Goal: Answer question/provide support: Share knowledge or assist other users

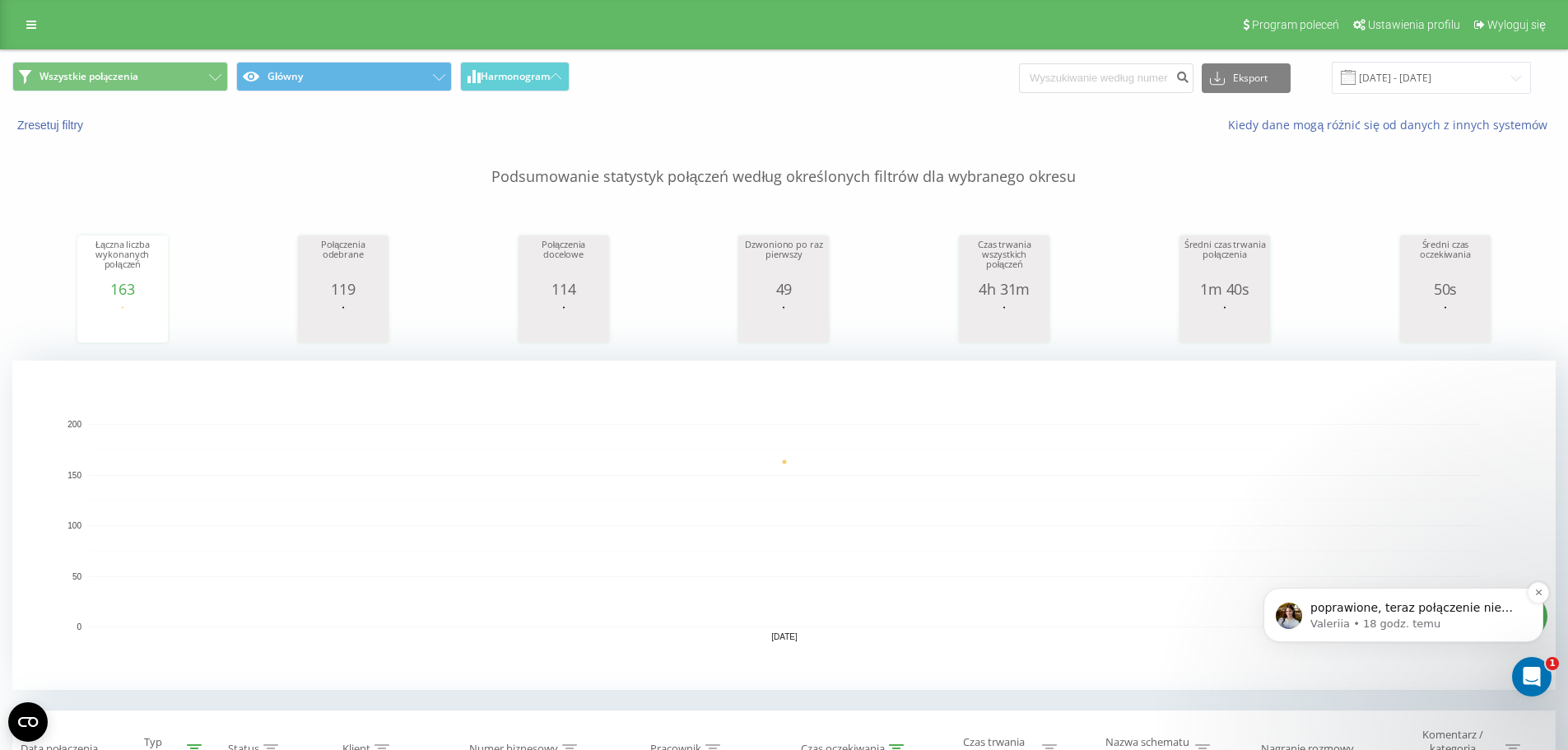
click at [1462, 628] on p "Valeriia • 18 godz. temu" at bounding box center [1417, 624] width 213 height 15
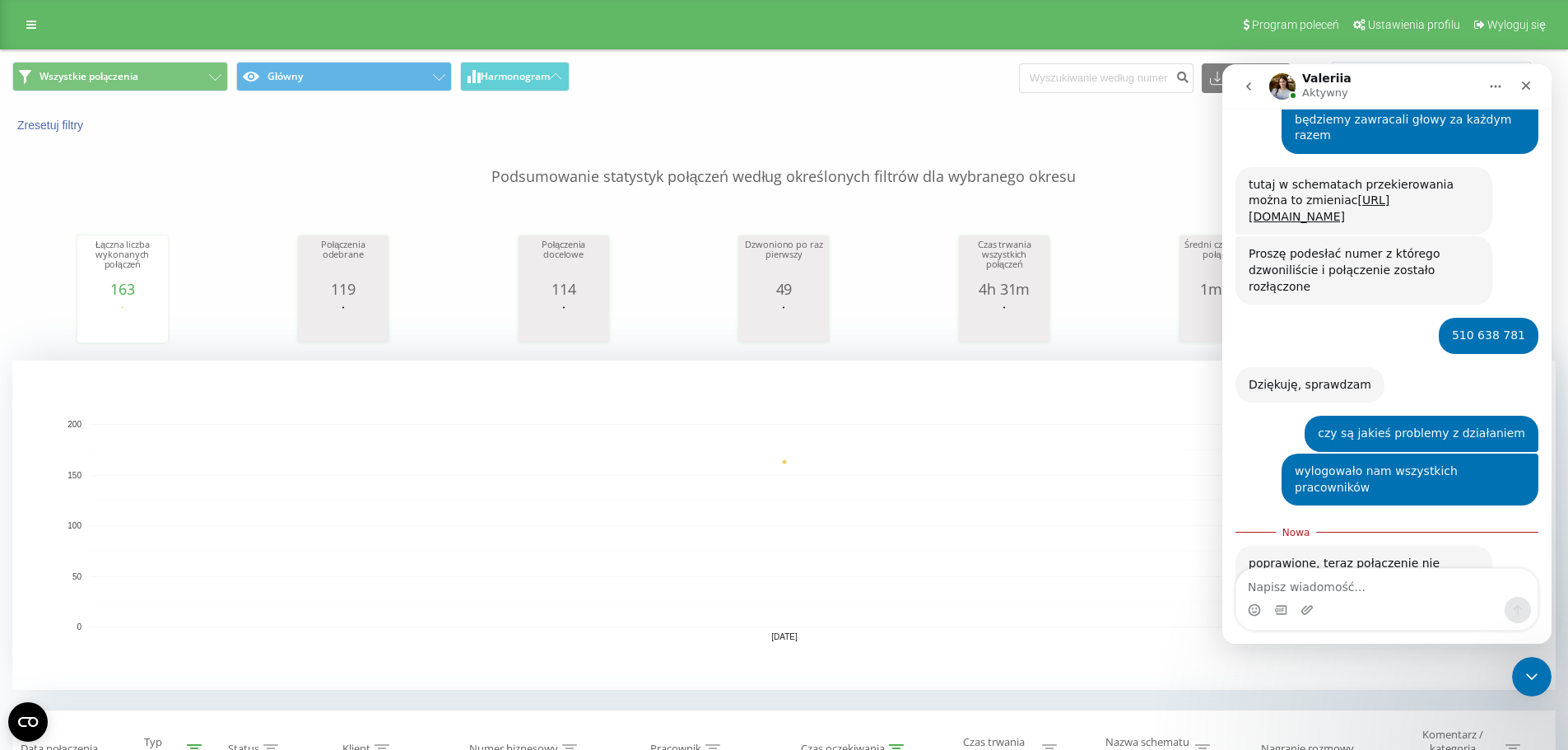
scroll to position [2029, 0]
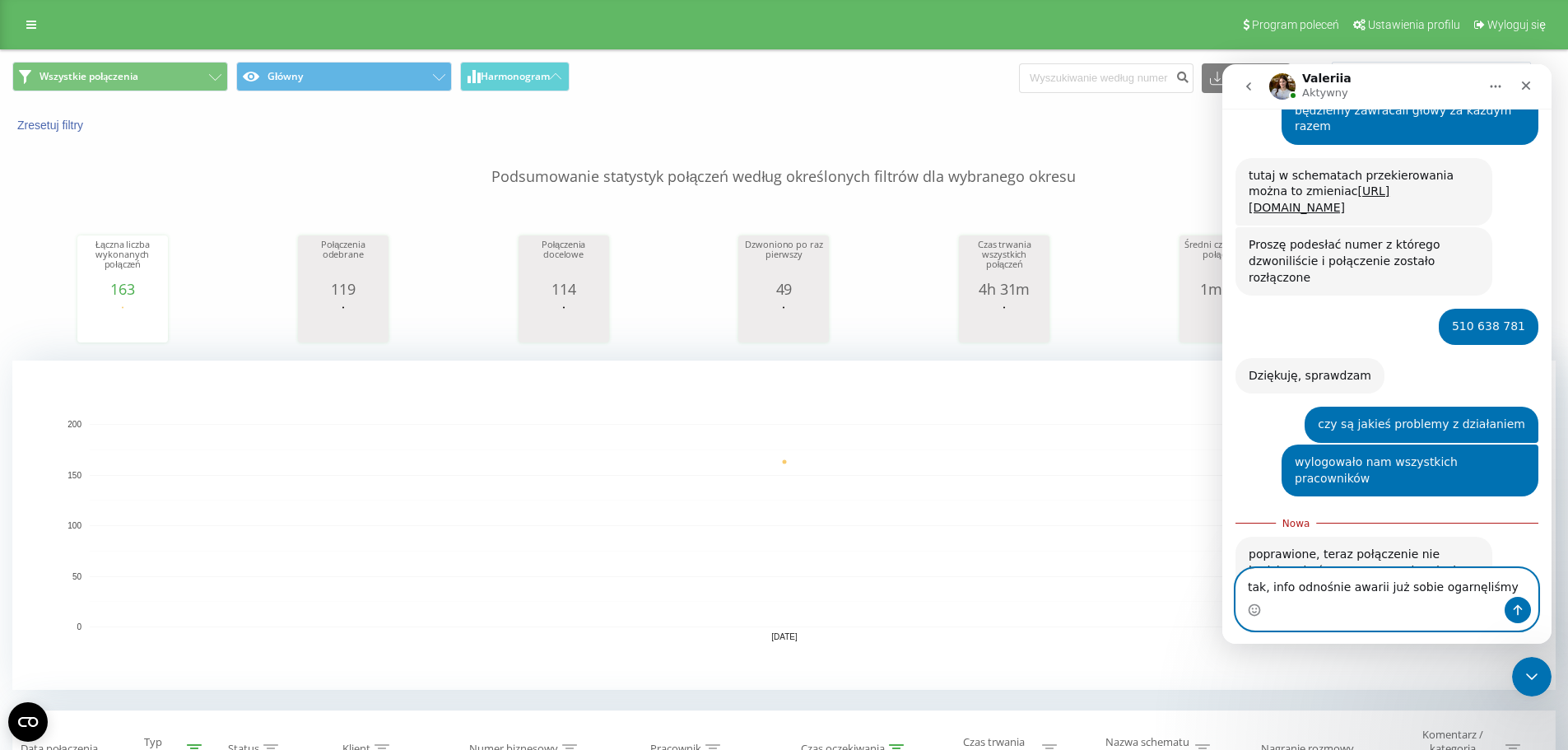
type textarea "tak, info odnośnie awarii już sobie ogarnęliśmy"
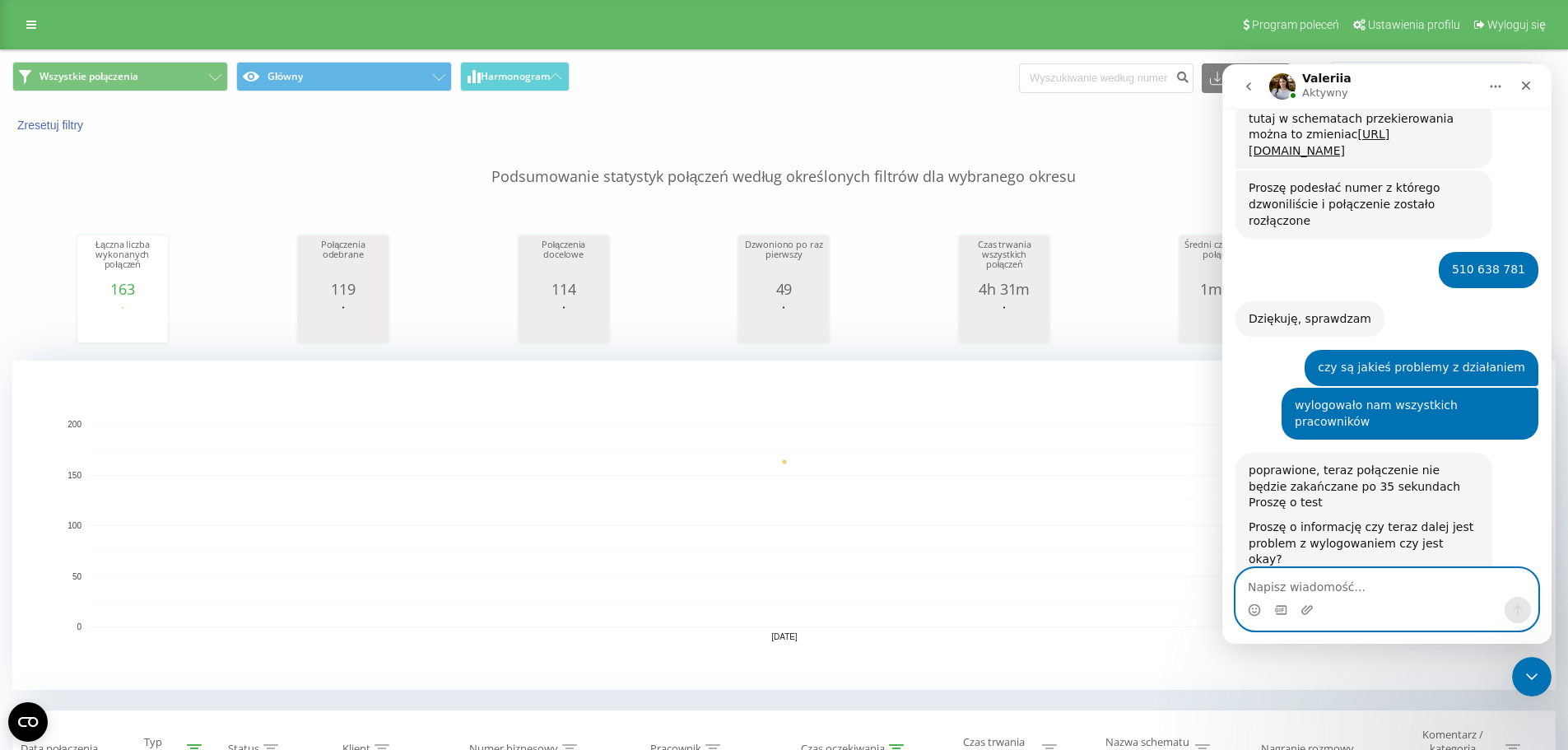
scroll to position [2111, 0]
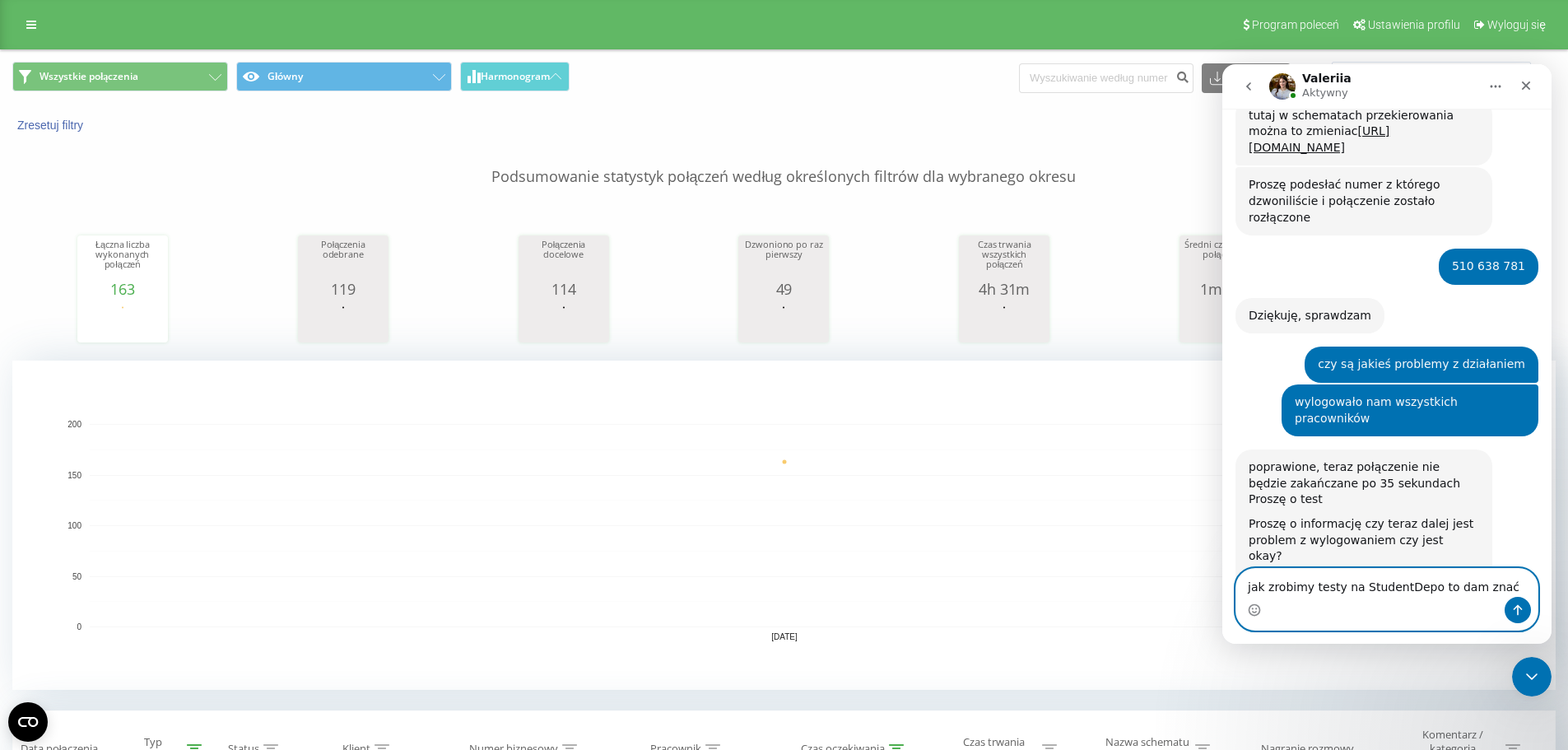
type textarea "jak zrobimy testy na StudentDepo to dam znać"
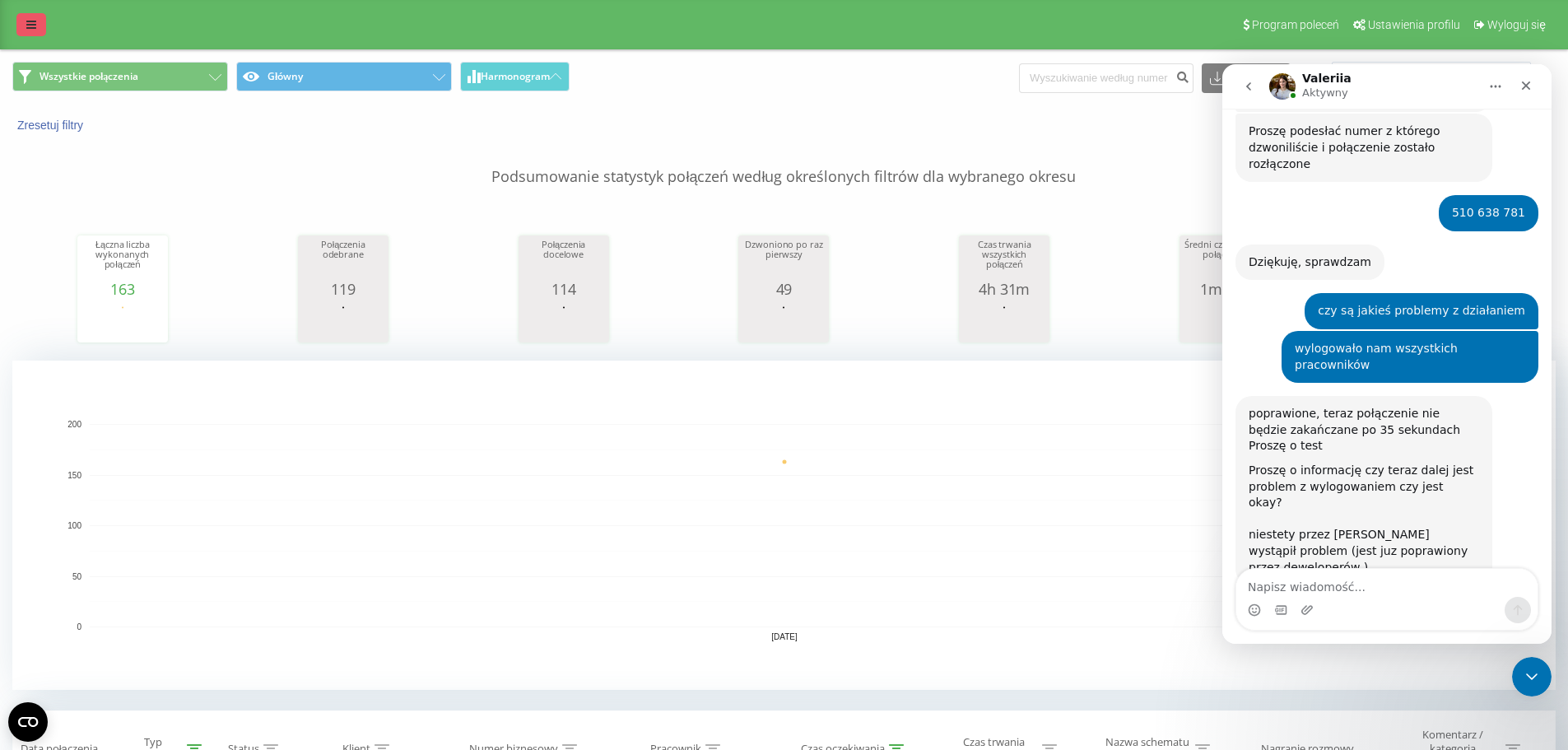
click at [23, 18] on link at bounding box center [30, 25] width 29 height 23
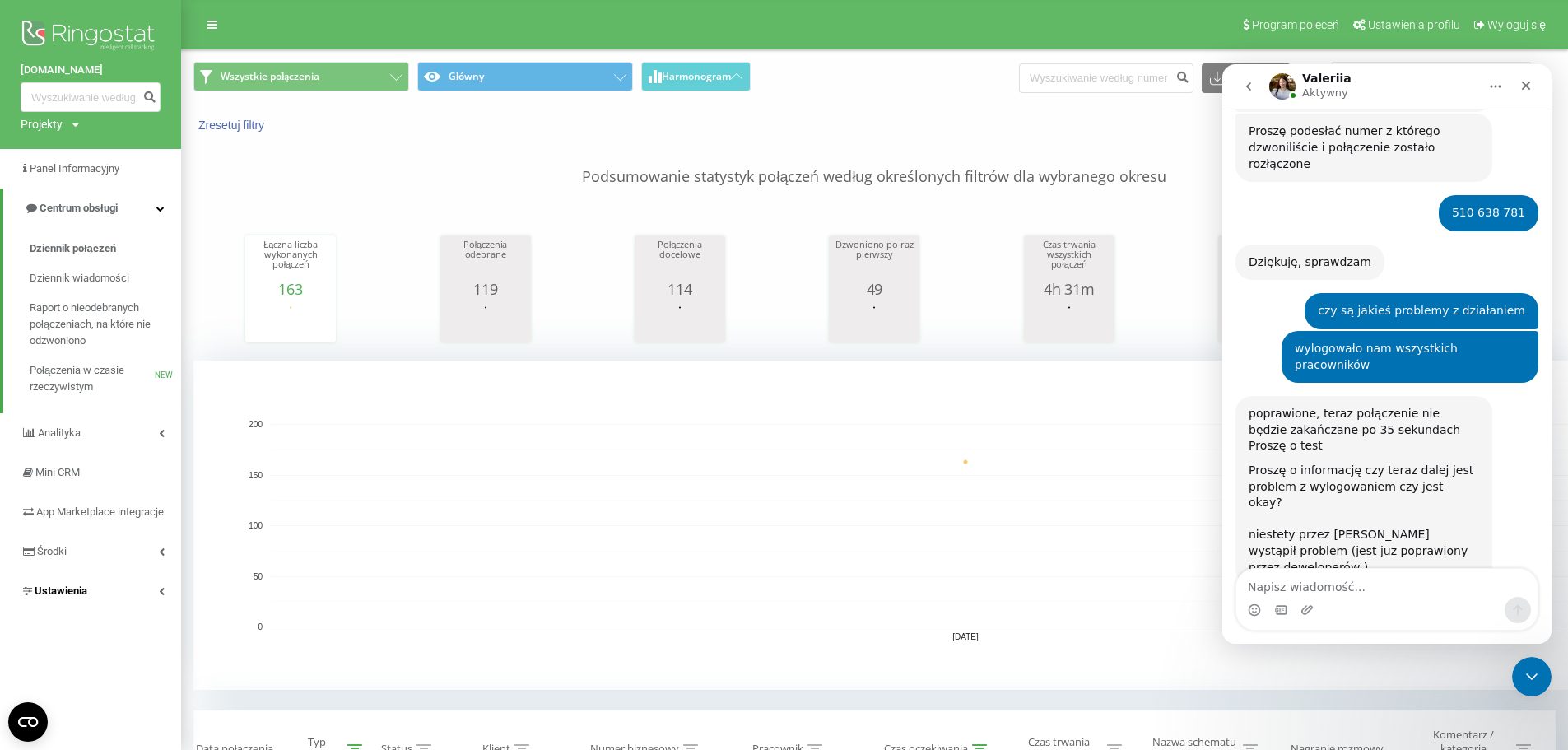
click at [151, 603] on link "Ustawienia" at bounding box center [90, 592] width 181 height 39
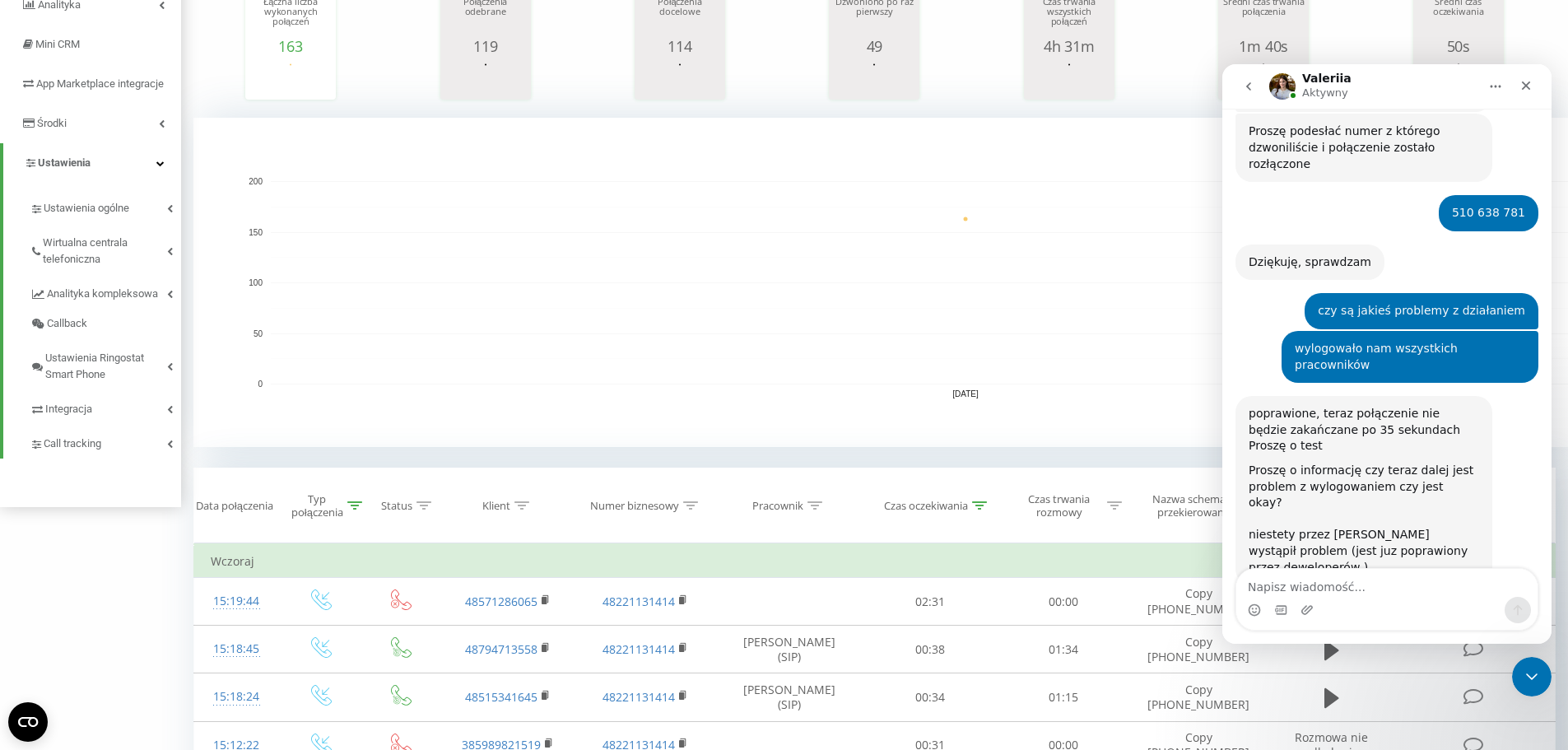
scroll to position [247, 0]
click at [164, 263] on span "Wirtualna centrala telefoniczna" at bounding box center [105, 247] width 124 height 33
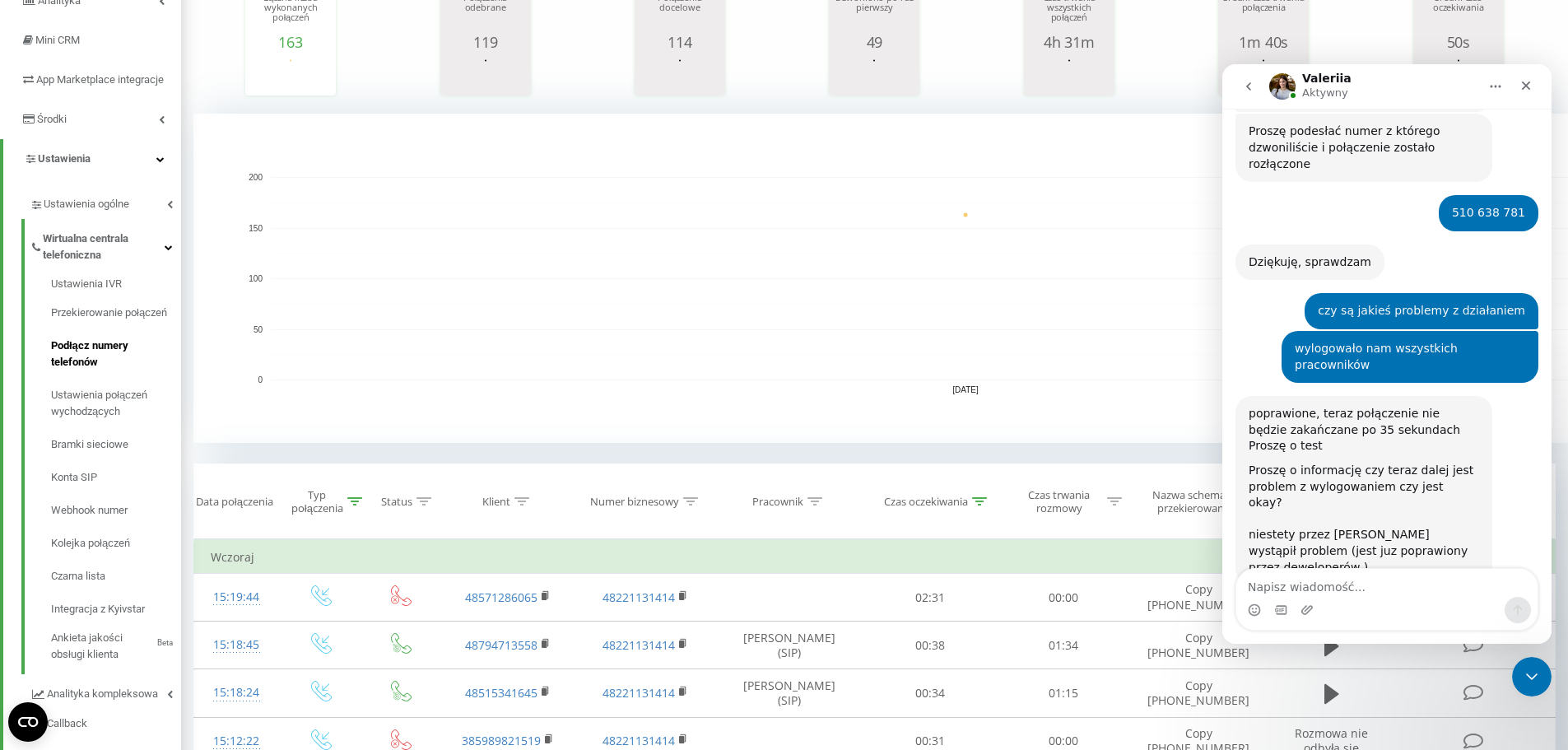
click at [100, 371] on span "Podłącz numery telefonów" at bounding box center [112, 354] width 122 height 33
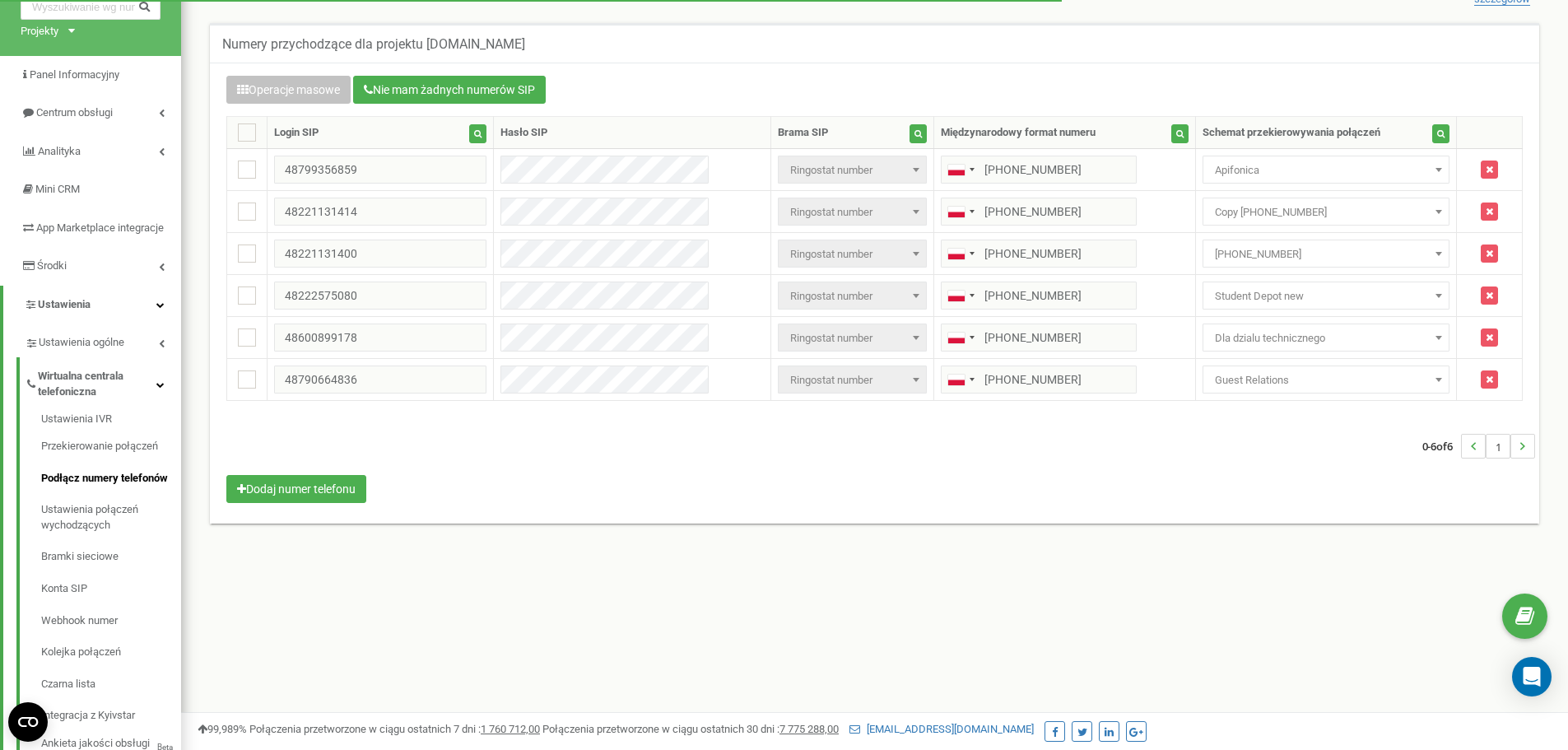
scroll to position [164, 0]
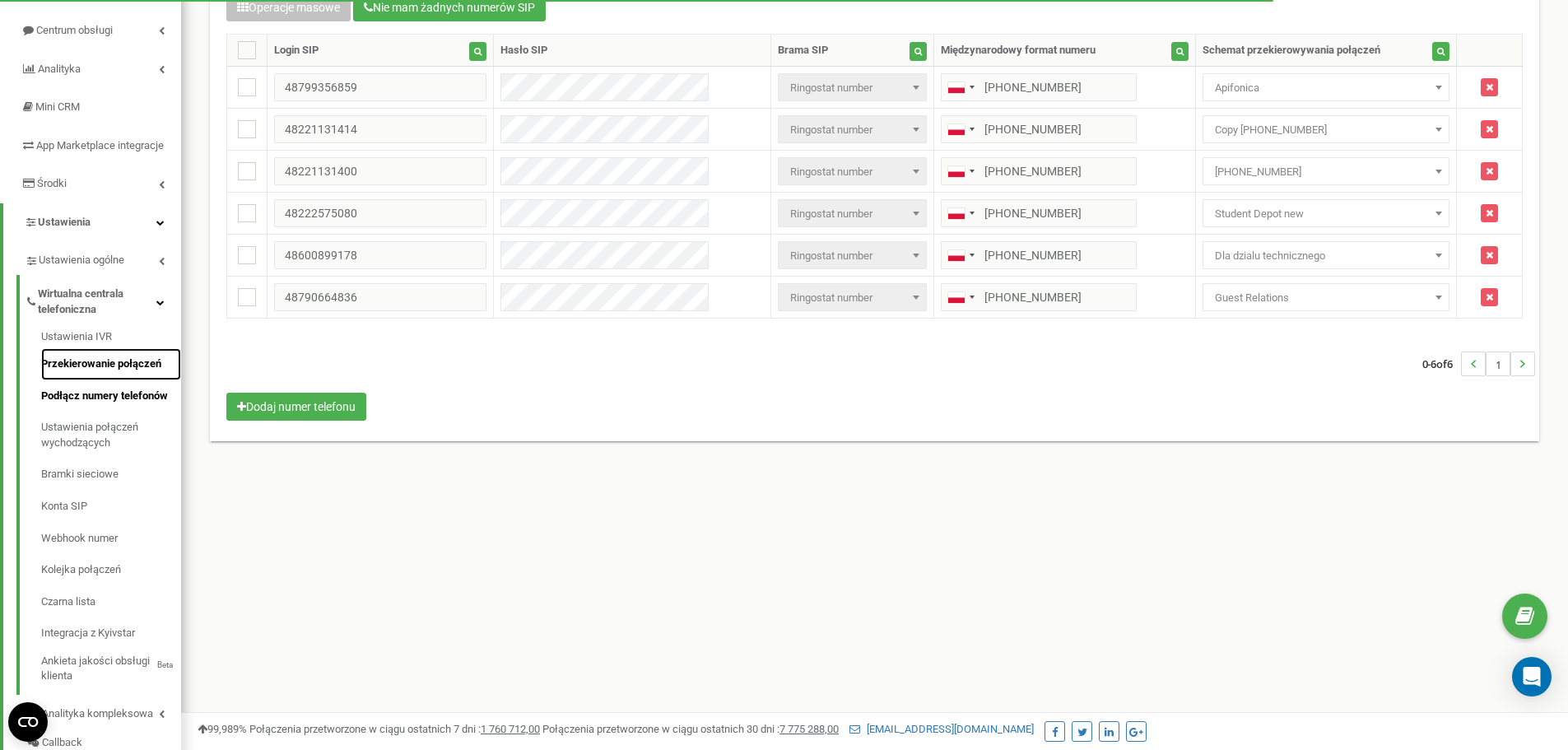
click at [121, 381] on link "Przekierowanie połączeń" at bounding box center [111, 365] width 140 height 32
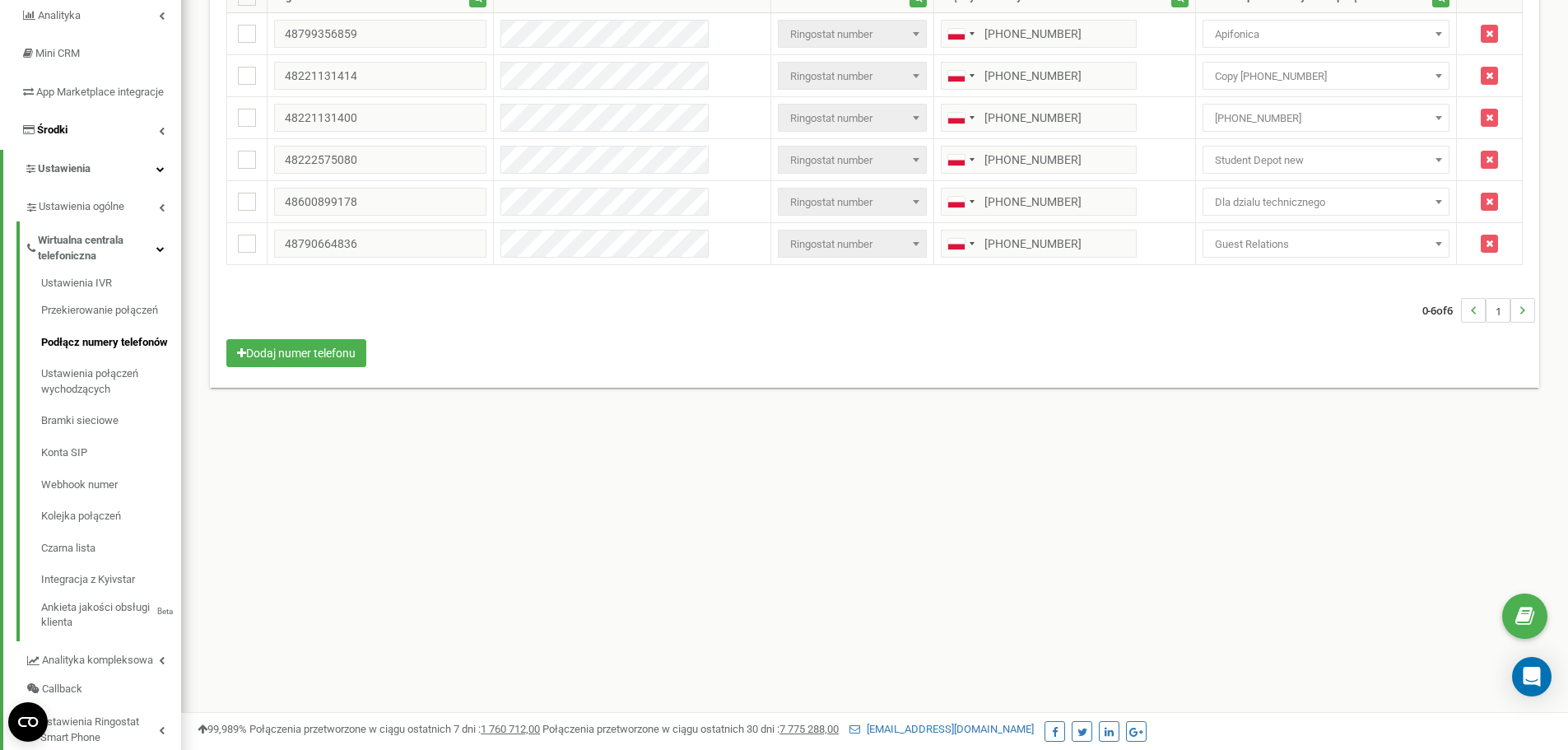
scroll to position [247, 0]
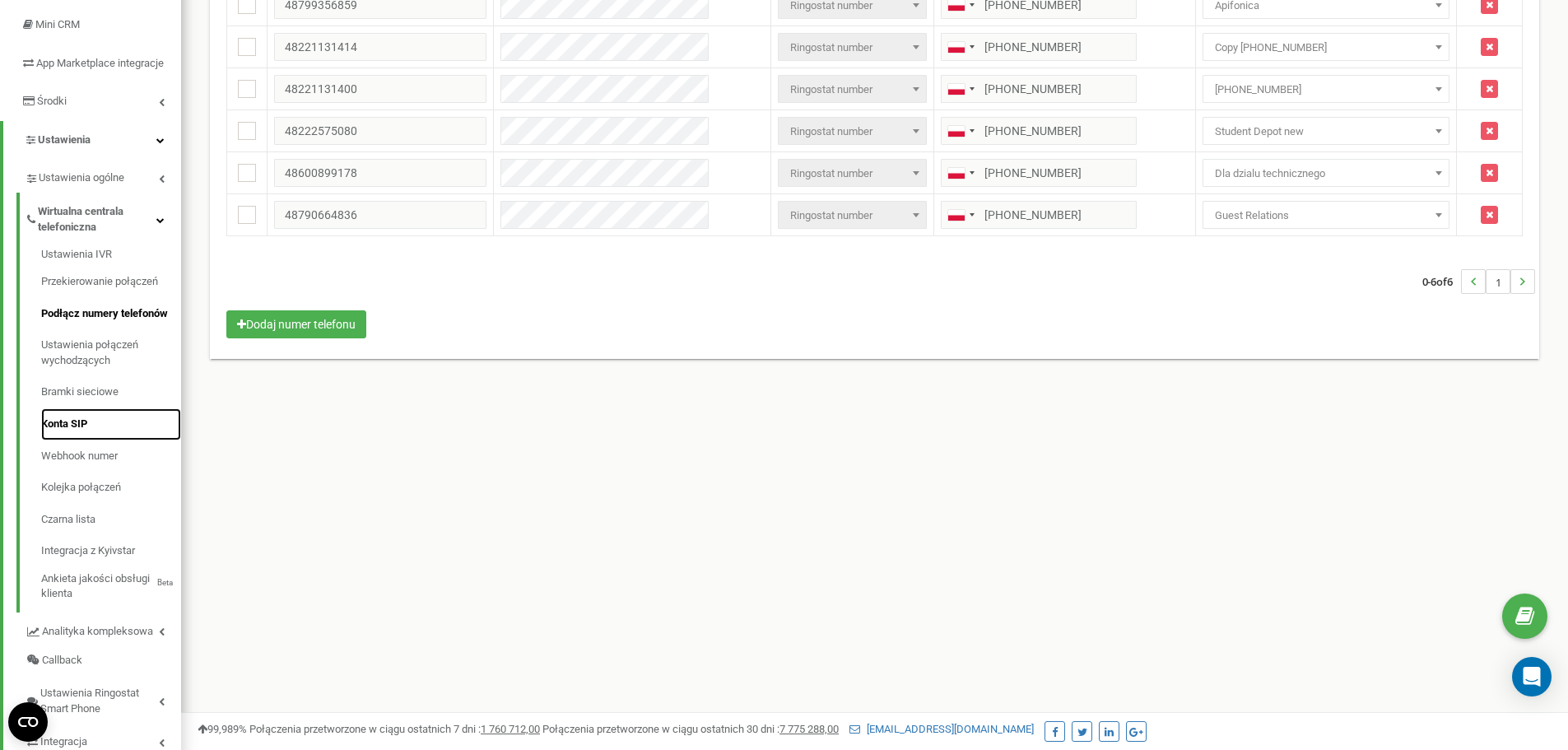
click at [88, 441] on link "Konta SIP" at bounding box center [111, 425] width 140 height 32
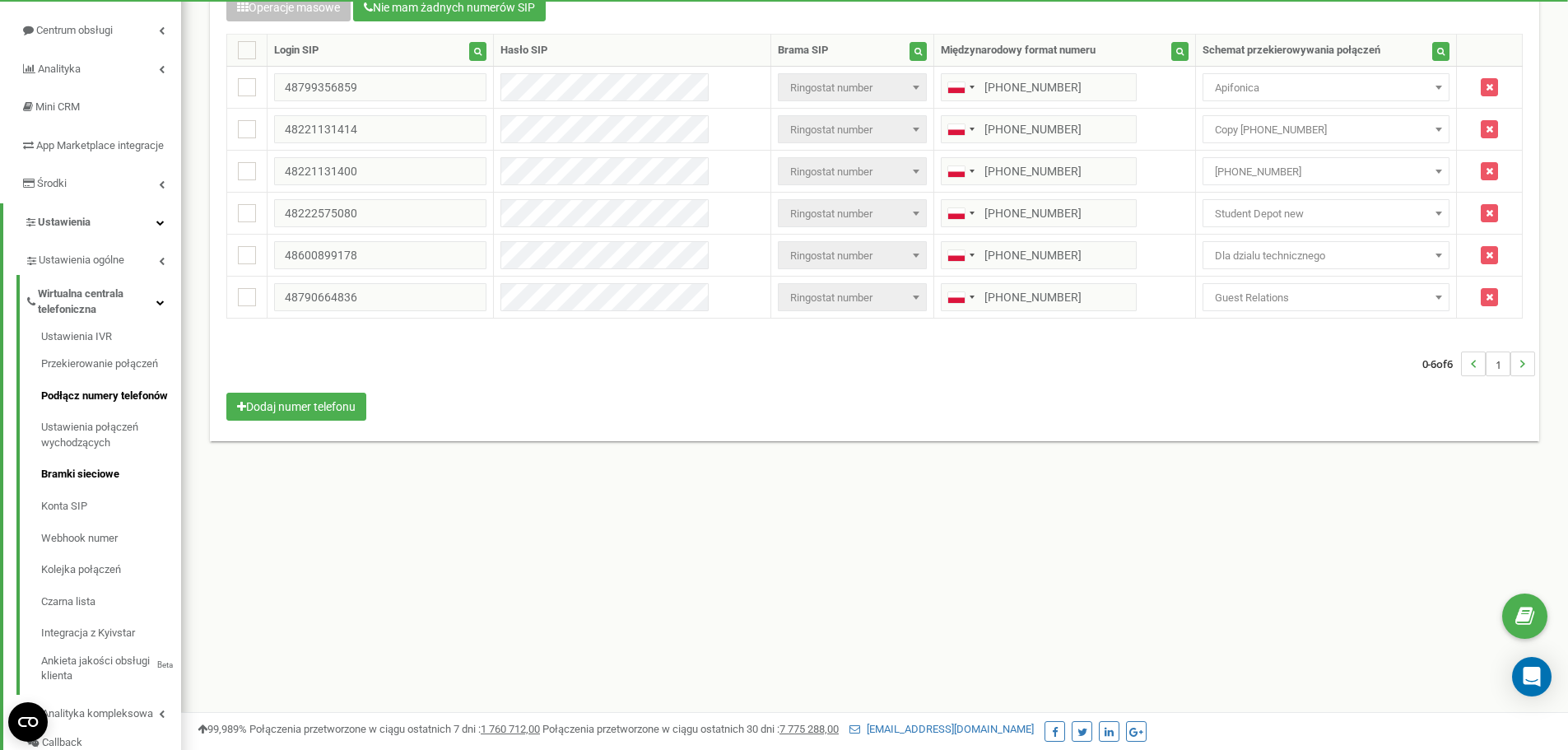
scroll to position [247, 0]
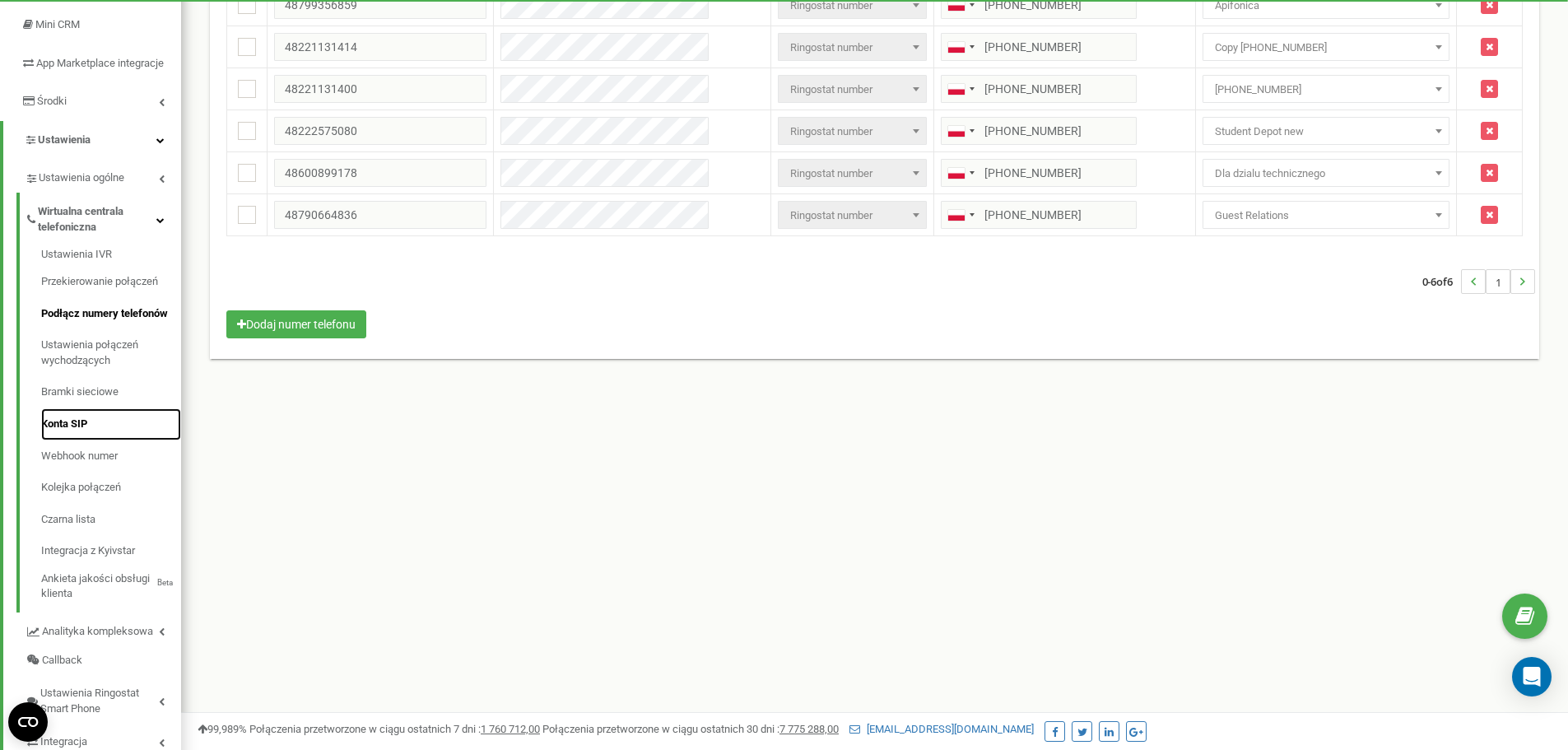
click at [74, 435] on link "Konta SIP" at bounding box center [111, 425] width 140 height 32
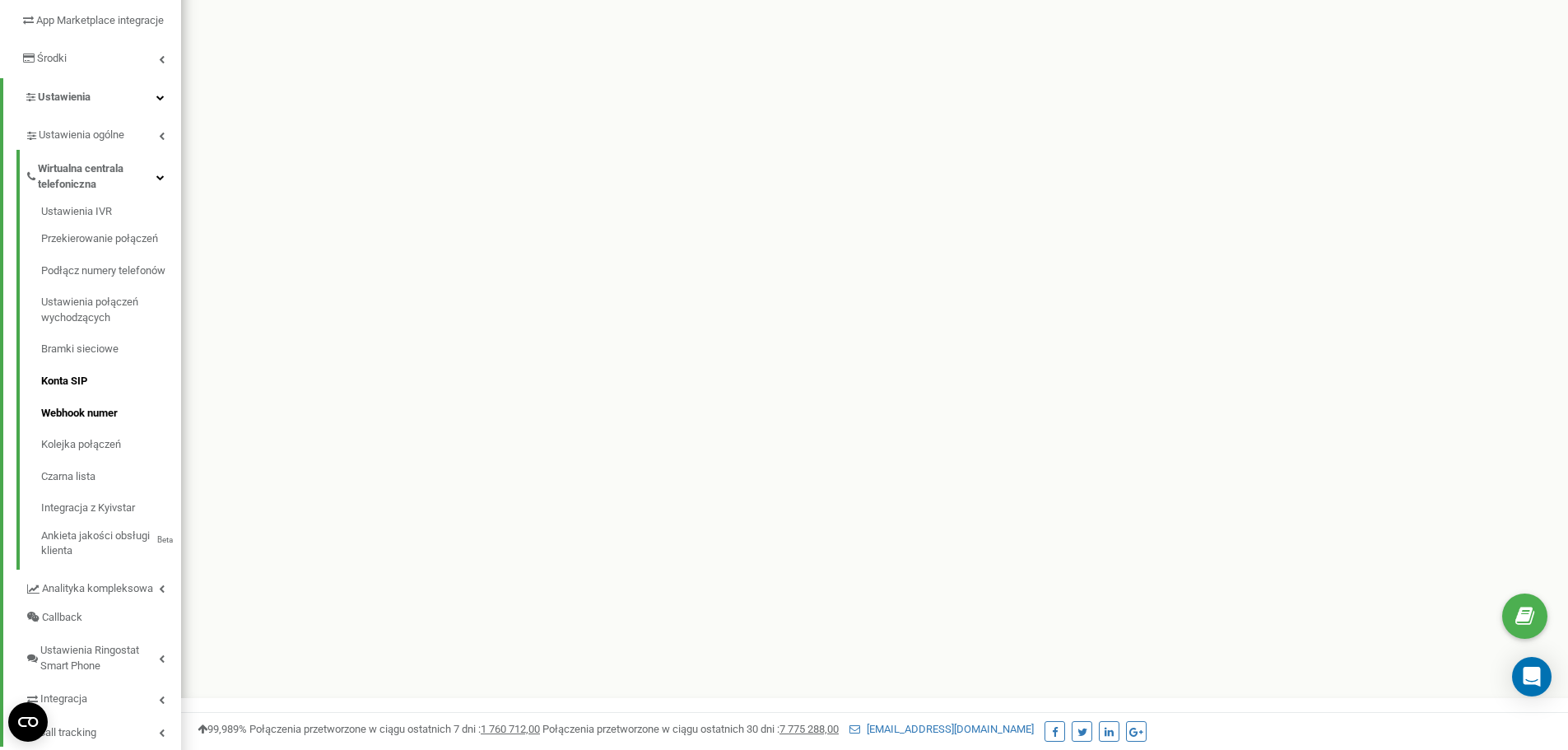
scroll to position [330, 0]
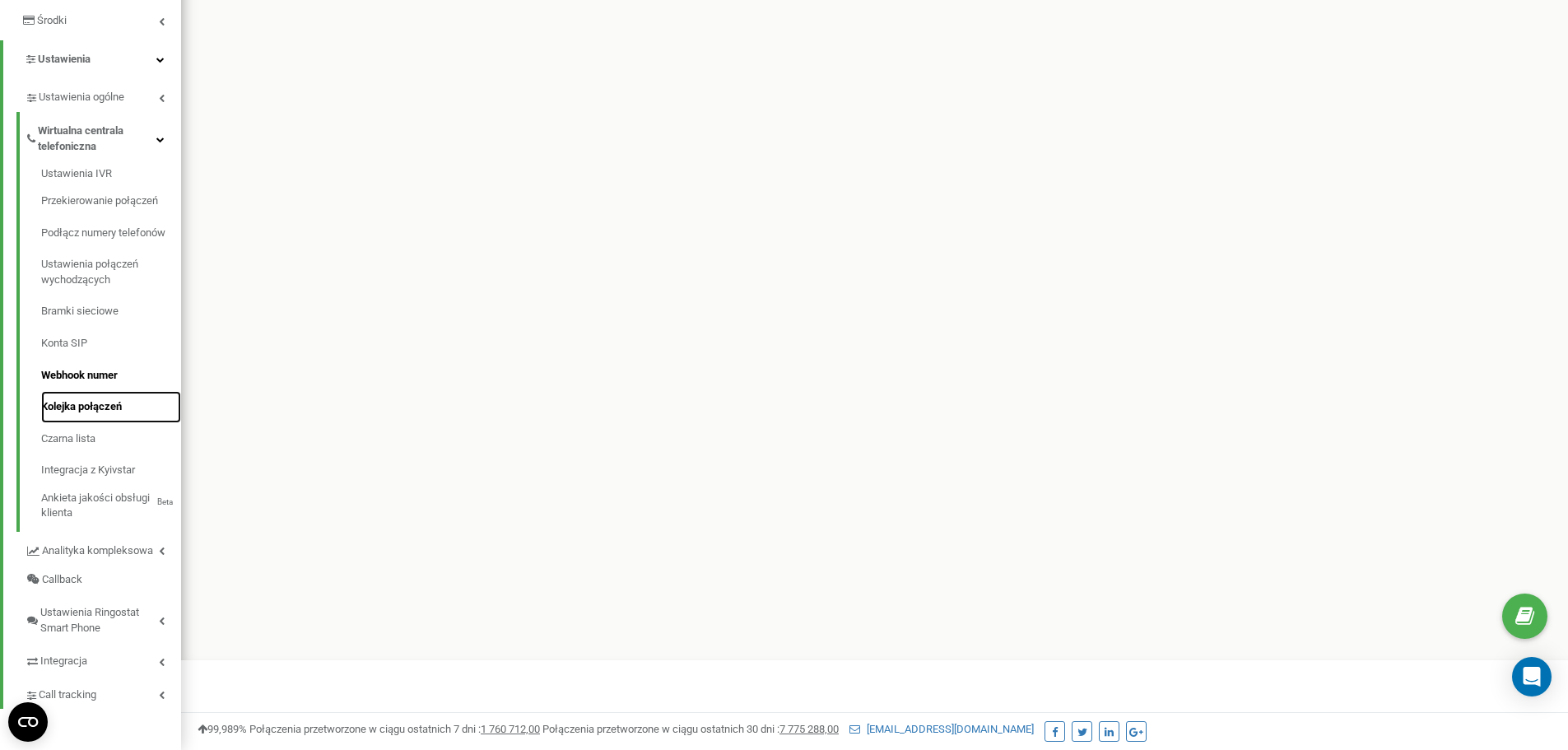
click at [100, 418] on link "Kolejka połączeń" at bounding box center [111, 408] width 140 height 32
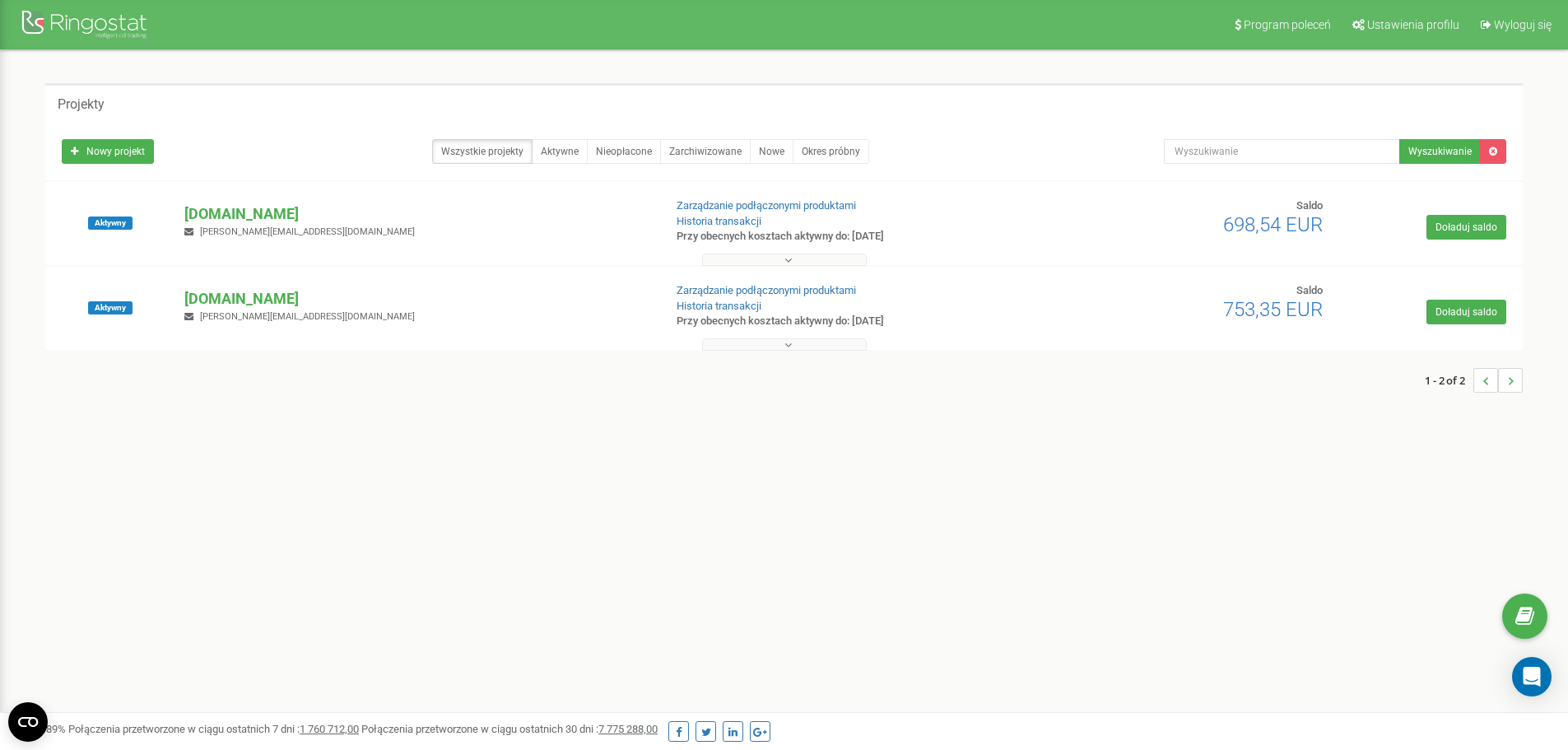
click at [1539, 671] on icon "Open Intercom Messenger" at bounding box center [1532, 677] width 17 height 20
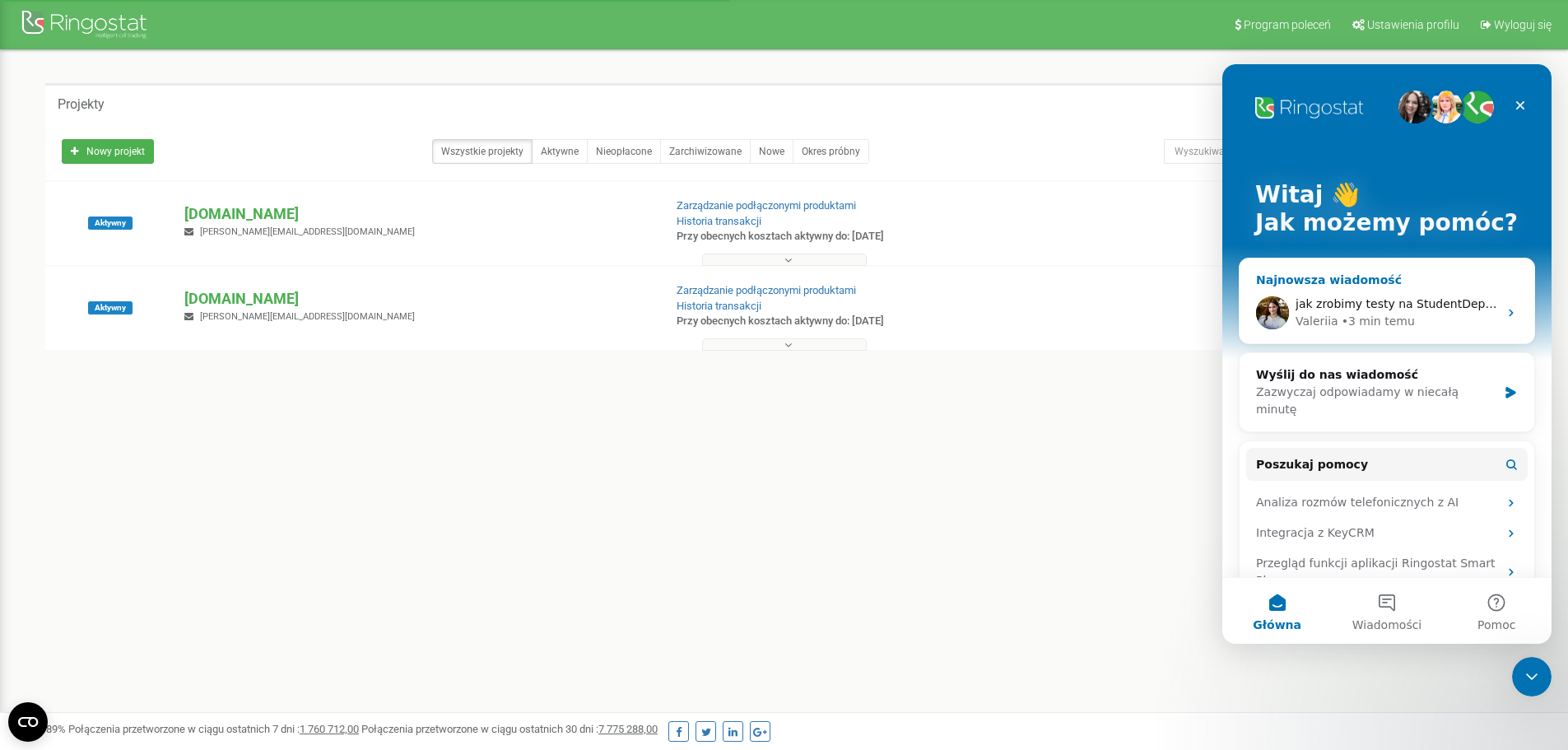
click at [1369, 320] on div "• 3 min temu" at bounding box center [1379, 321] width 73 height 17
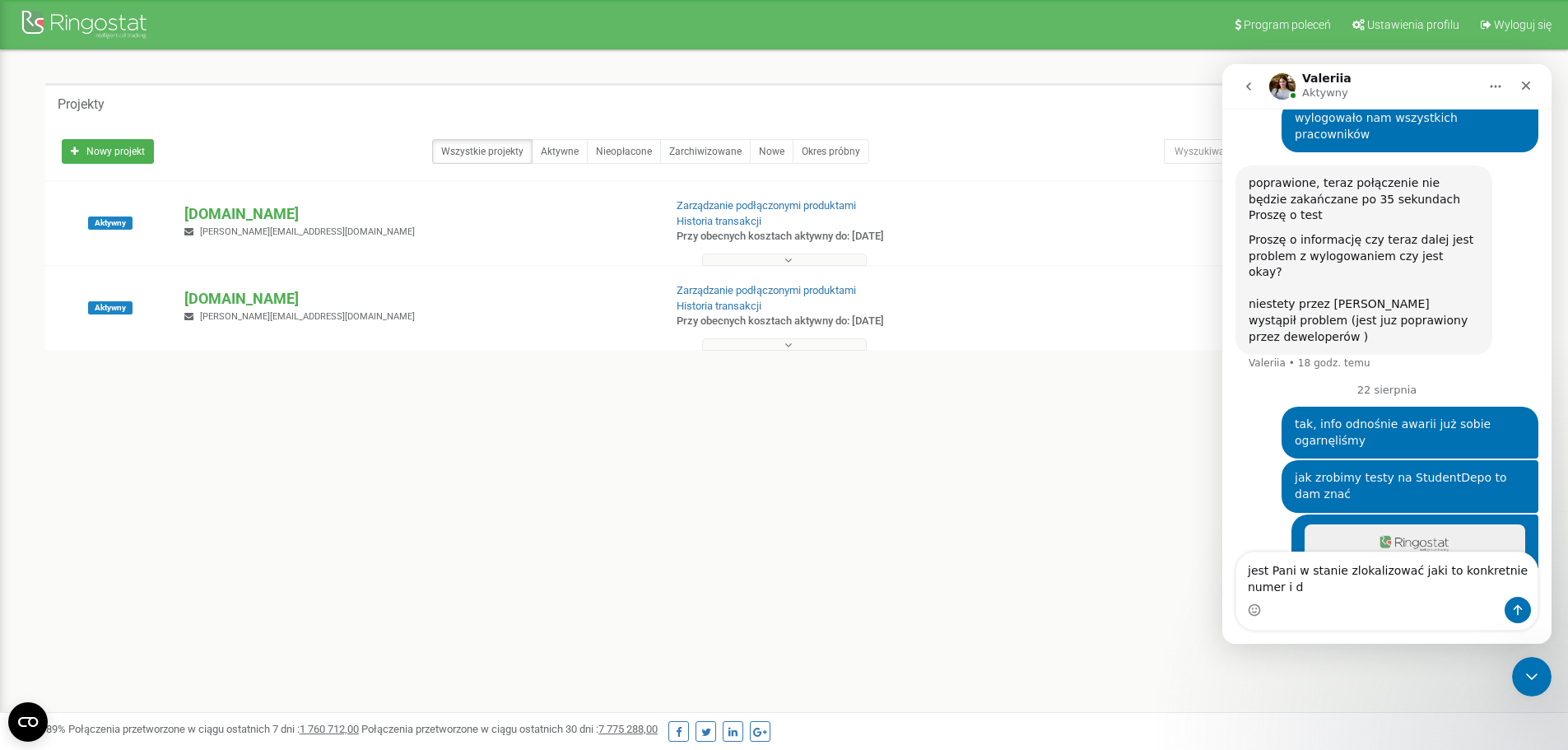
scroll to position [2414, 0]
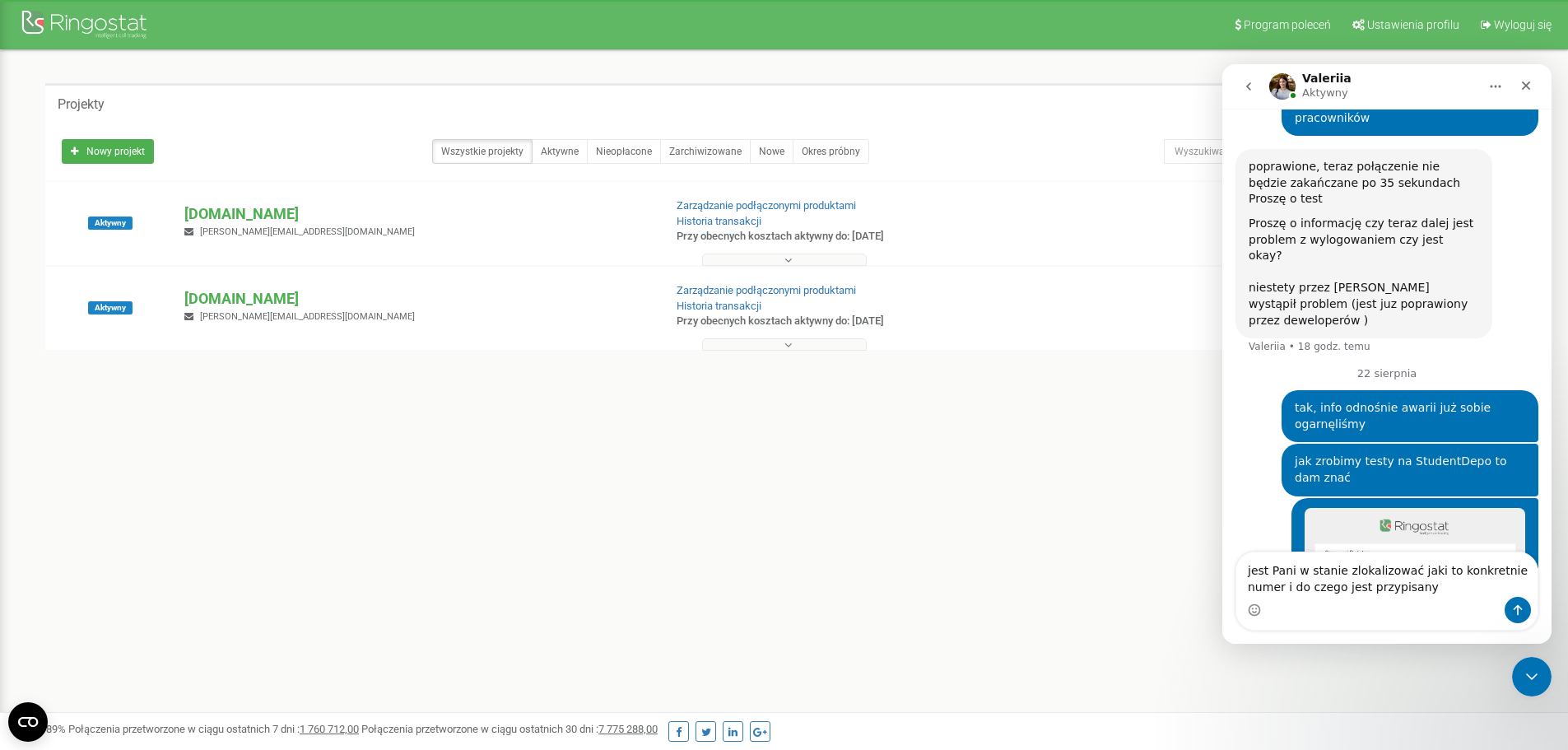
type textarea "jest Pani w stanie zlokalizować jaki to konkretnie numer i do czego jest przypi…"
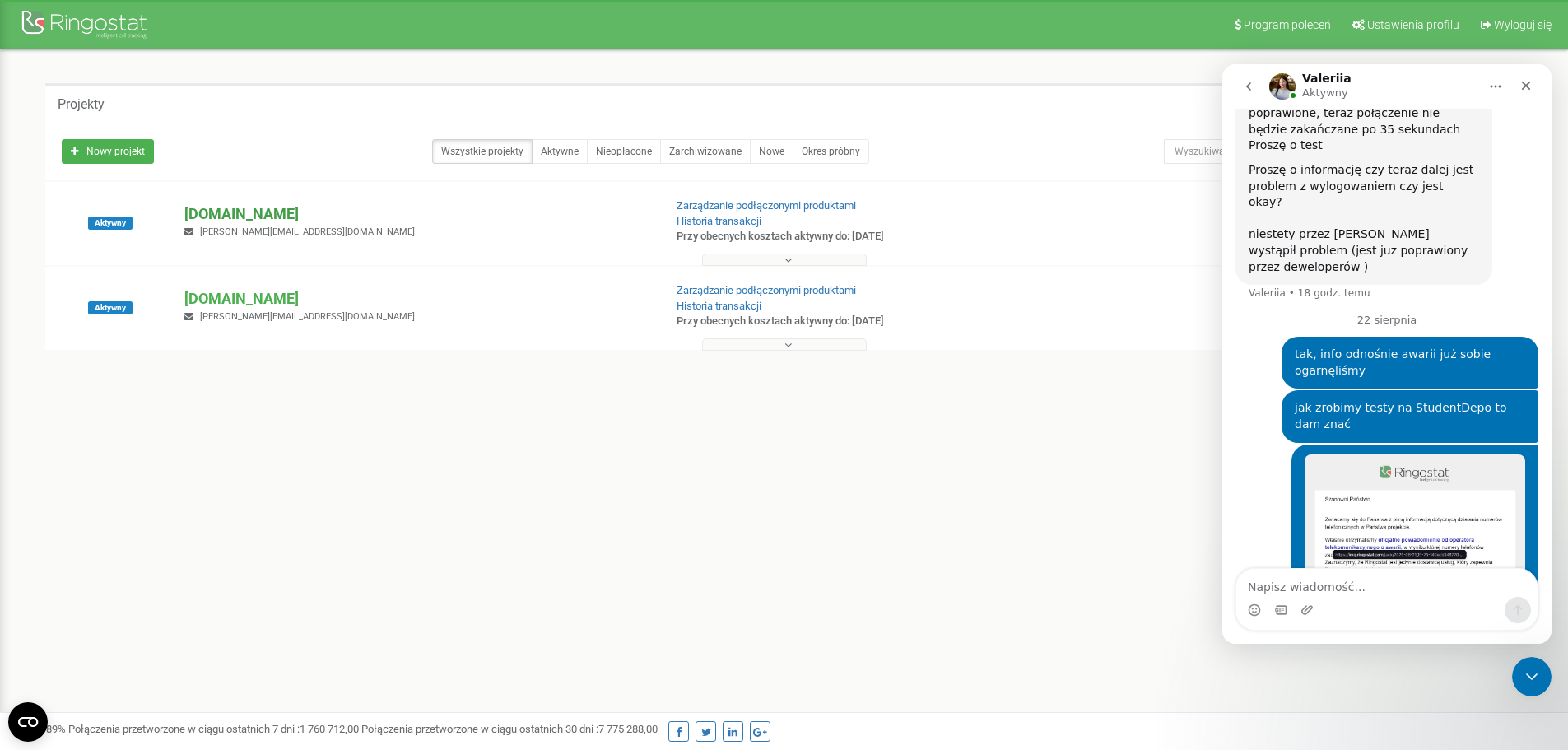
click at [324, 206] on p "[DOMAIN_NAME]" at bounding box center [416, 215] width 465 height 21
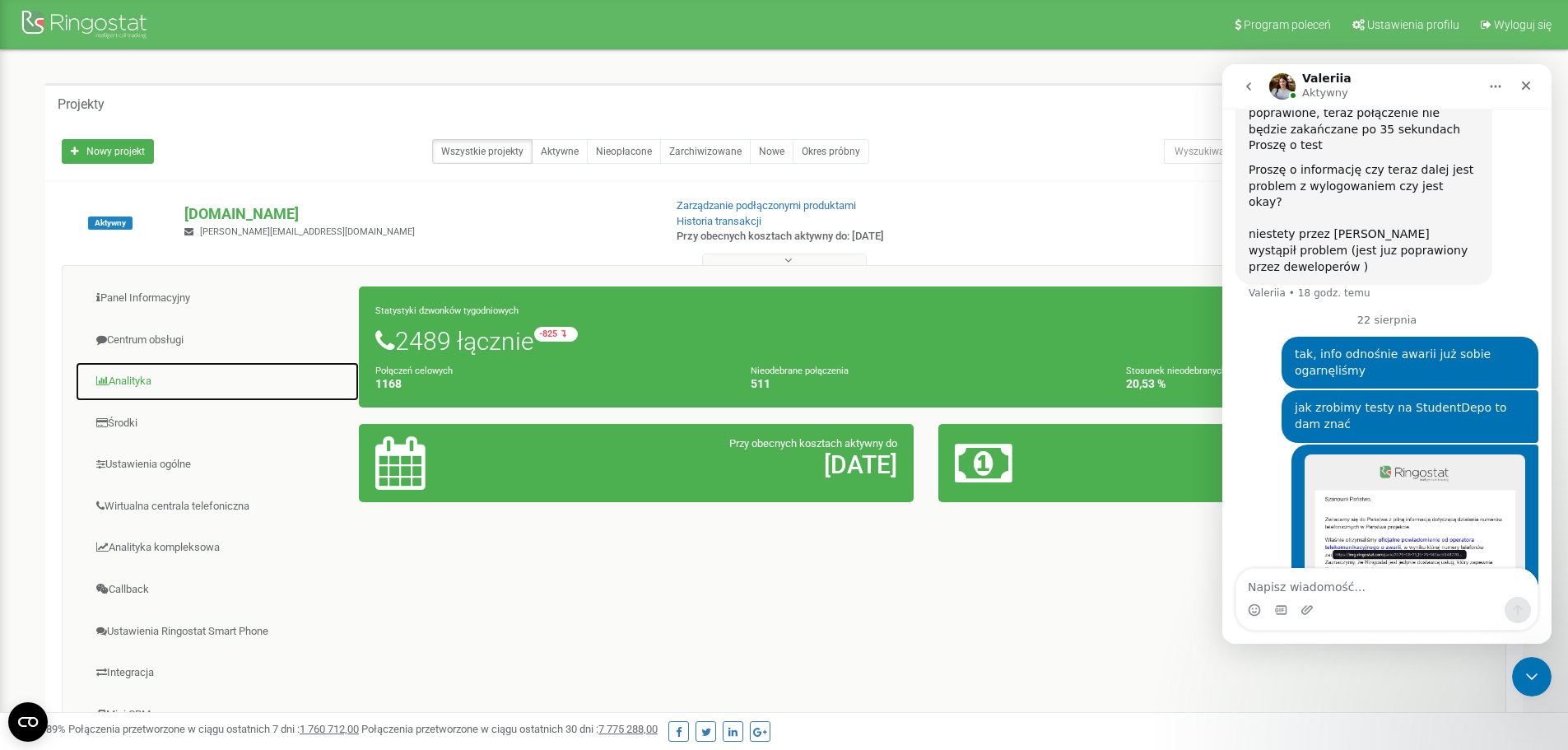
click at [141, 383] on link "Analityka" at bounding box center [217, 382] width 285 height 40
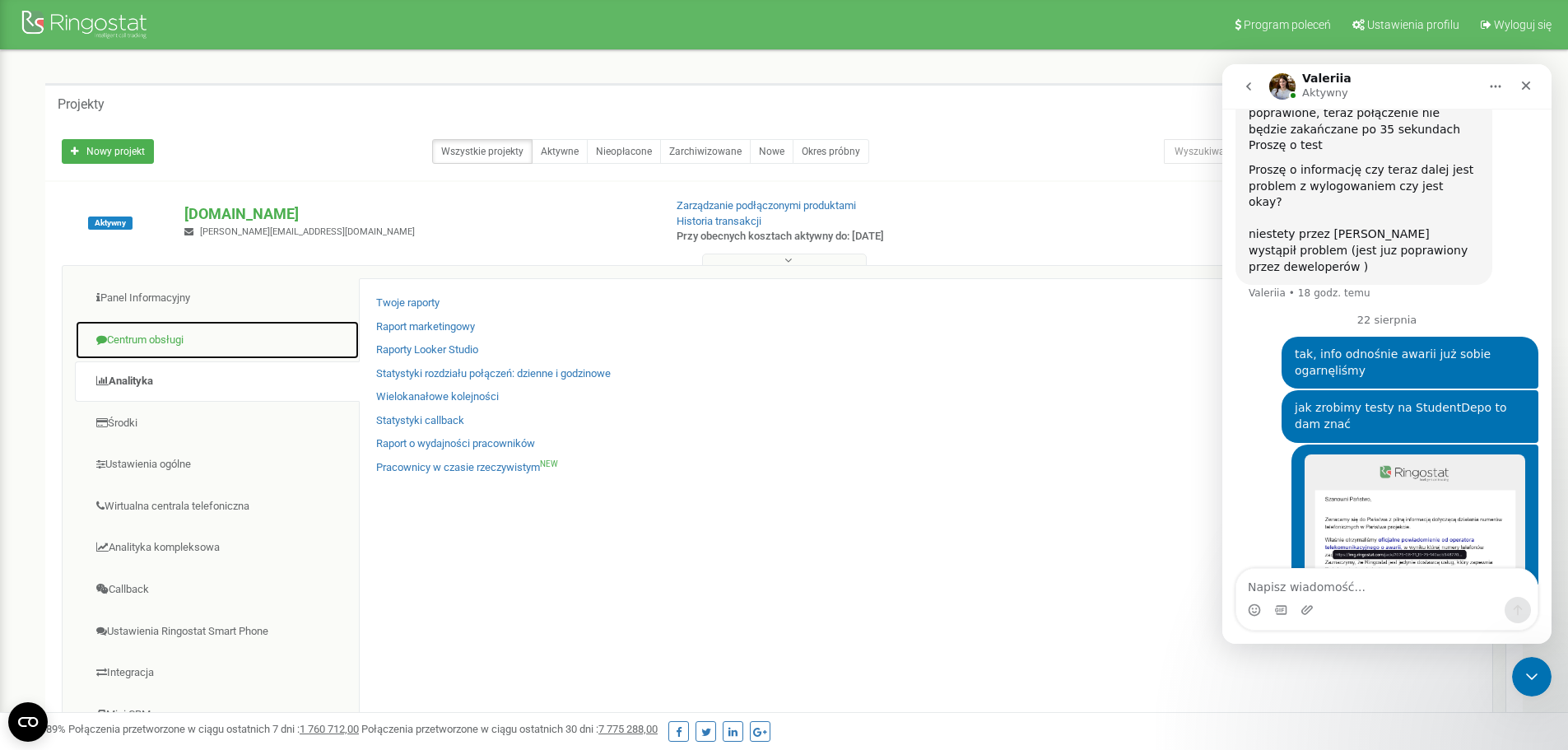
click at [190, 347] on link "Centrum obsługi" at bounding box center [217, 340] width 285 height 40
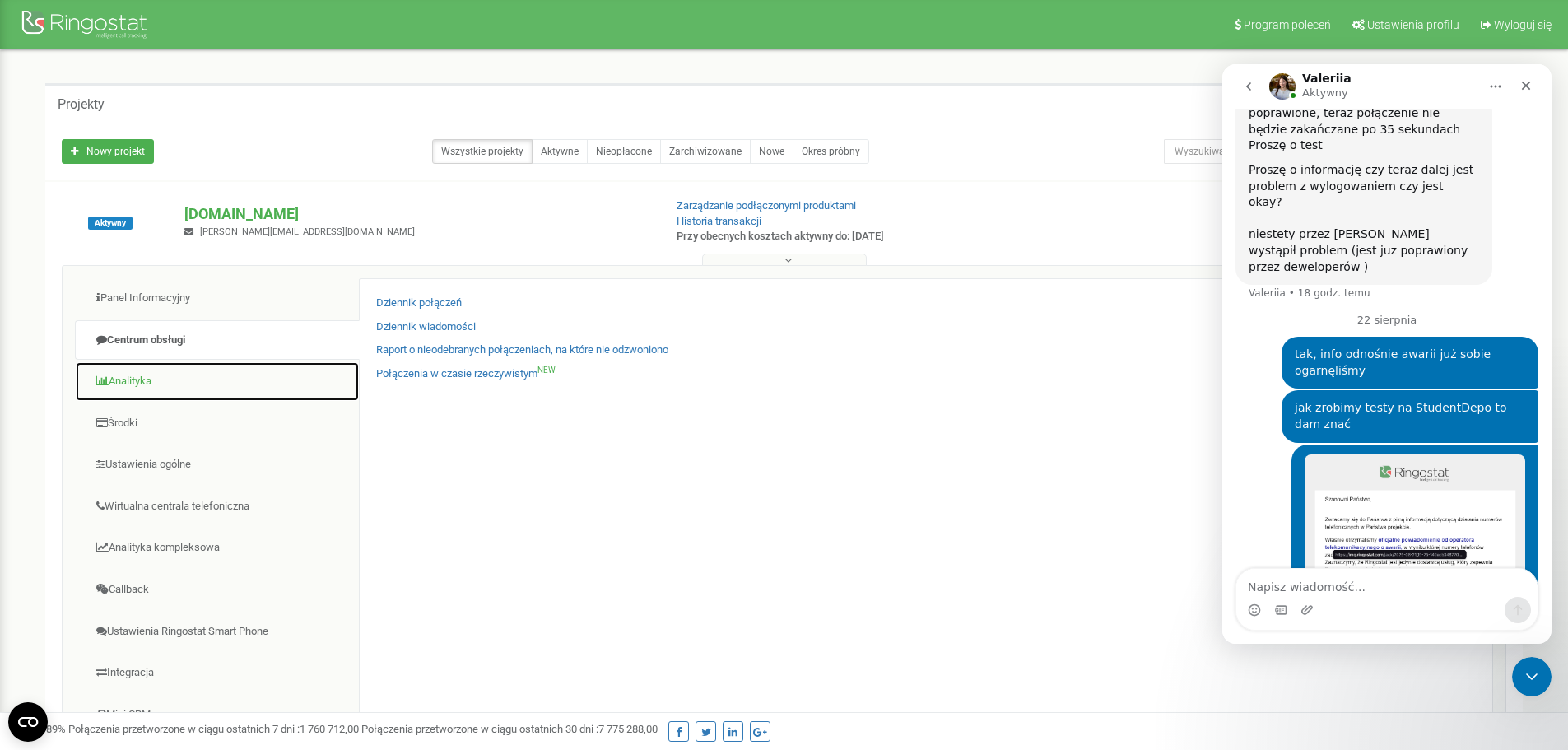
click at [142, 375] on link "Analityka" at bounding box center [217, 382] width 285 height 40
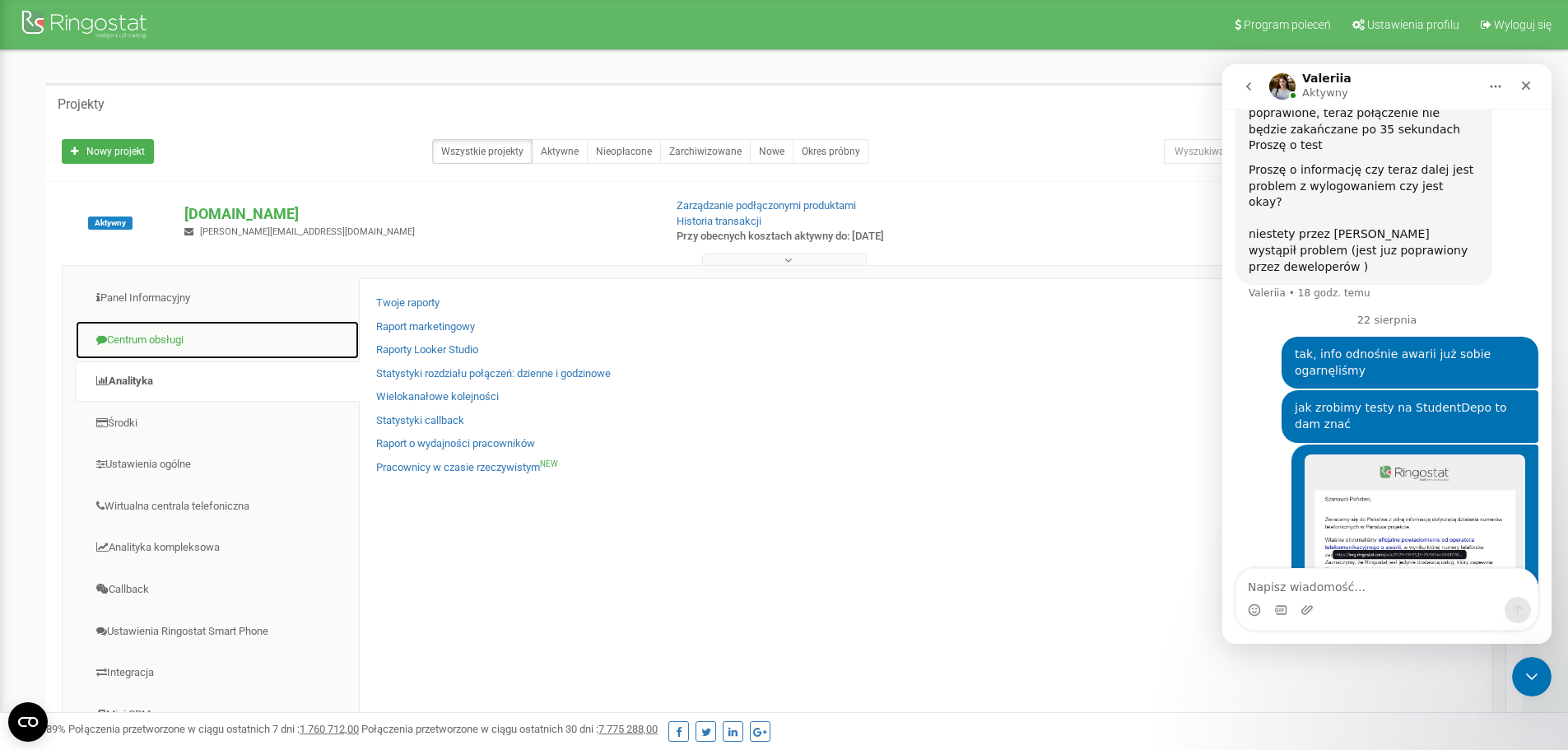
click at [207, 344] on link "Centrum obsługi" at bounding box center [217, 340] width 285 height 40
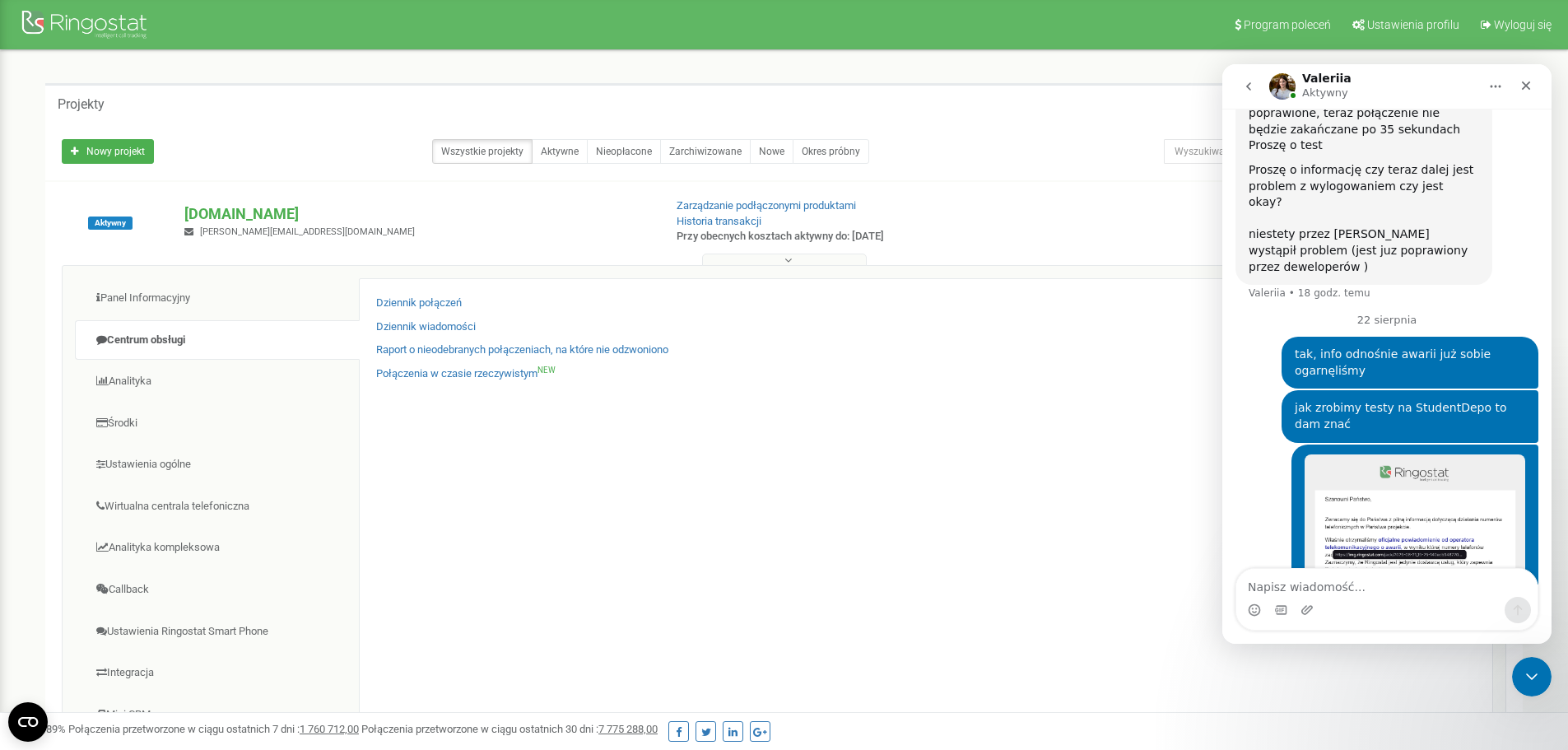
click at [426, 295] on div "Dziennik połączeń Dziennik wiadomości Raport o nieodebranych połączeniach, na k…" at bounding box center [927, 536] width 1135 height 518
click at [426, 303] on link "Dziennik połączeń" at bounding box center [419, 304] width 86 height 16
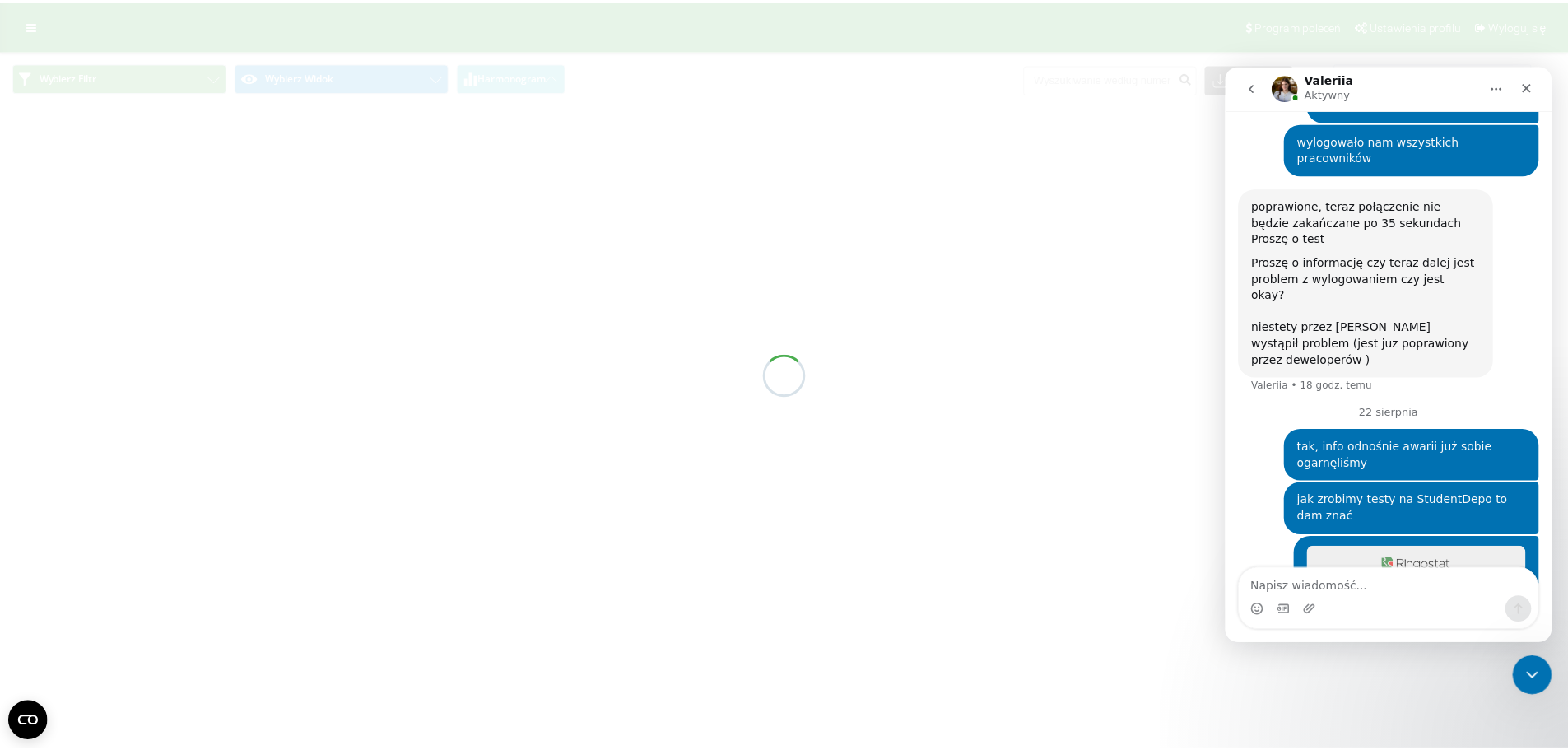
scroll to position [2468, 0]
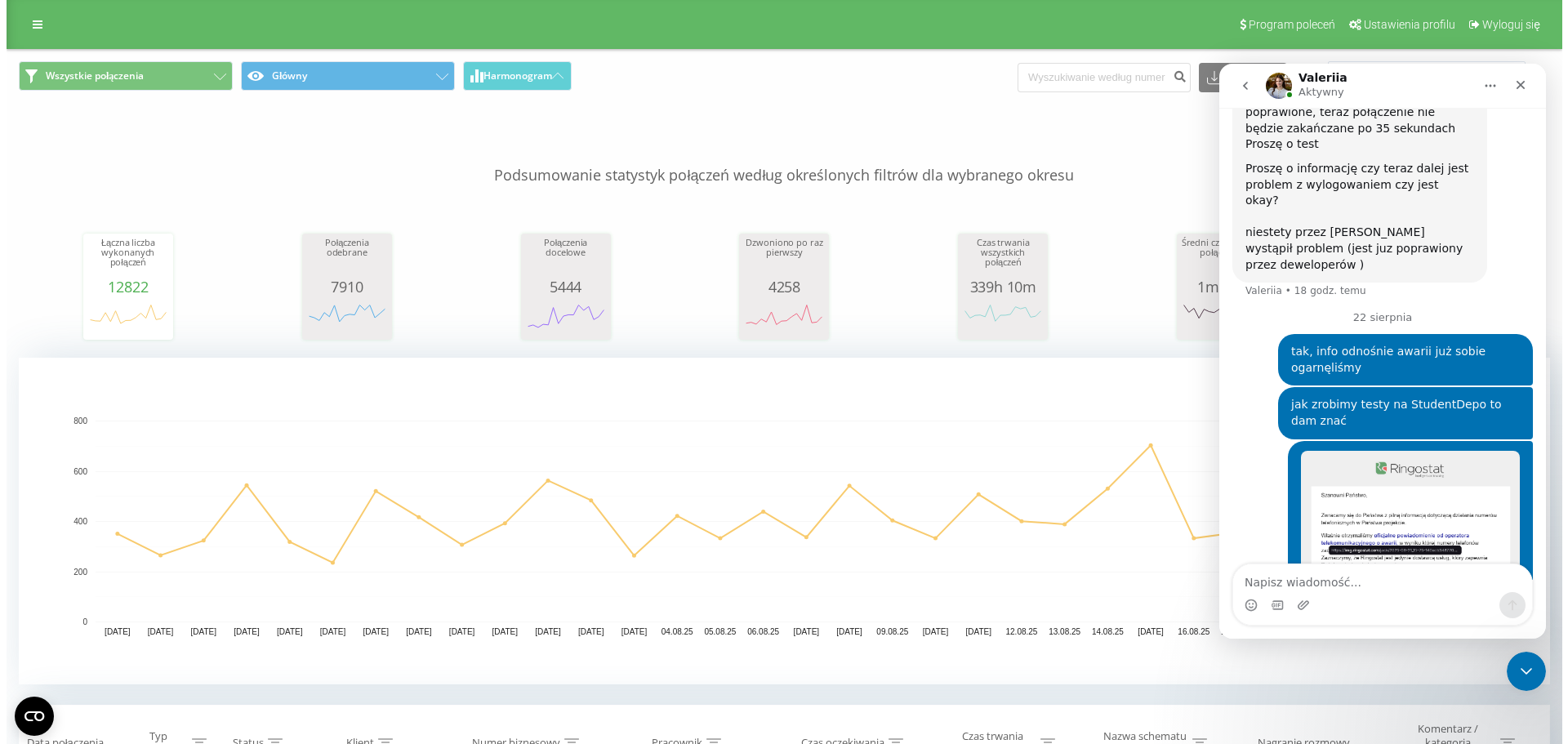
click at [1541, 86] on nav "Valeriia Aktywny" at bounding box center [1382, 86] width 327 height 44
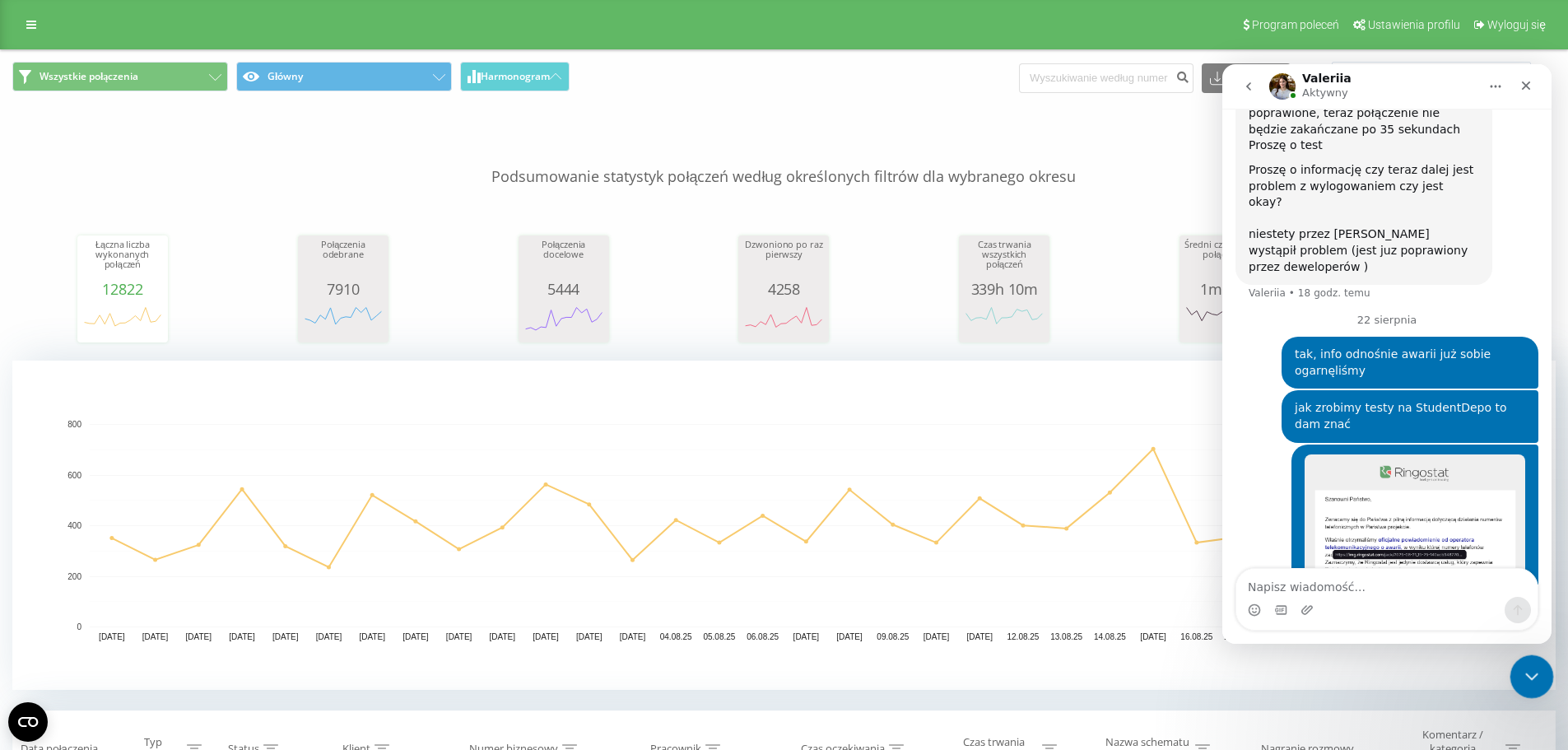
drag, startPoint x: 1519, startPoint y: 667, endPoint x: 3036, endPoint y: 1261, distance: 1629.1
click at [1516, 666] on div "Zamknij komunikator Intercom" at bounding box center [1530, 675] width 39 height 39
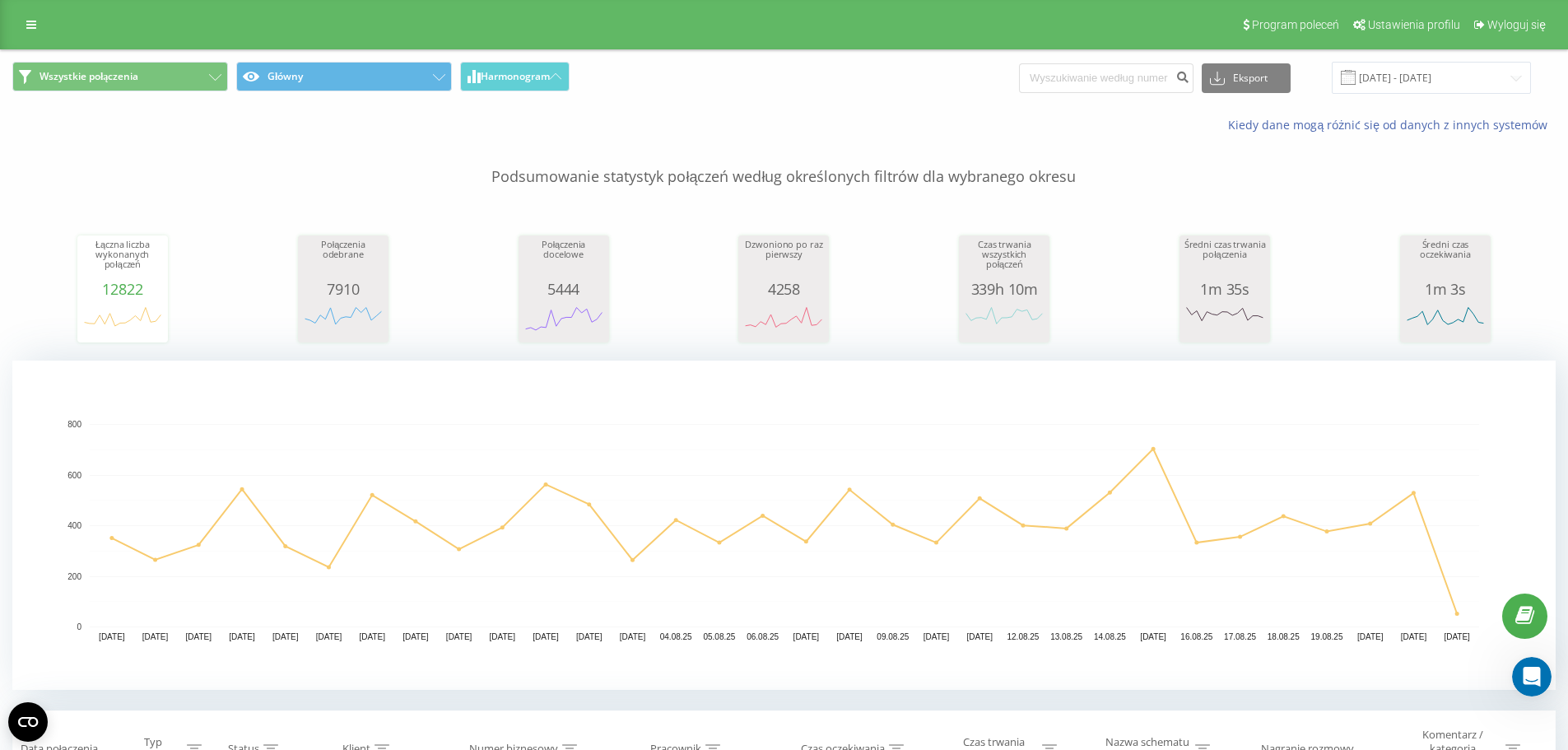
scroll to position [2468, 0]
click at [1400, 87] on input "[DATE] - [DATE]" at bounding box center [1431, 78] width 199 height 32
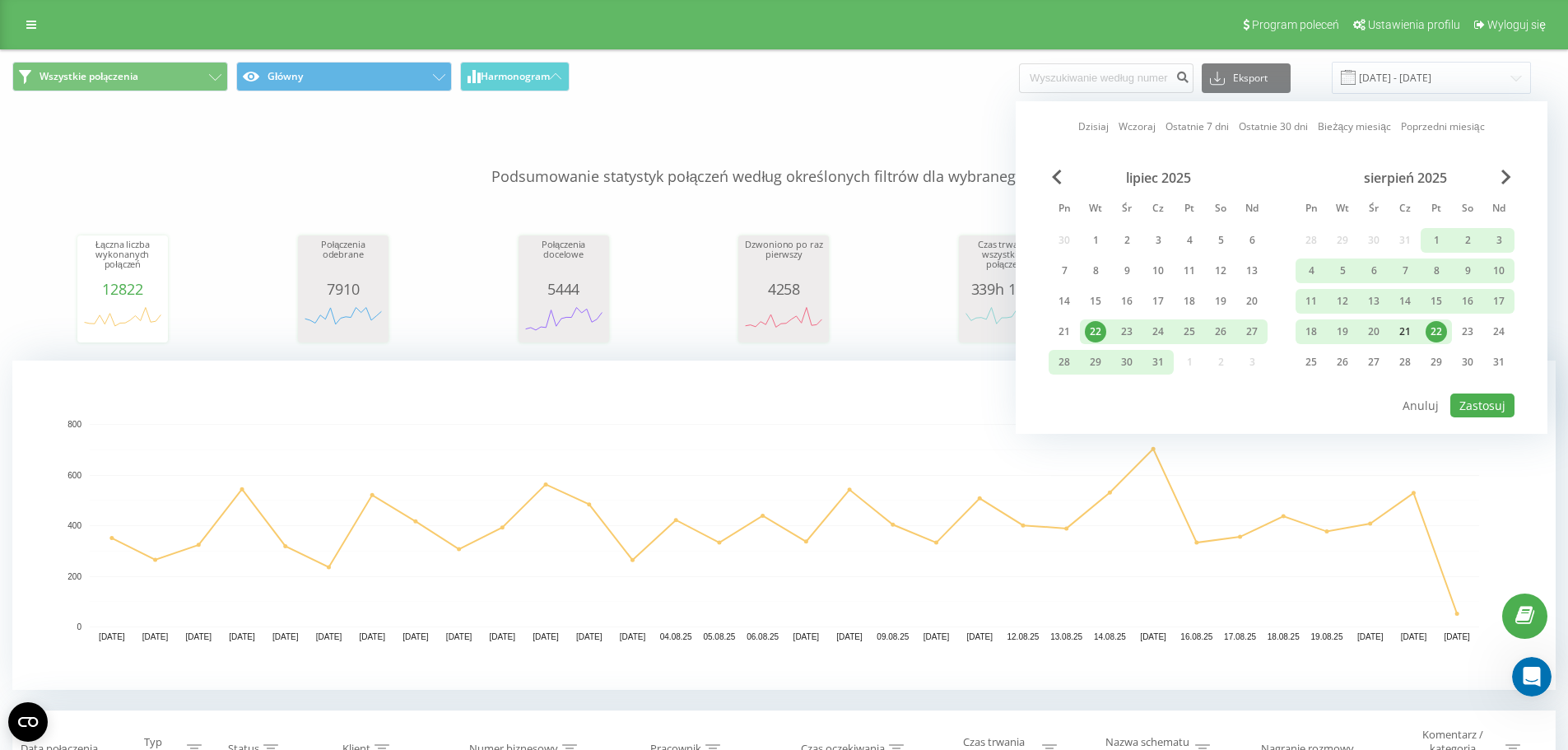
click at [1415, 329] on div "21" at bounding box center [1404, 333] width 31 height 25
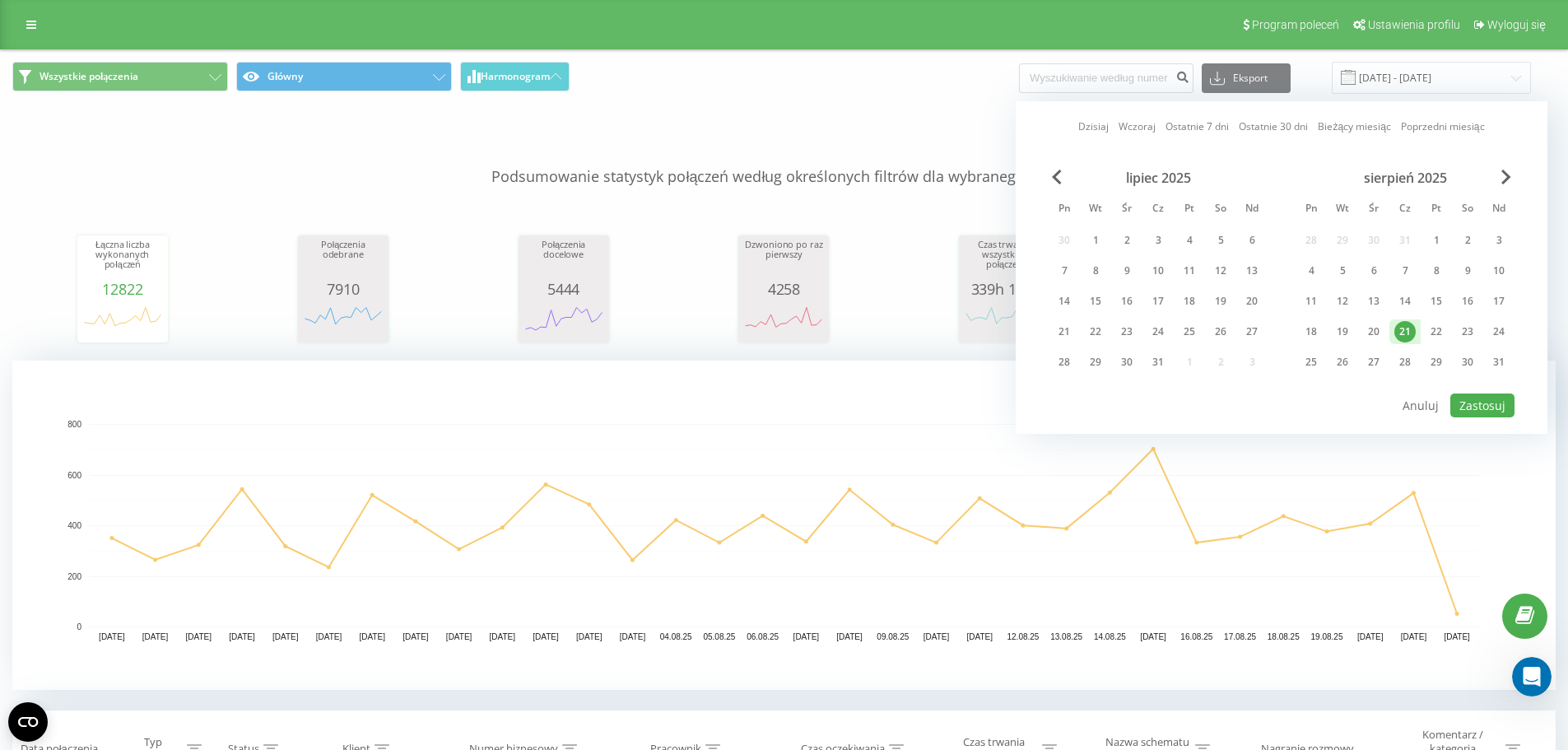
click at [1410, 330] on div "21" at bounding box center [1405, 332] width 21 height 21
click at [1463, 402] on button "Zastosuj" at bounding box center [1483, 405] width 64 height 24
type input "21.08.2025 - 21.08.2025"
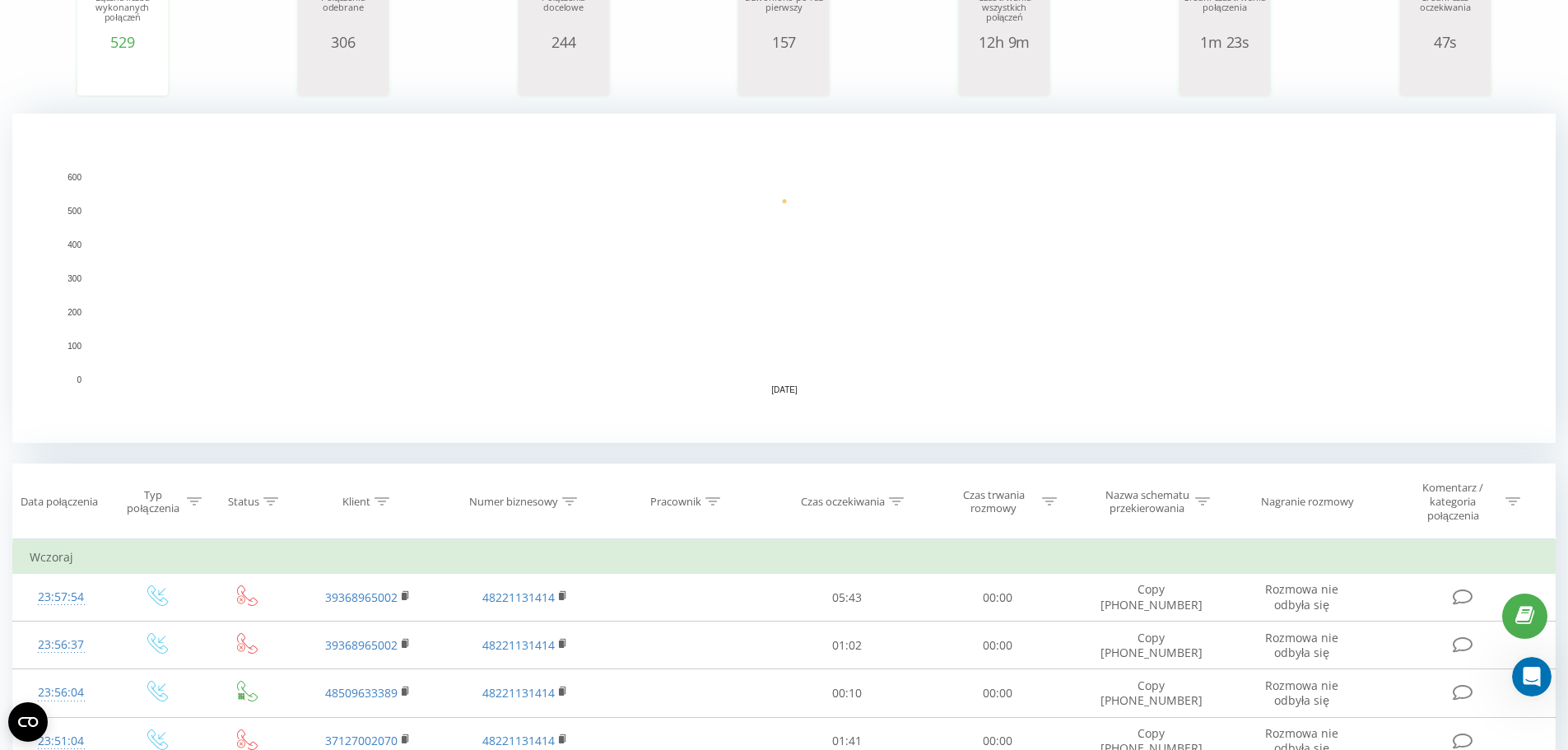
scroll to position [330, 0]
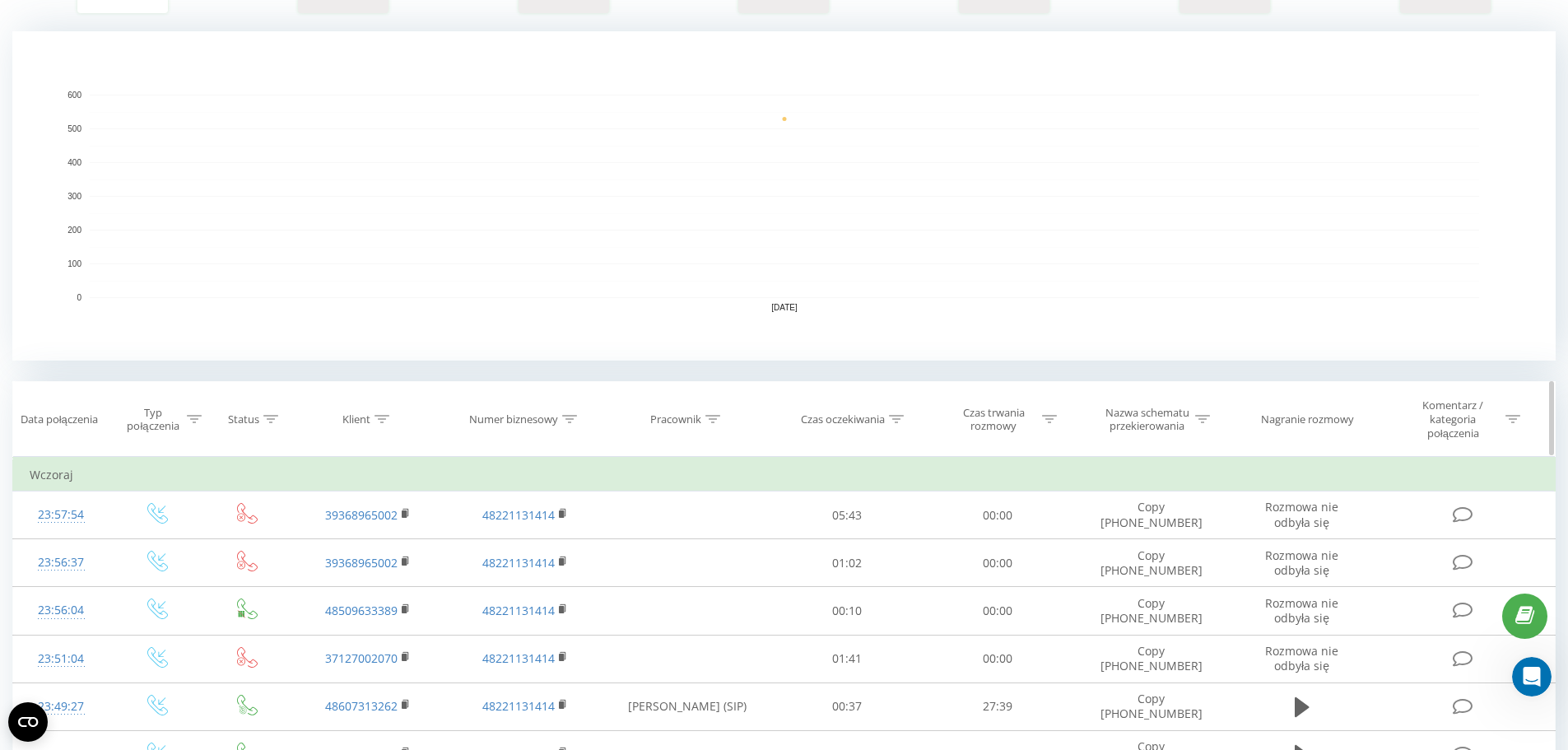
click at [193, 418] on icon at bounding box center [194, 418] width 15 height 8
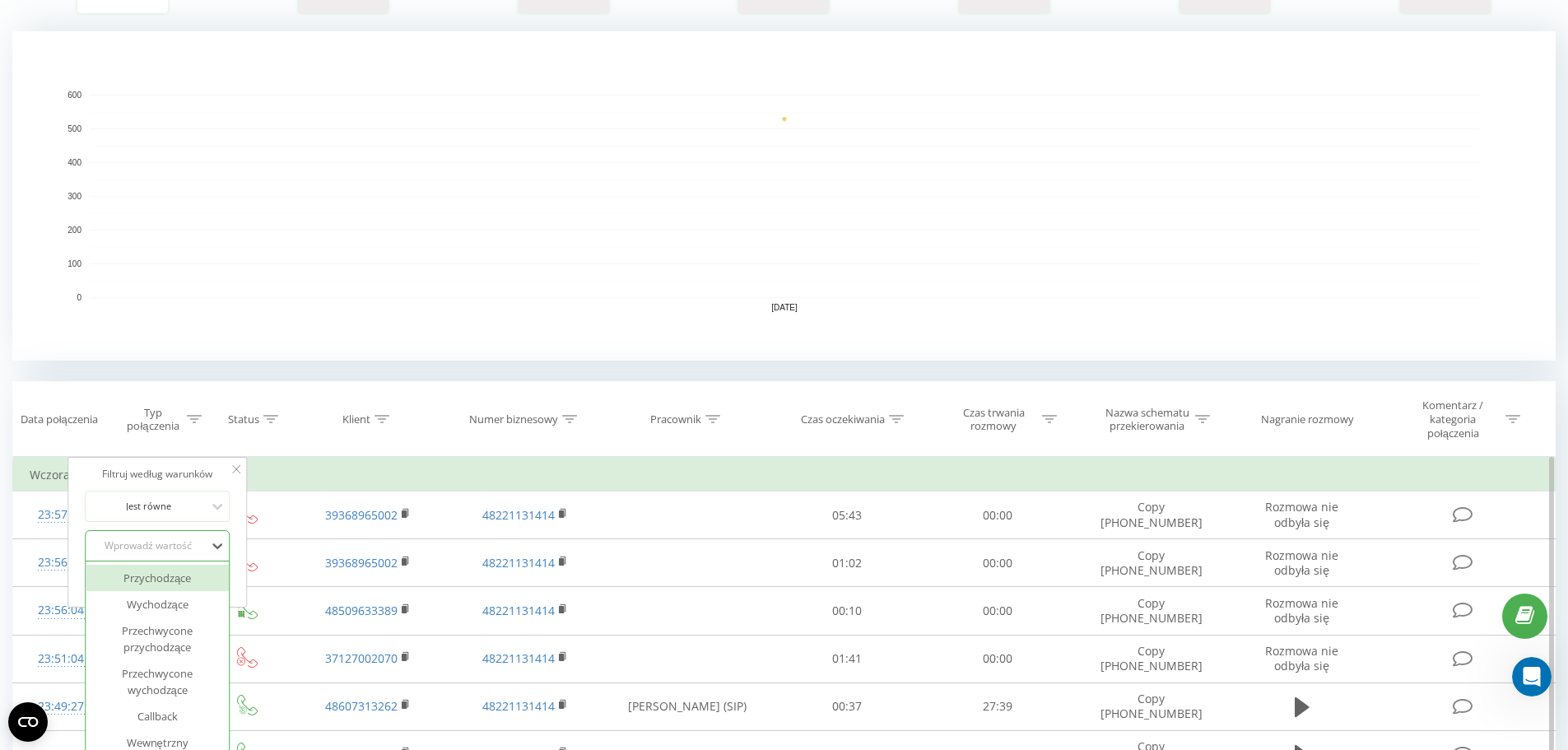
scroll to position [340, 0]
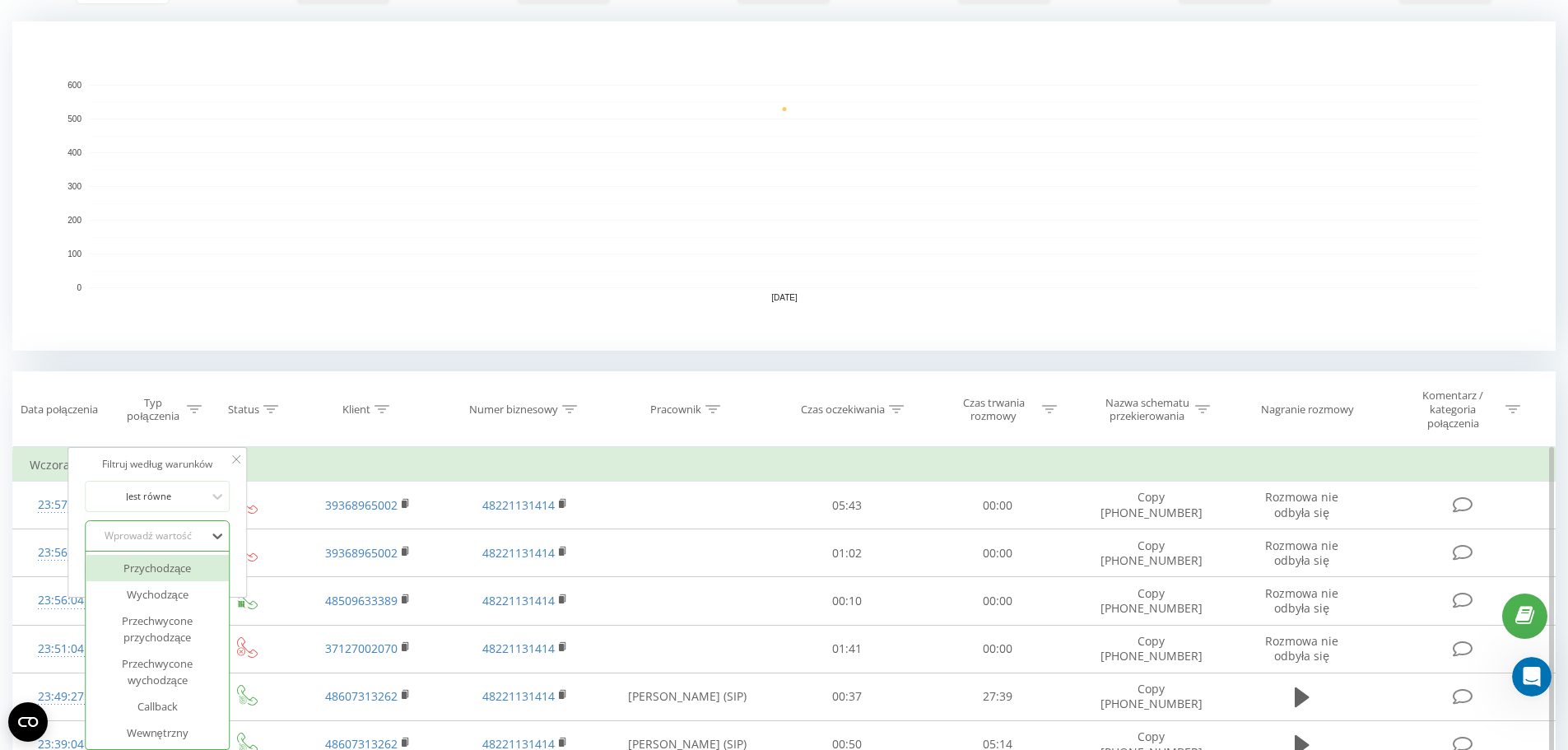
click at [191, 548] on div "Wprowadź wartość" at bounding box center [148, 536] width 121 height 25
click at [181, 578] on div "Przychodzące" at bounding box center [157, 568] width 143 height 26
drag, startPoint x: 194, startPoint y: 570, endPoint x: 236, endPoint y: 564, distance: 42.4
click at [194, 570] on span "OK" at bounding box center [193, 569] width 46 height 26
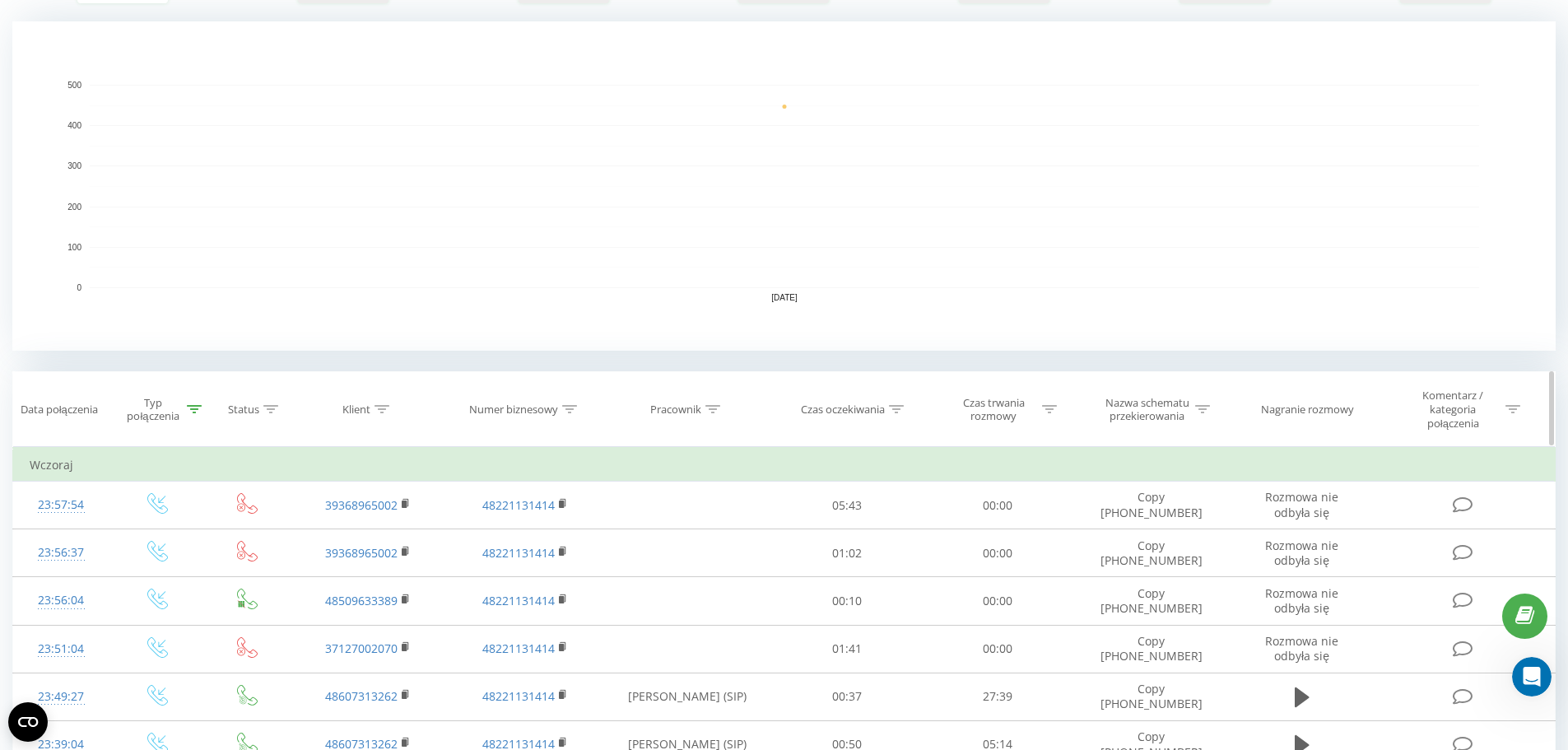
click at [900, 415] on div at bounding box center [896, 410] width 15 height 14
click at [853, 497] on div at bounding box center [838, 496] width 117 height 16
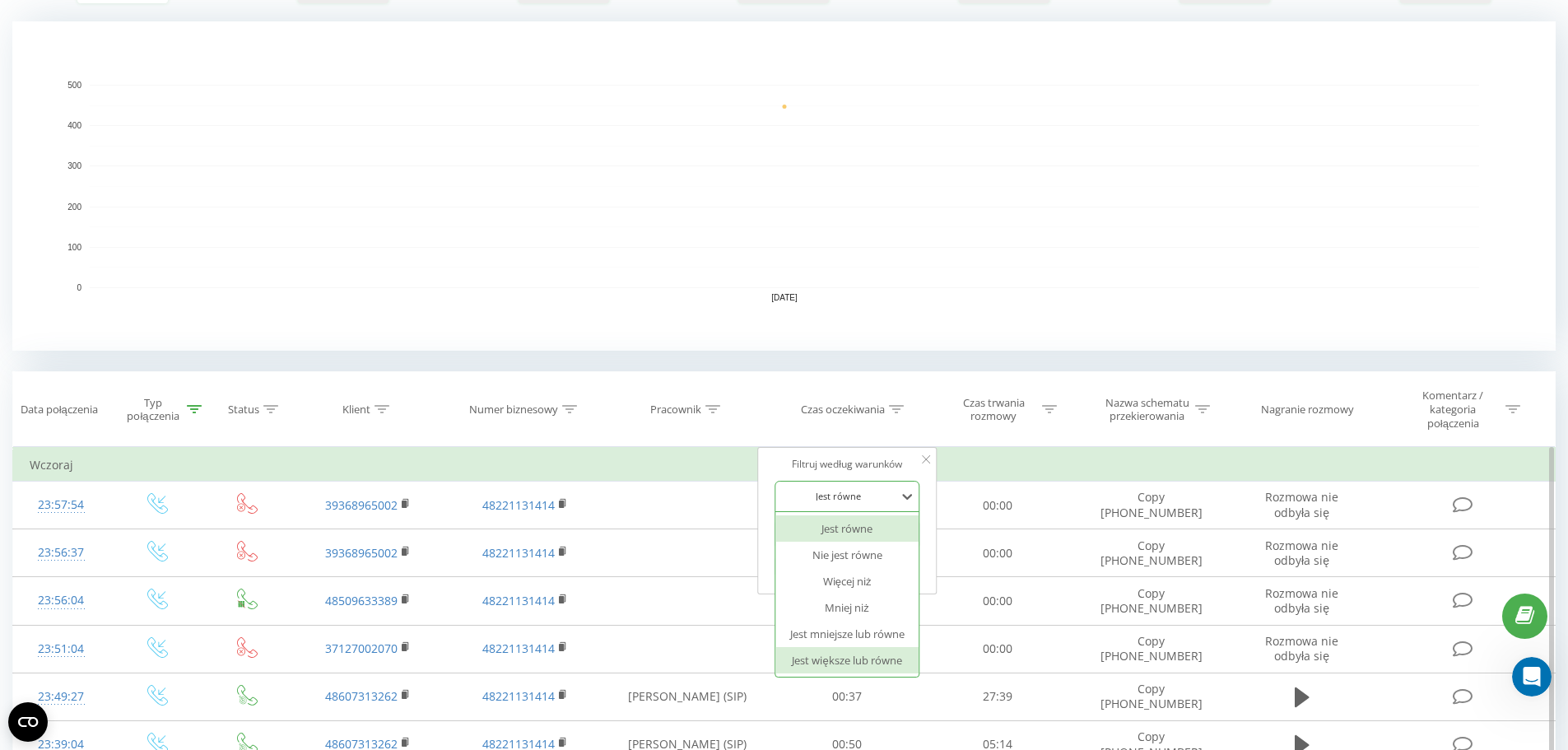
click at [859, 659] on div "Jest większe lub równe" at bounding box center [847, 660] width 143 height 26
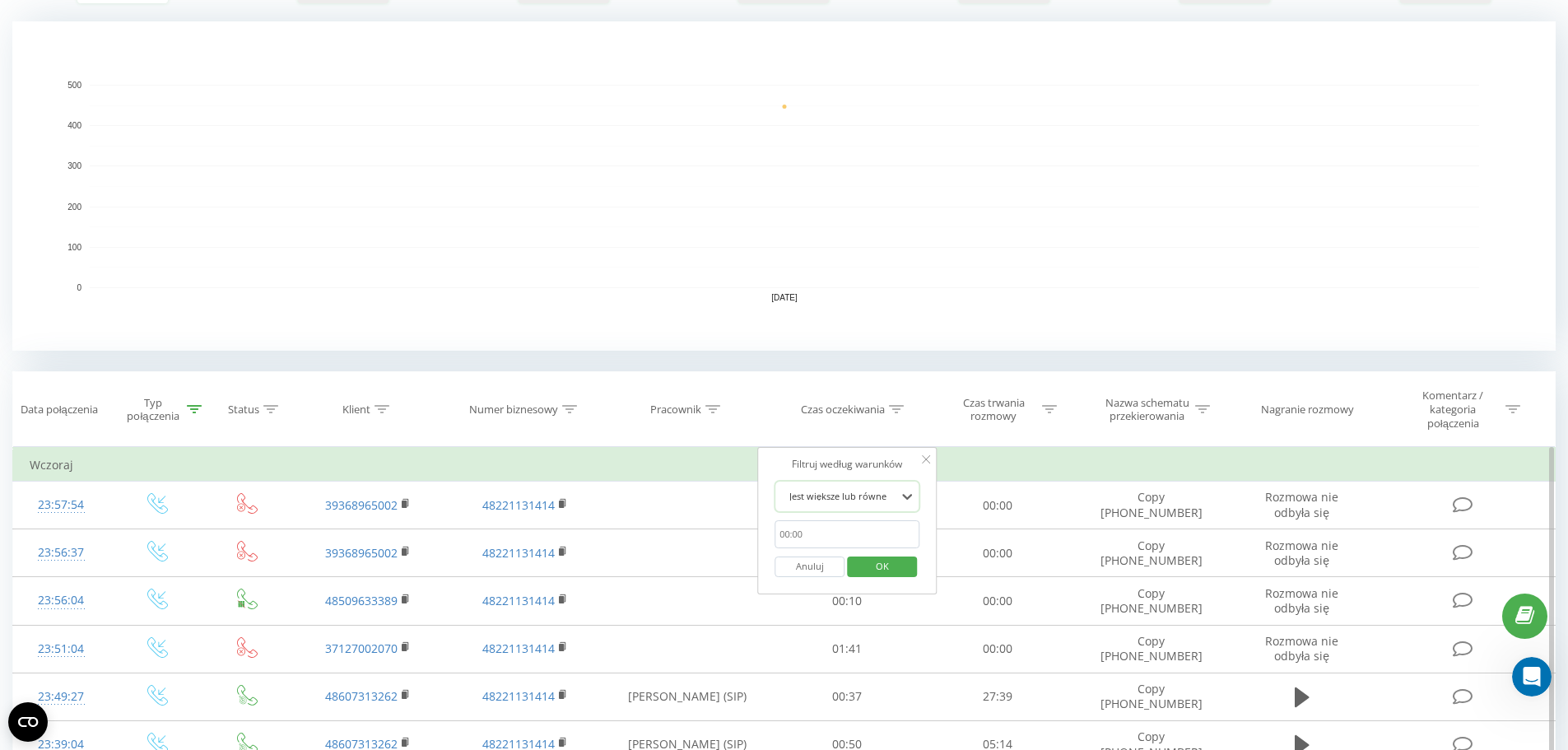
click at [827, 533] on input "text" at bounding box center [847, 535] width 145 height 29
type input "00:29"
click at [890, 575] on span "OK" at bounding box center [883, 566] width 46 height 26
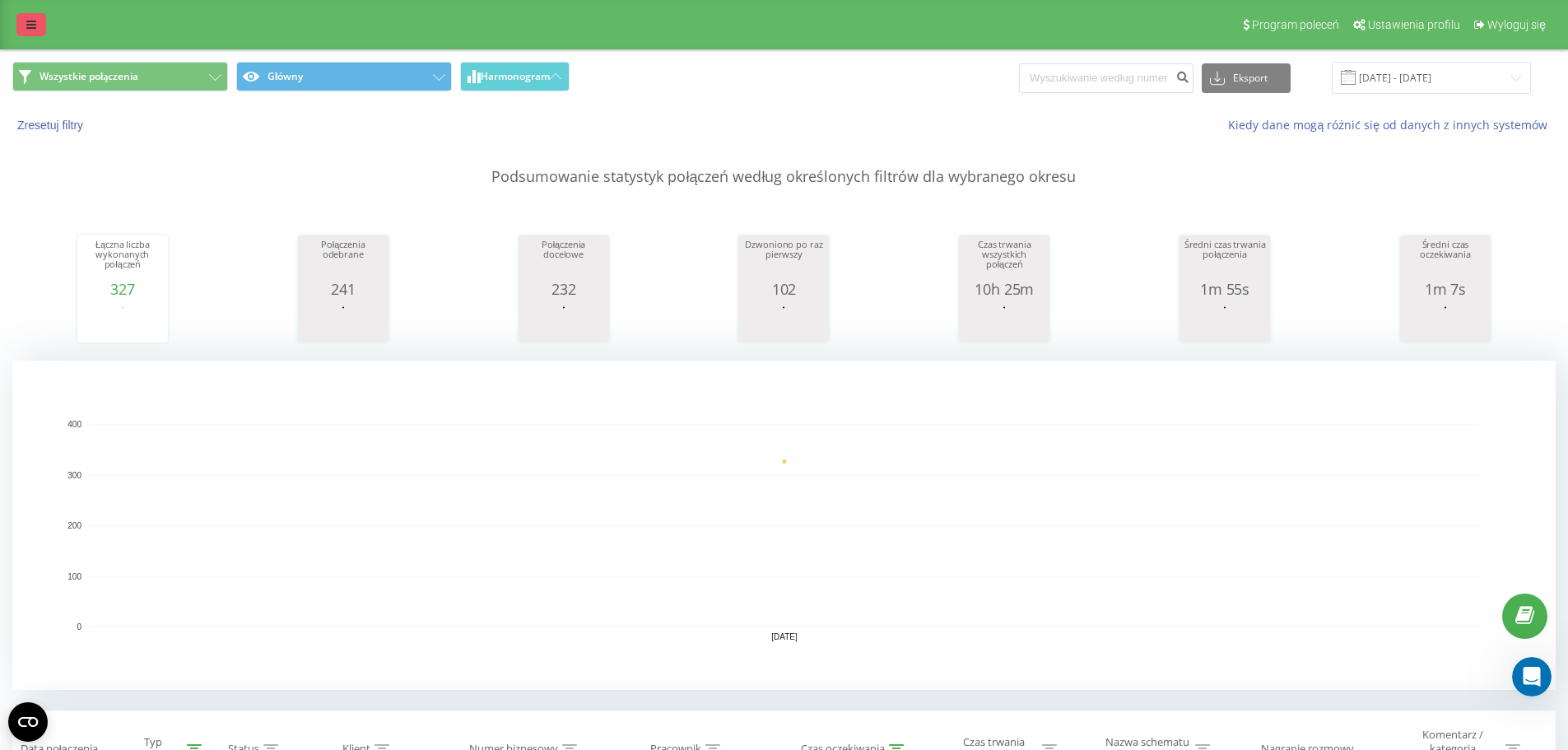
click at [32, 25] on icon at bounding box center [30, 24] width 10 height 12
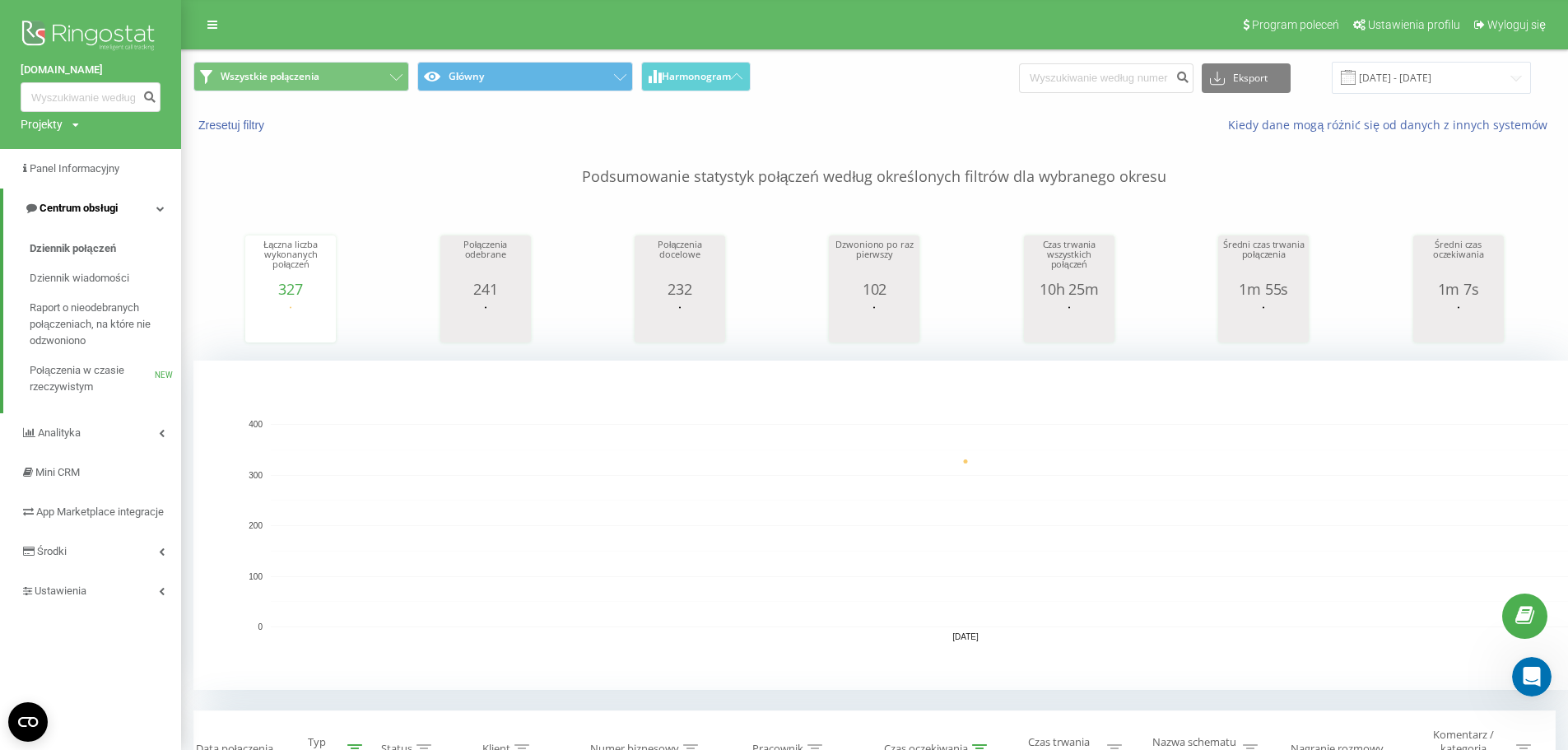
click at [149, 205] on link "Centrum obsługi" at bounding box center [92, 208] width 178 height 39
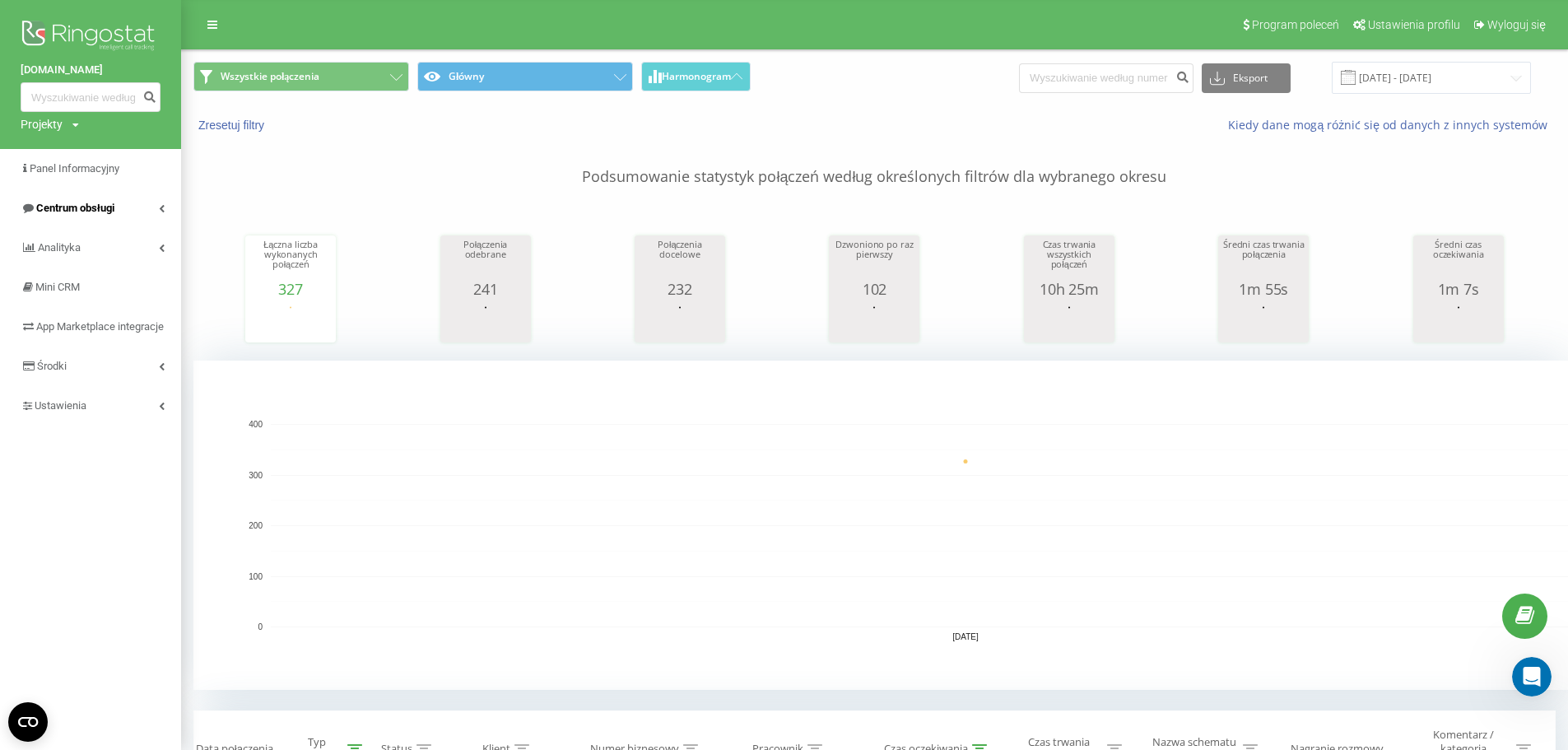
click at [152, 201] on link "Centrum obsługi" at bounding box center [90, 208] width 181 height 39
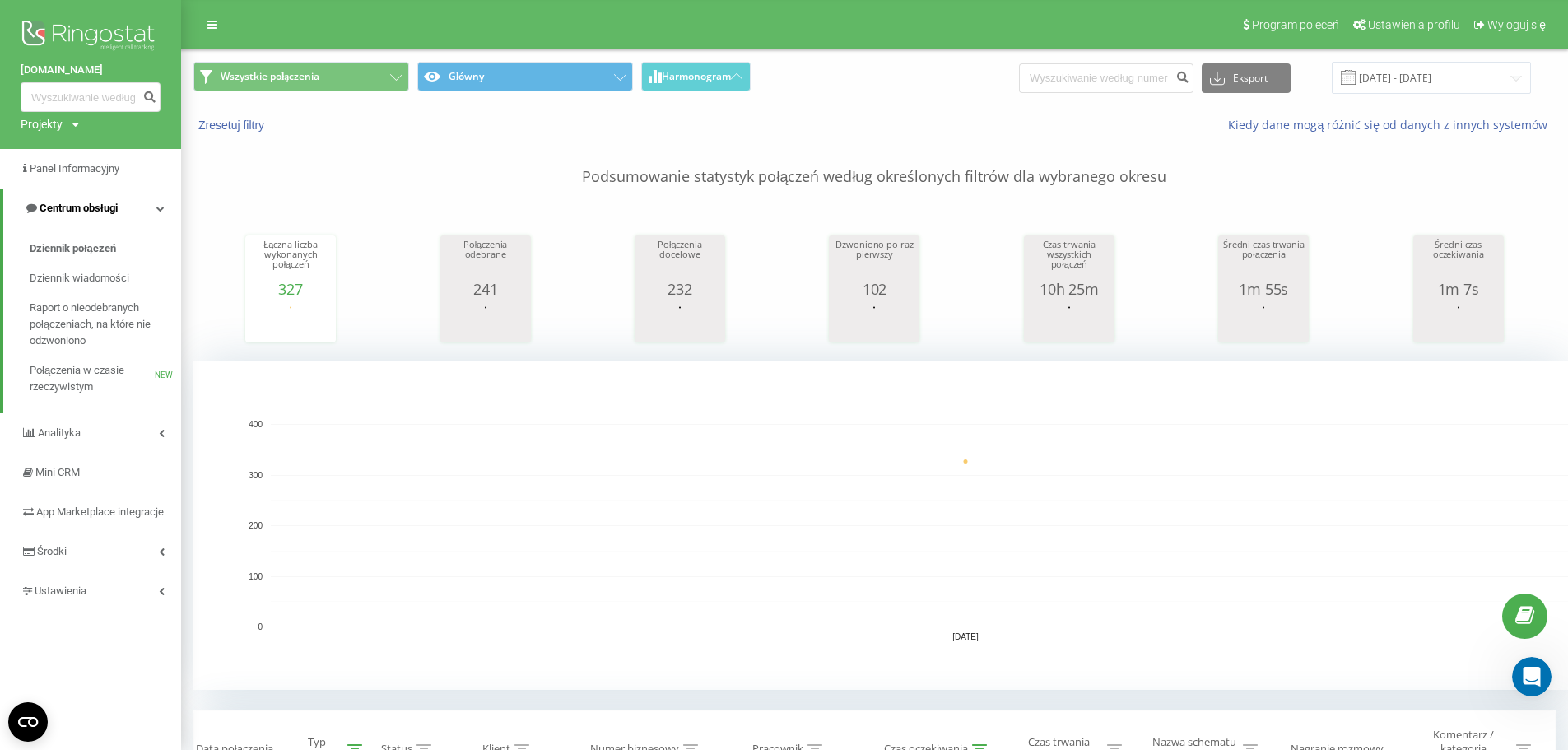
click at [152, 201] on link "Centrum obsługi" at bounding box center [92, 208] width 178 height 39
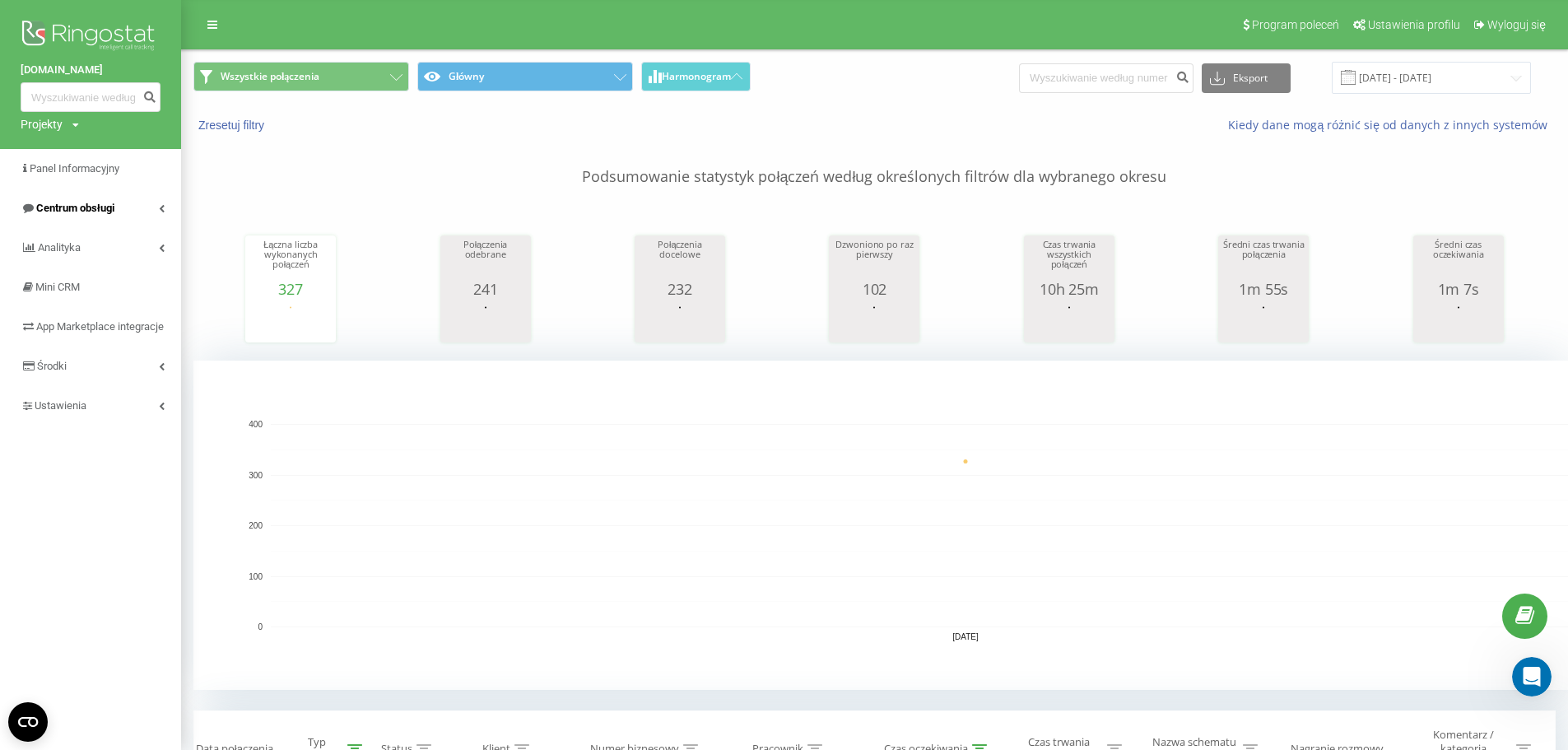
click at [152, 201] on link "Centrum obsługi" at bounding box center [90, 208] width 181 height 39
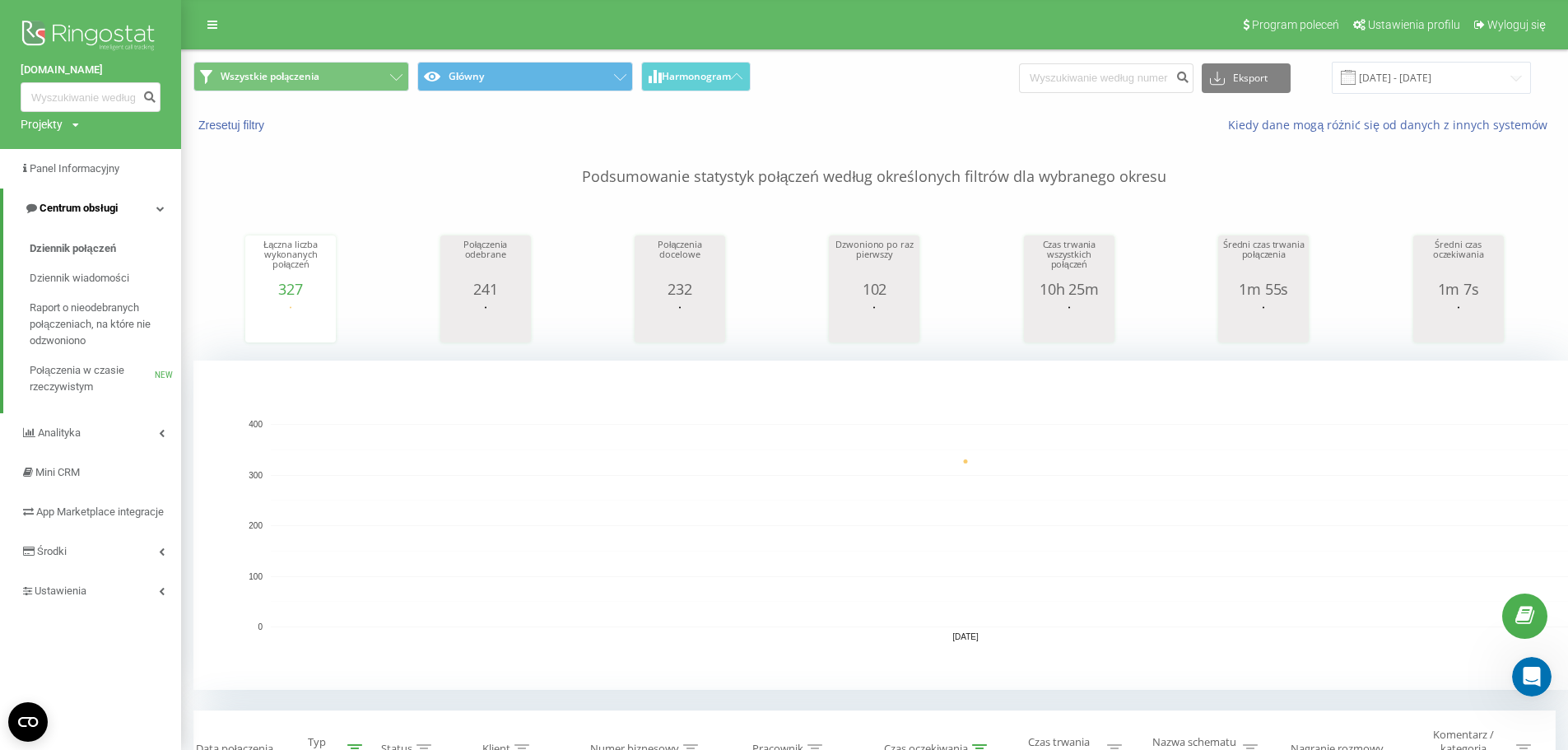
click at [152, 201] on link "Centrum obsługi" at bounding box center [92, 208] width 178 height 39
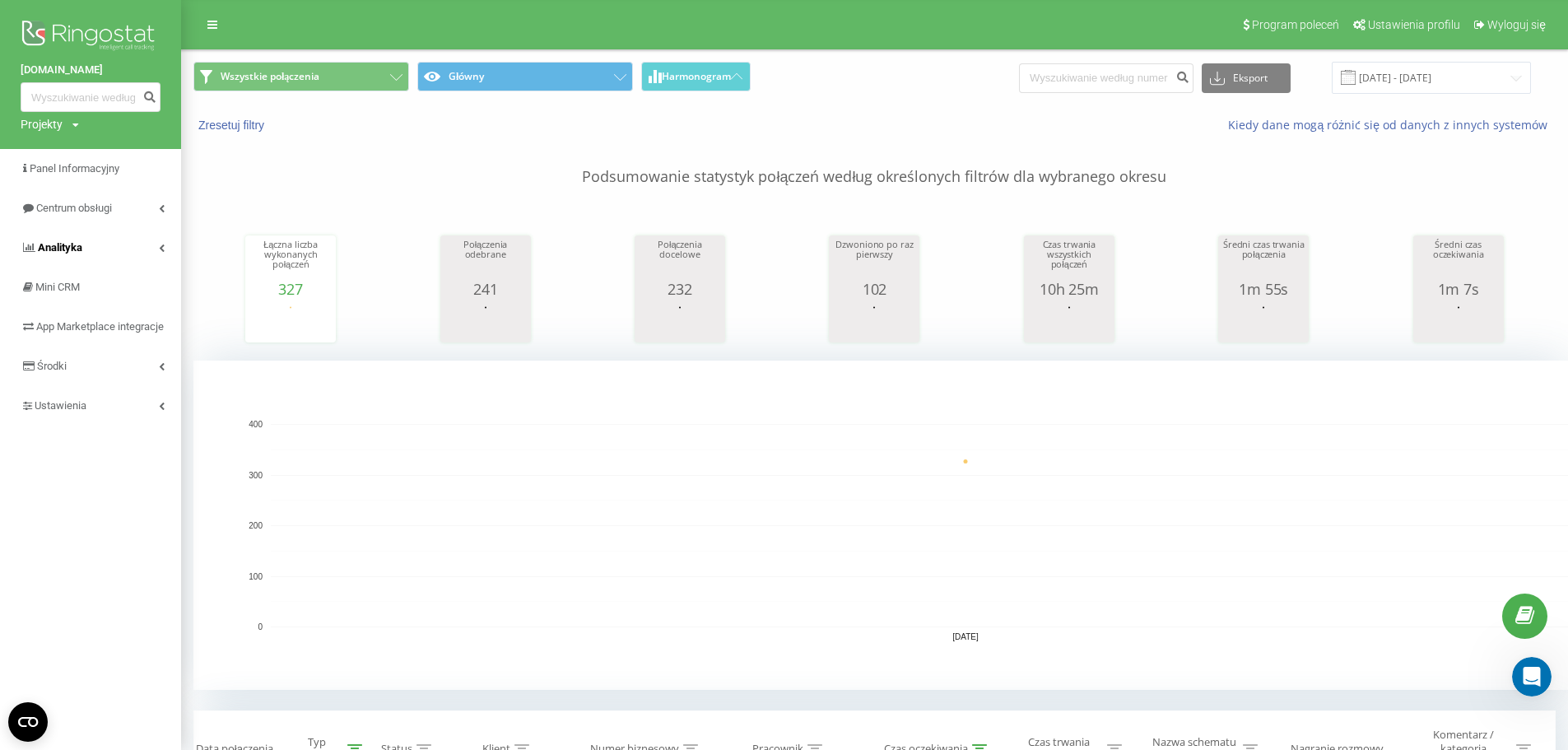
click at [162, 242] on link "Analityka" at bounding box center [90, 248] width 181 height 39
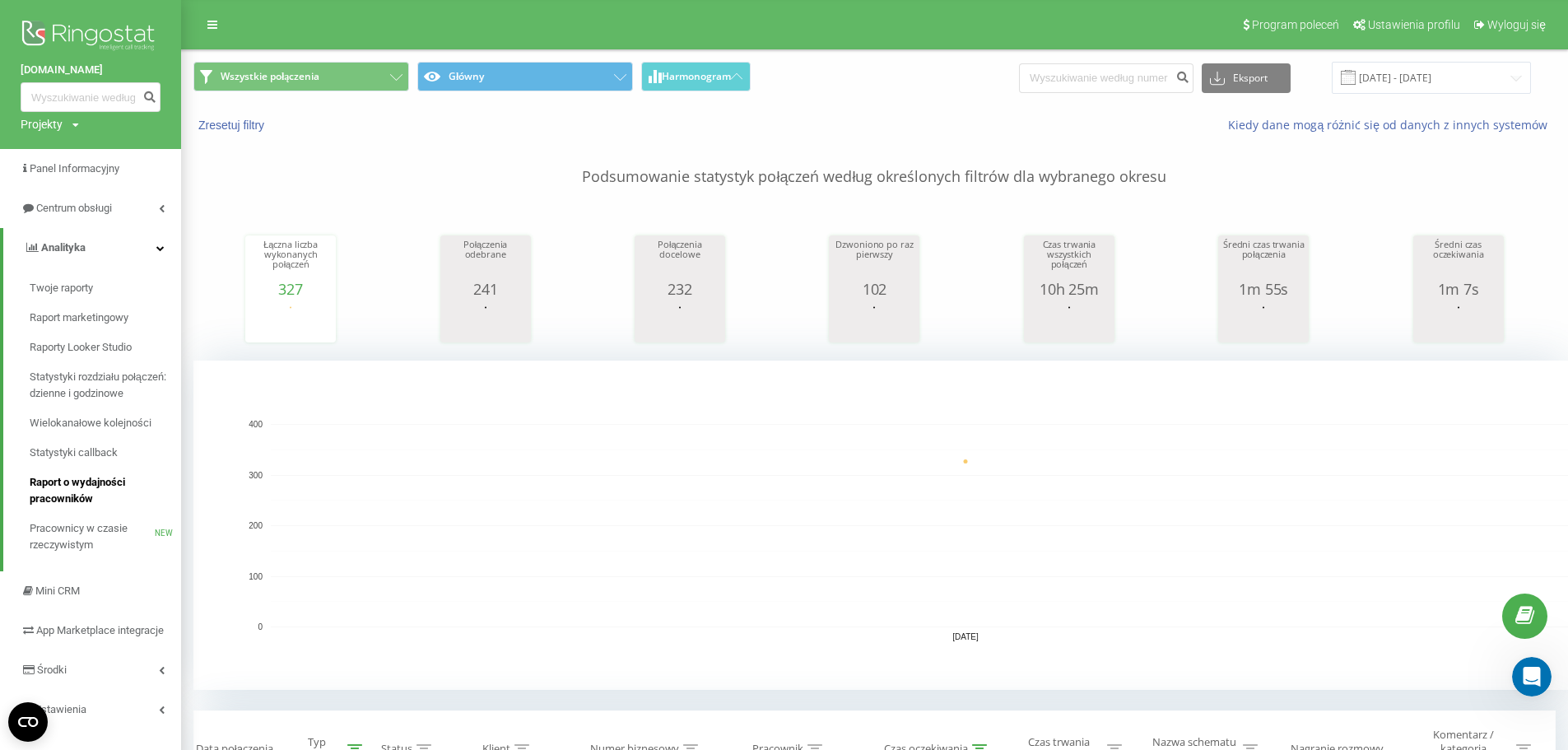
click at [102, 485] on span "Raport o wydajności pracowników" at bounding box center [101, 491] width 143 height 33
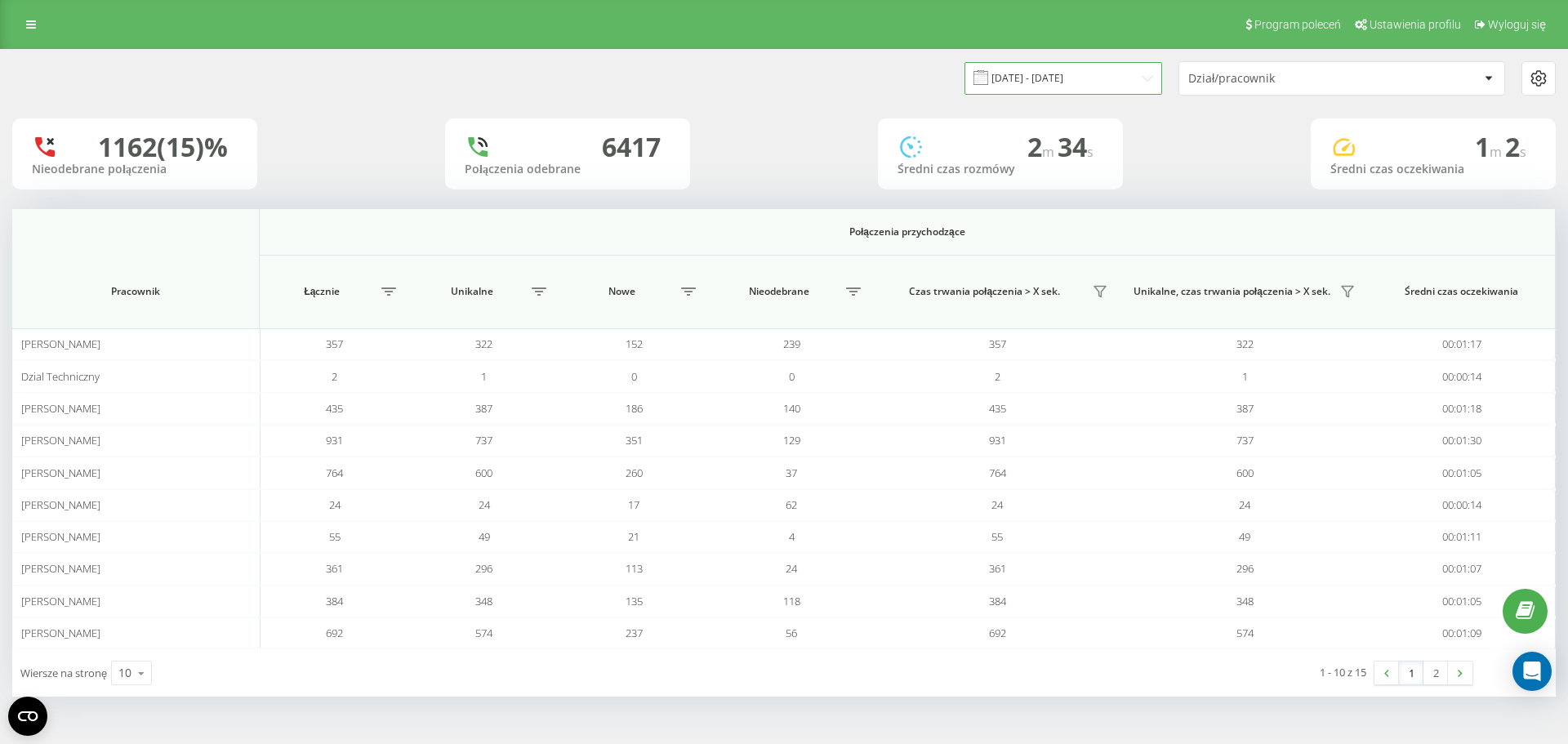
click at [1084, 74] on input "[DATE] - [DATE]" at bounding box center [1063, 78] width 198 height 32
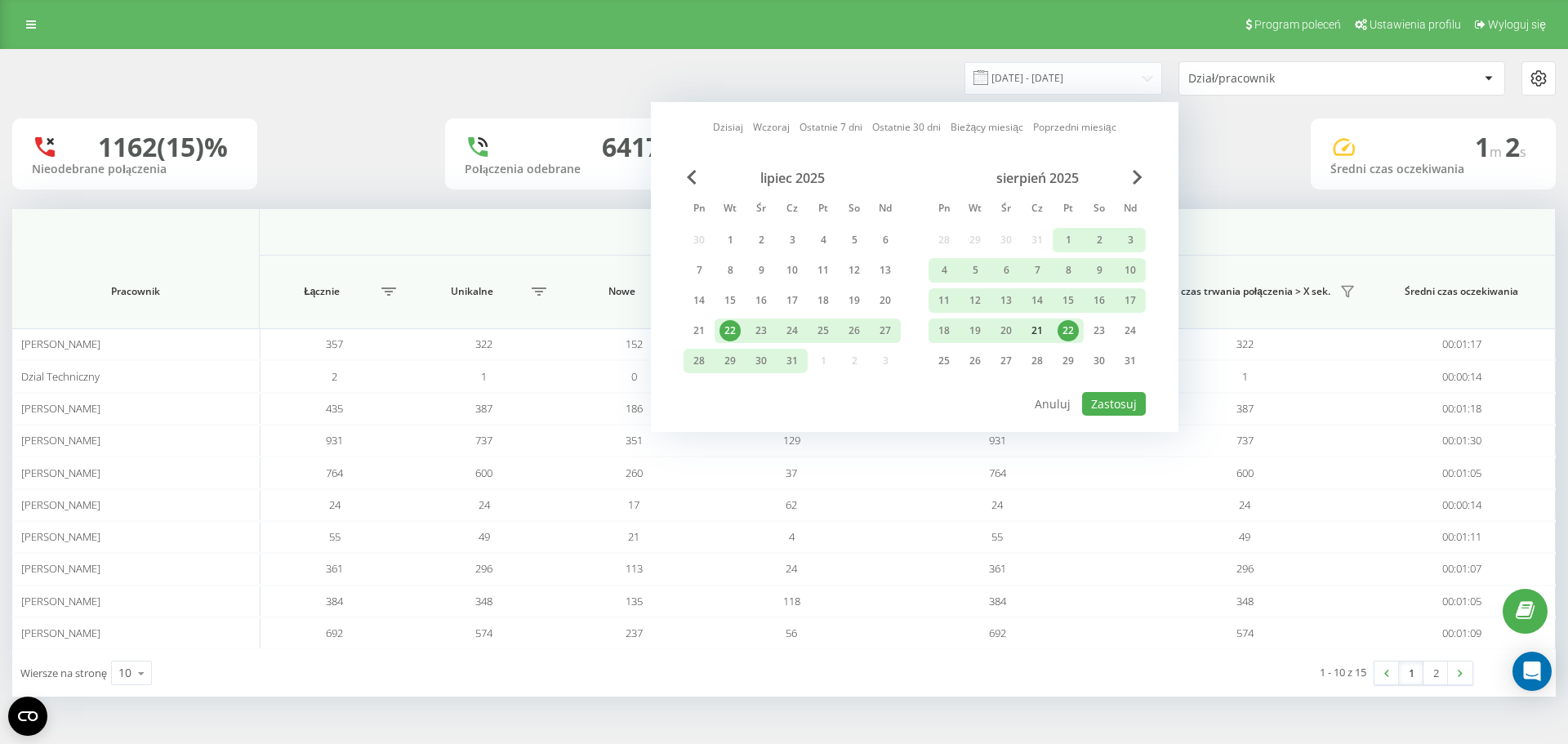
click at [1040, 325] on div "21" at bounding box center [1037, 331] width 21 height 21
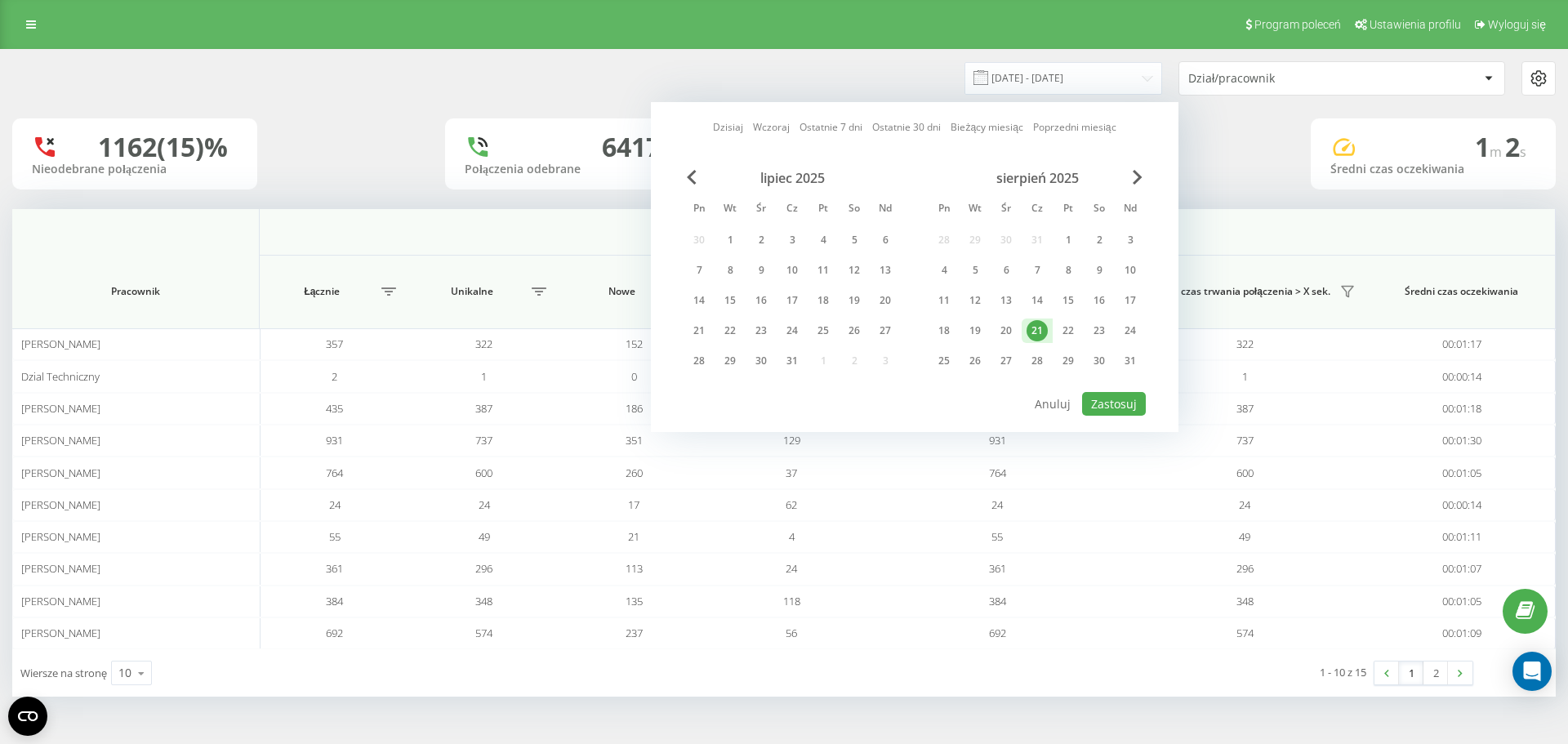
click at [1040, 325] on div "21" at bounding box center [1037, 331] width 21 height 21
click at [1140, 403] on button "Zastosuj" at bounding box center [1114, 403] width 64 height 24
type input "[DATE] - [DATE]"
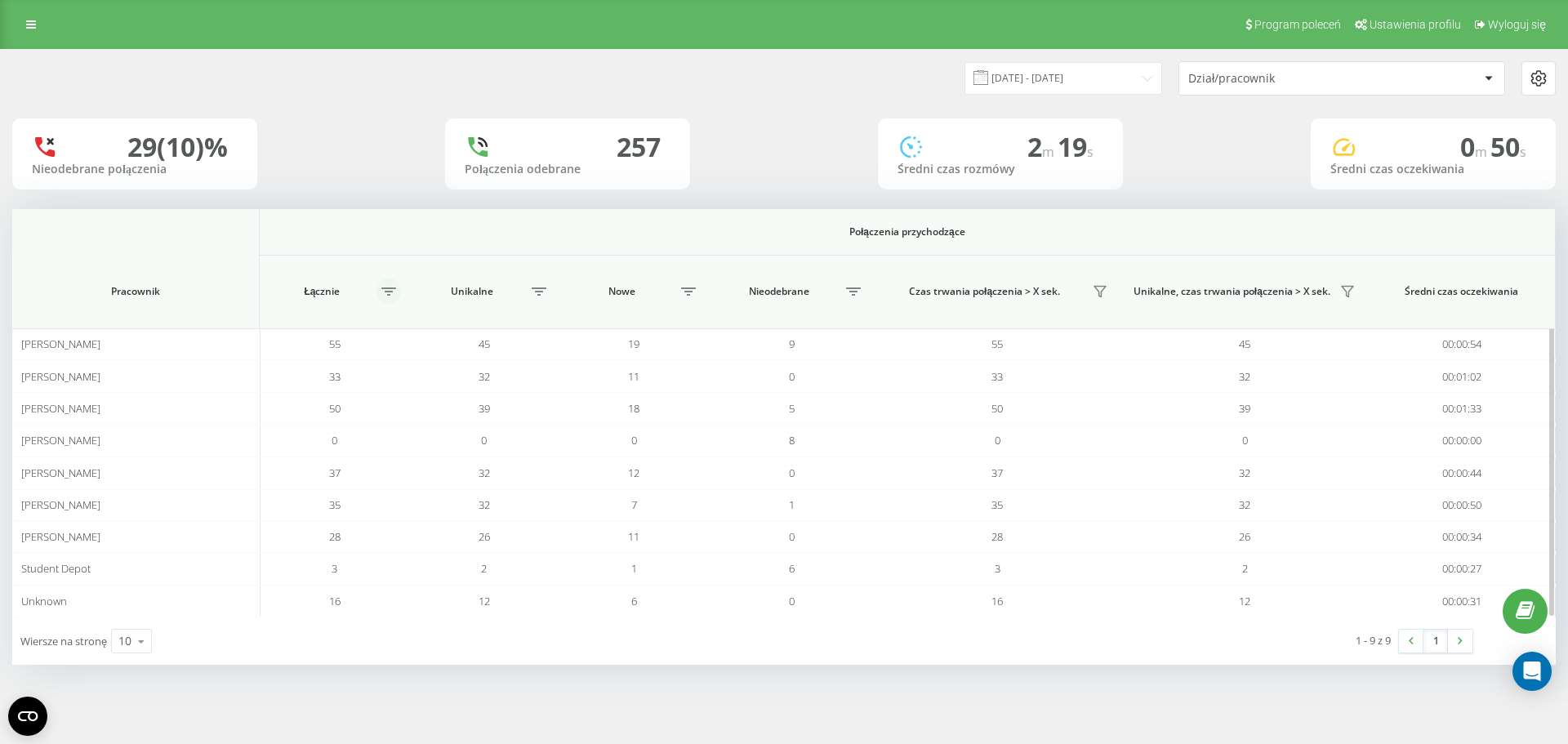
click at [400, 286] on button at bounding box center [389, 291] width 25 height 26
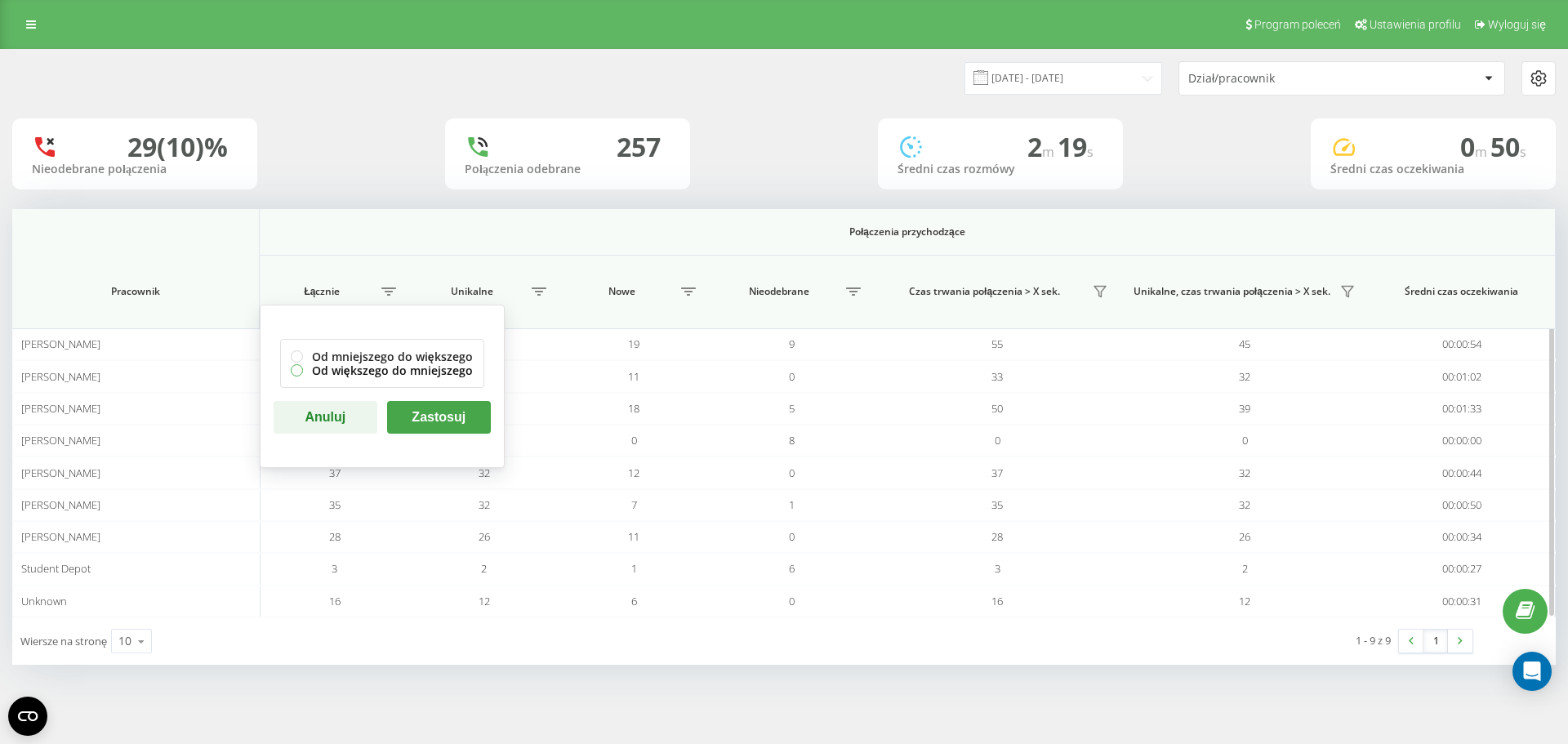
click at [384, 369] on label "Od większego do mniejszego" at bounding box center [382, 371] width 183 height 14
radio input "true"
click at [425, 419] on button "Zastosuj" at bounding box center [439, 417] width 104 height 33
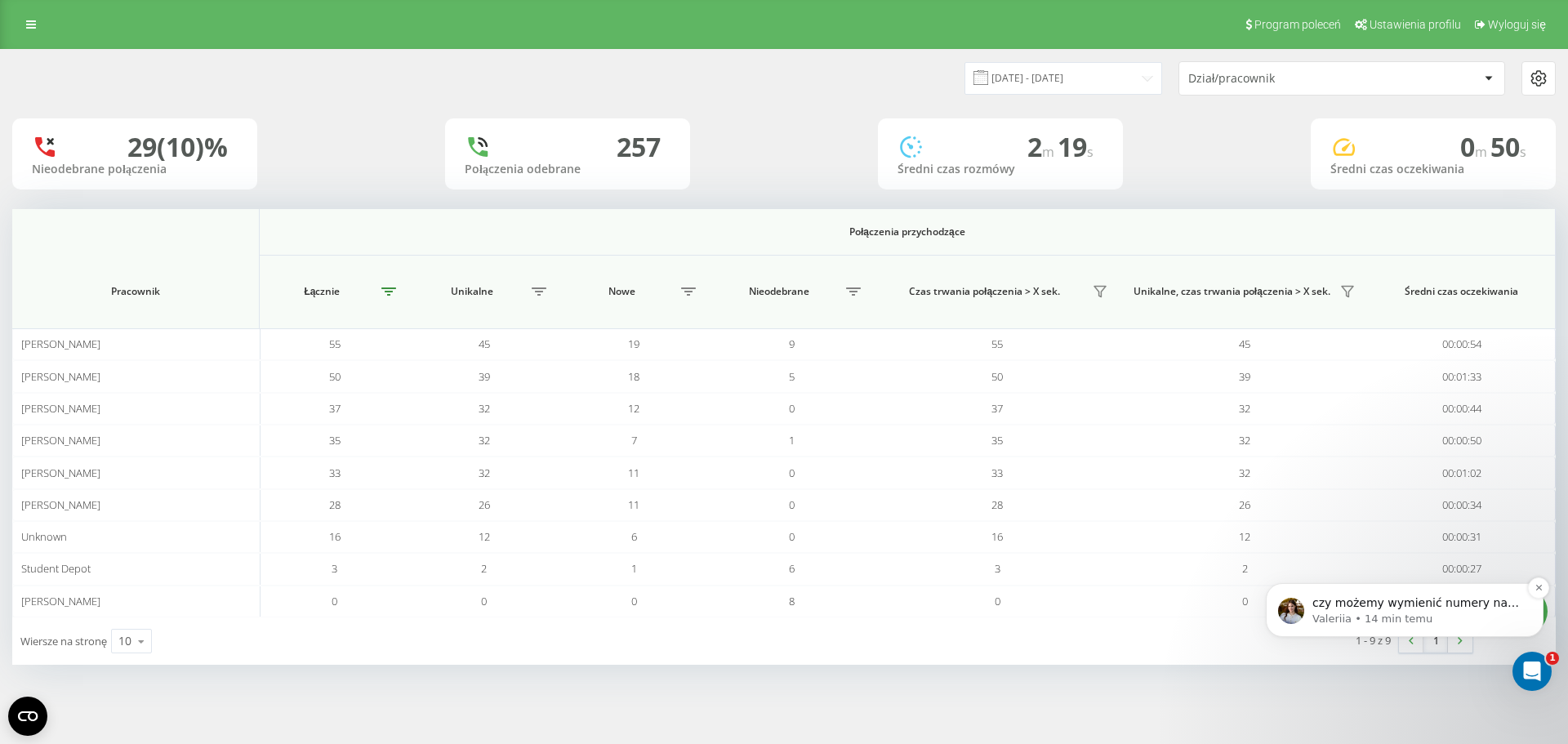
click at [1482, 609] on p "czy możemy wymienić numery na inne?" at bounding box center [1418, 604] width 211 height 16
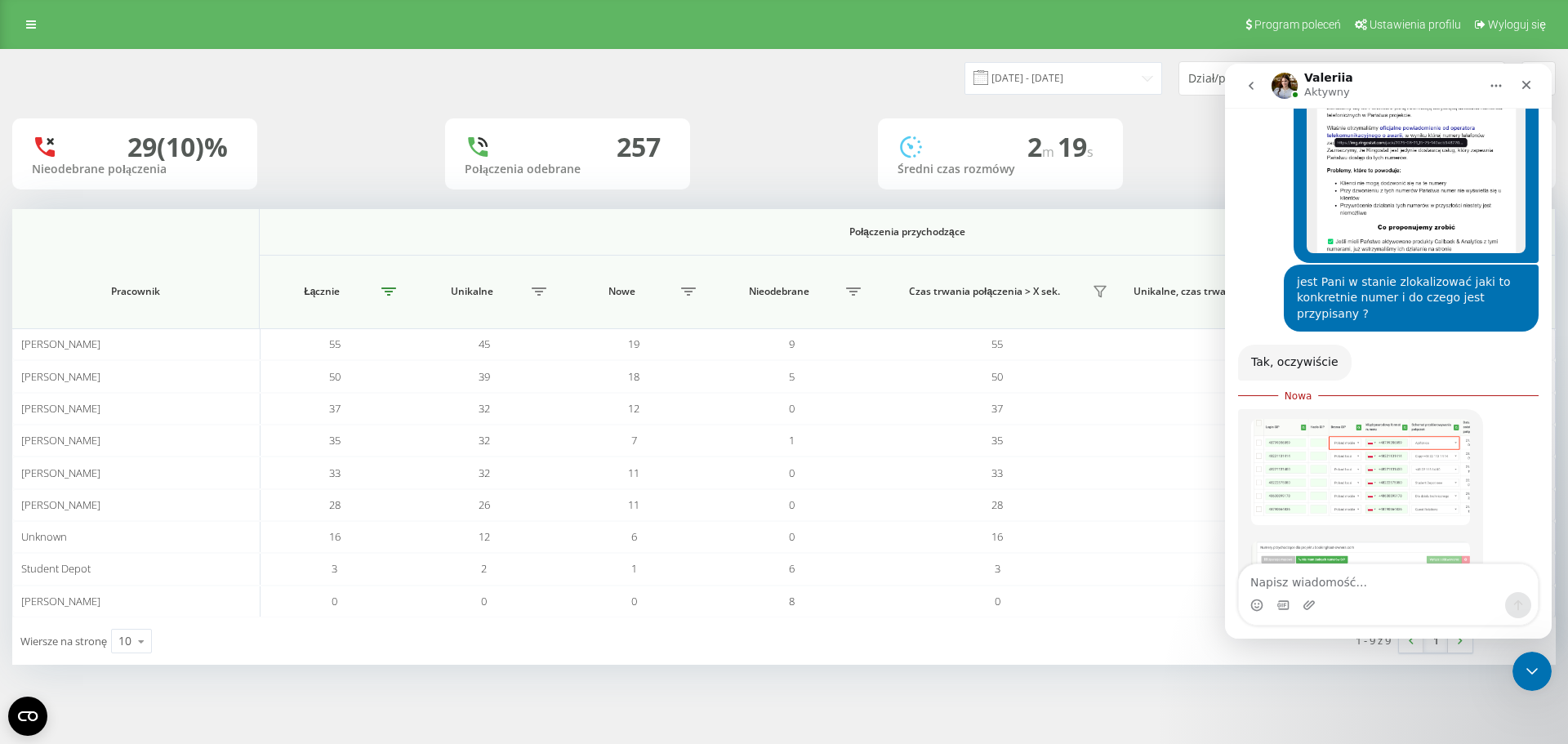
scroll to position [2841, 0]
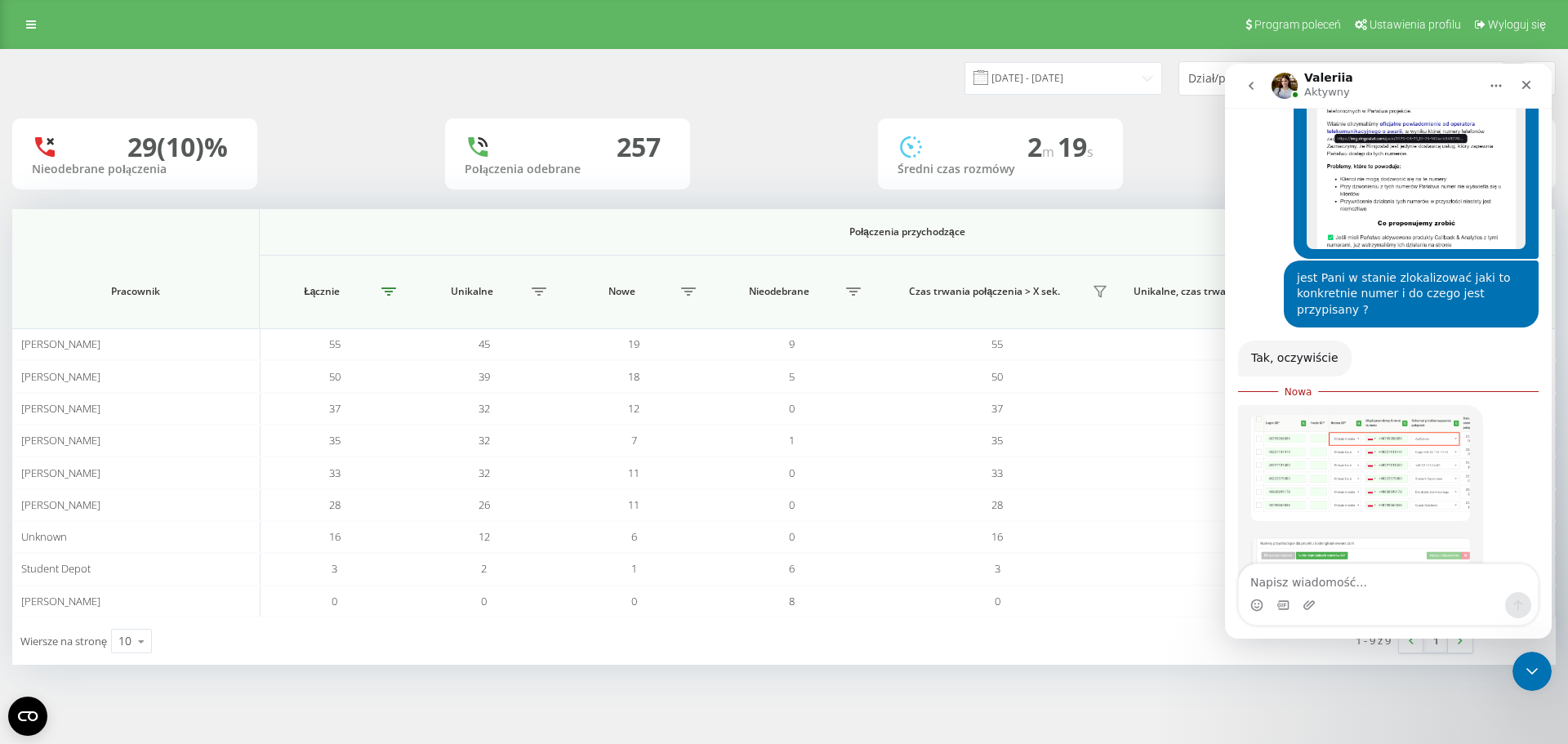
click at [1346, 537] on img "Valeriia mówi…" at bounding box center [1361, 606] width 219 height 137
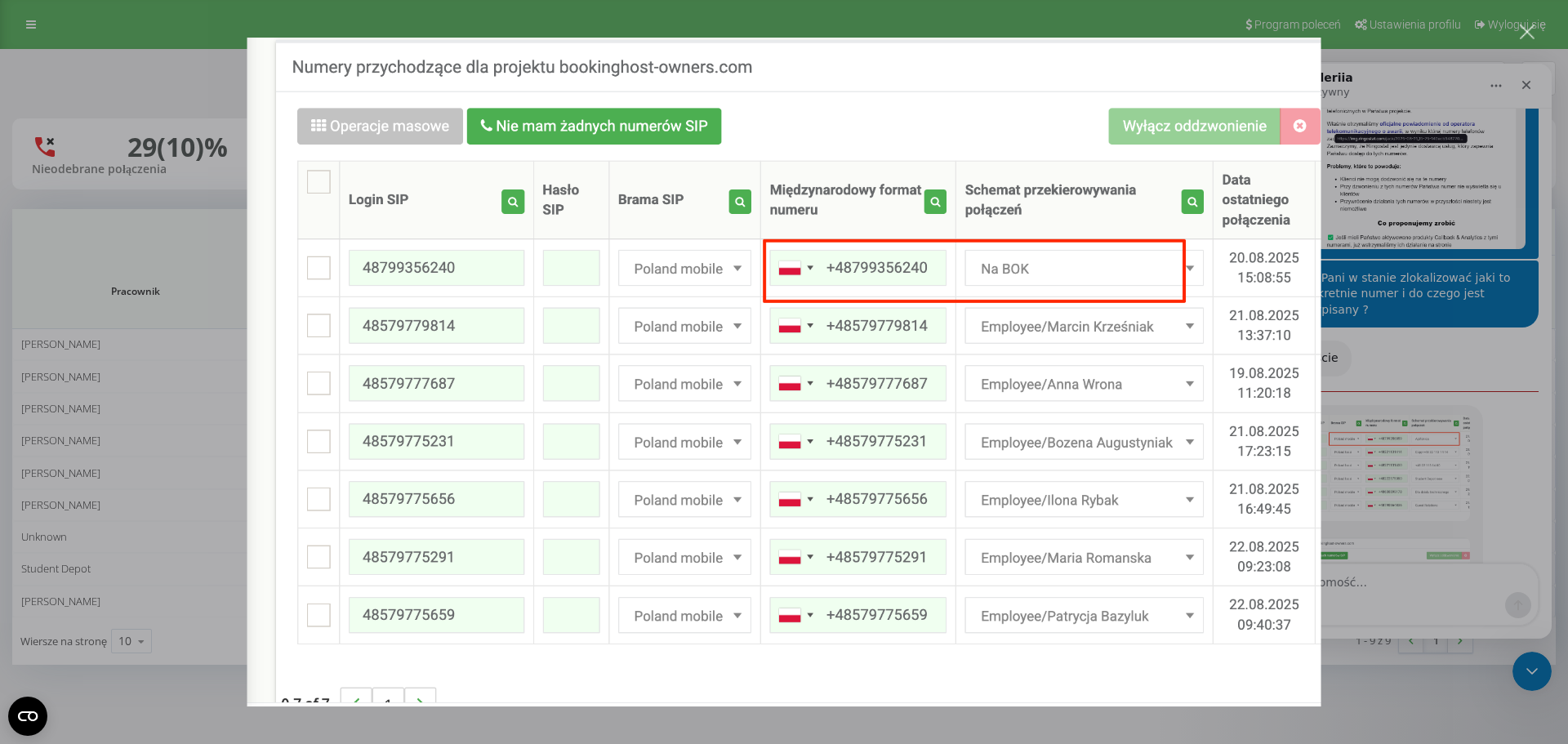
click at [1440, 380] on div "Komunikator Intercom" at bounding box center [784, 372] width 1568 height 744
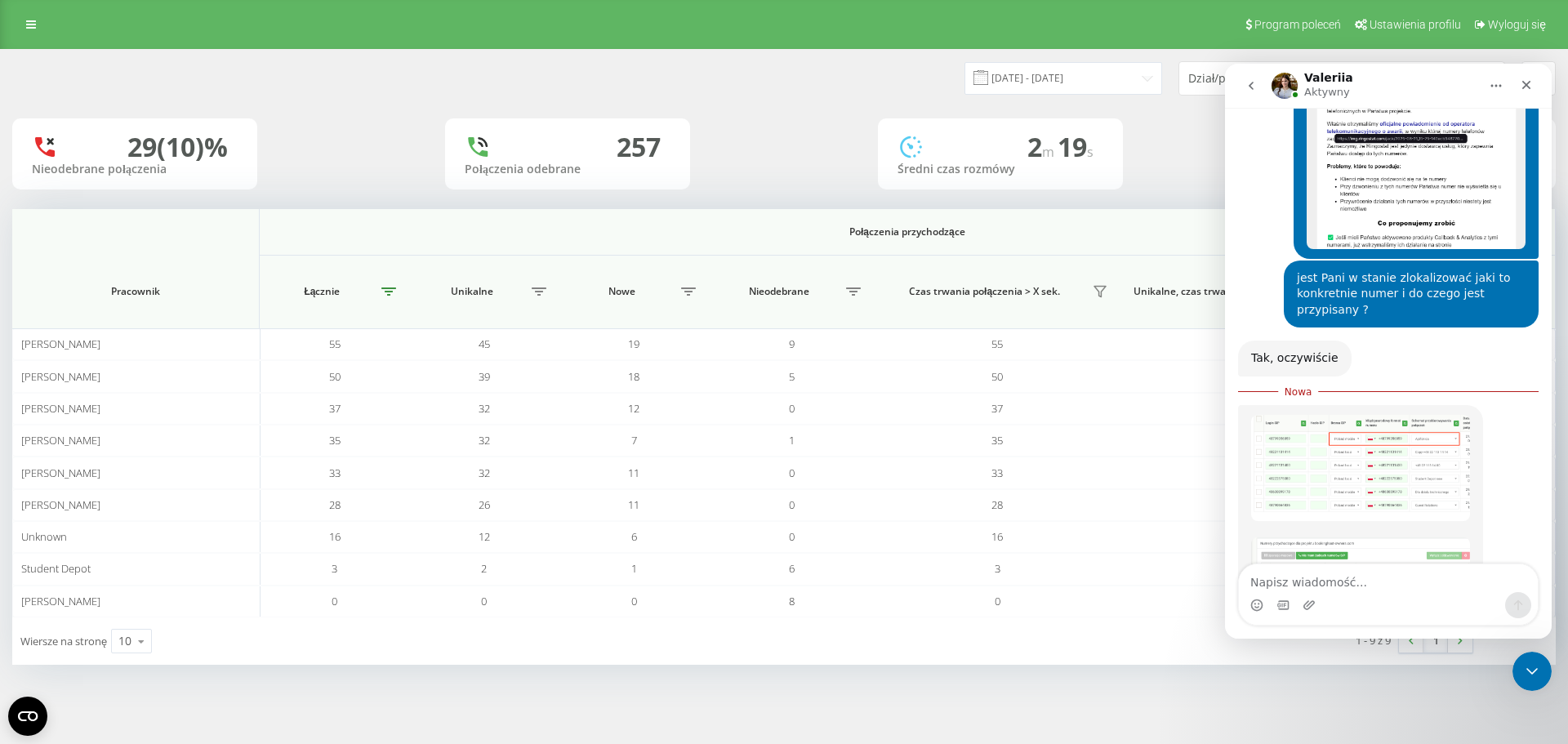
click at [1427, 537] on img "Valeriia mówi…" at bounding box center [1361, 606] width 219 height 137
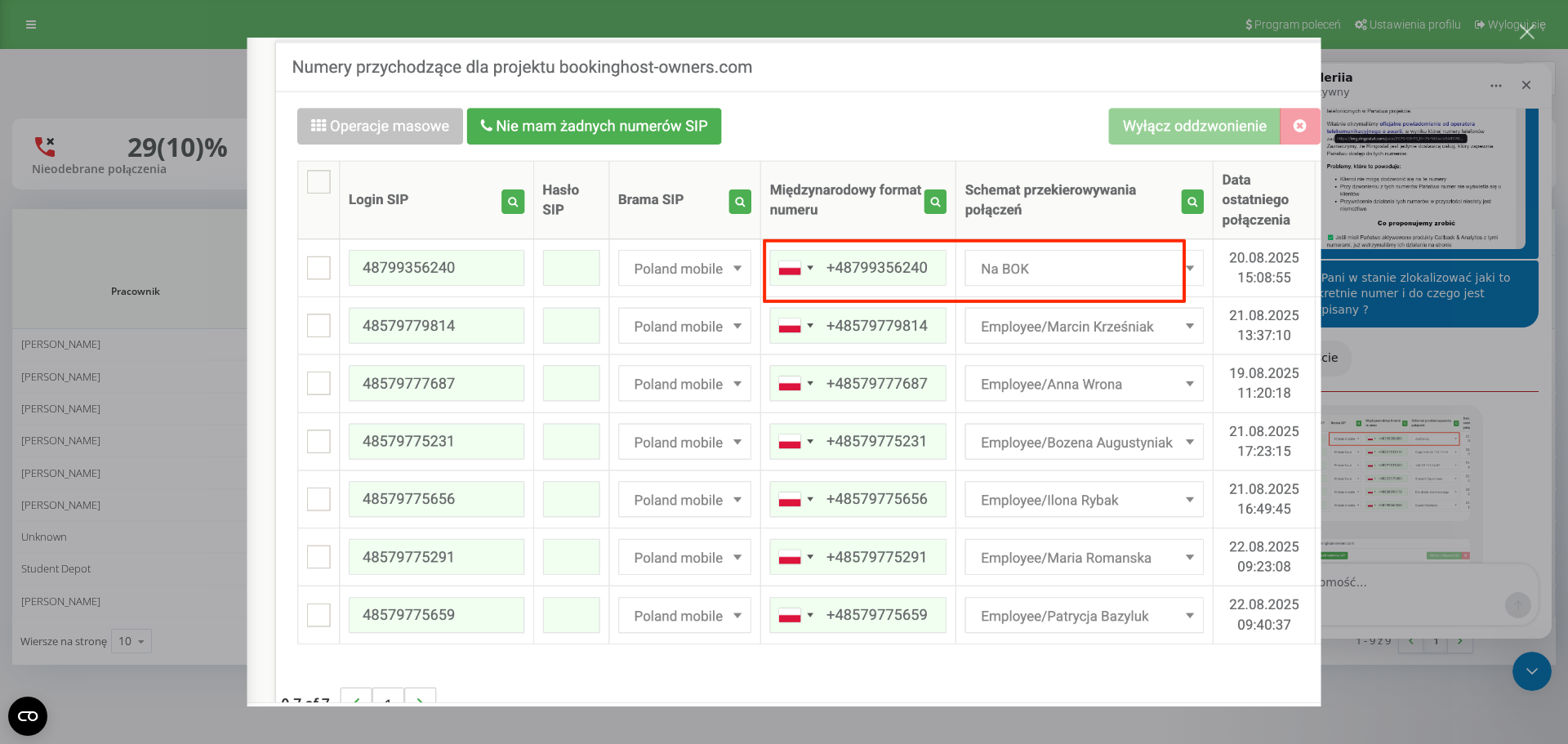
click at [1472, 206] on div "Komunikator Intercom" at bounding box center [784, 372] width 1568 height 744
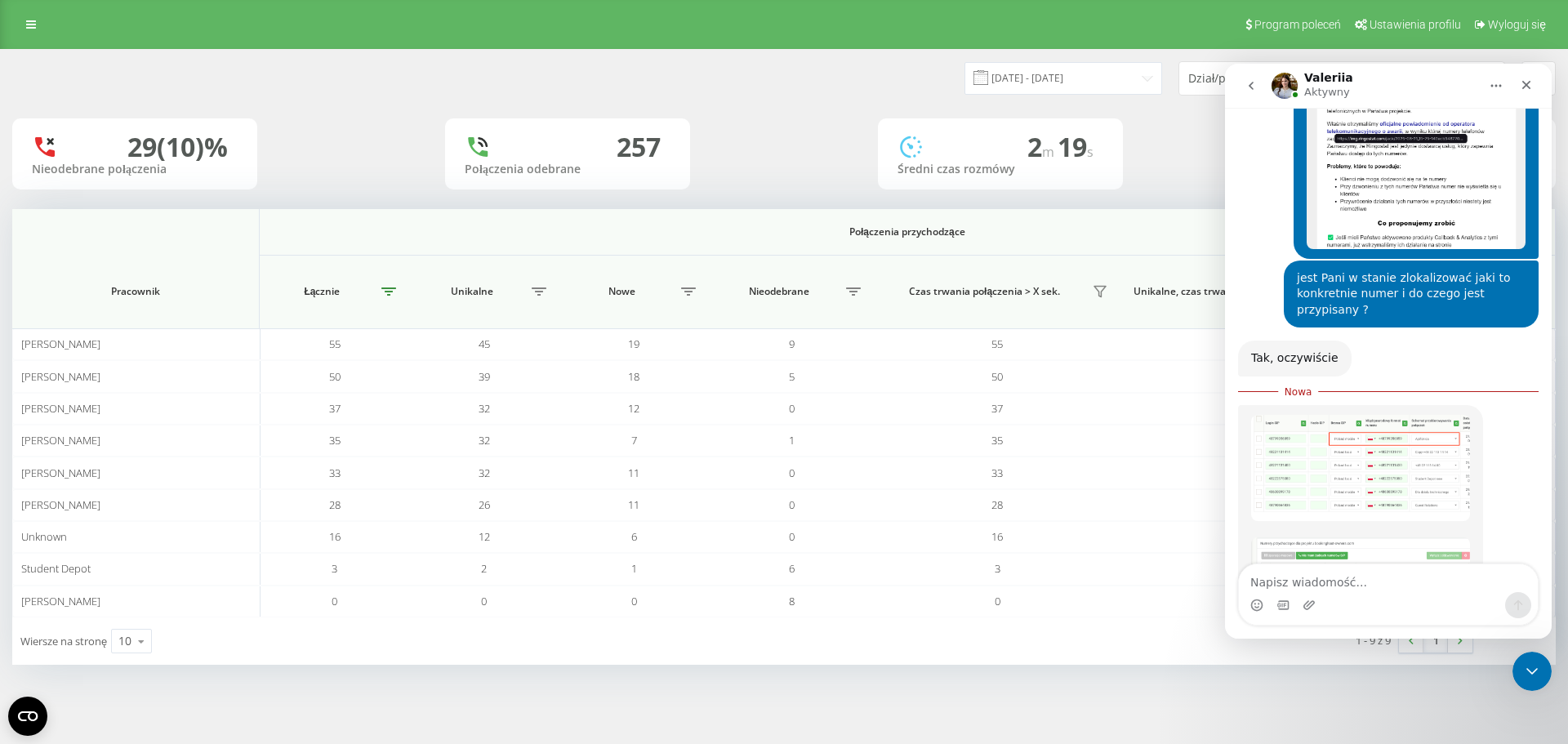
click at [1407, 415] on img "Valeriia mówi…" at bounding box center [1361, 468] width 219 height 106
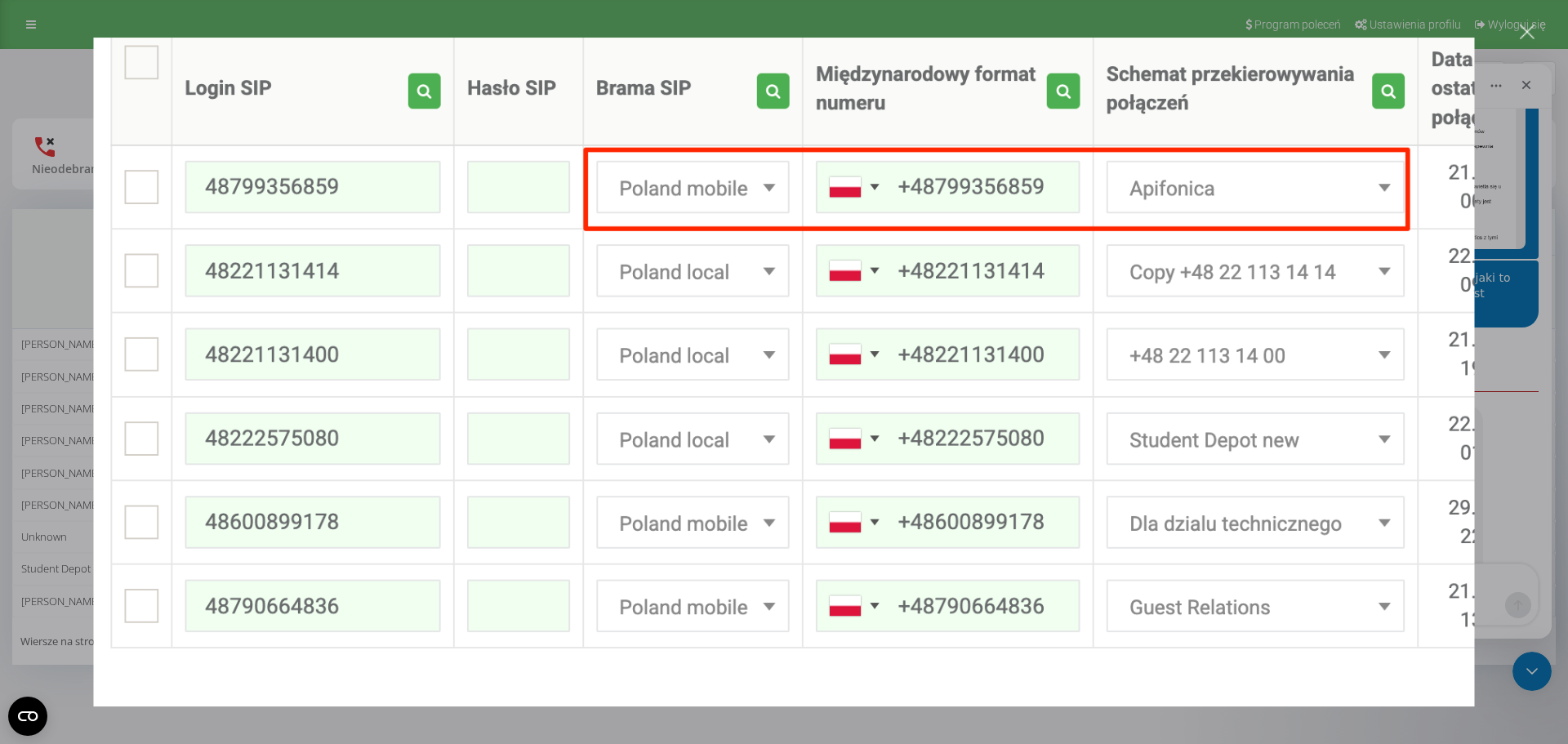
click at [1521, 31] on div "Zamknij" at bounding box center [1528, 33] width 16 height 16
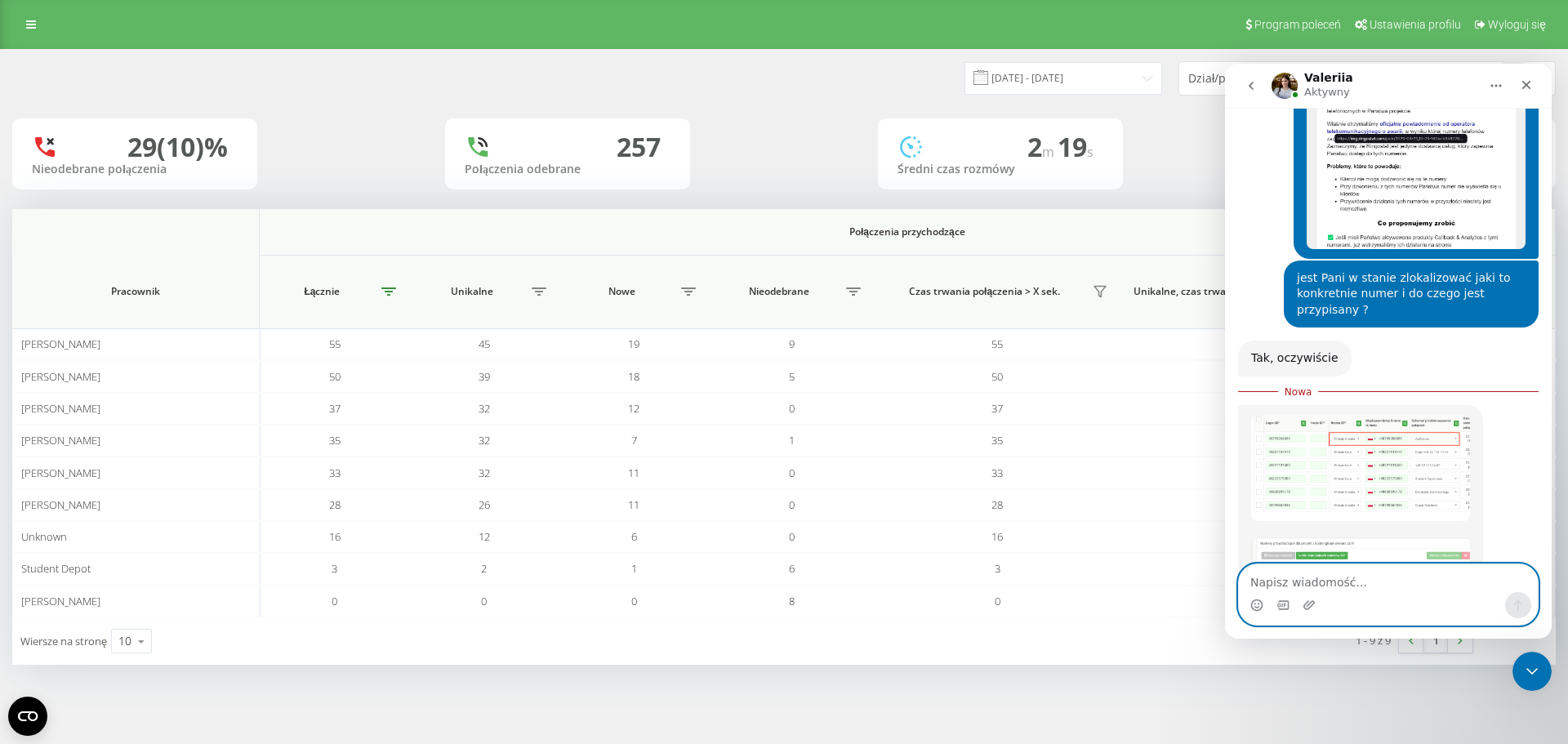
click at [1324, 583] on textarea "Napisz wiadomość..." at bounding box center [1388, 578] width 299 height 27
type textarea "pytanie czego dotyczy ten numer ?"
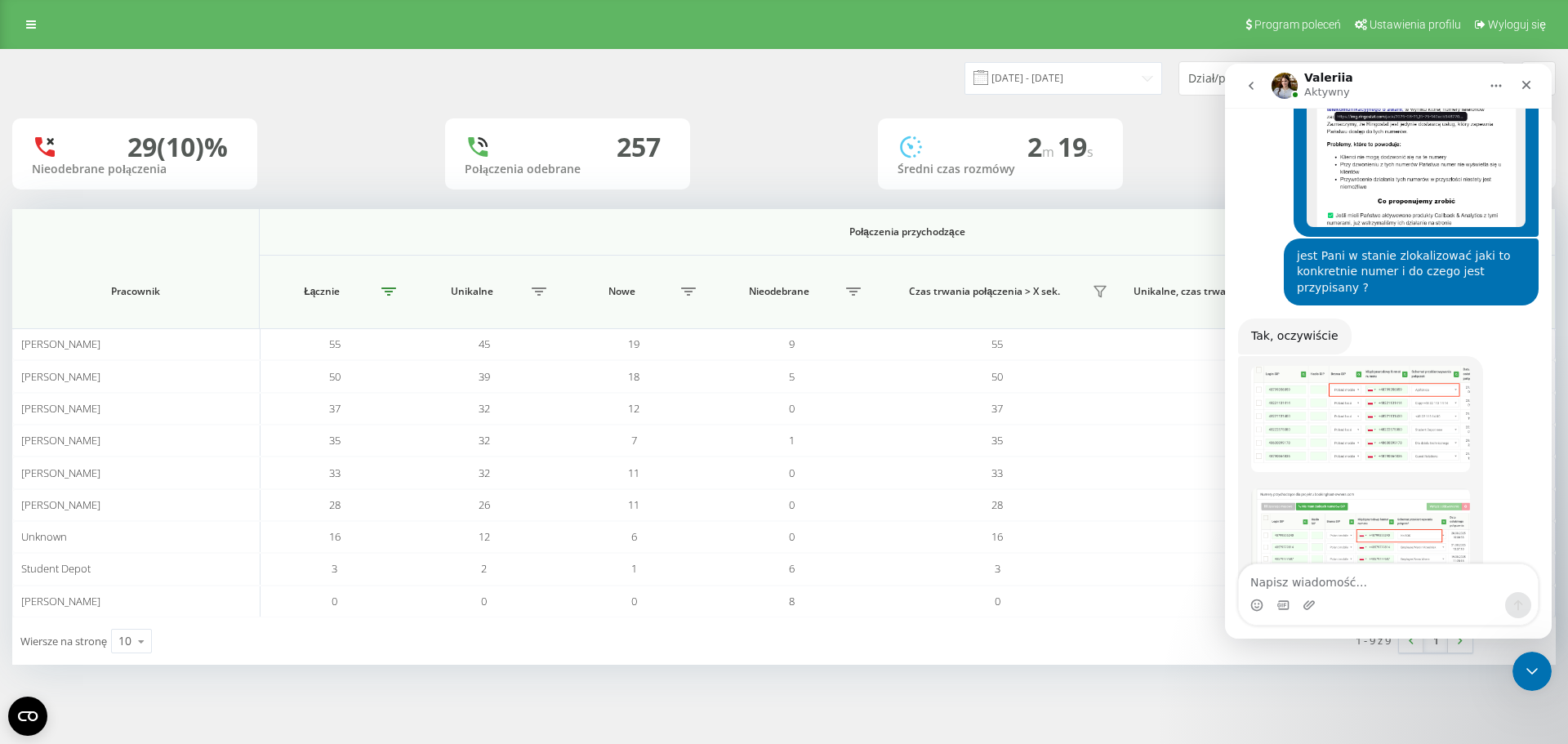
click at [1388, 489] on img "Valeriia mówi…" at bounding box center [1361, 557] width 219 height 137
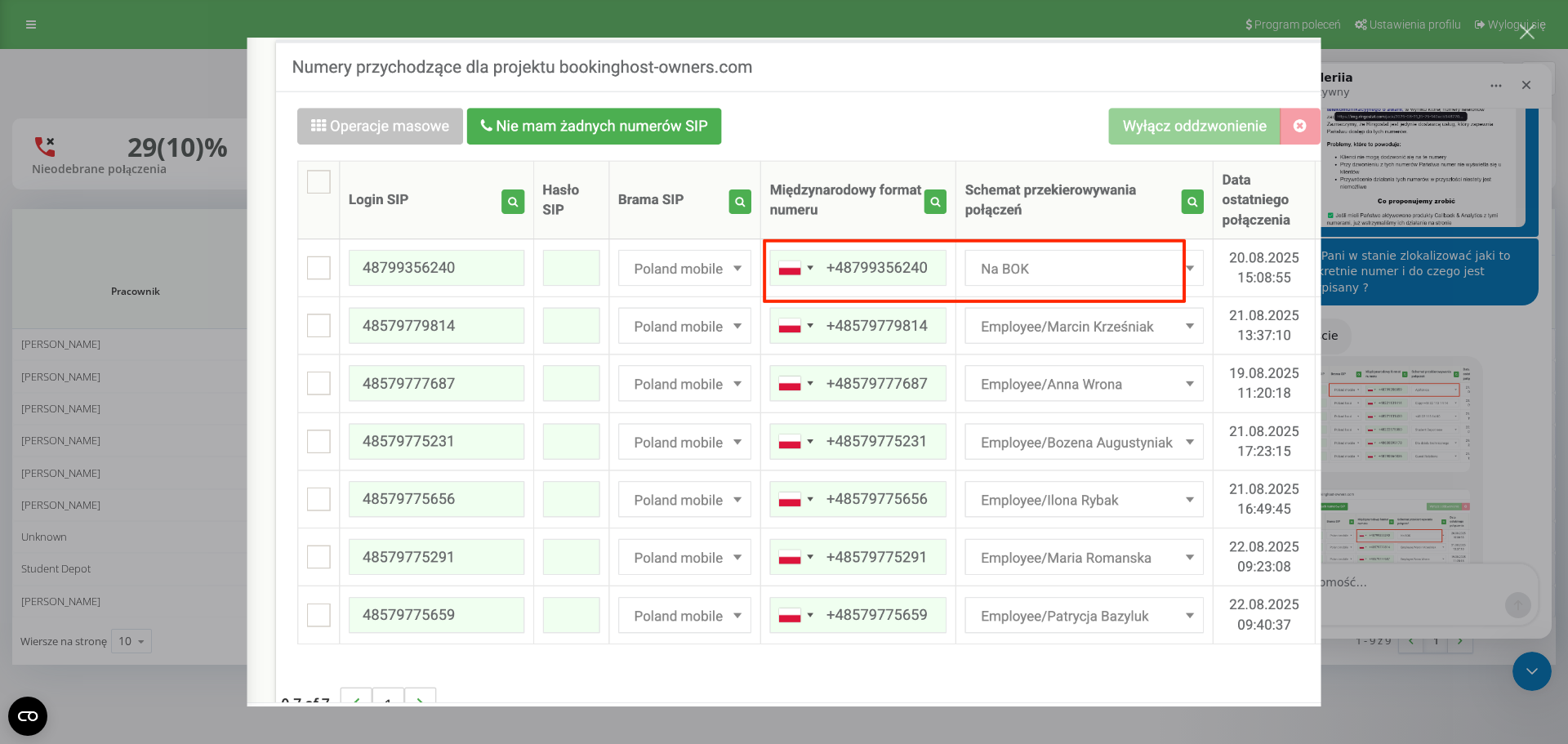
click at [176, 239] on div "Komunikator Intercom" at bounding box center [784, 372] width 1568 height 744
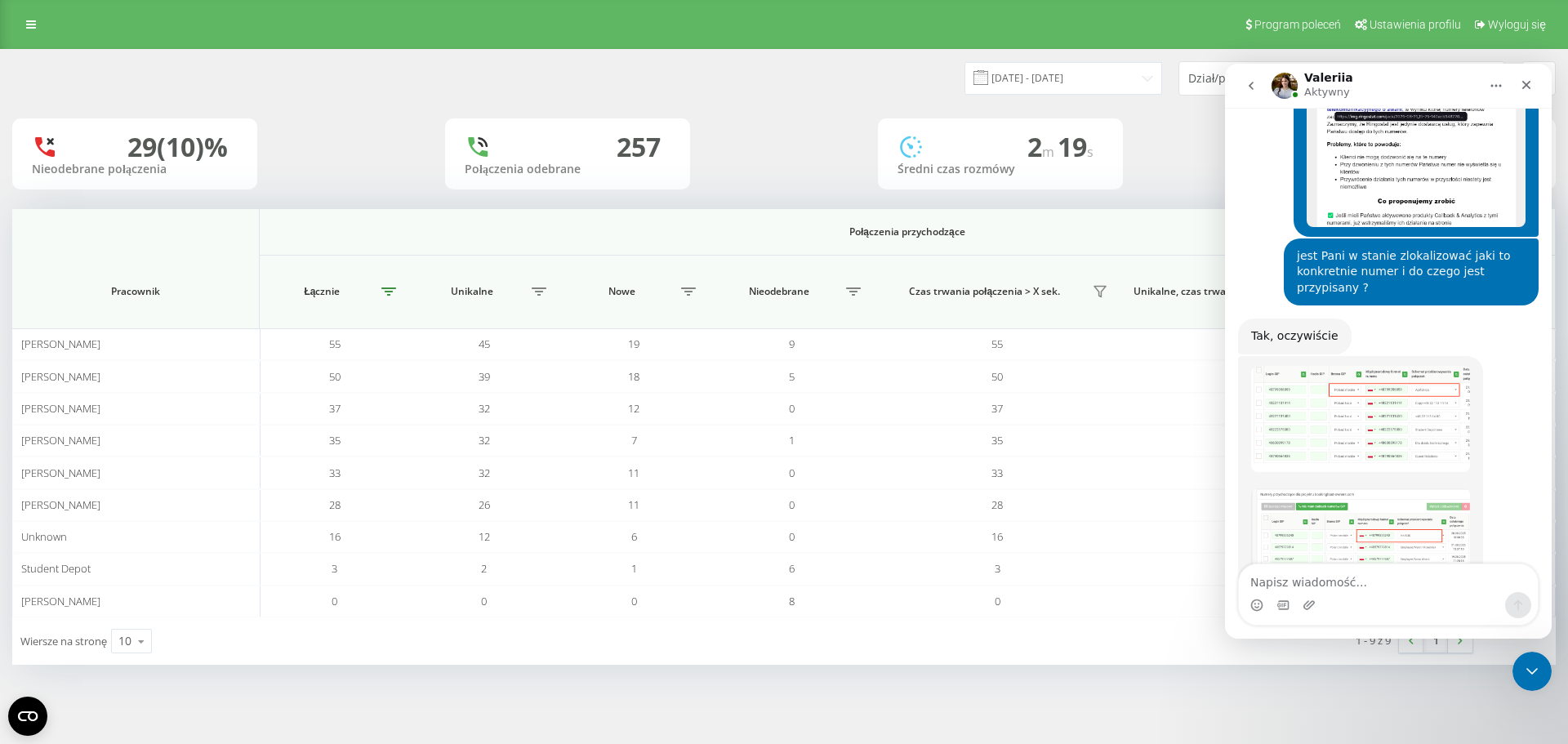
click at [29, 12] on div "Program poleceń Ustawienia profilu Wyloguj się" at bounding box center [784, 24] width 1568 height 49
click at [33, 29] on icon at bounding box center [30, 24] width 10 height 12
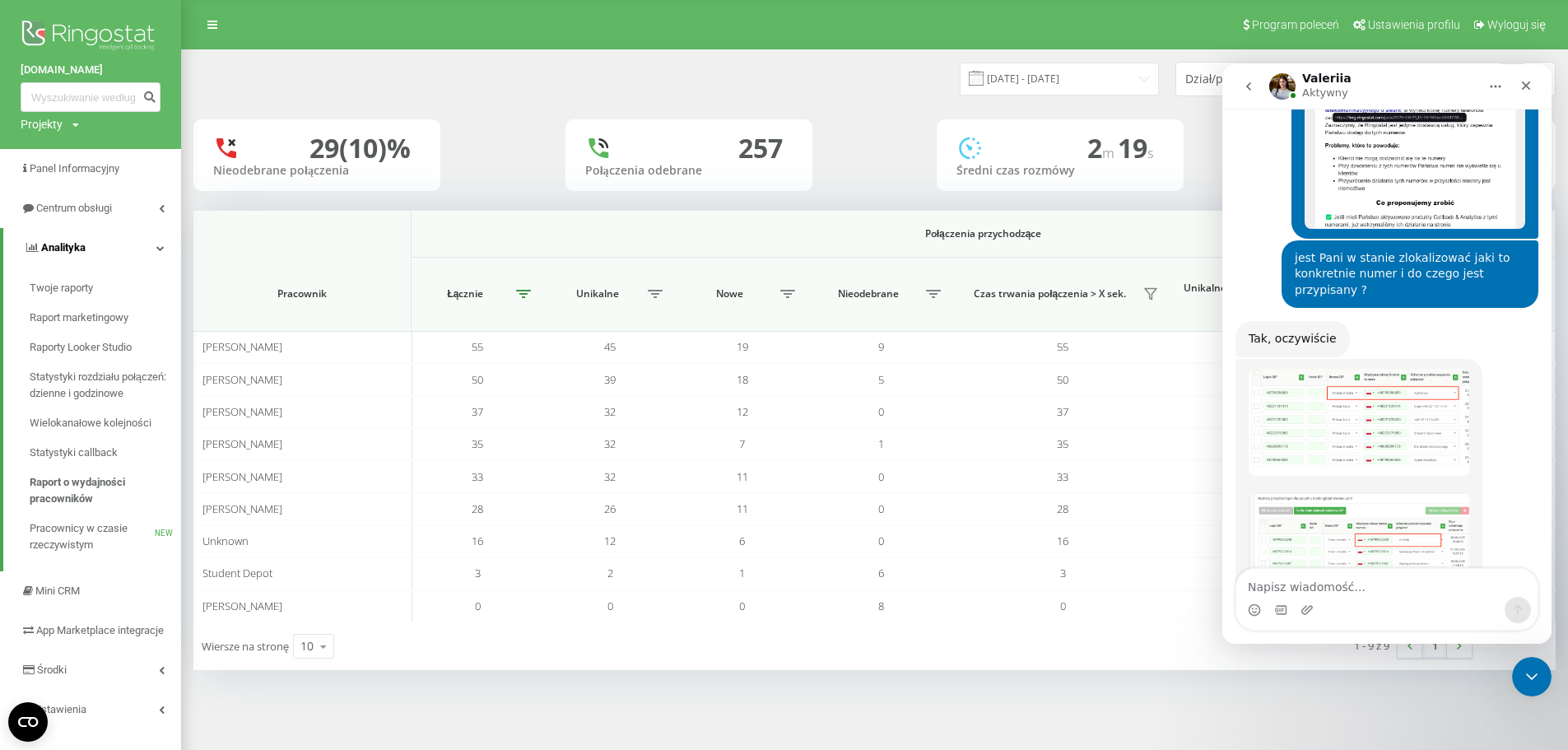
click at [92, 240] on link "Analityka" at bounding box center [92, 248] width 178 height 39
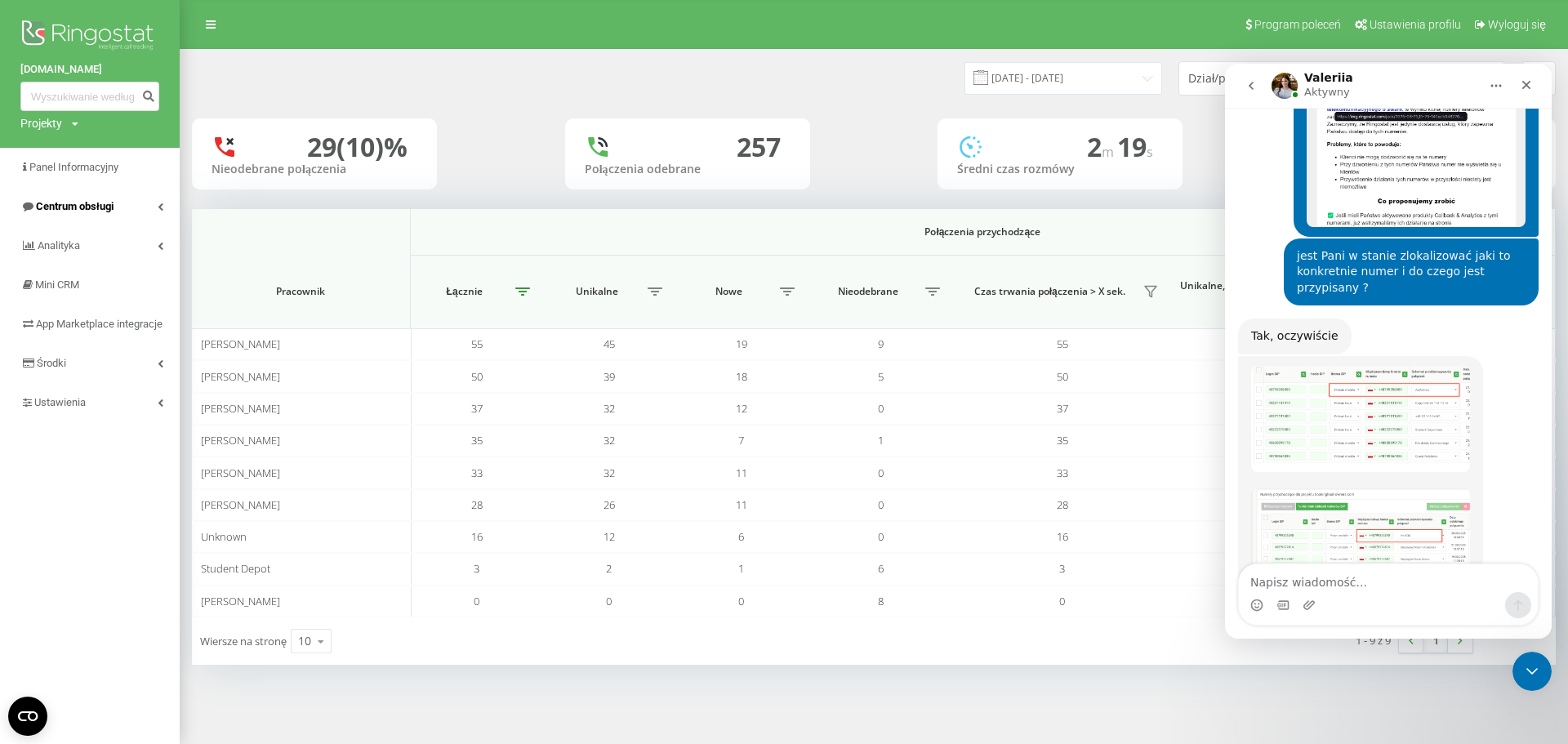
click at [111, 205] on span "Centrum obsługi" at bounding box center [75, 207] width 78 height 12
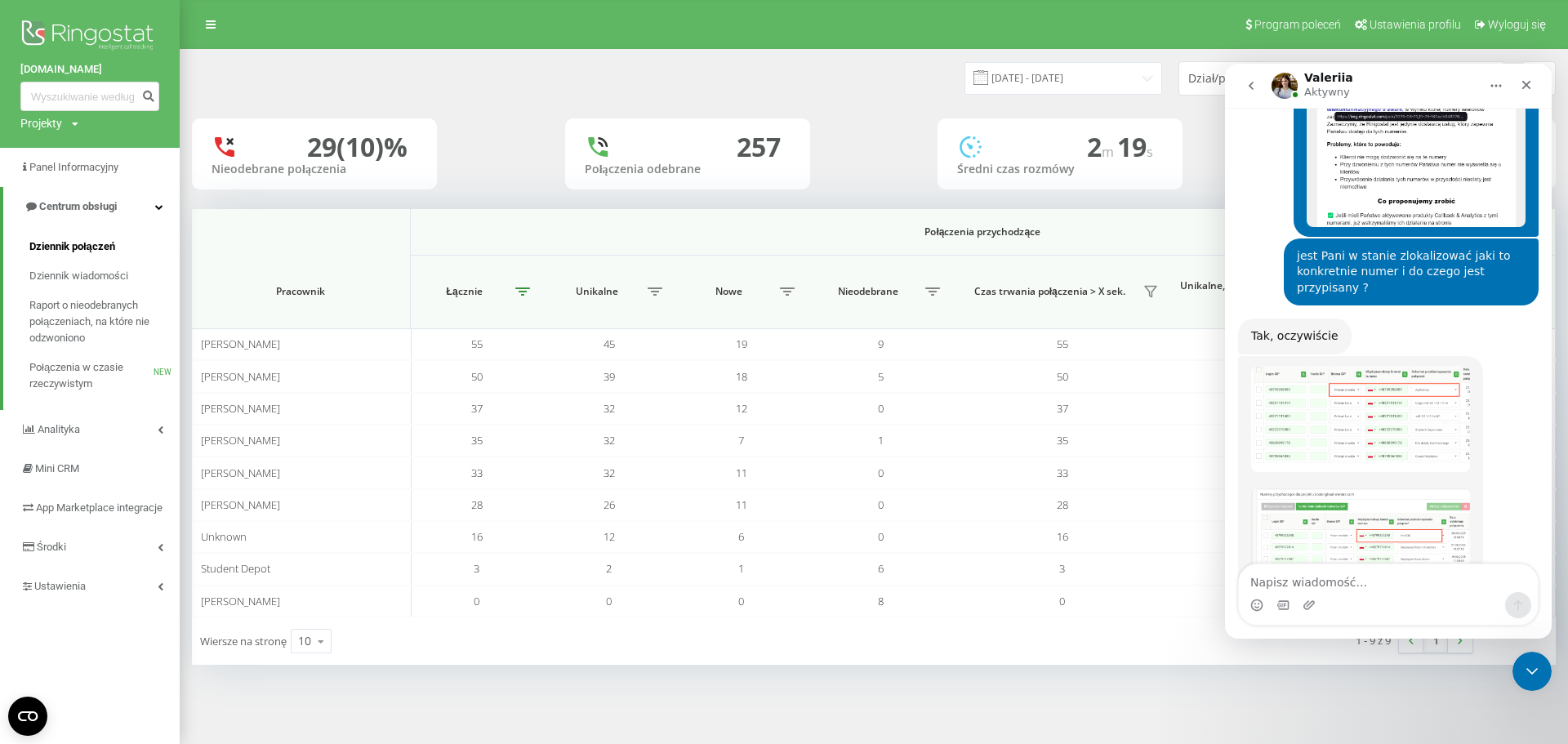
click at [99, 240] on span "Dziennik połączeń" at bounding box center [72, 247] width 86 height 16
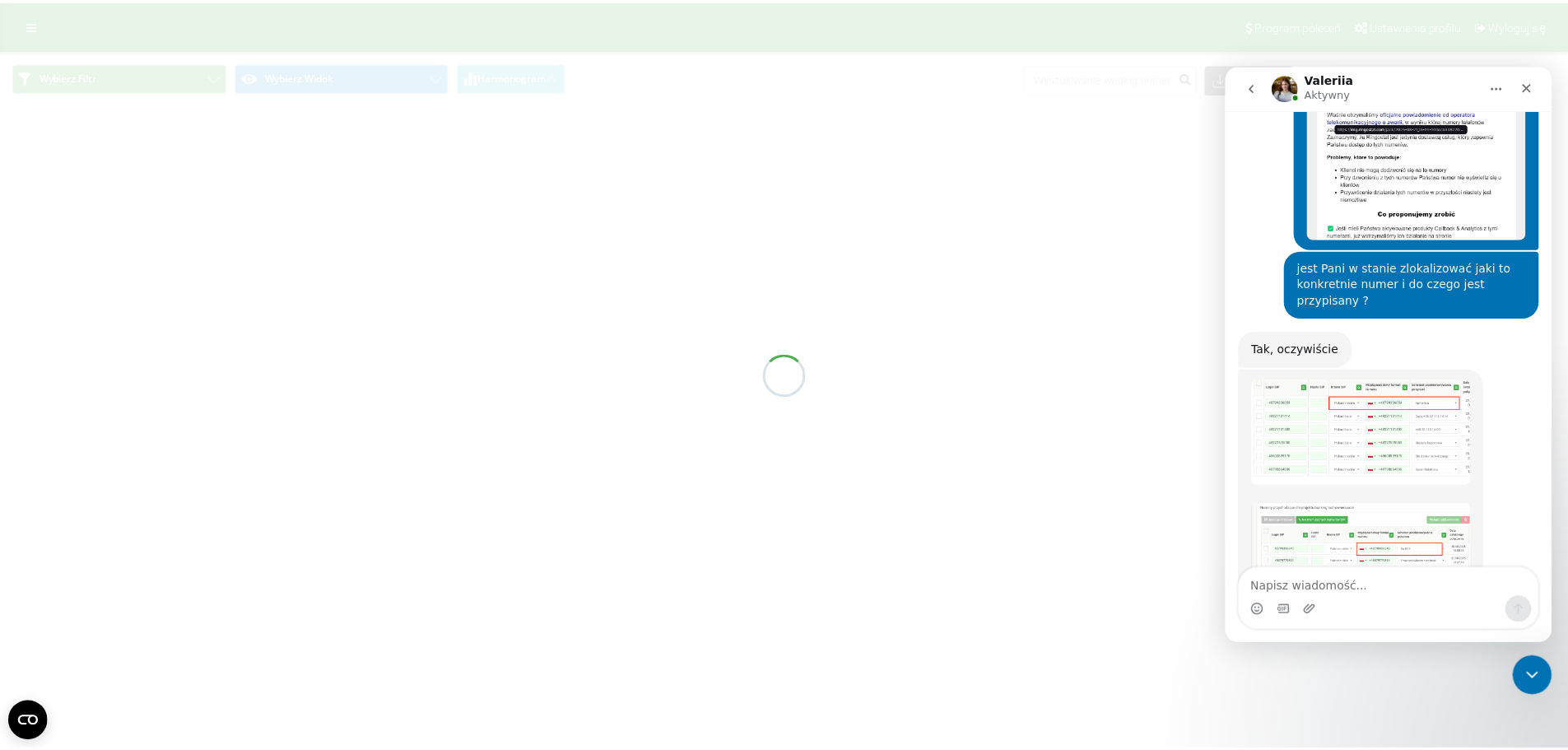
scroll to position [2886, 0]
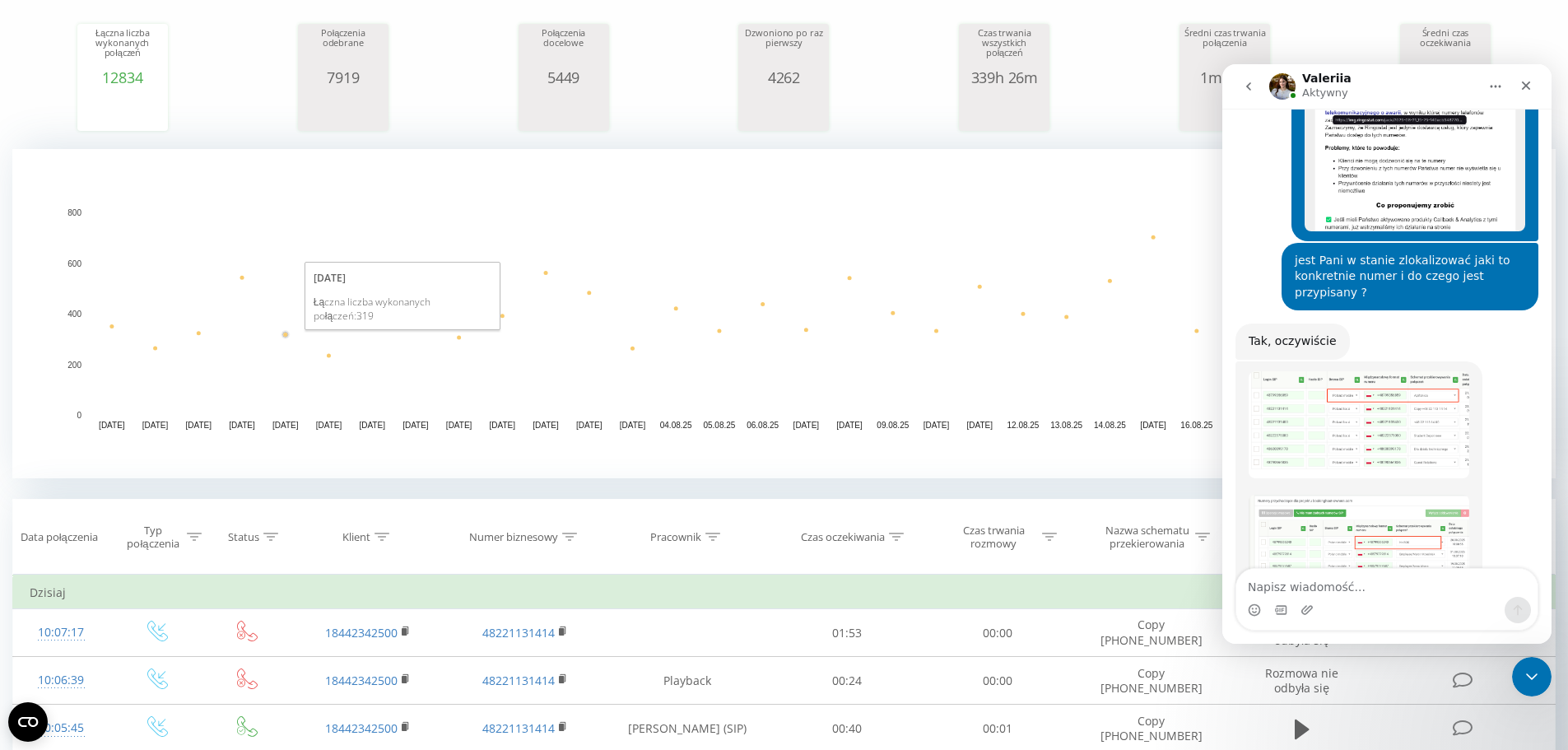
scroll to position [330, 0]
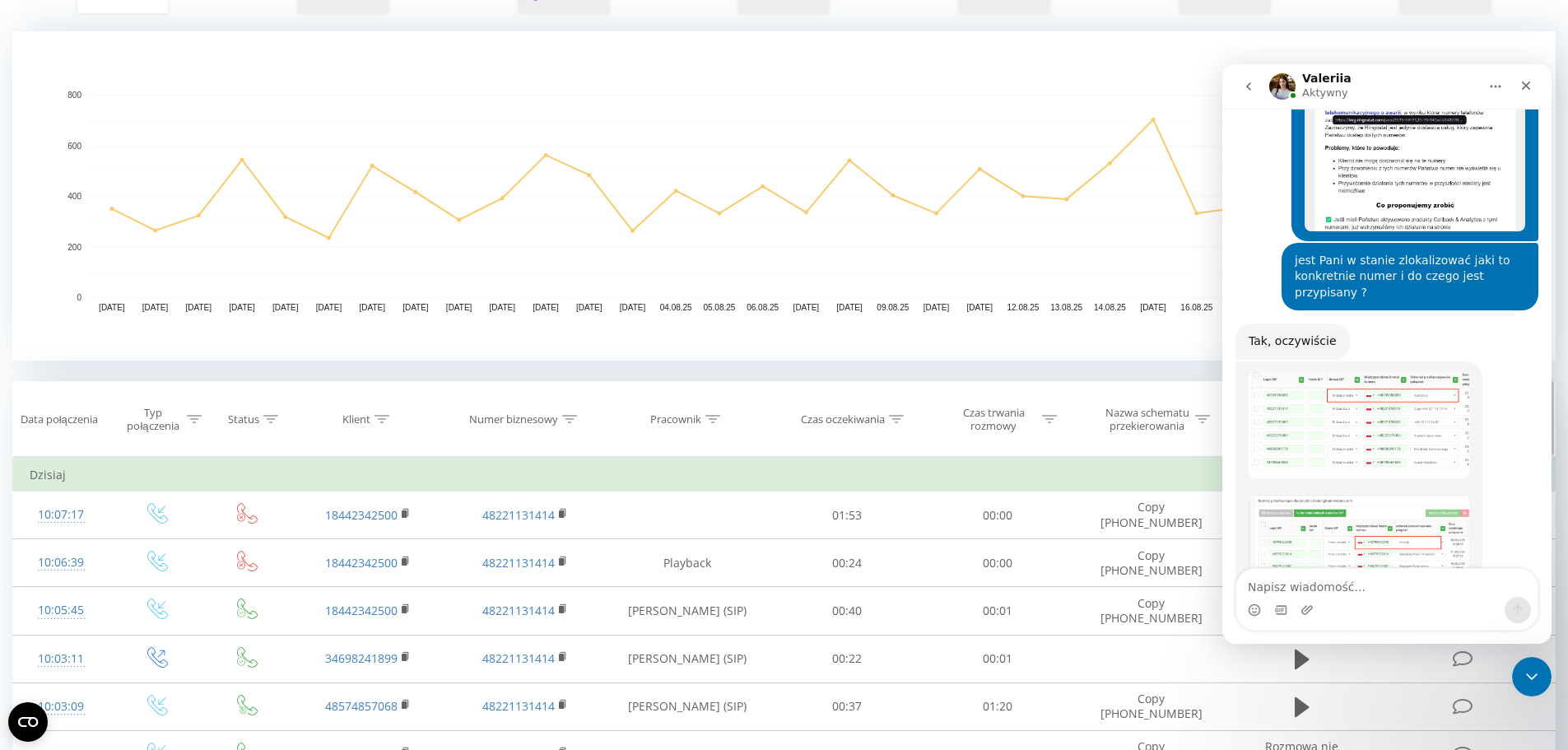
click at [567, 417] on icon at bounding box center [569, 418] width 15 height 8
click at [534, 542] on input "text" at bounding box center [525, 544] width 145 height 29
click at [1324, 495] on img "Valeriia mówi…" at bounding box center [1359, 564] width 221 height 138
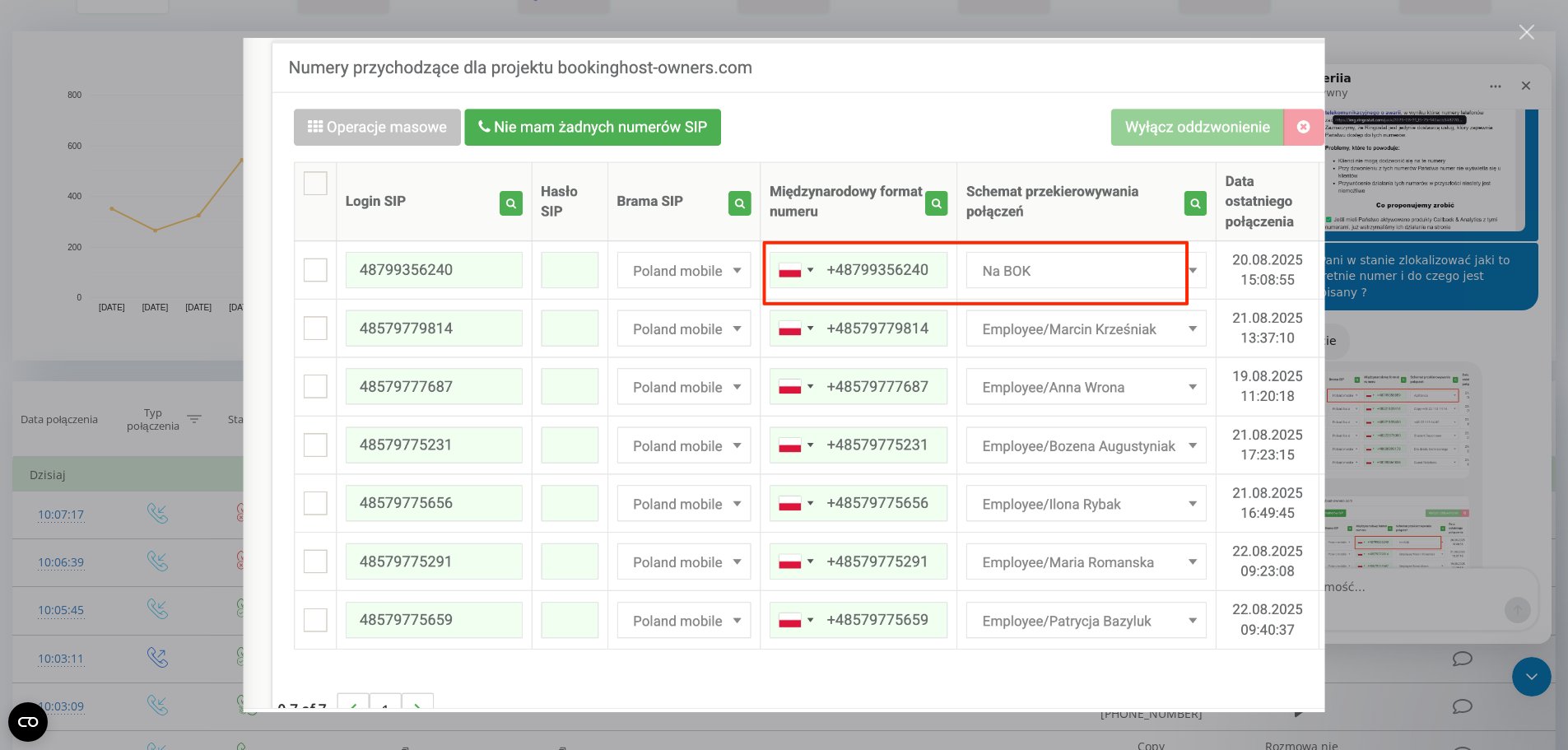
click at [1517, 35] on div "Komunikator Intercom" at bounding box center [784, 375] width 1568 height 750
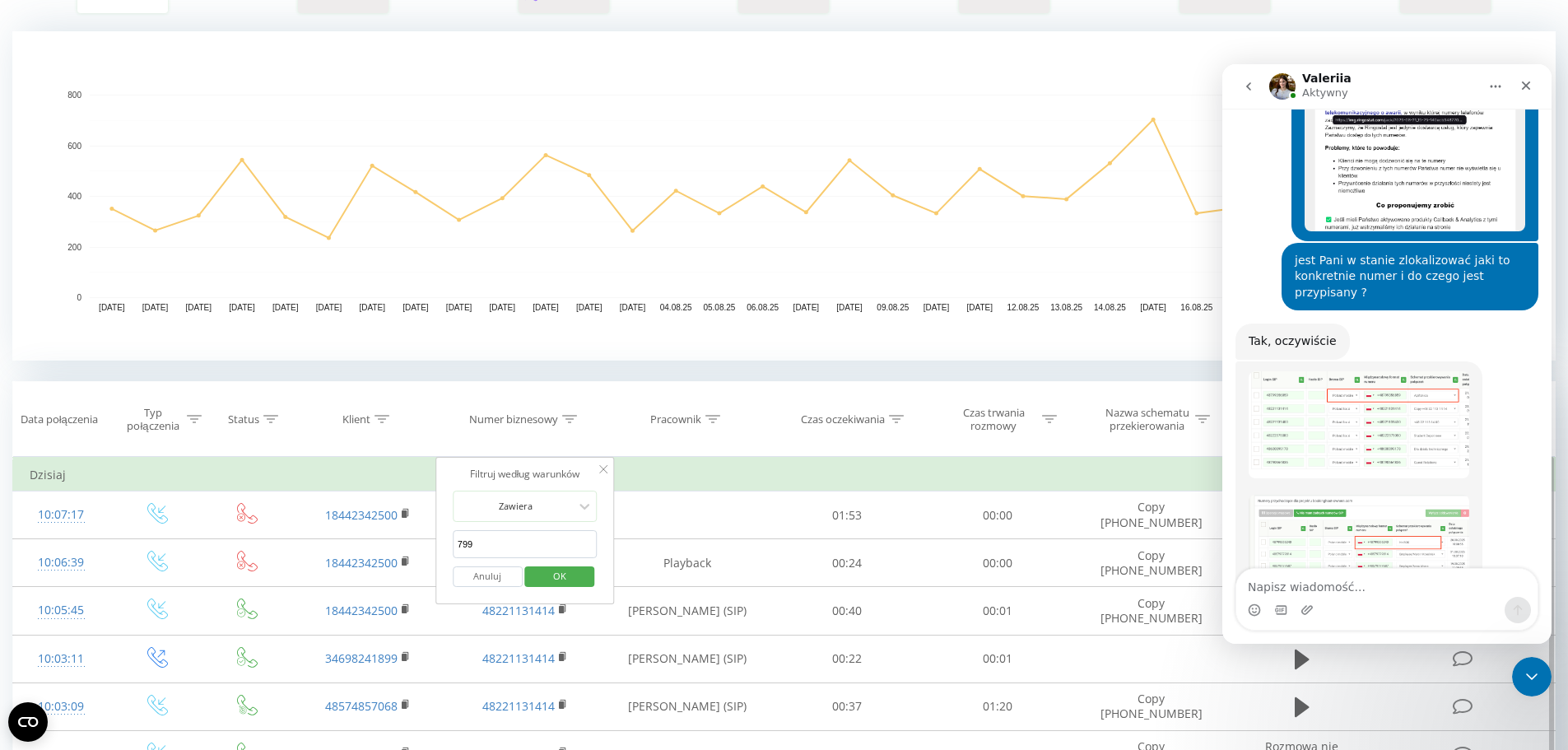
click at [504, 538] on input "799" at bounding box center [525, 544] width 145 height 29
click button "OK" at bounding box center [560, 577] width 70 height 21
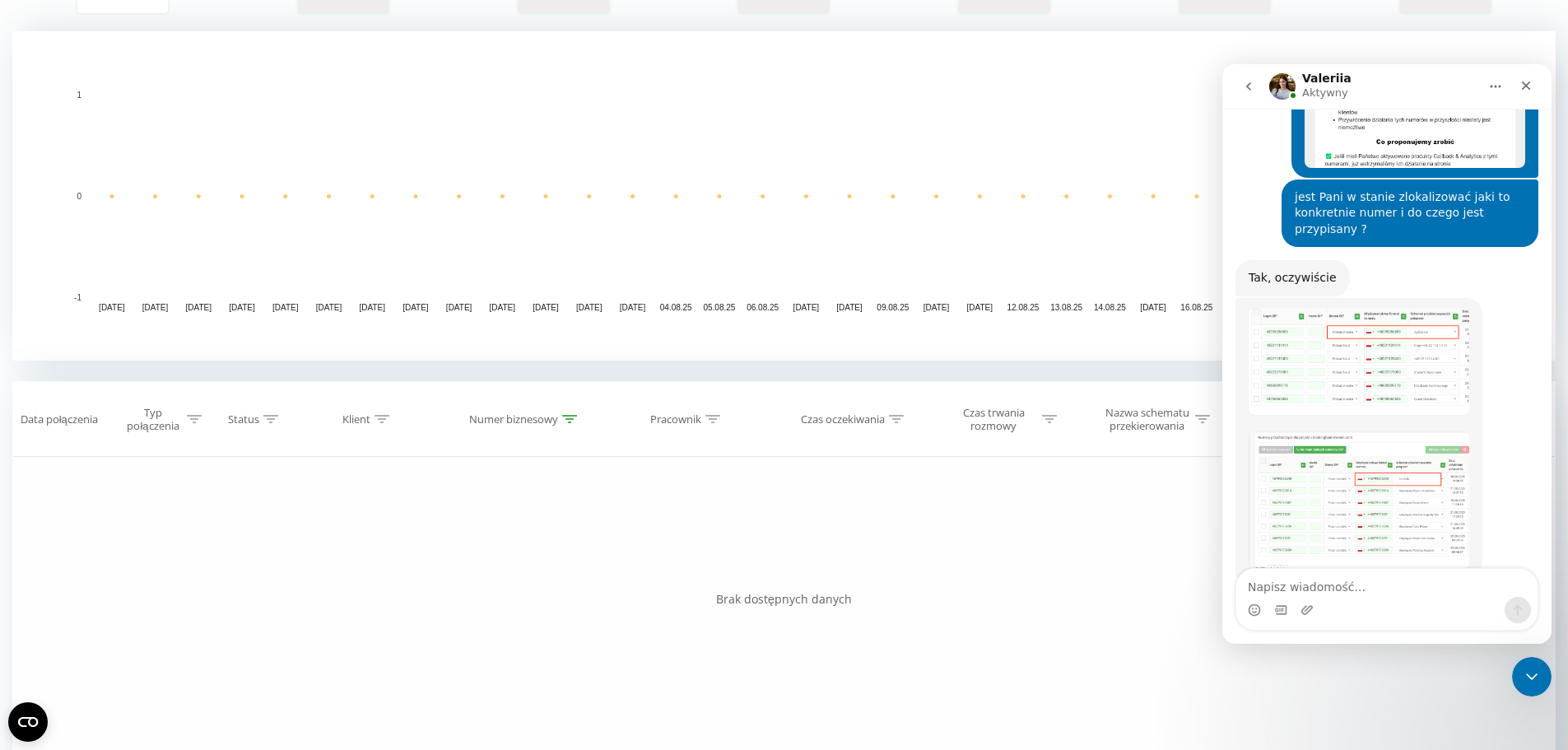
scroll to position [190, 0]
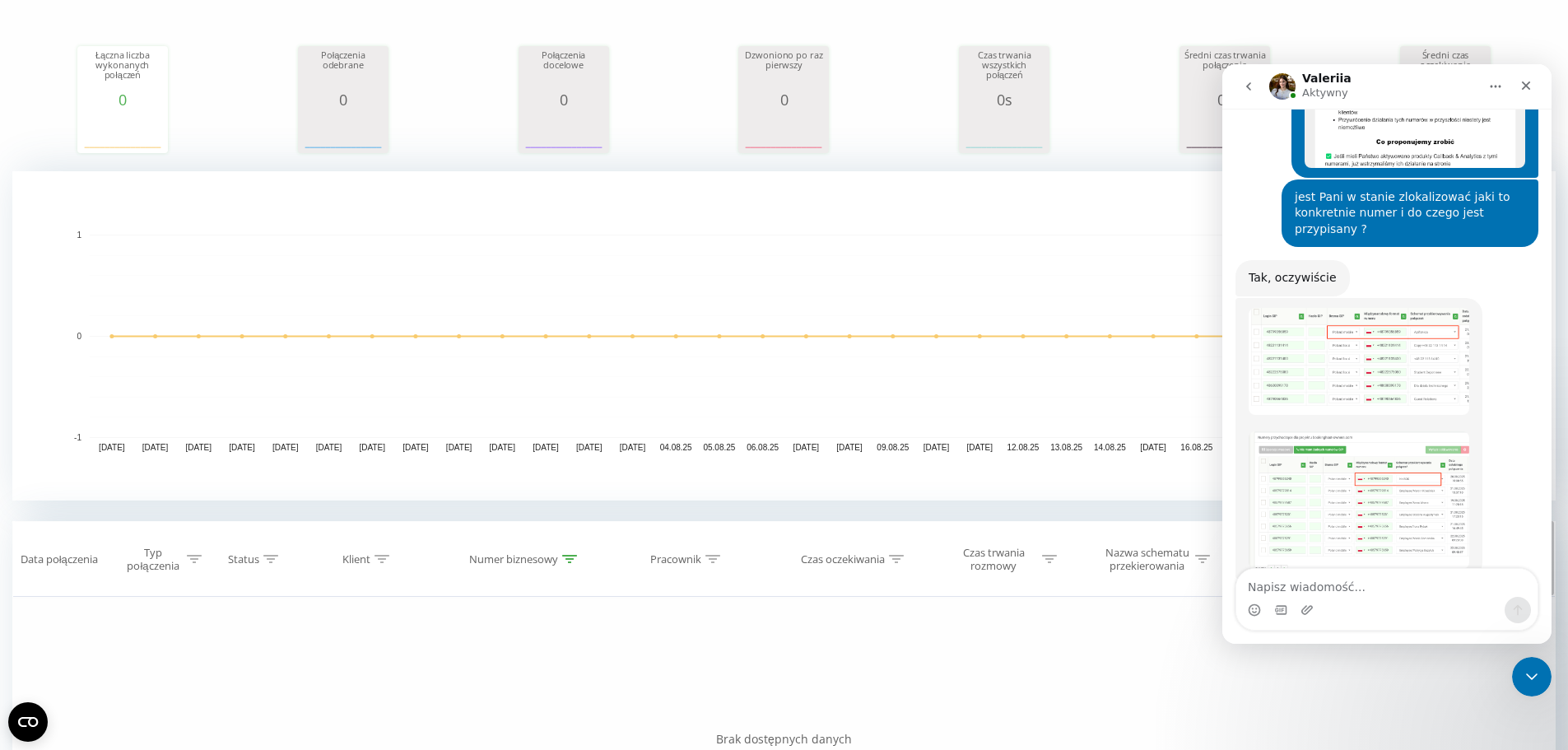
click at [567, 560] on icon at bounding box center [569, 559] width 15 height 8
click at [528, 688] on input "799356260" at bounding box center [525, 685] width 145 height 29
click at [1380, 432] on img "Valeriia mówi…" at bounding box center [1359, 501] width 221 height 138
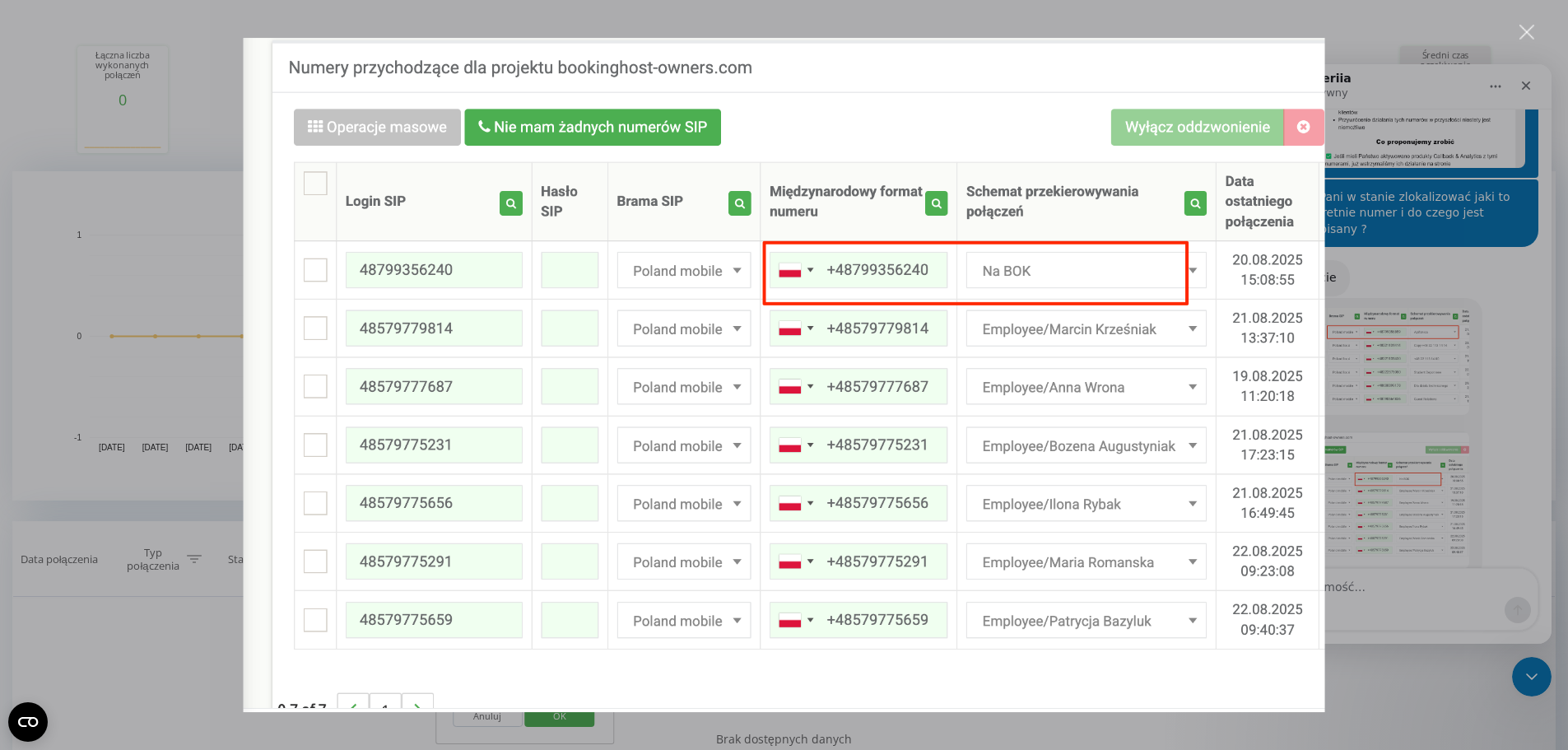
click at [1442, 79] on div "Komunikator Intercom" at bounding box center [784, 375] width 1568 height 750
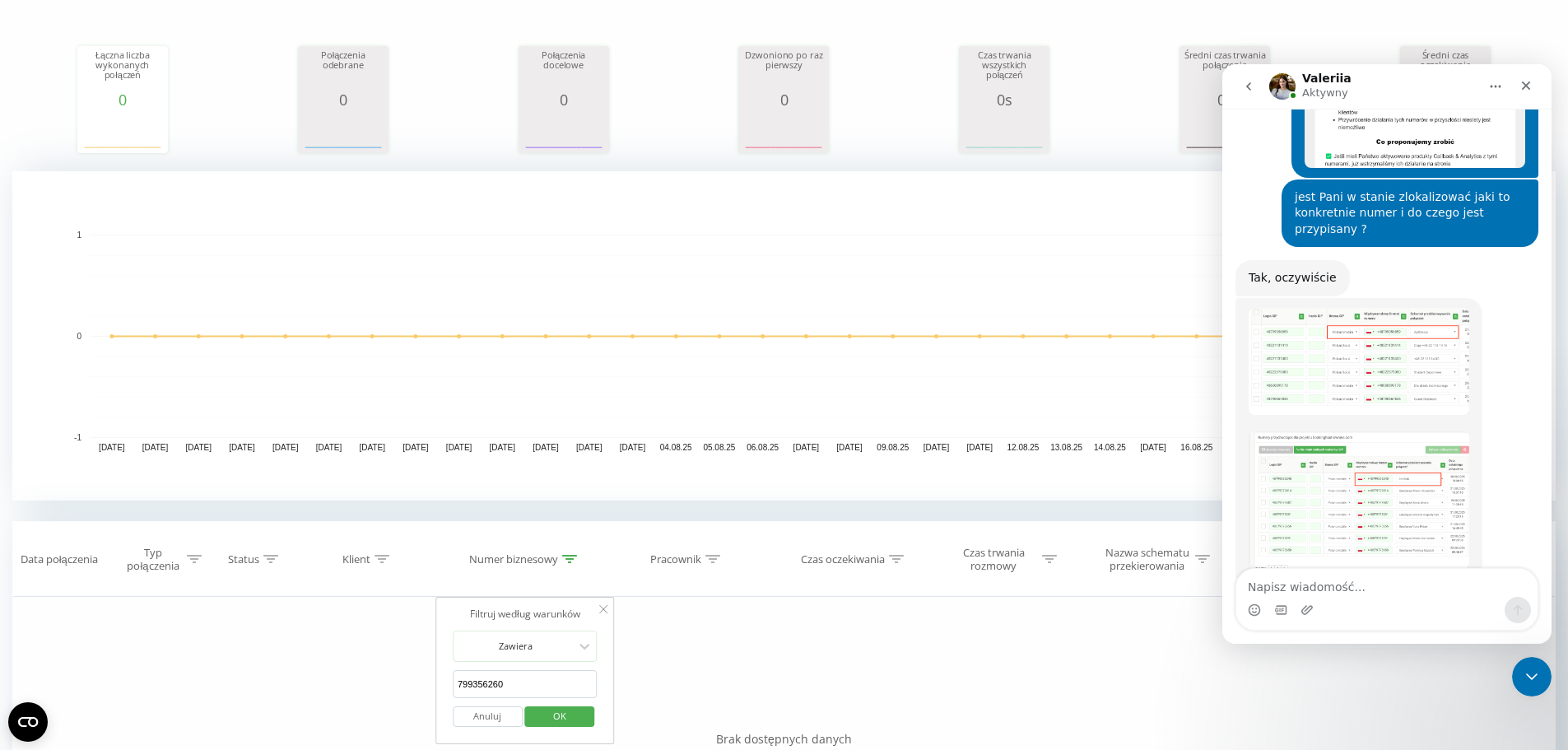
click at [516, 687] on input "799356260" at bounding box center [525, 685] width 145 height 29
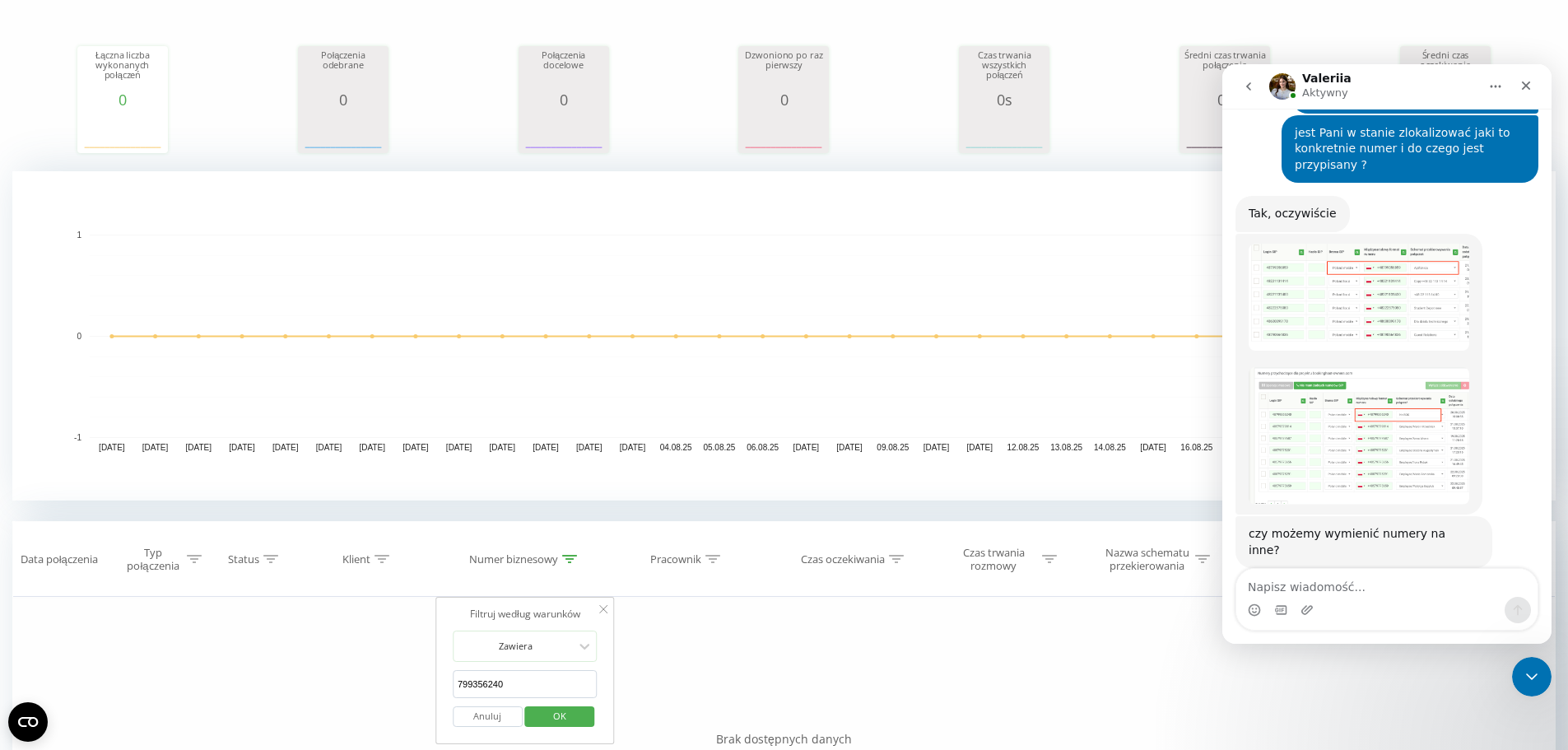
type input "799356240"
click at [575, 723] on span "OK" at bounding box center [560, 716] width 46 height 26
click at [1374, 656] on img "Valeriia mówi…" at bounding box center [1359, 695] width 221 height 79
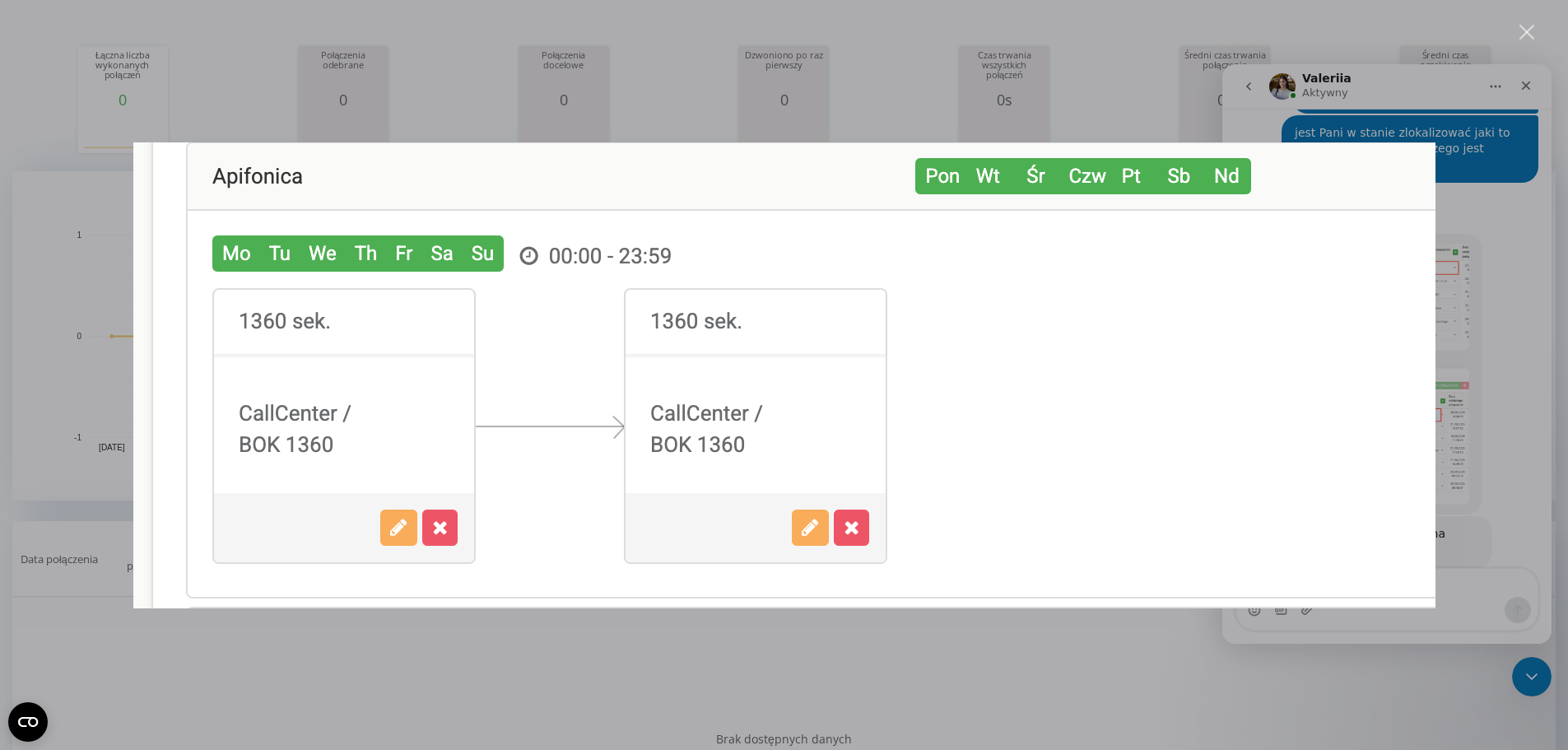
click at [1497, 224] on div "Komunikator Intercom" at bounding box center [784, 375] width 1568 height 750
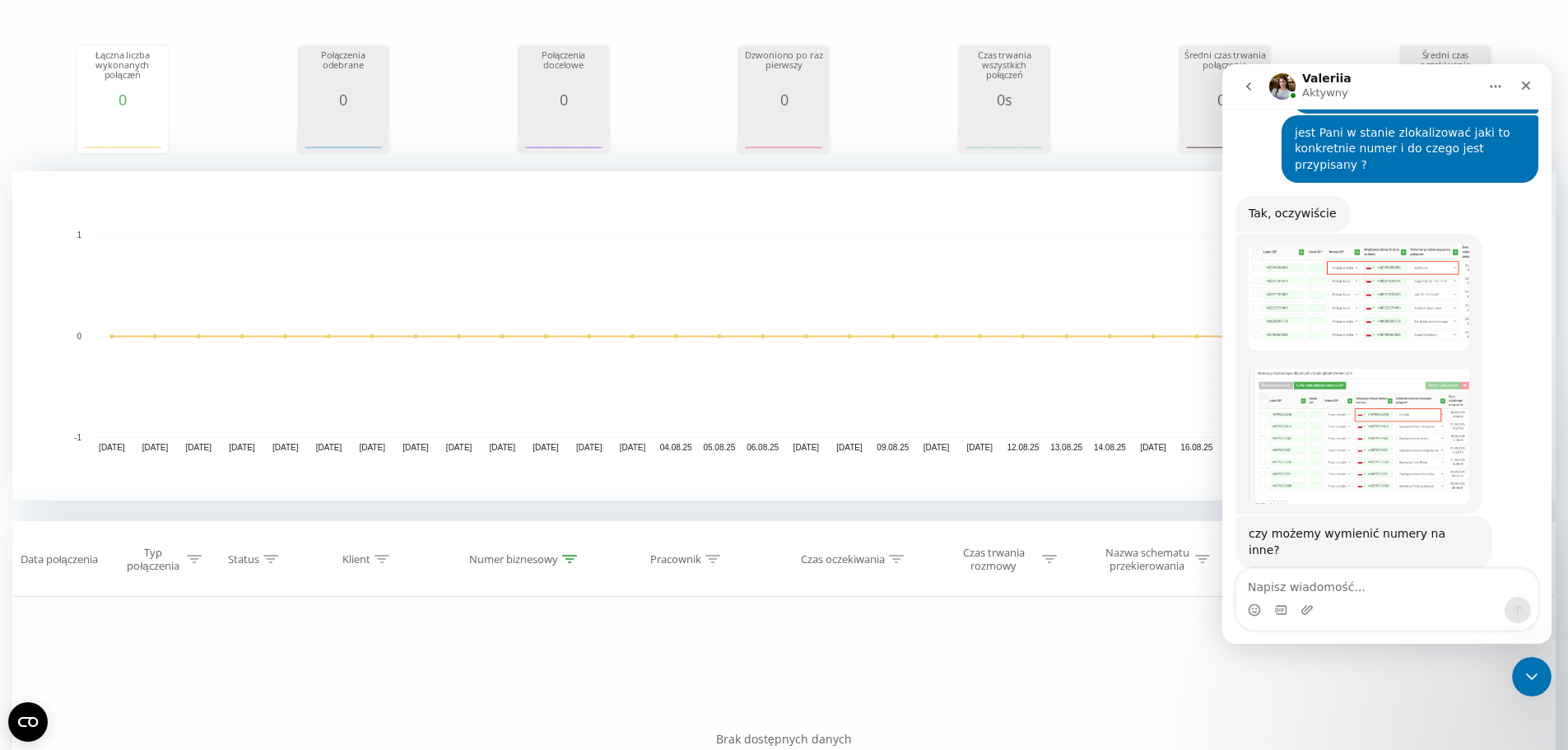
click at [1316, 656] on img "Valeriia mówi…" at bounding box center [1359, 695] width 221 height 79
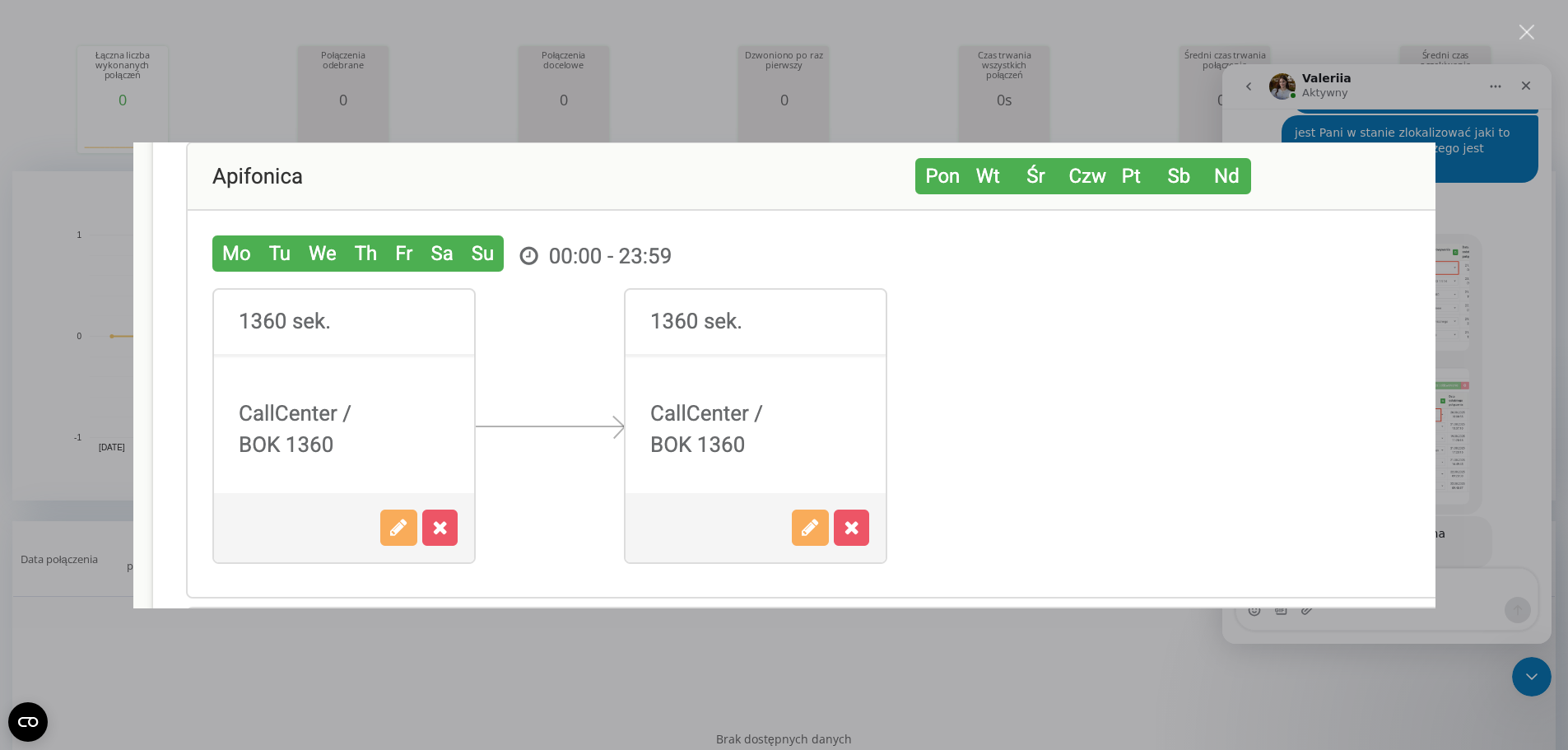
click at [1499, 281] on div "Komunikator Intercom" at bounding box center [784, 375] width 1568 height 750
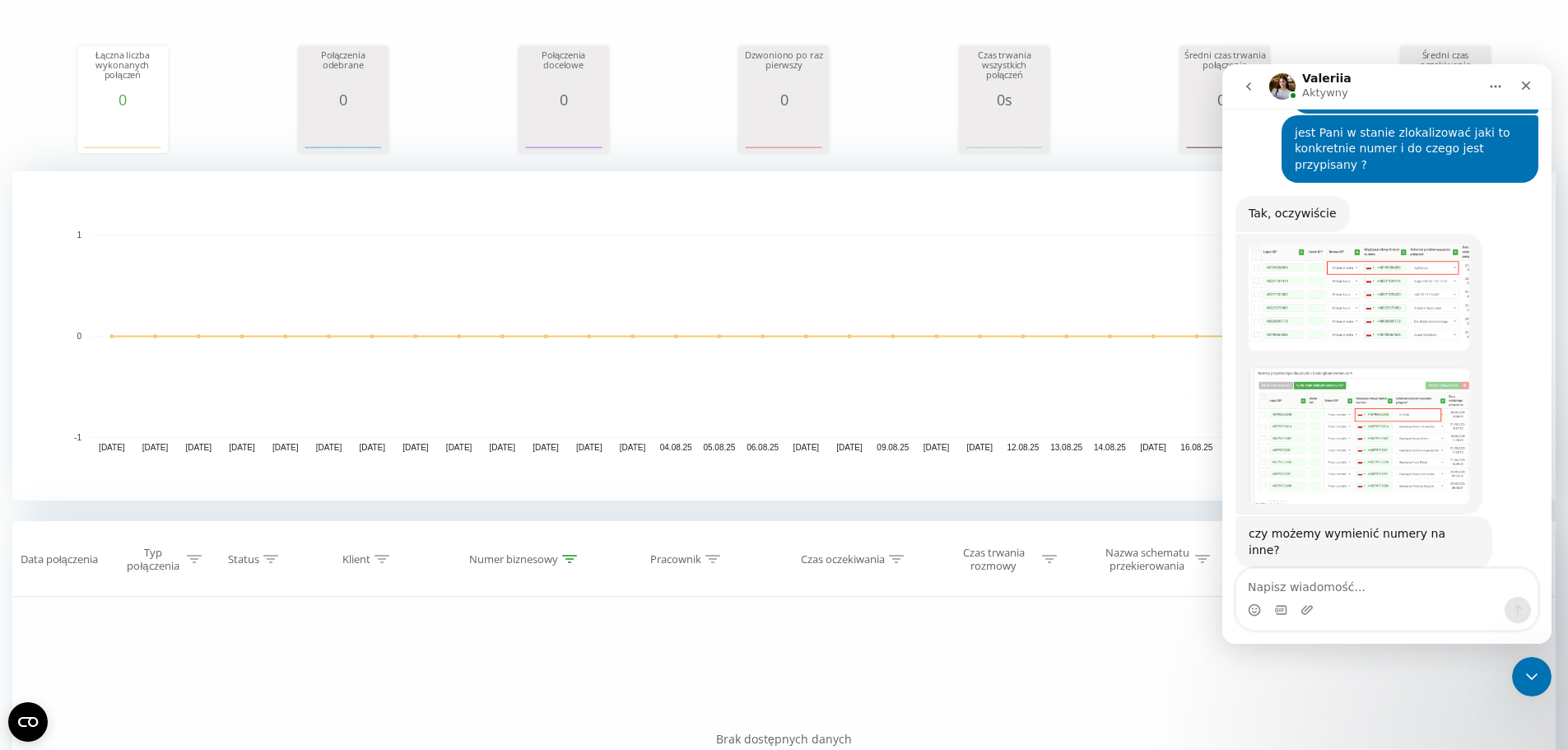
click at [1367, 367] on img "Valeriia mówi…" at bounding box center [1359, 436] width 221 height 138
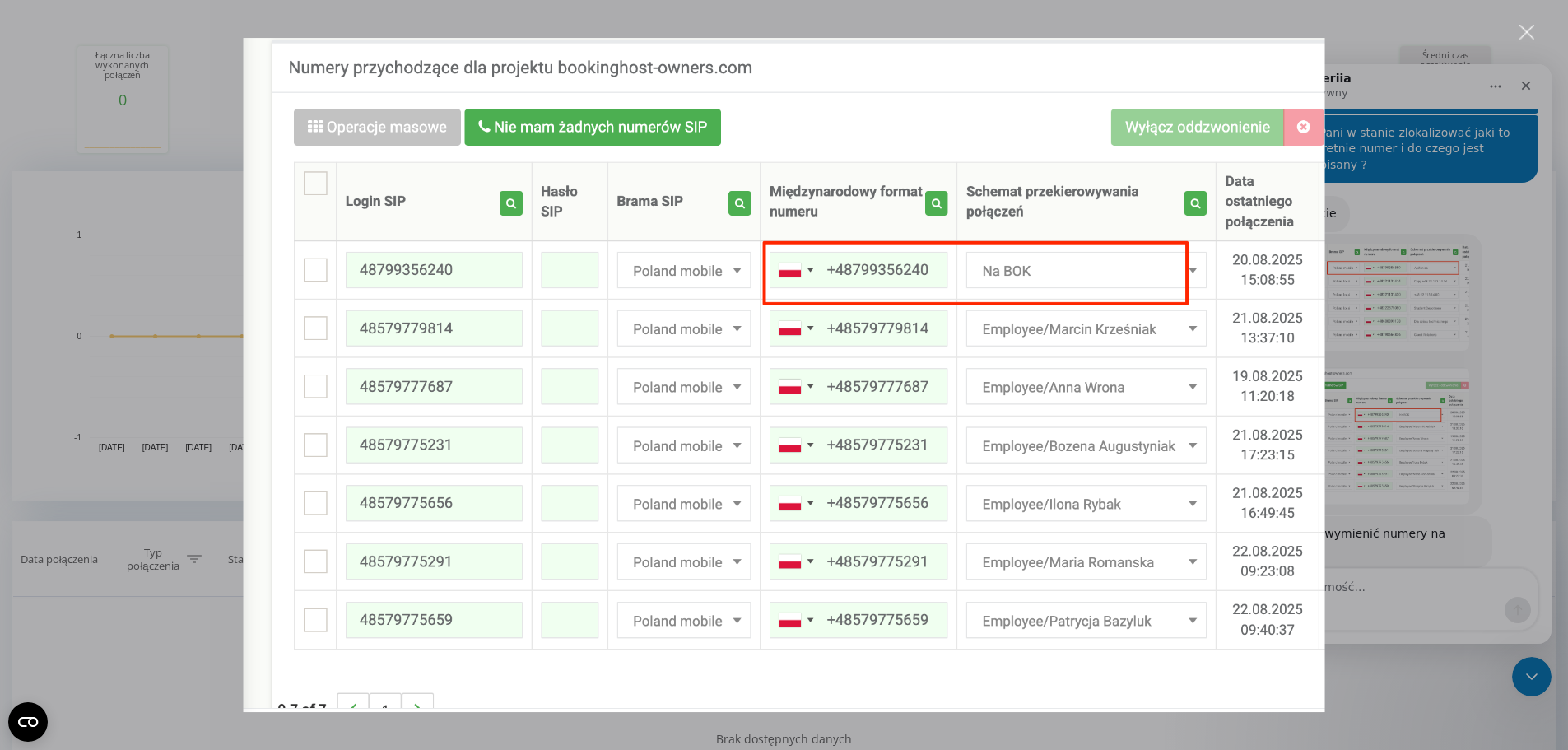
click at [1526, 37] on div "Zamknij" at bounding box center [1528, 33] width 16 height 16
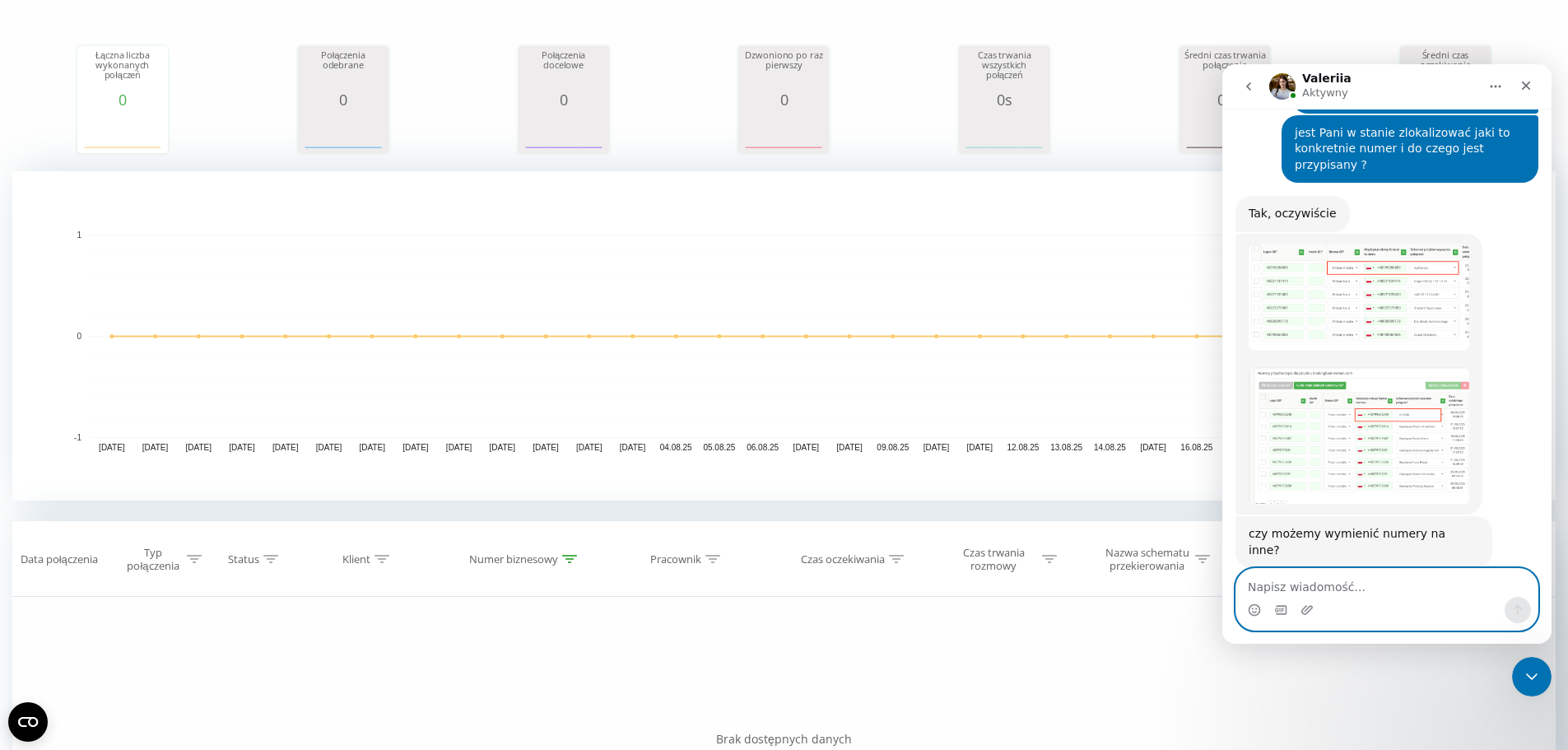
click at [1288, 584] on textarea "Napisz wiadomość..." at bounding box center [1387, 583] width 301 height 28
type textarea "ok, już chyba wiem"
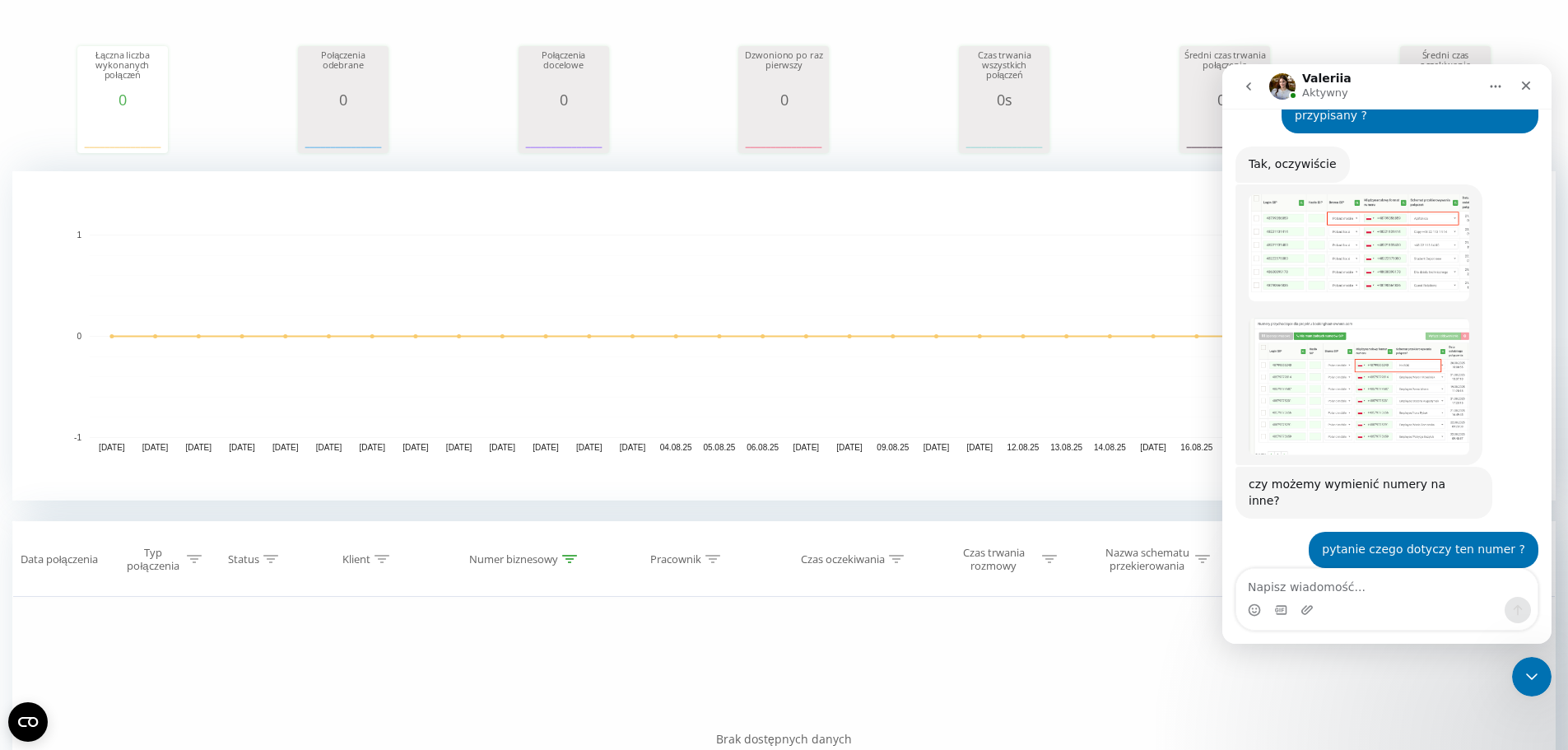
click at [1322, 318] on img "Valeriia mówi…" at bounding box center [1359, 387] width 221 height 138
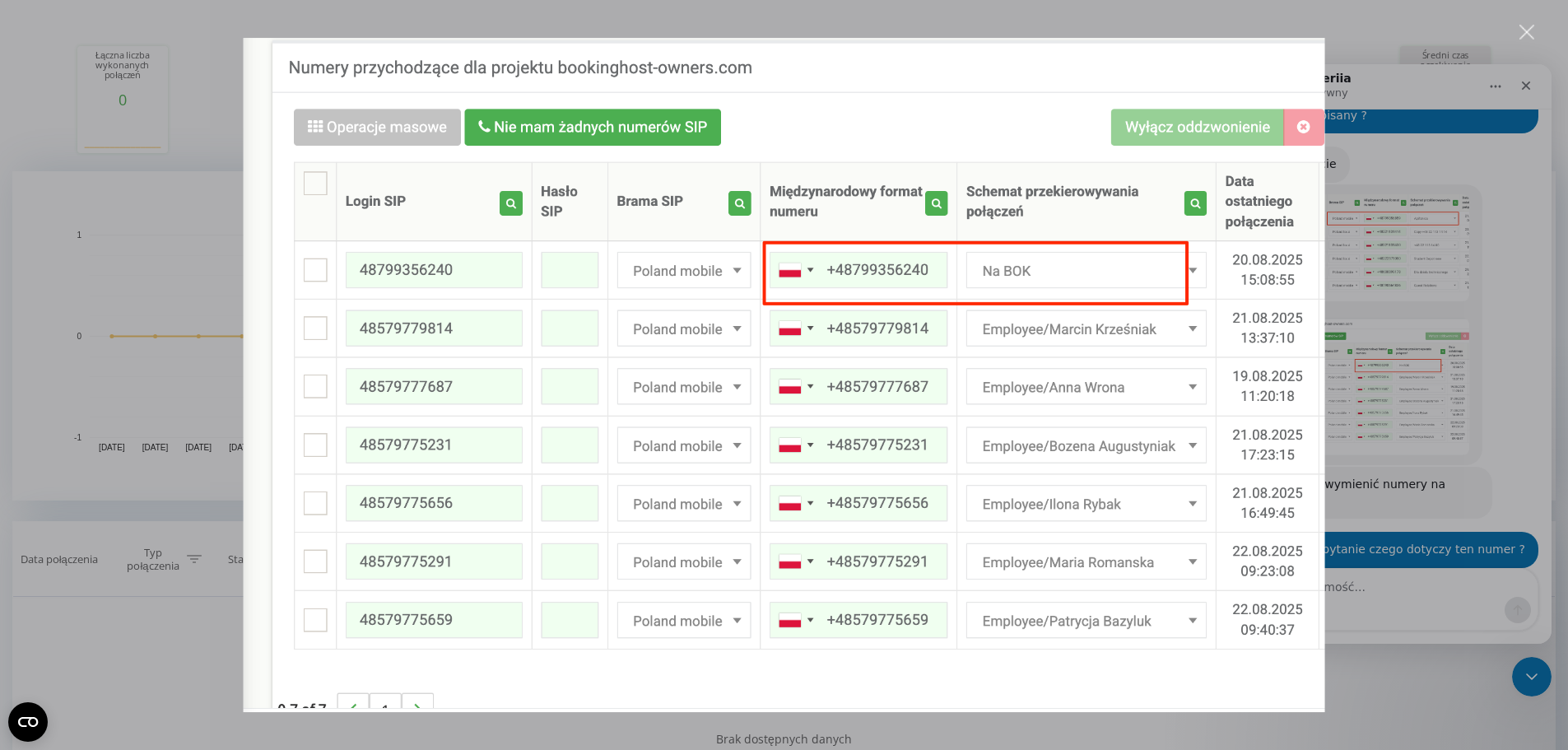
scroll to position [0, 0]
click at [1538, 41] on div "Komunikator Intercom" at bounding box center [784, 375] width 1568 height 750
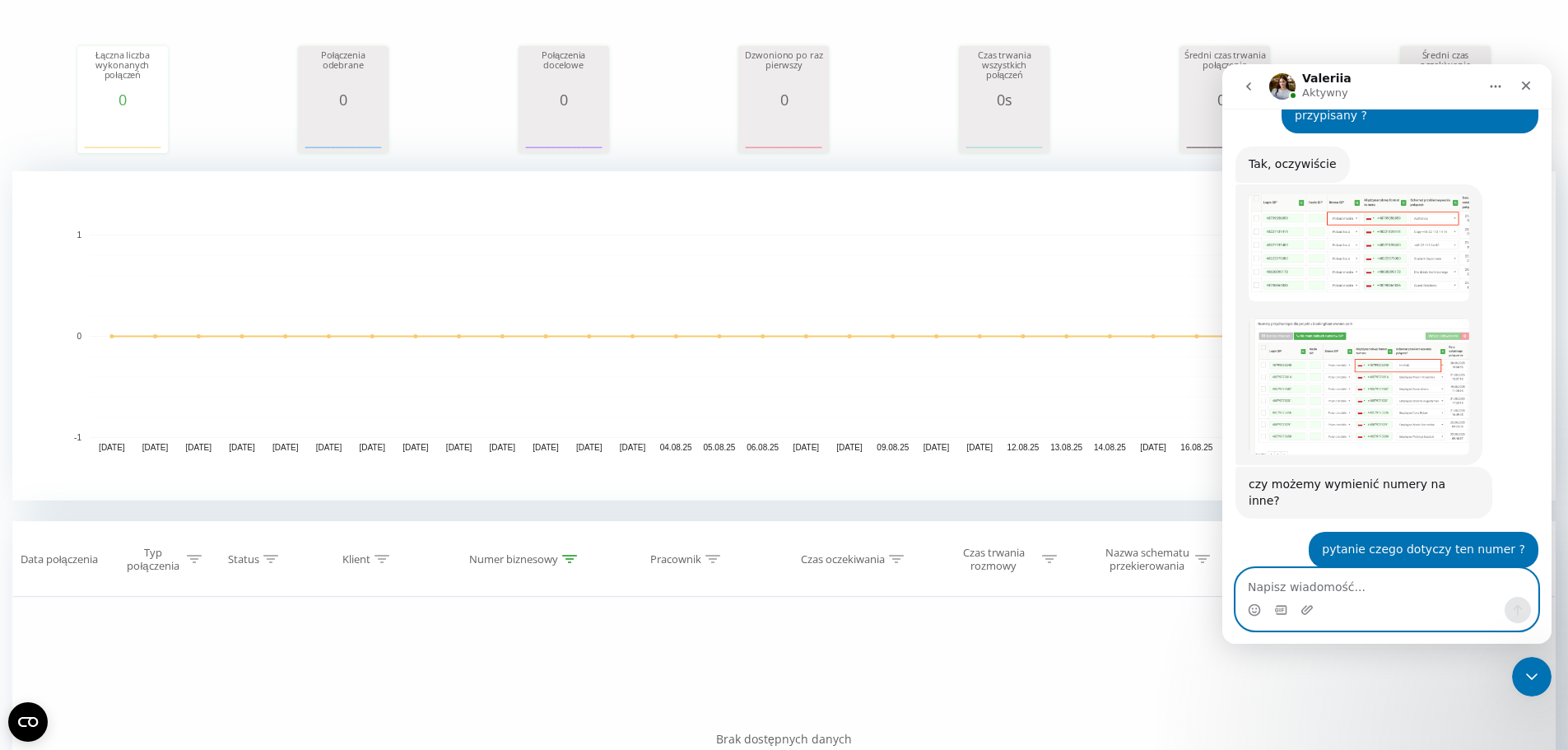
click at [1311, 580] on textarea "Napisz wiadomość..." at bounding box center [1387, 583] width 301 height 28
type textarea "dziękuję"
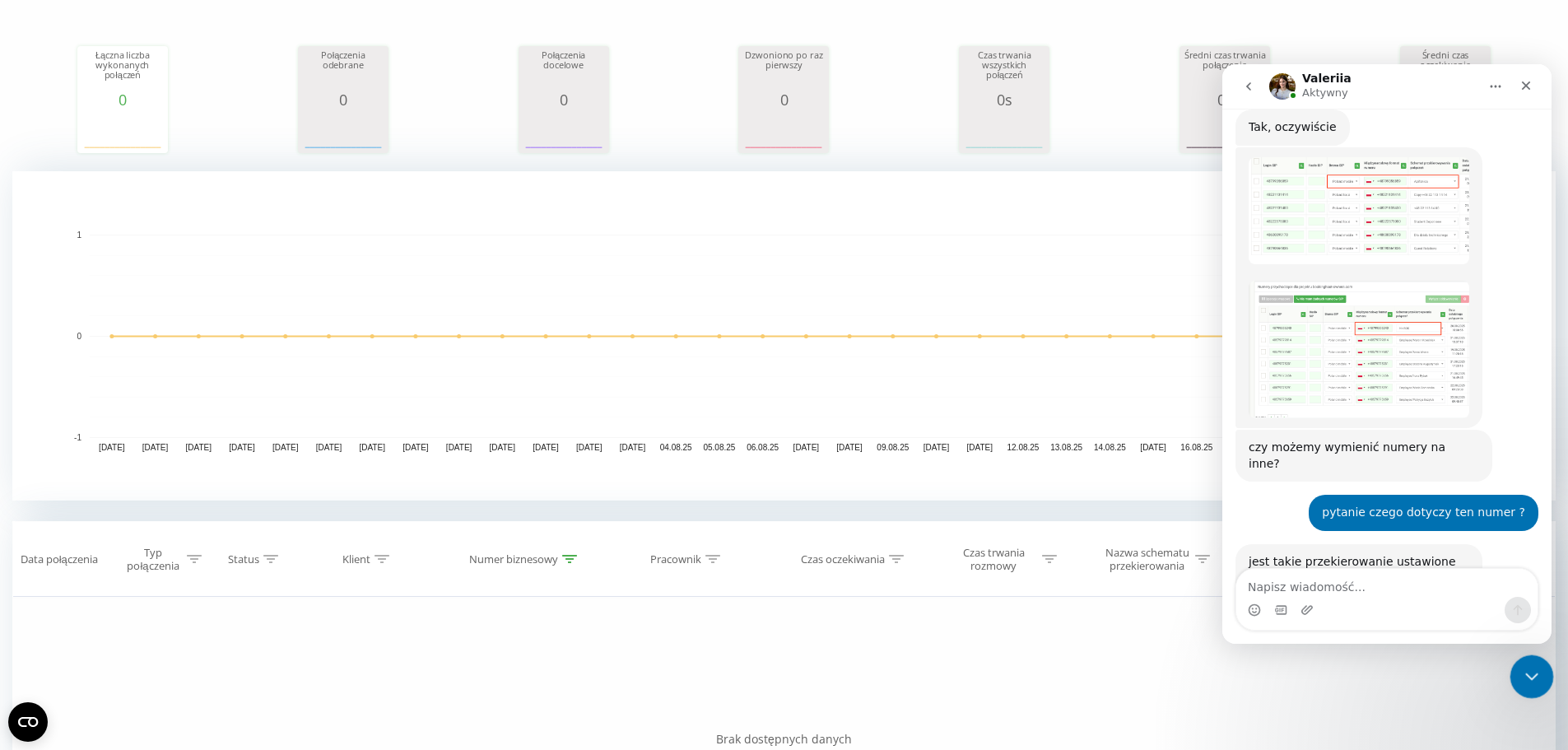
click at [1526, 678] on icon "Zamknij komunikator Intercom" at bounding box center [1530, 675] width 20 height 20
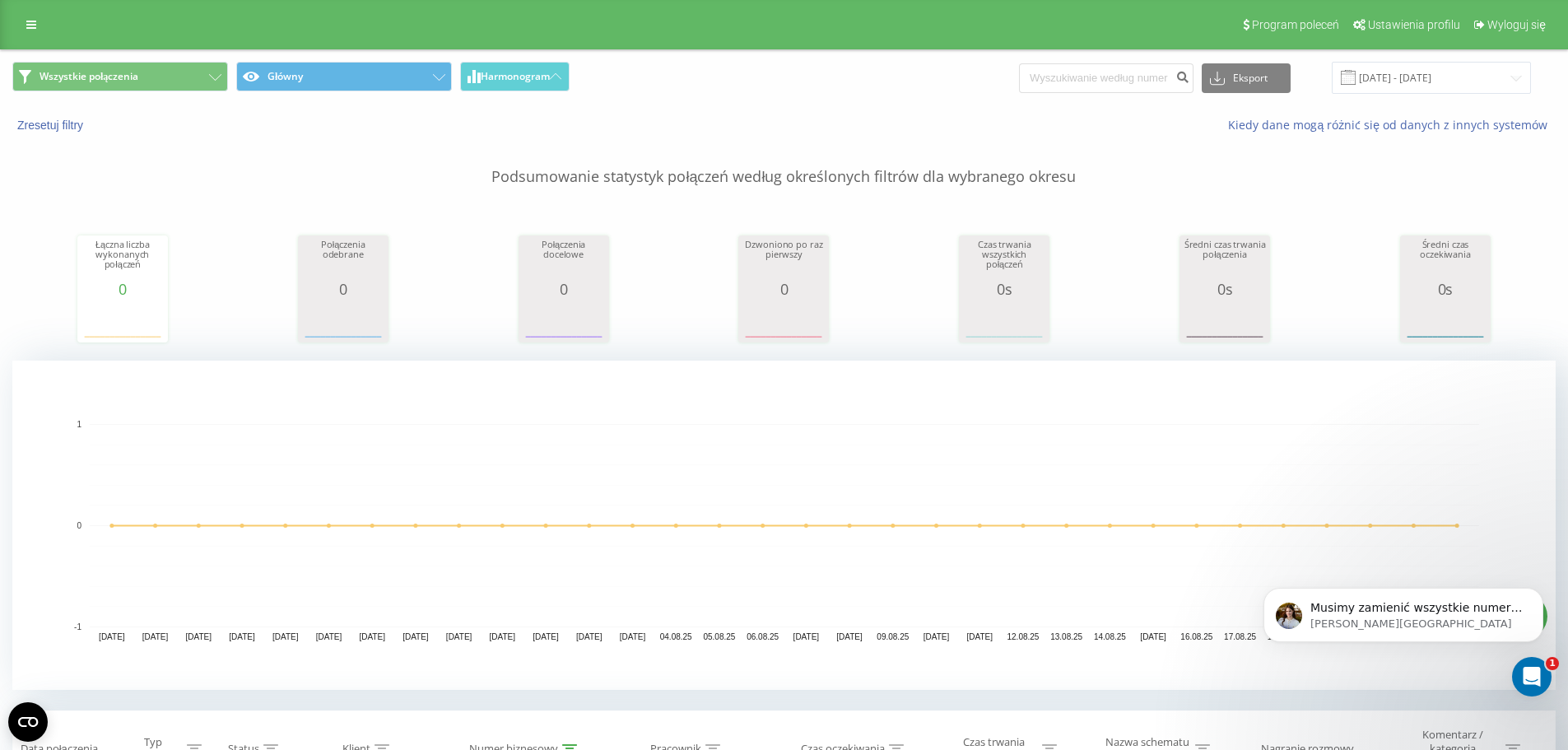
scroll to position [3165, 0]
click at [1370, 621] on p "[PERSON_NAME][GEOGRAPHIC_DATA]" at bounding box center [1417, 624] width 213 height 15
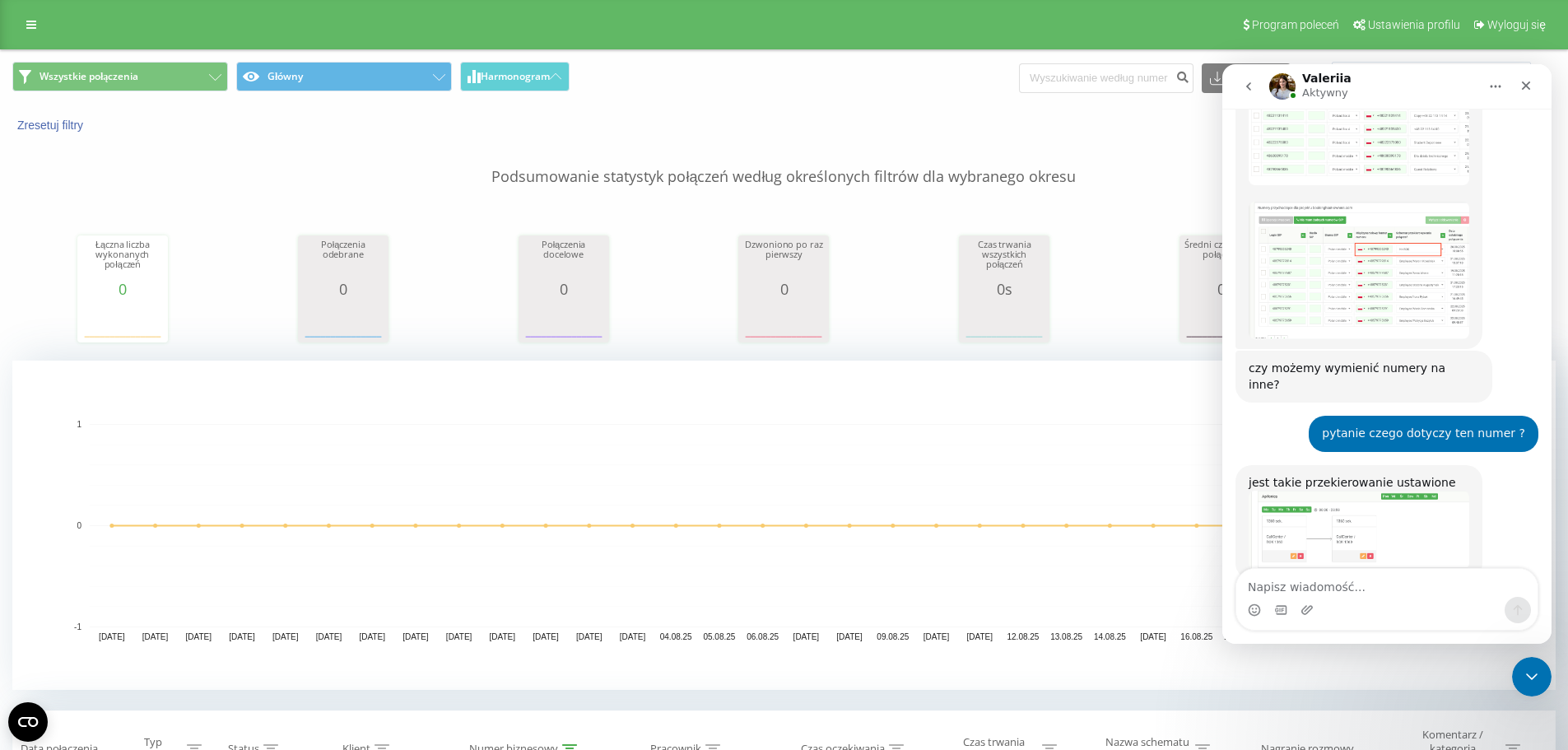
scroll to position [3193, 0]
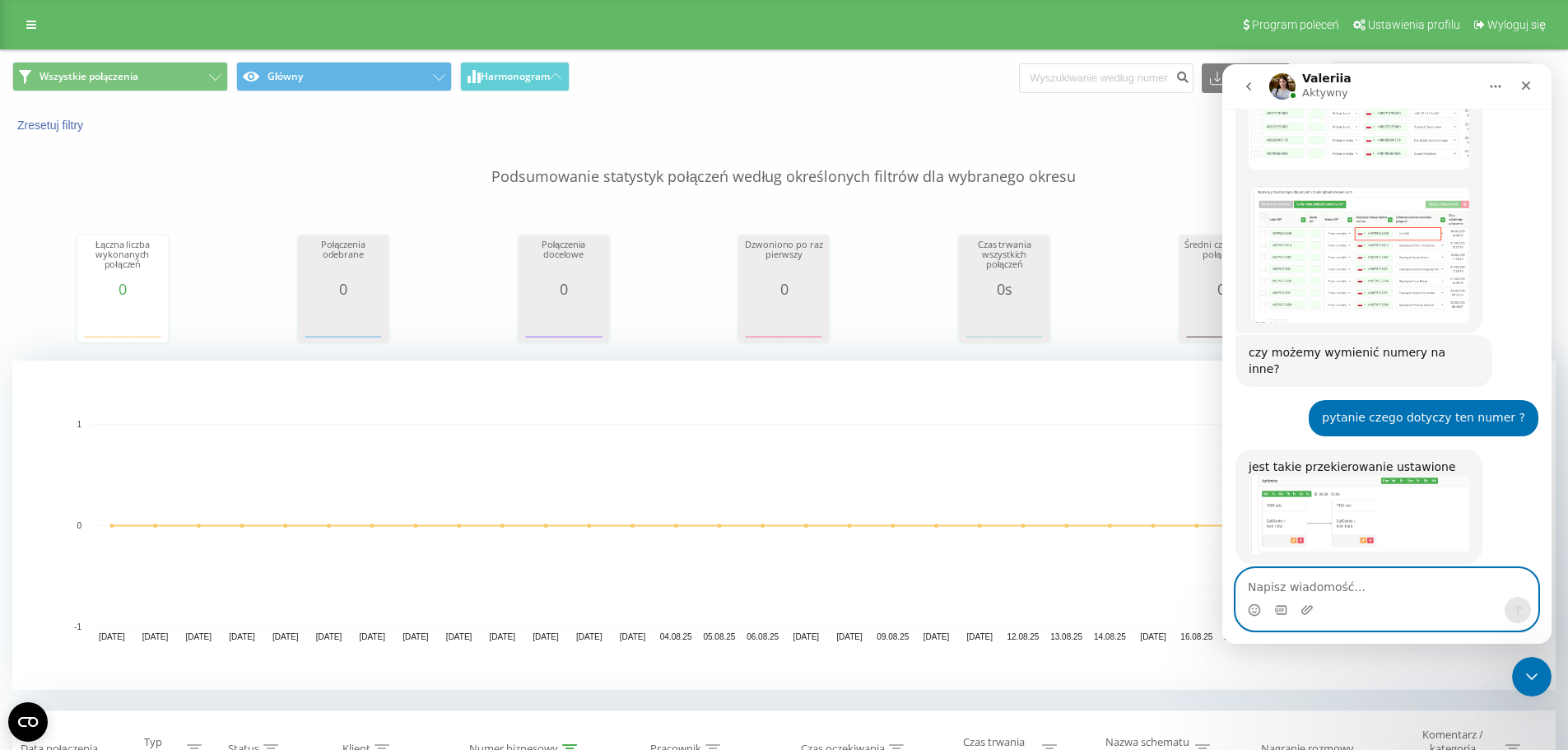
click at [1317, 586] on textarea "Napisz wiadomość..." at bounding box center [1387, 583] width 301 height 28
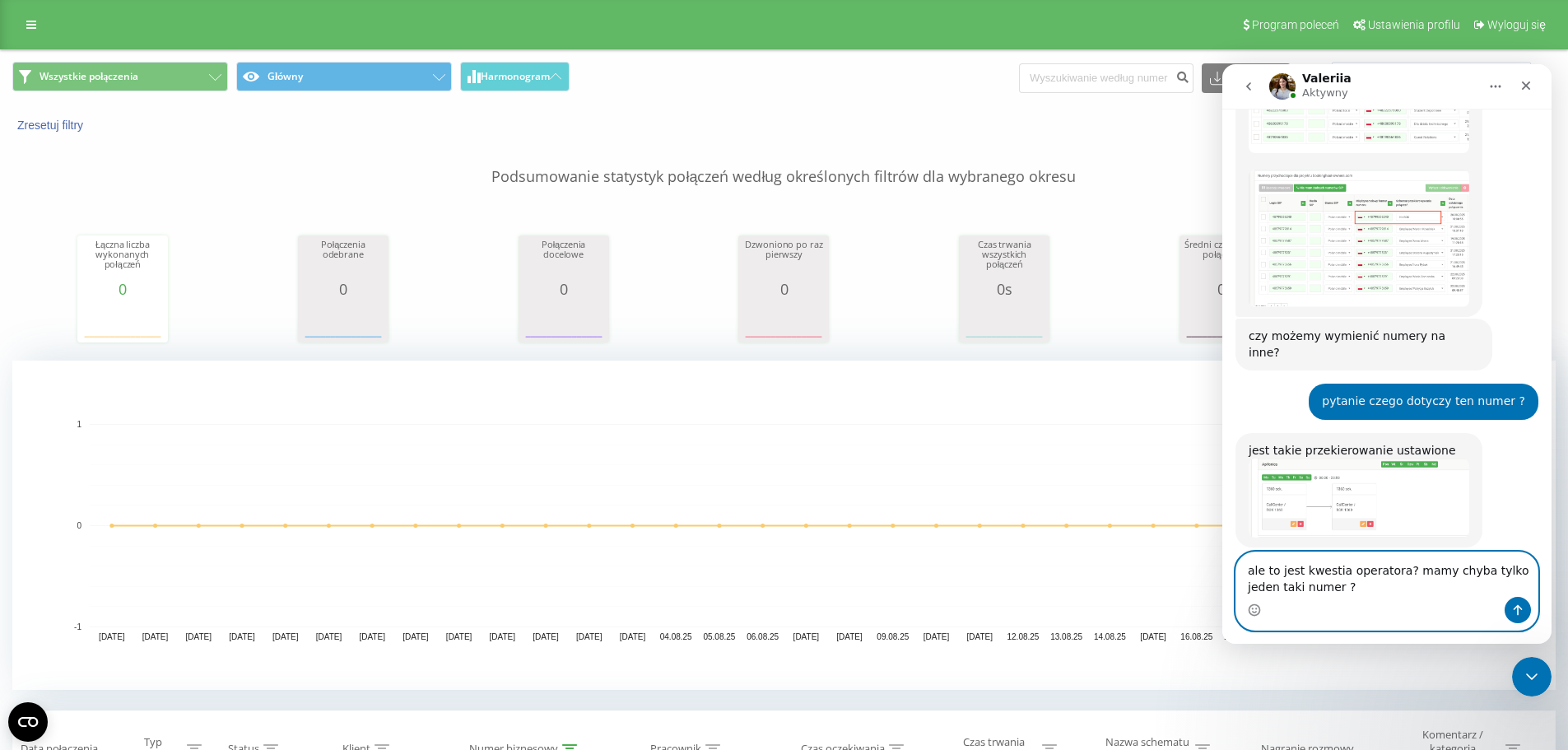
click at [1400, 564] on textarea "ale to jest kwestia operatora? mamy chyba tylko jeden taki numer ?" at bounding box center [1387, 575] width 301 height 45
type textarea "ale to jest kwestia operatora? jaki jest powód tej zmiany? mamy chyba tylko jed…"
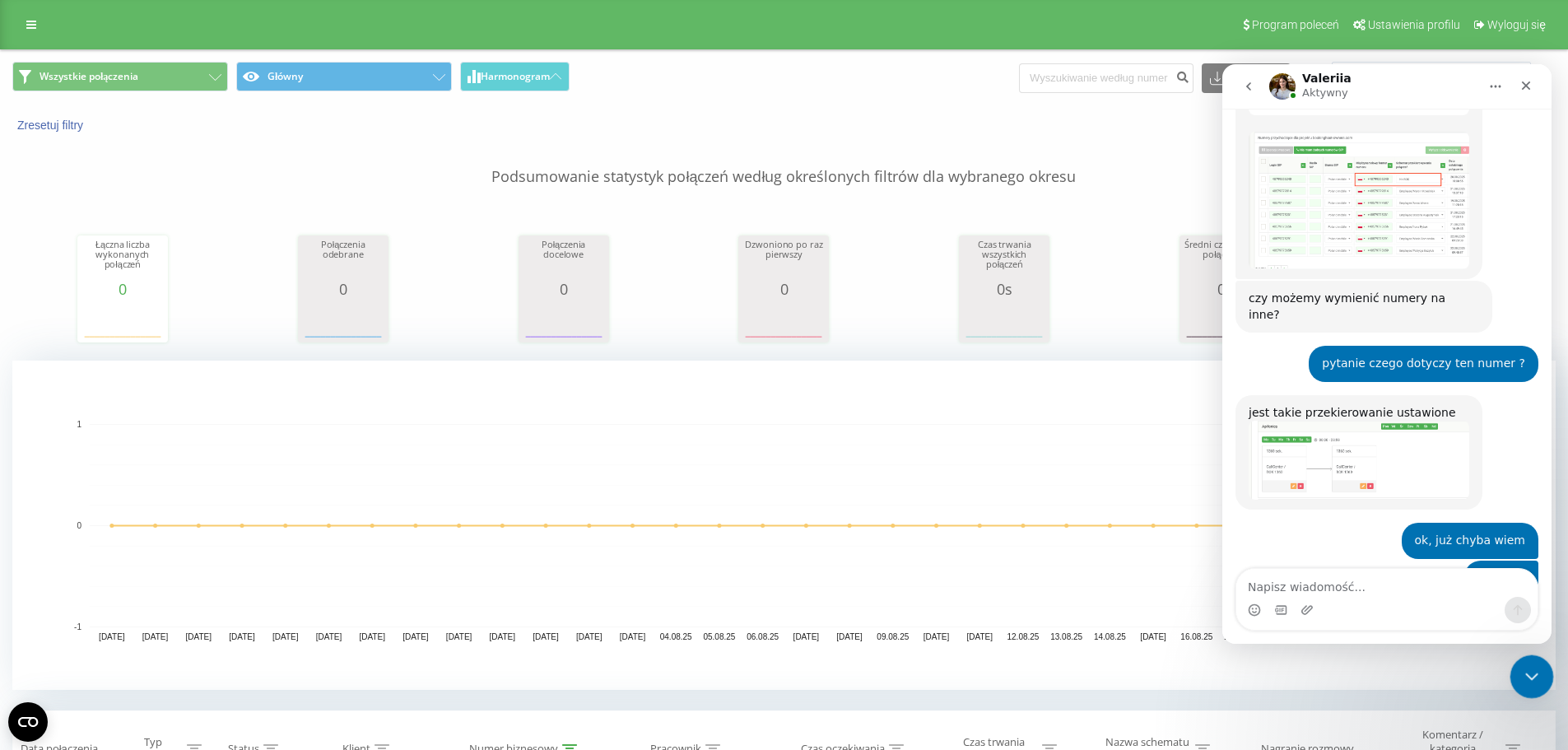
click at [1526, 675] on icon "Zamknij komunikator Intercom" at bounding box center [1530, 675] width 20 height 20
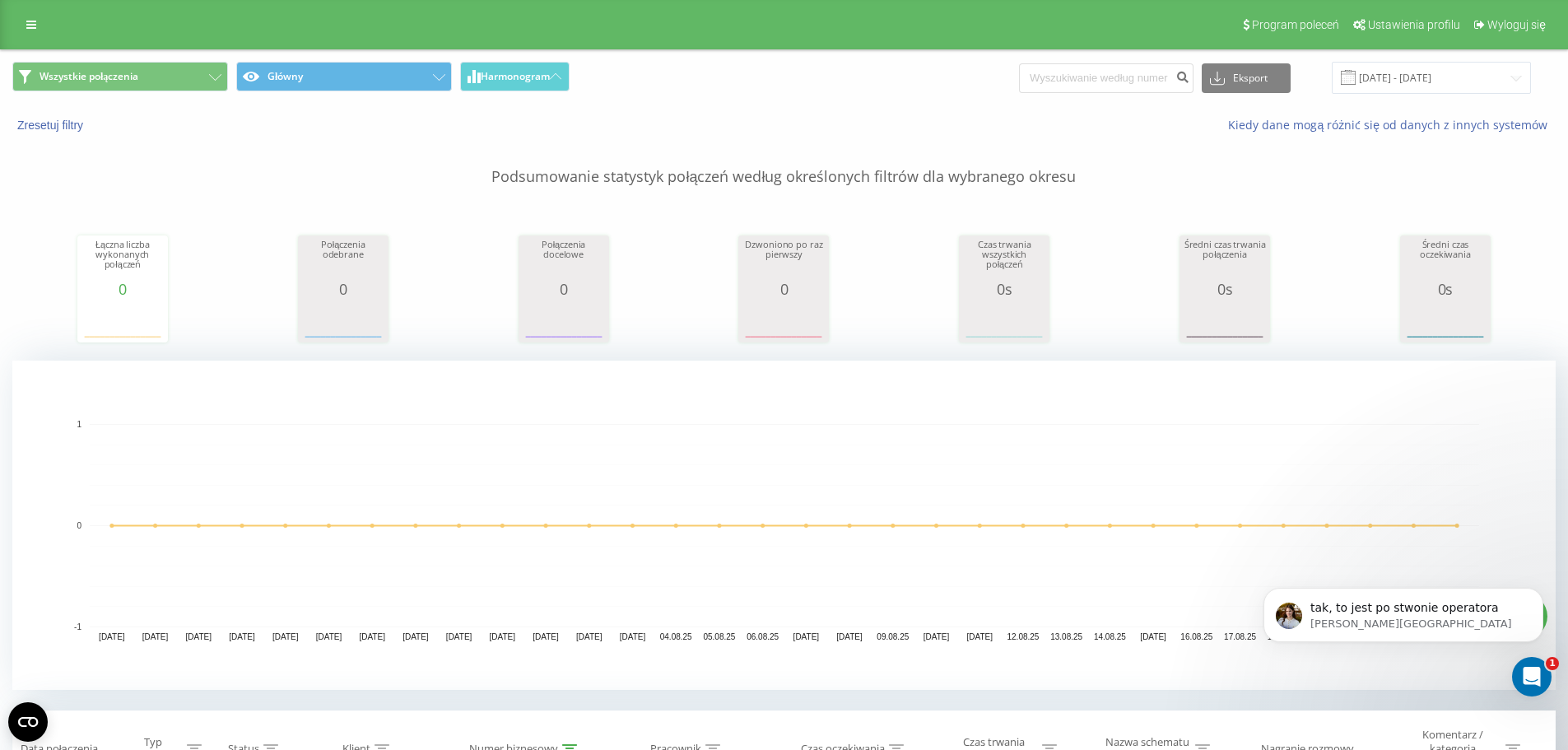
scroll to position [0, 0]
click at [1435, 620] on p "Valeriia • 18 min temu" at bounding box center [1417, 624] width 213 height 15
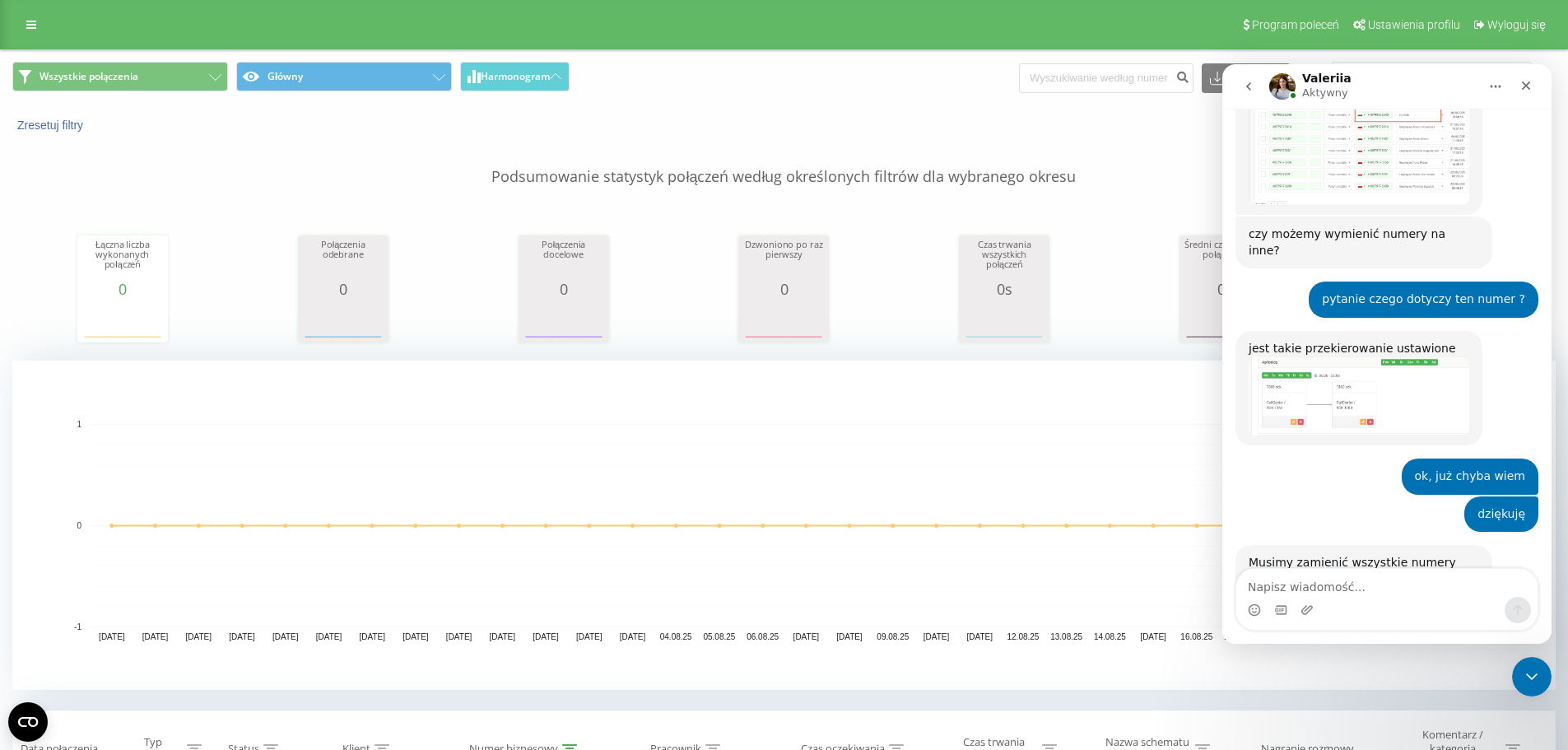
scroll to position [3324, 0]
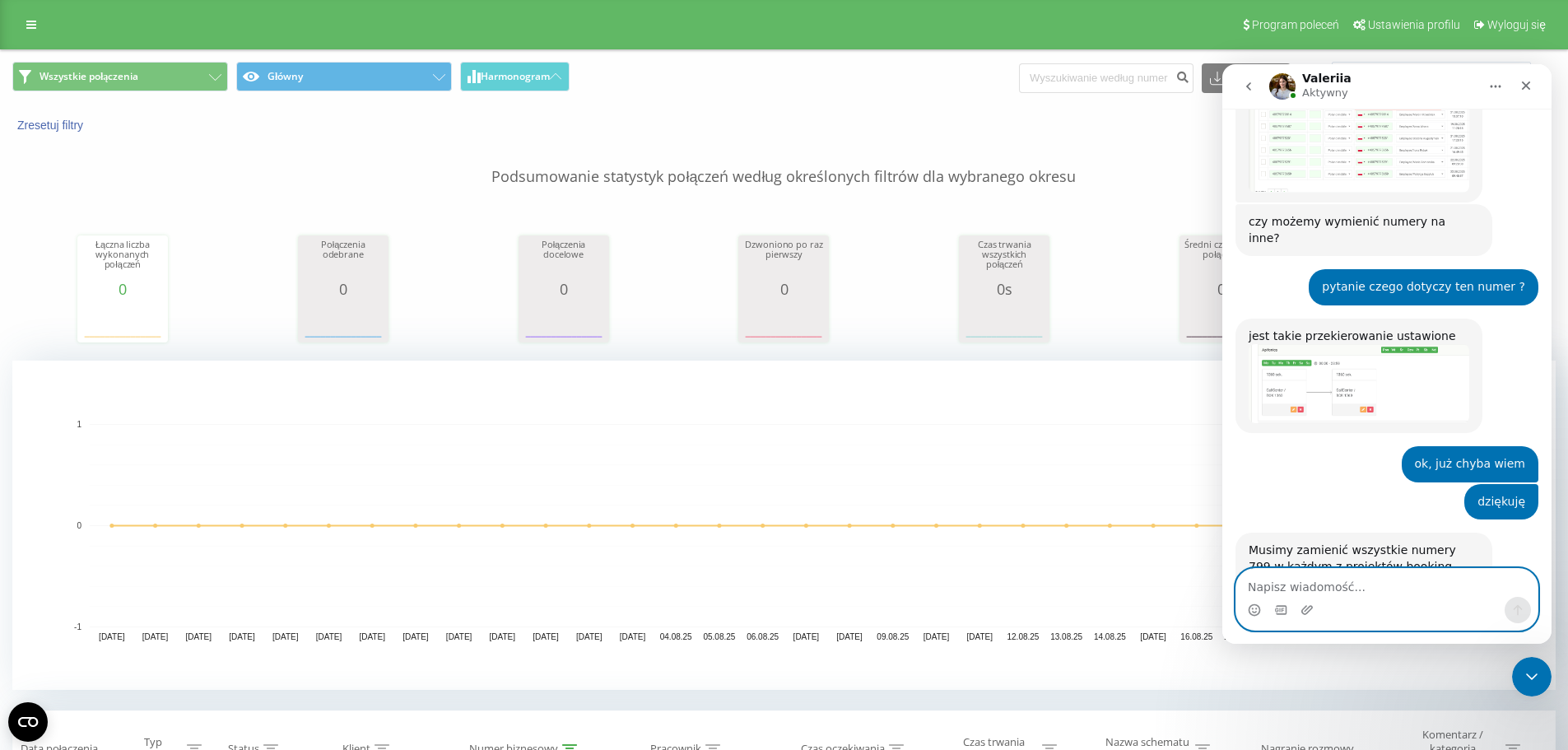
click at [1303, 590] on textarea "Napisz wiadomość..." at bounding box center [1387, 583] width 301 height 28
type textarea "a"
click at [1272, 593] on textarea "Napisz wiadomość..." at bounding box center [1387, 583] width 301 height 28
click at [198, 203] on div "Łączna liczba wykonanych połączeń 0 date totalCalls 22.07.25 0 24.07.25 0 26.07…" at bounding box center [784, 274] width 1544 height 141
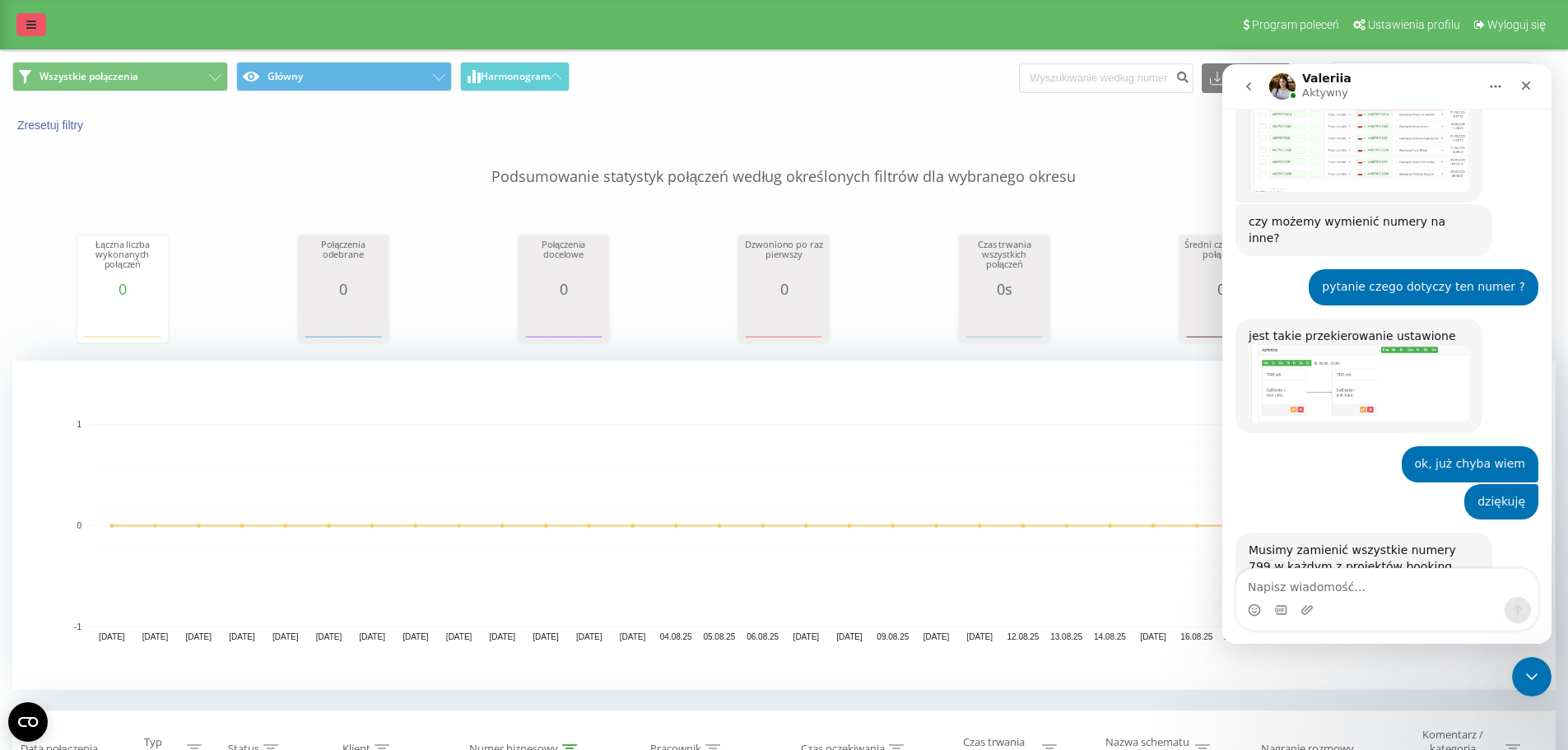
click at [46, 19] on div "Program poleceń Ustawienia profilu Wyloguj się" at bounding box center [784, 24] width 1568 height 49
click at [38, 27] on link at bounding box center [30, 25] width 29 height 23
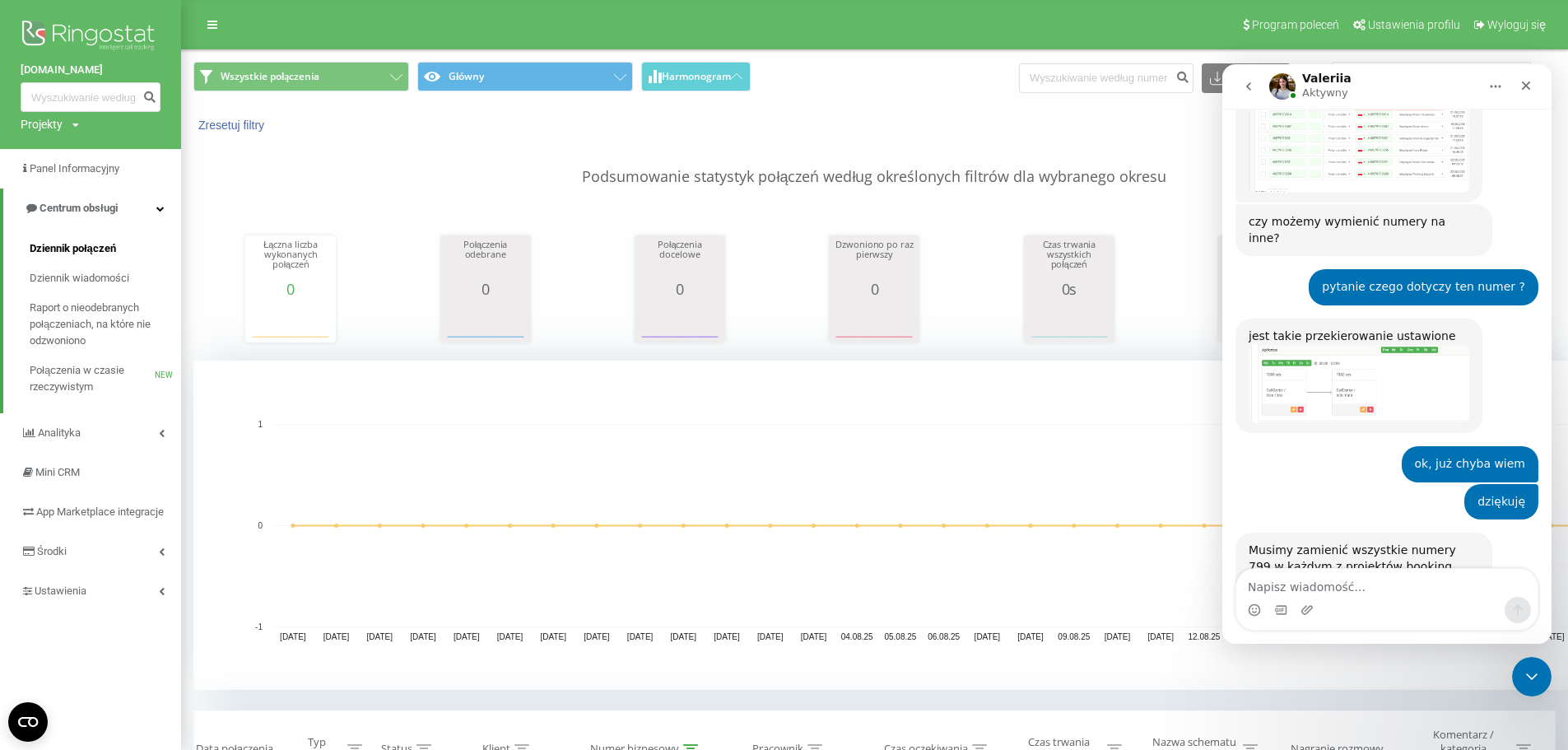
click at [88, 257] on span "Dziennik połączeń" at bounding box center [72, 249] width 87 height 16
click at [1525, 677] on icon "Zamknij komunikator Intercom" at bounding box center [1530, 675] width 20 height 20
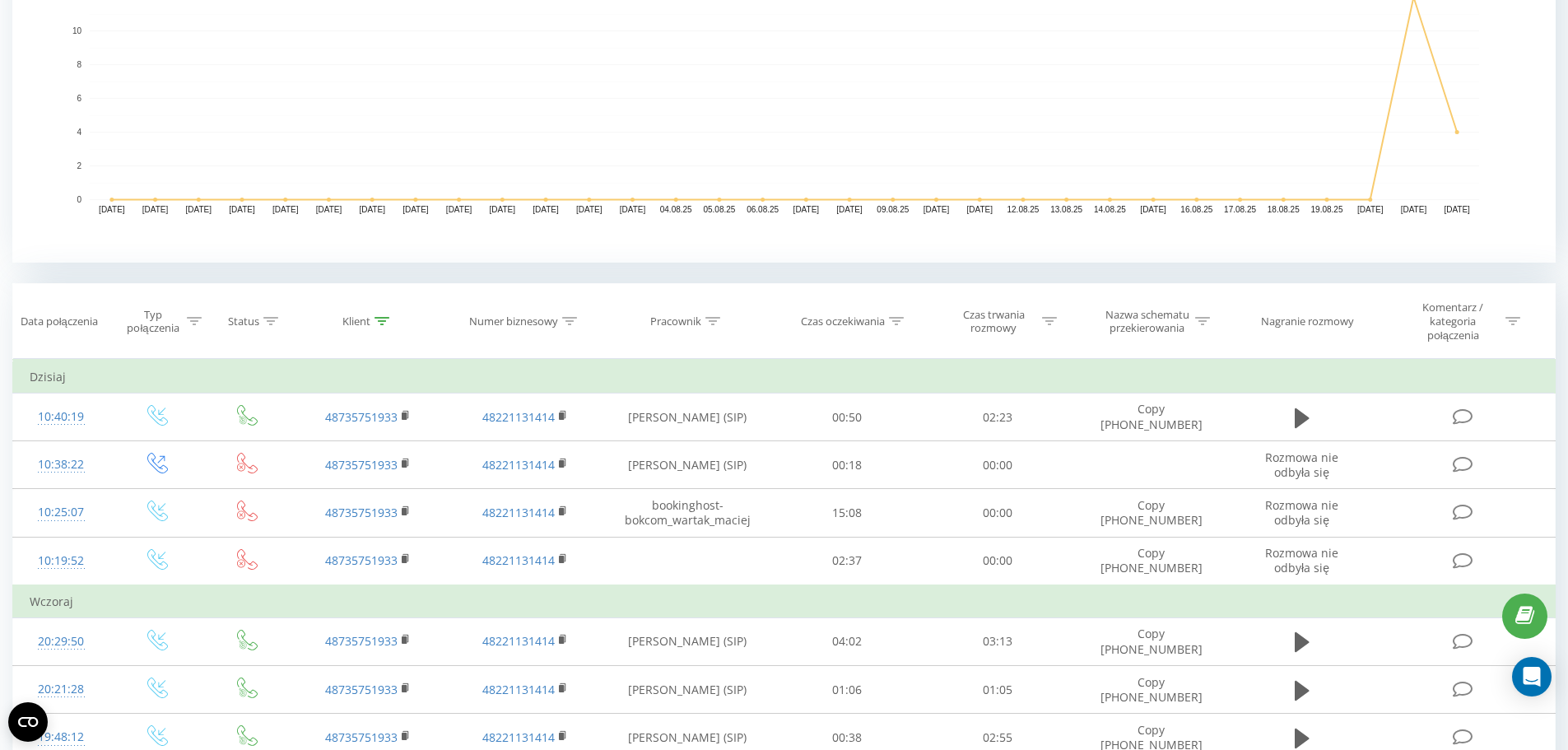
scroll to position [412, 0]
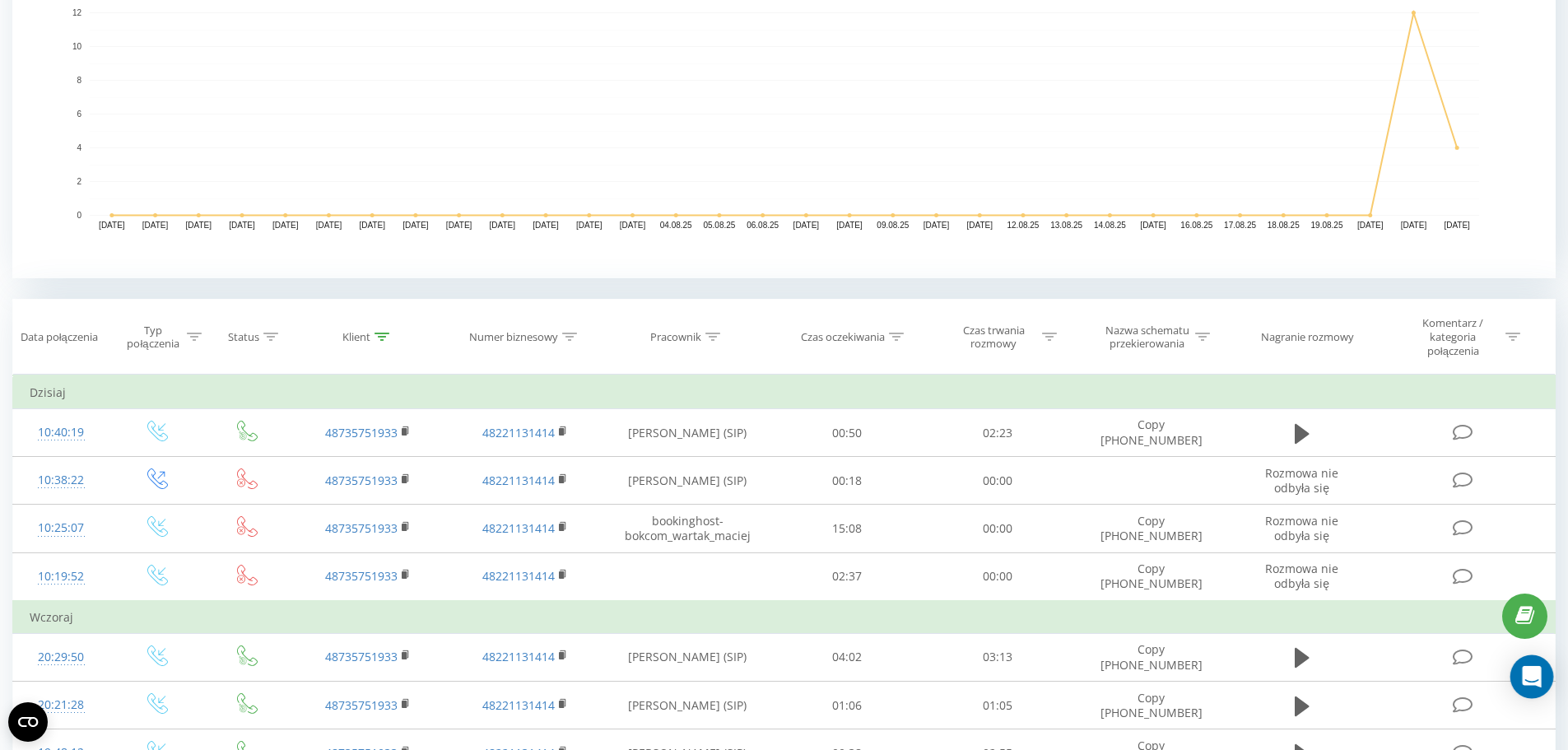
click at [1535, 673] on icon "Open Intercom Messenger" at bounding box center [1531, 677] width 19 height 21
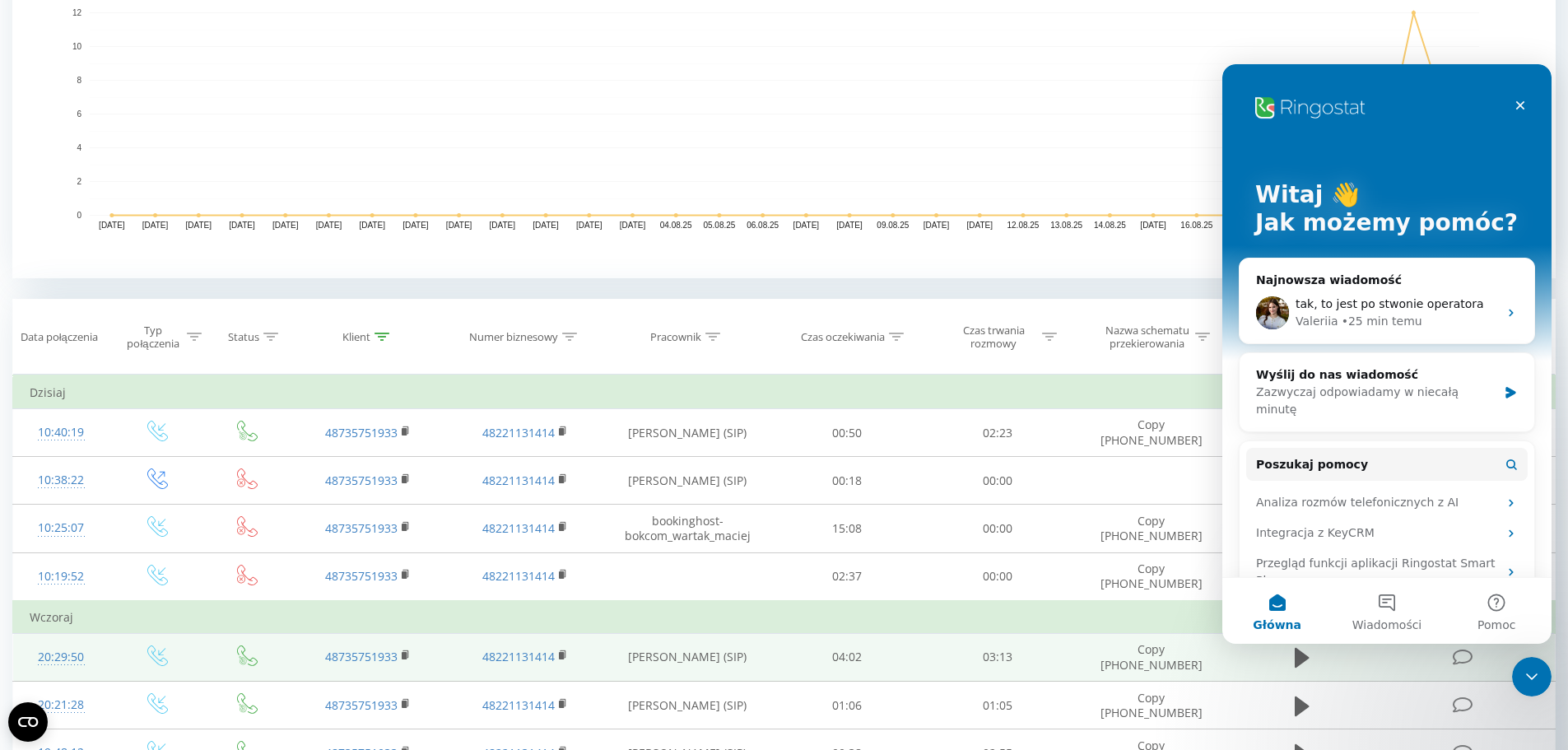
scroll to position [0, 0]
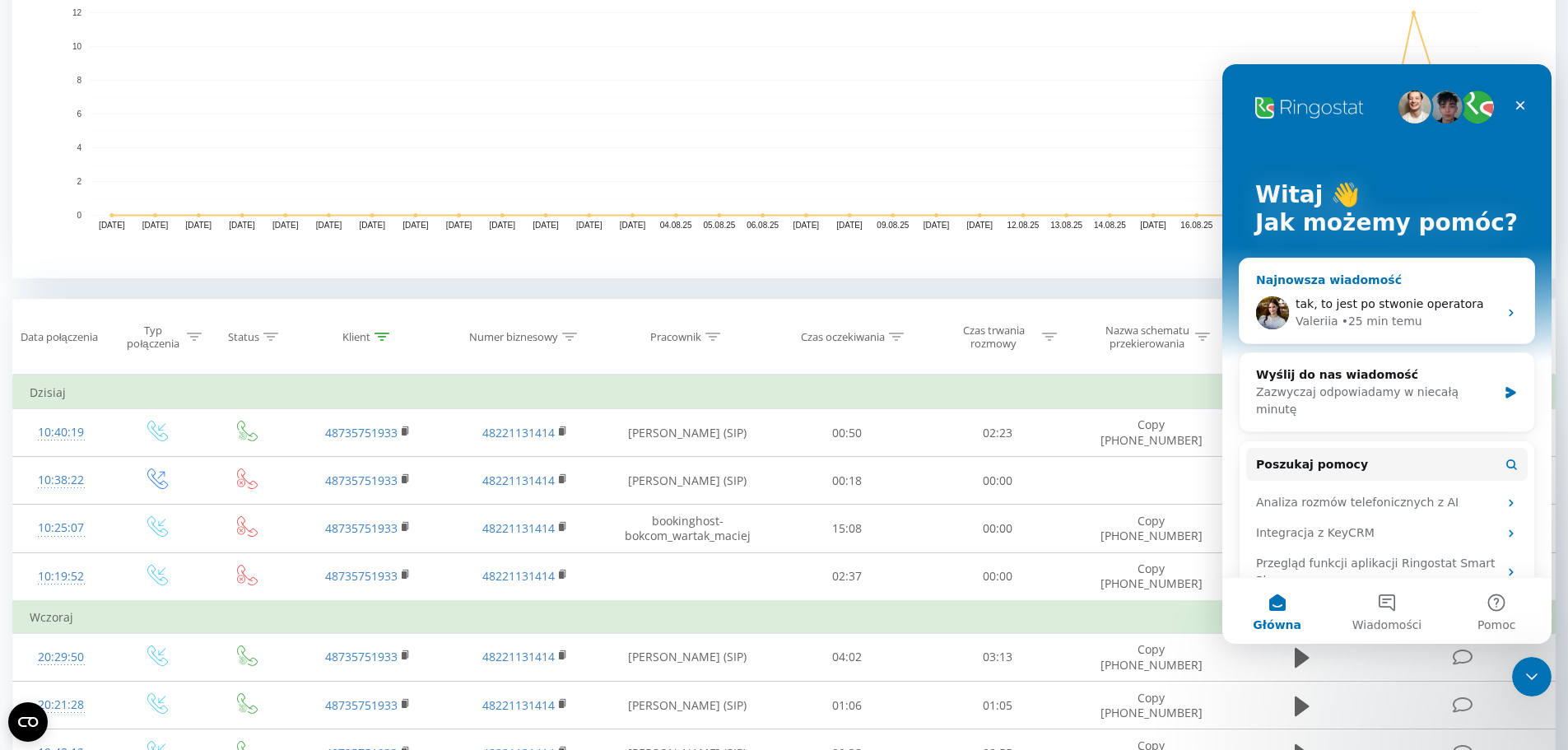
click at [1379, 323] on div "• 25 min temu" at bounding box center [1382, 321] width 80 height 17
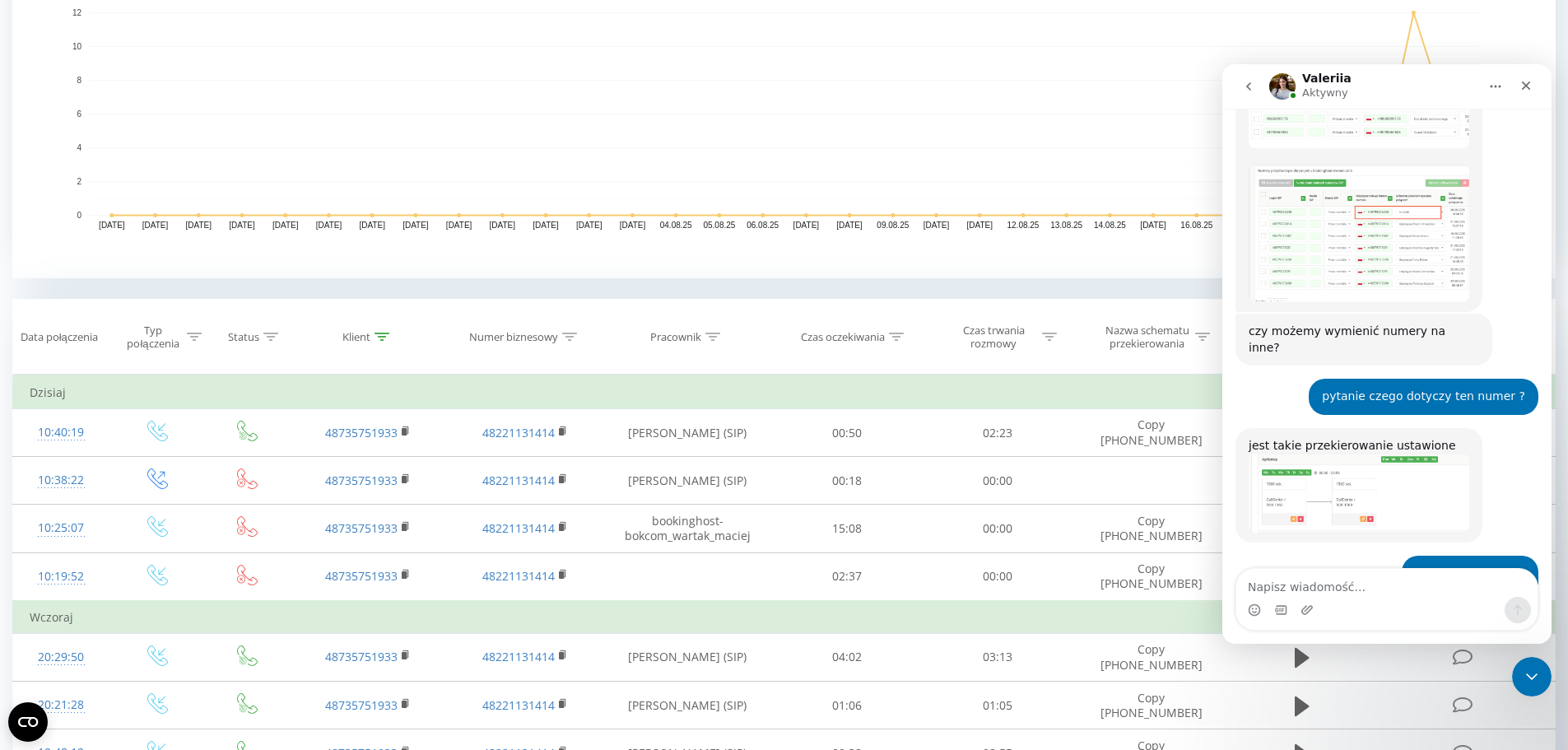
scroll to position [3297, 0]
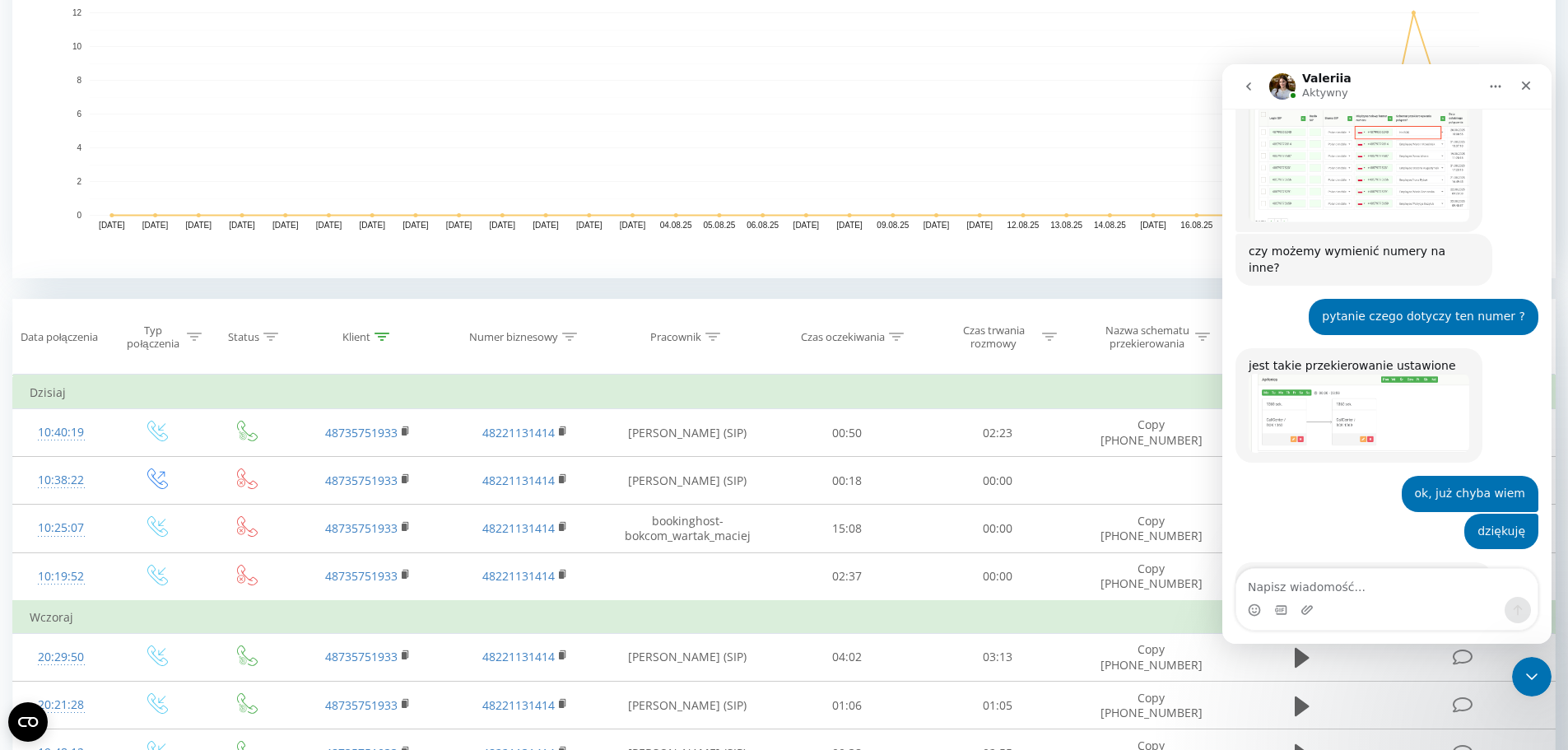
click at [1299, 581] on textarea "Napisz wiadomość..." at bounding box center [1387, 583] width 301 height 28
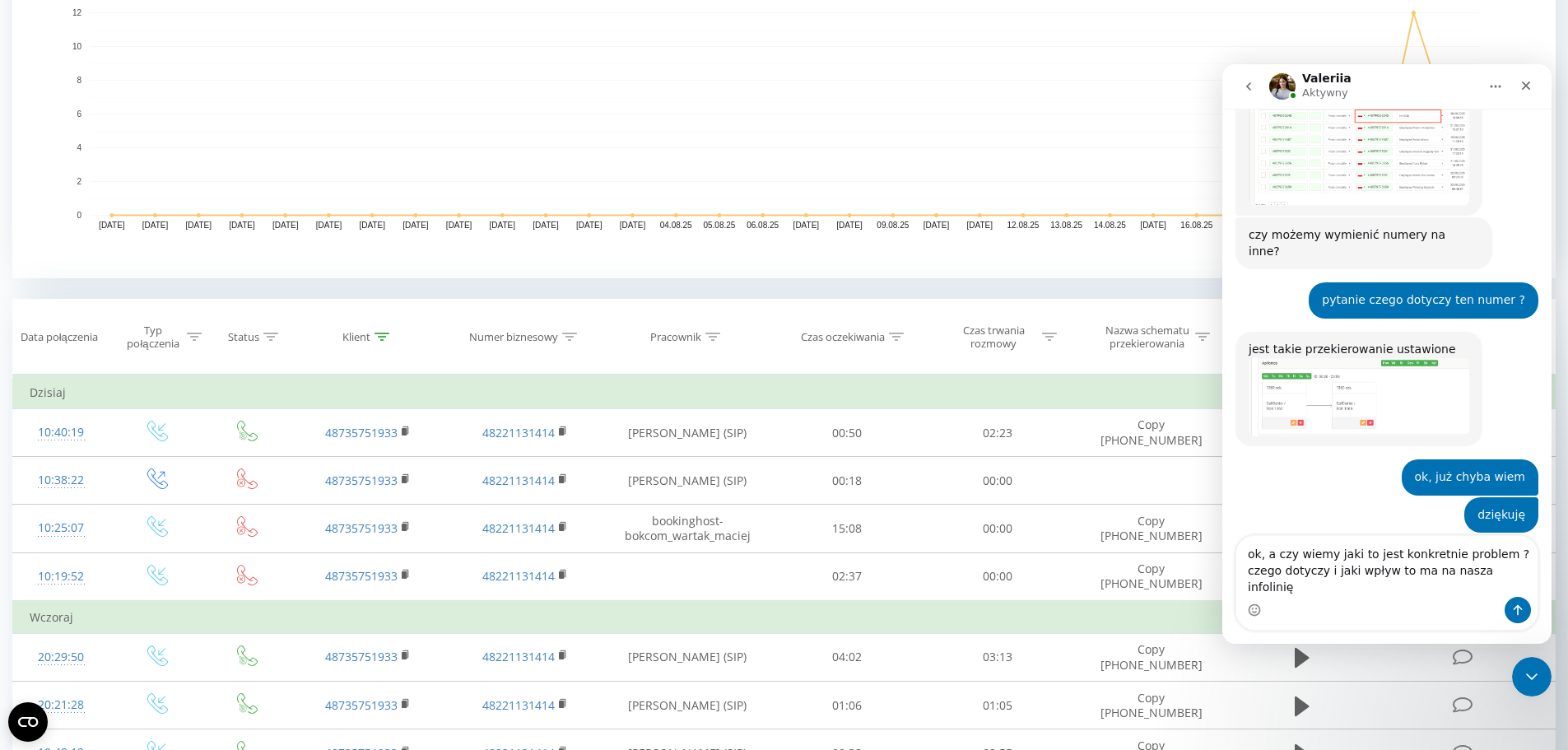
type textarea "ok, a czy wiemy jaki to jest konkretnie problem ? czego dotyczy i jaki wpływ to…"
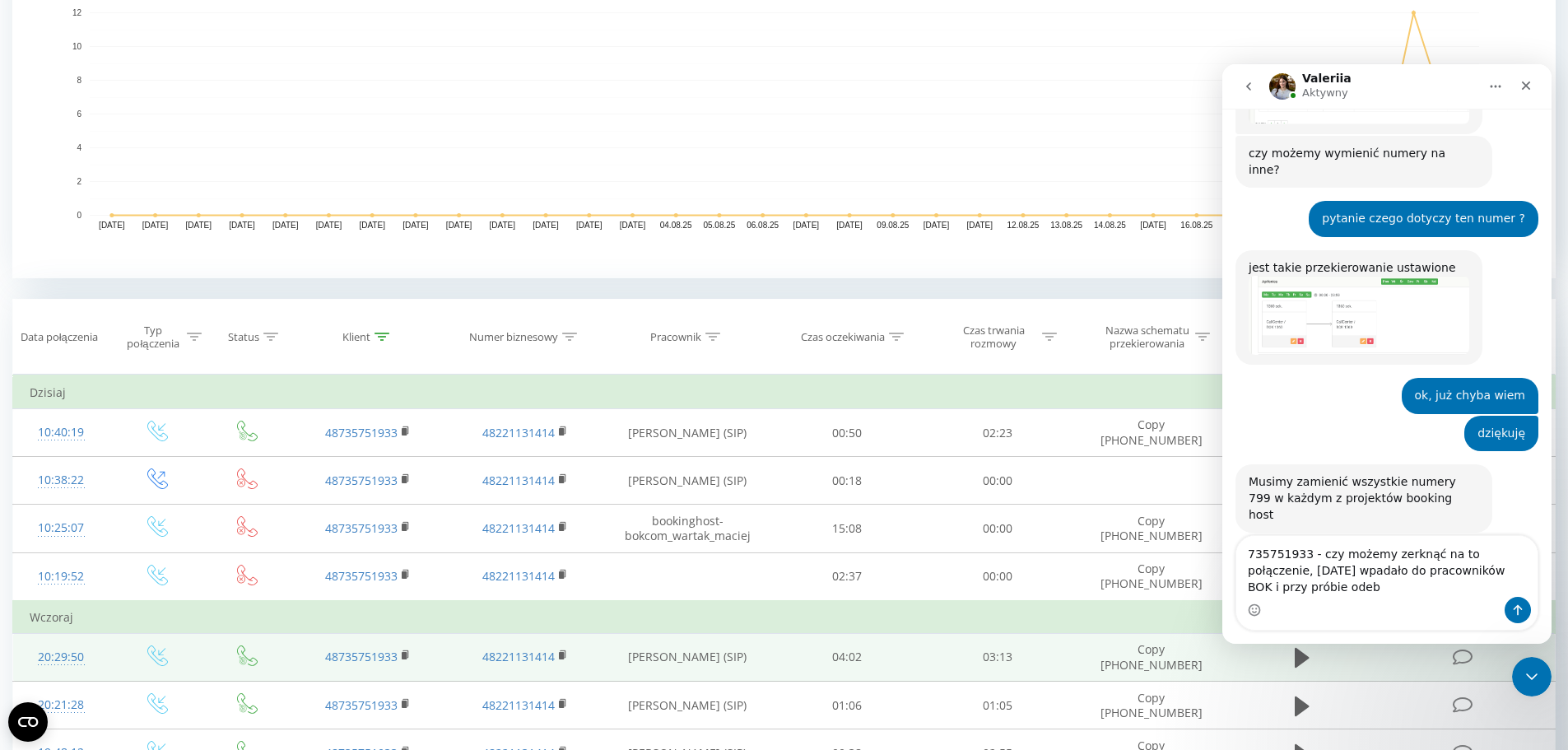
scroll to position [3411, 0]
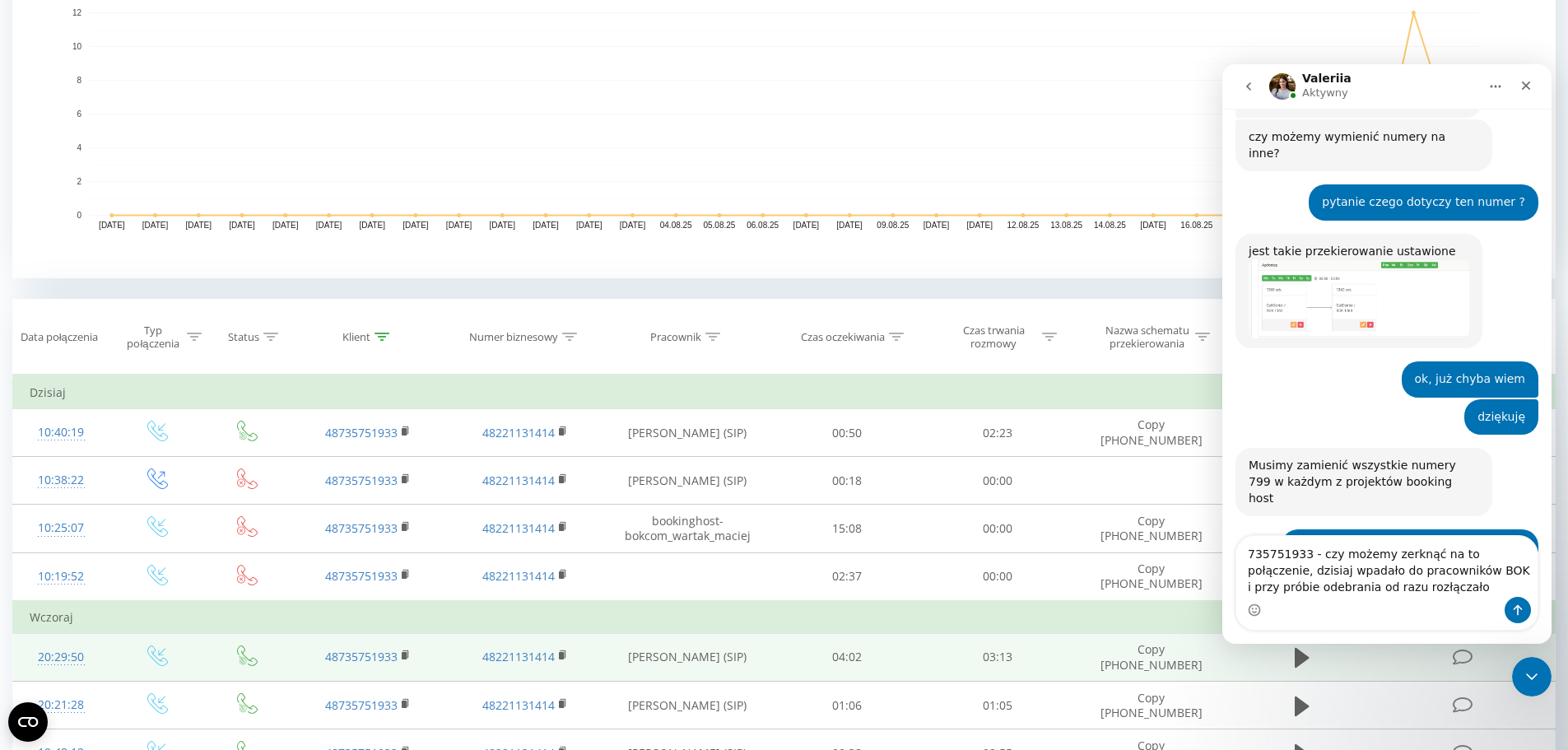
type textarea "735751933 - czy możemy zerknąć na to połączenie, dzisiaj wpadało do pracowników…"
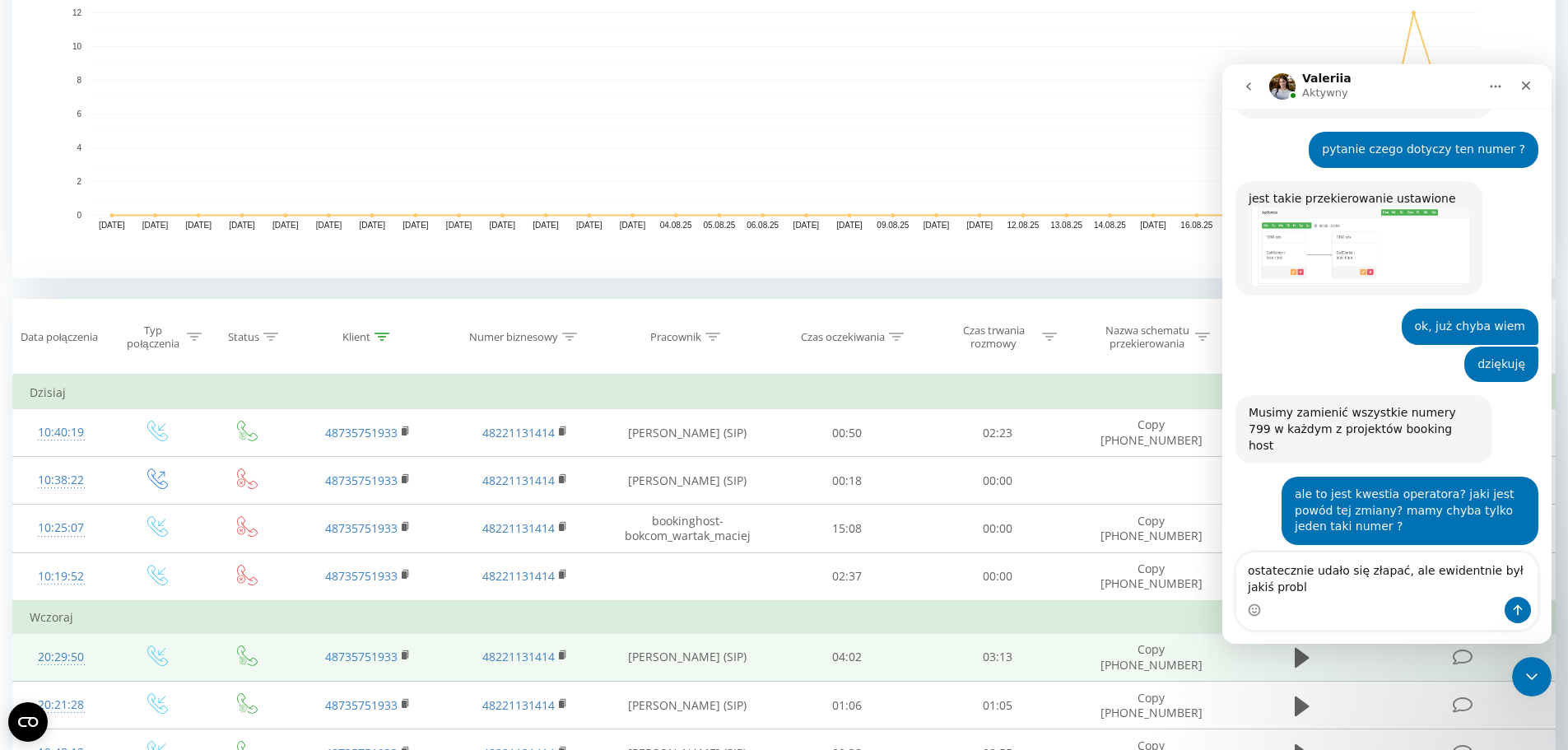
scroll to position [3480, 0]
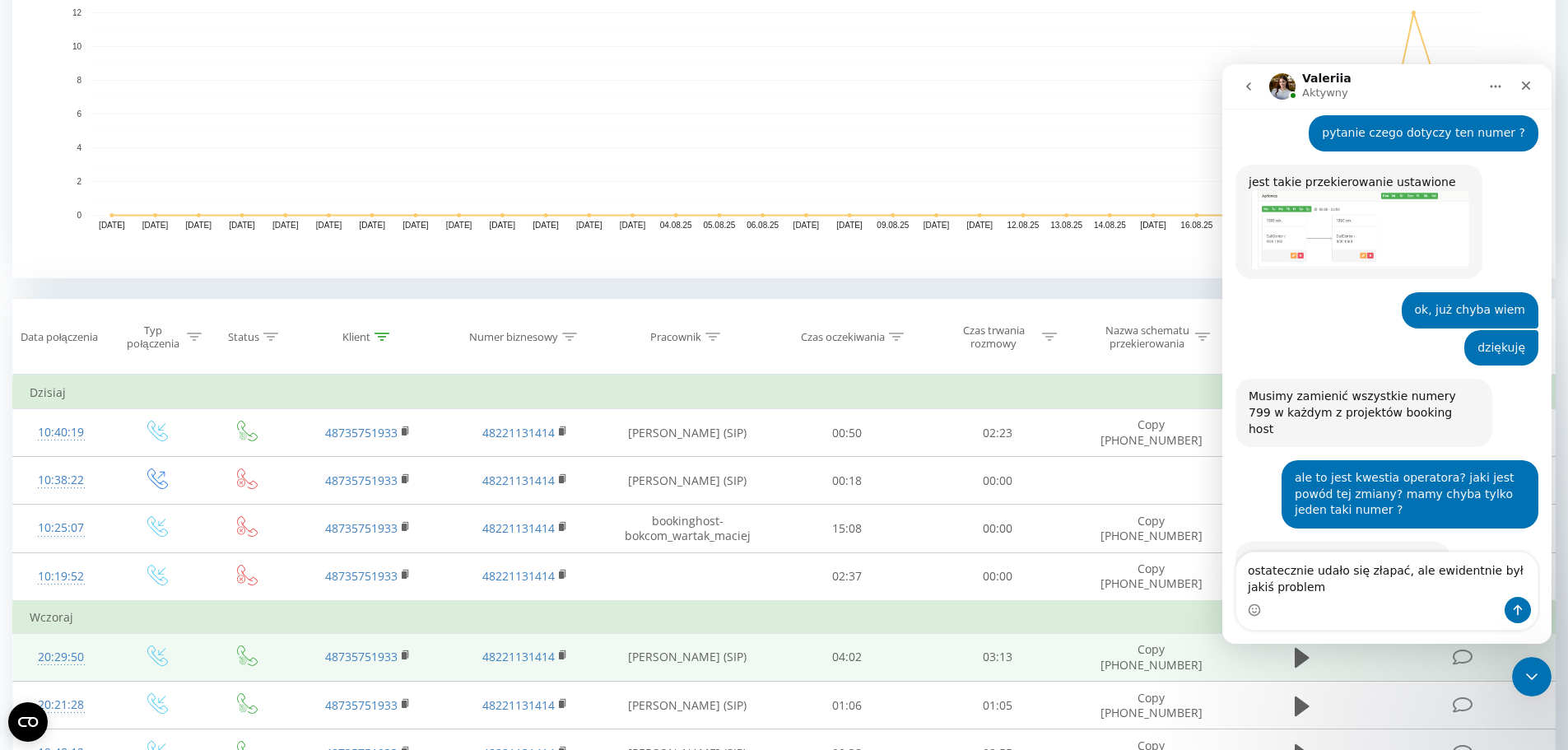
type textarea "ostatecznie udało się złapać, ale ewidentnie był jakiś problem"
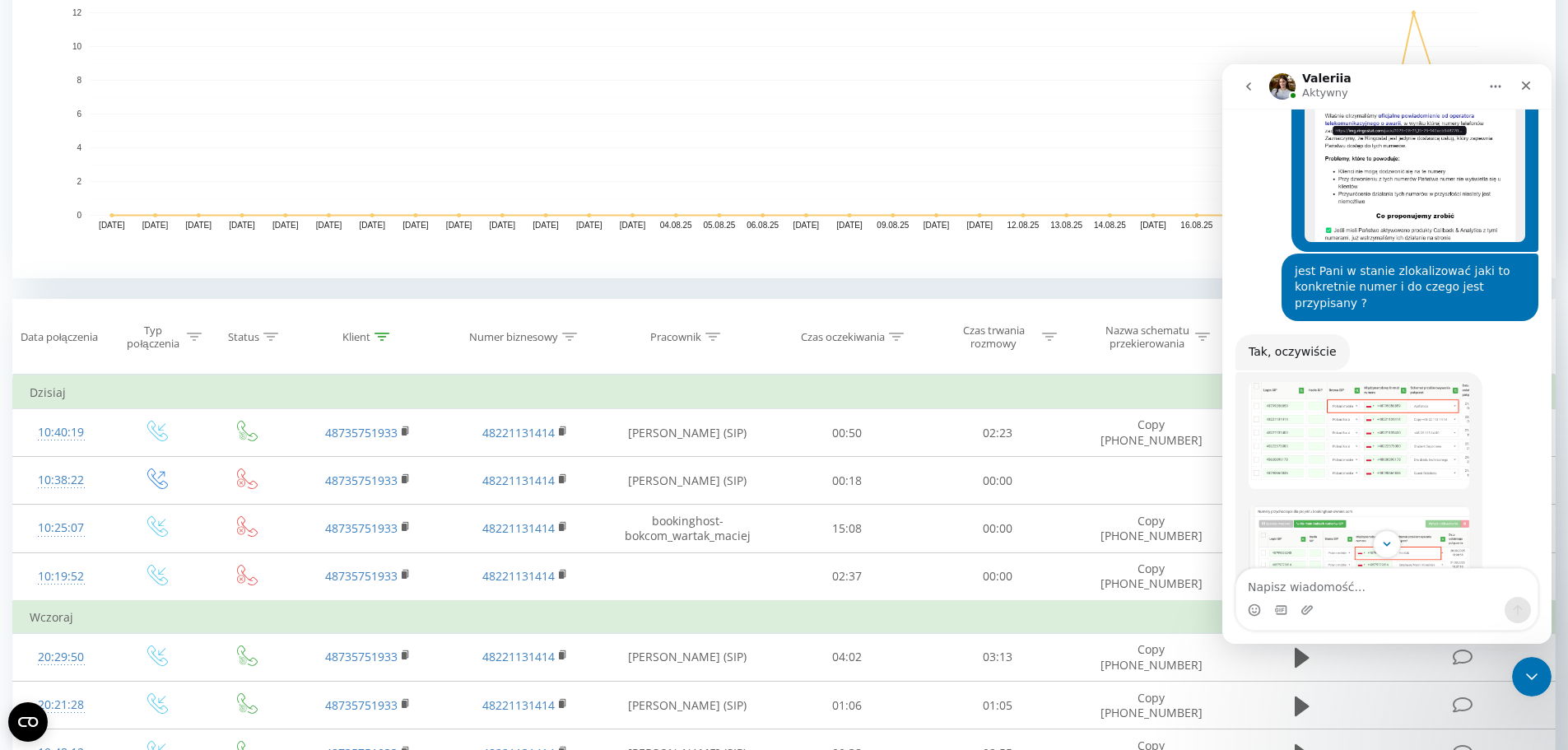
scroll to position [2921, 0]
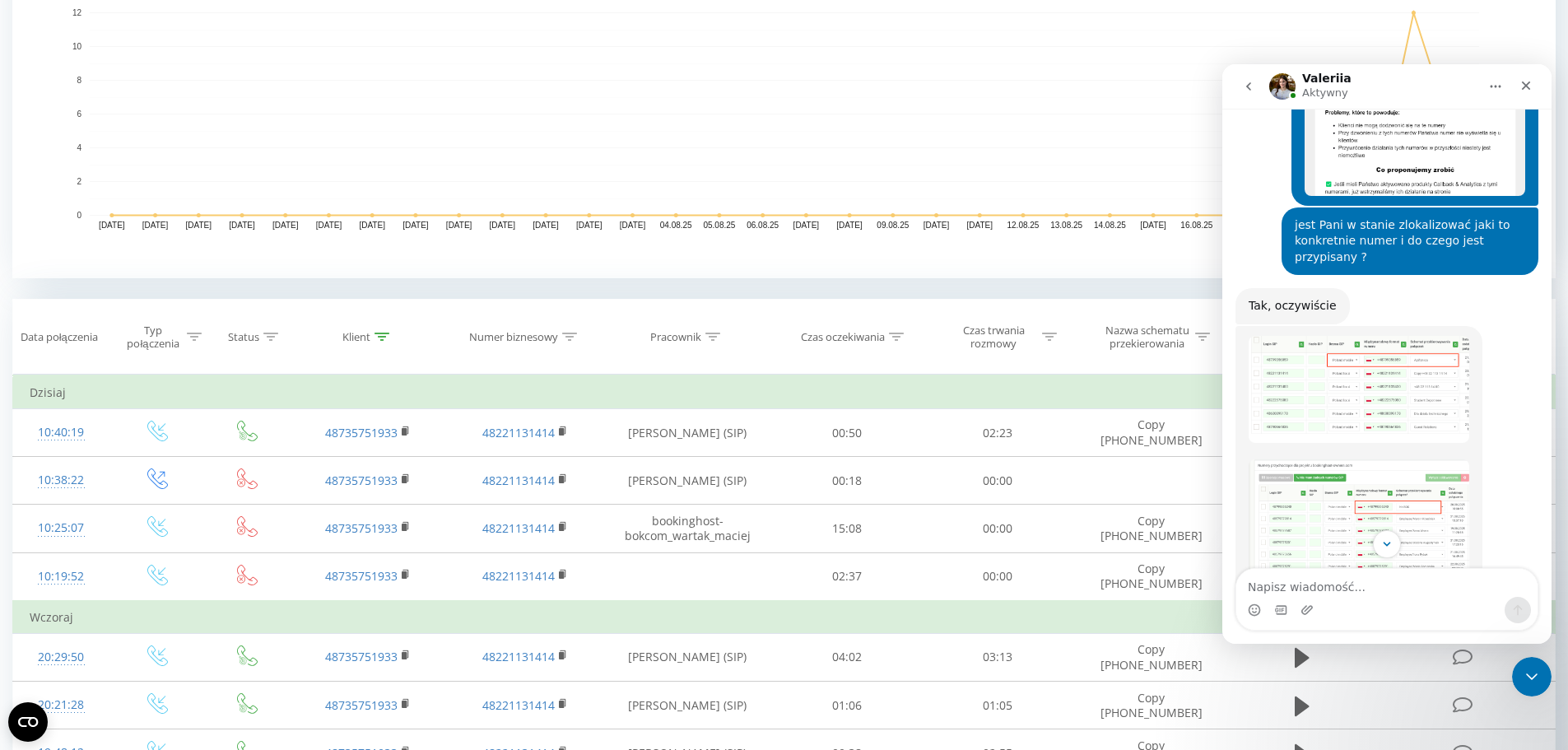
click at [1370, 459] on img "Valeriia mówi…" at bounding box center [1359, 528] width 221 height 138
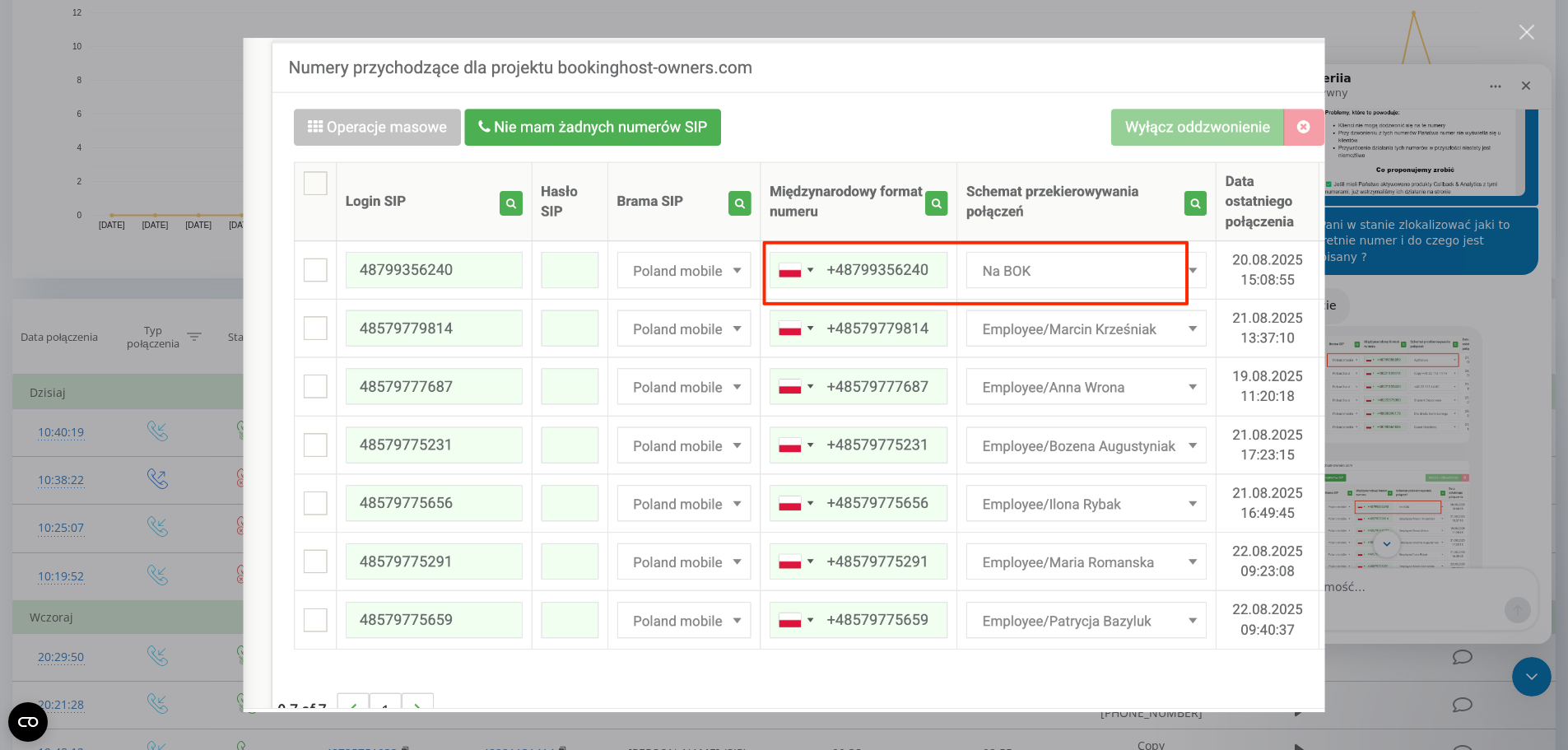
click at [1400, 116] on div "Komunikator Intercom" at bounding box center [784, 375] width 1568 height 750
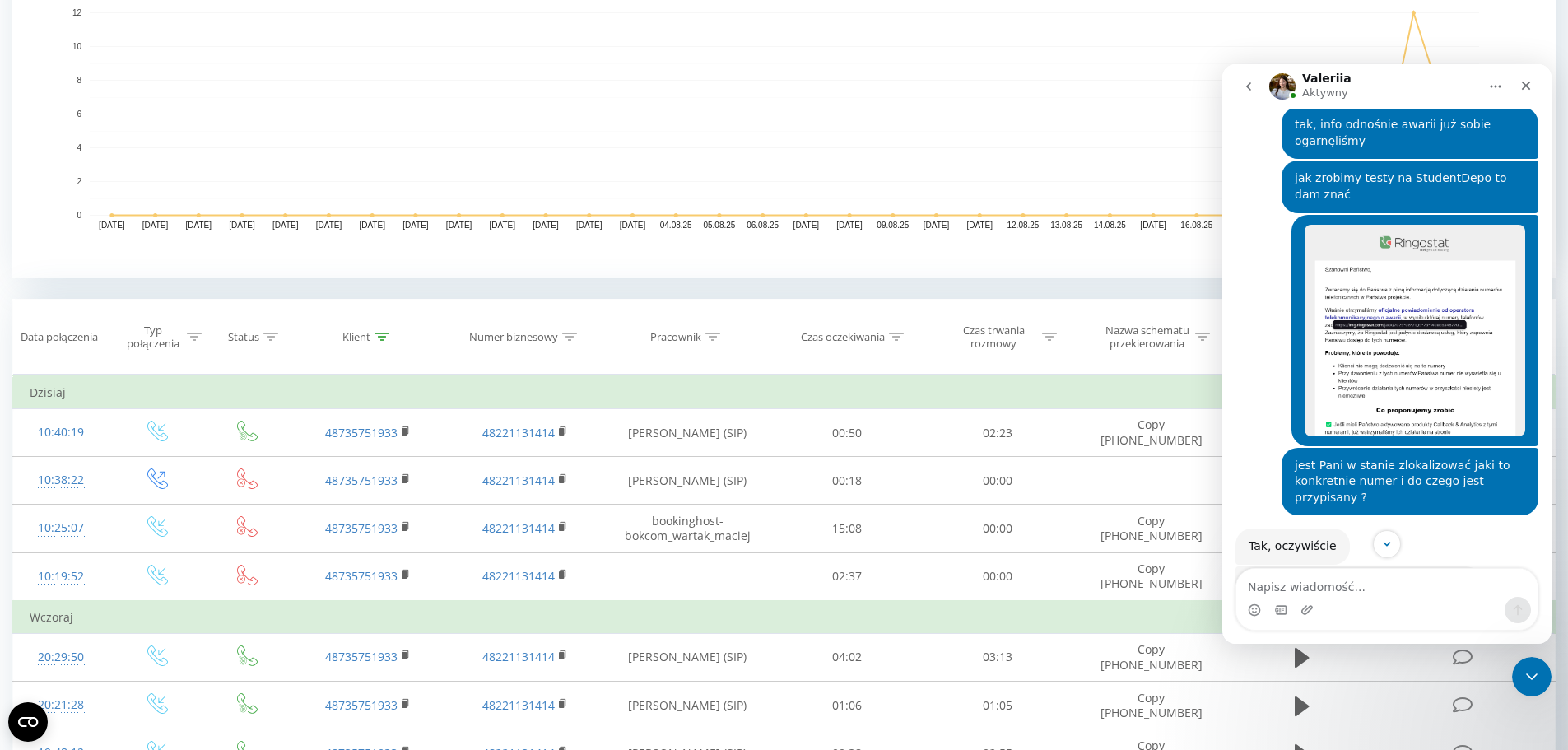
scroll to position [2675, 0]
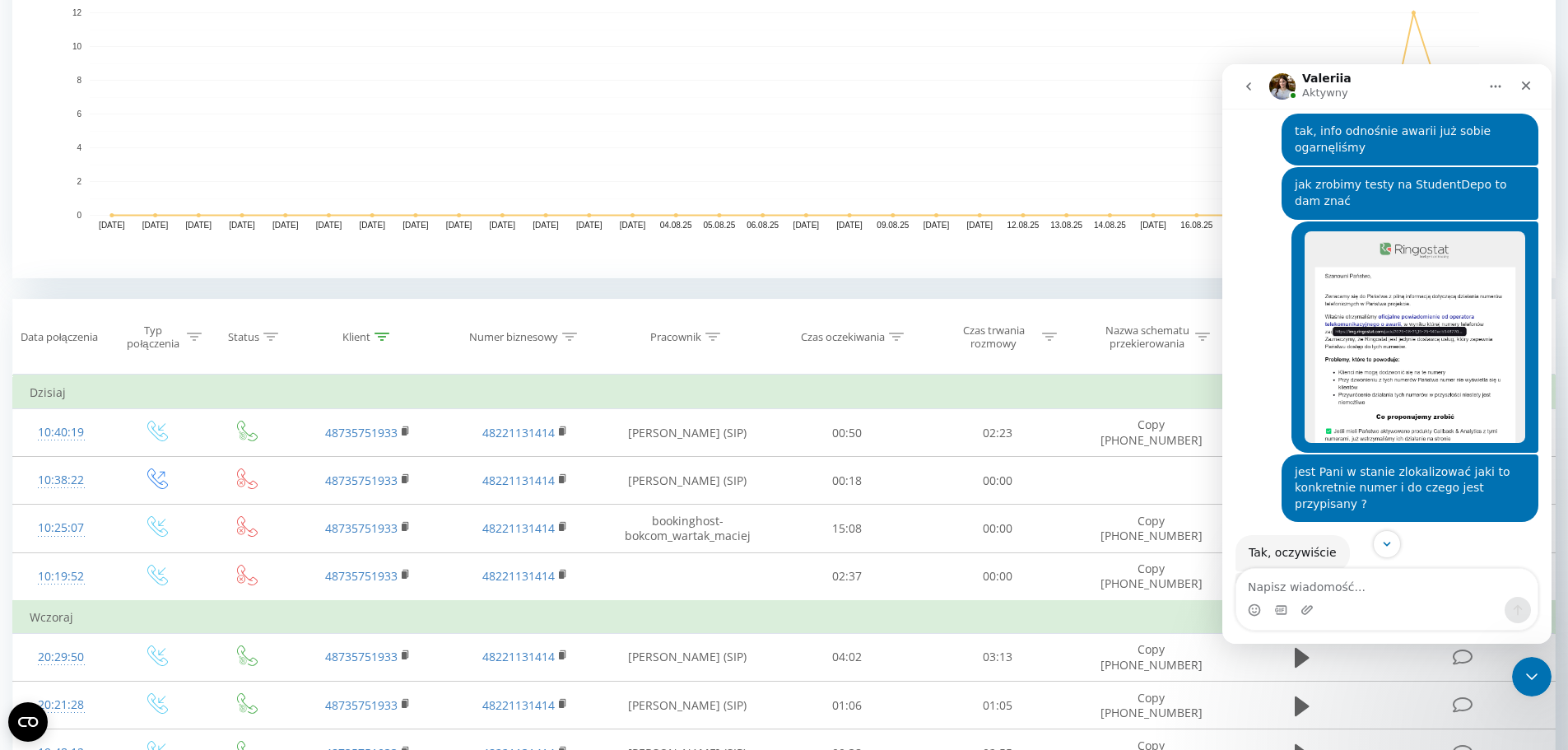
click at [1357, 583] on img "Valeriia mówi…" at bounding box center [1359, 636] width 221 height 107
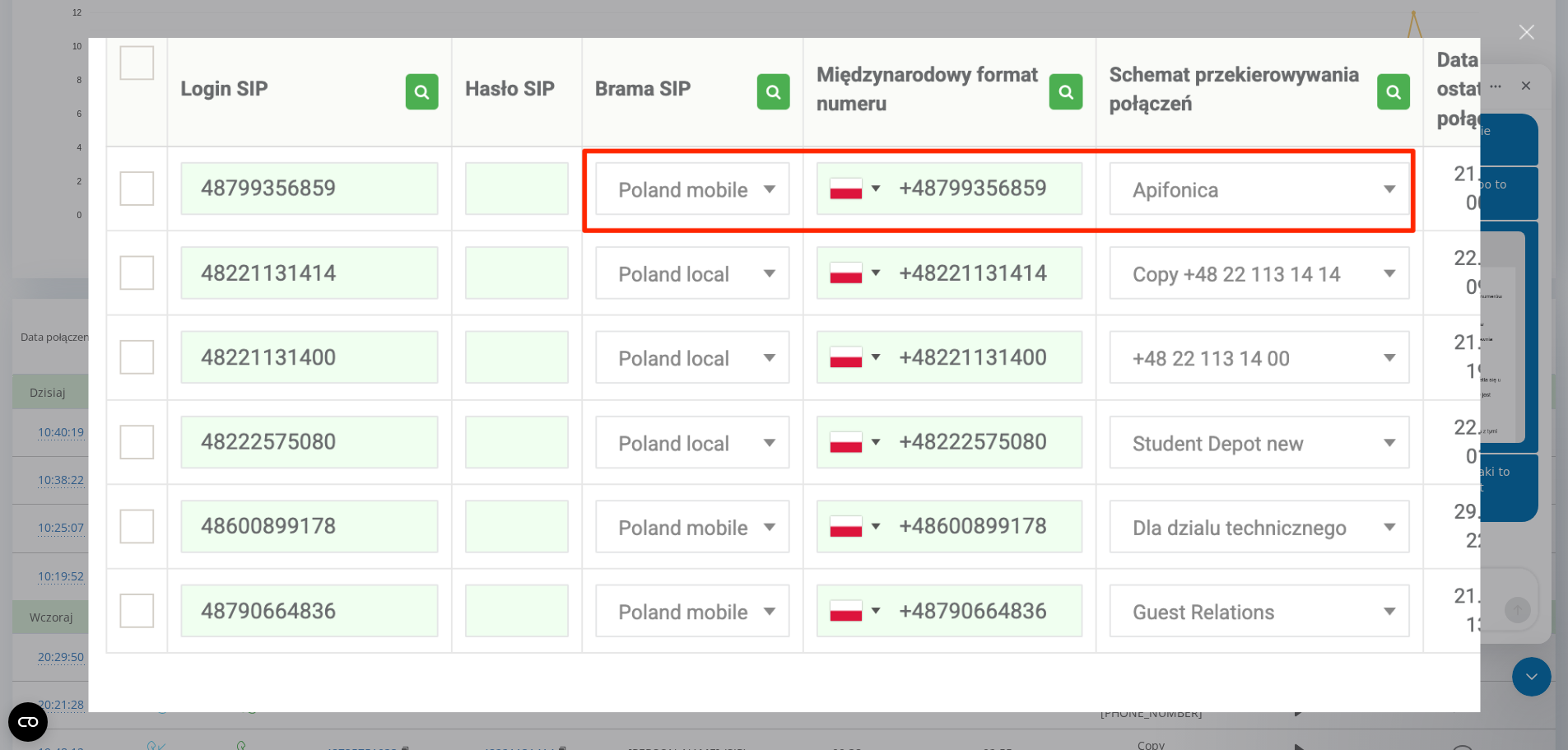
click at [1529, 29] on div "Zamknij" at bounding box center [1528, 33] width 16 height 16
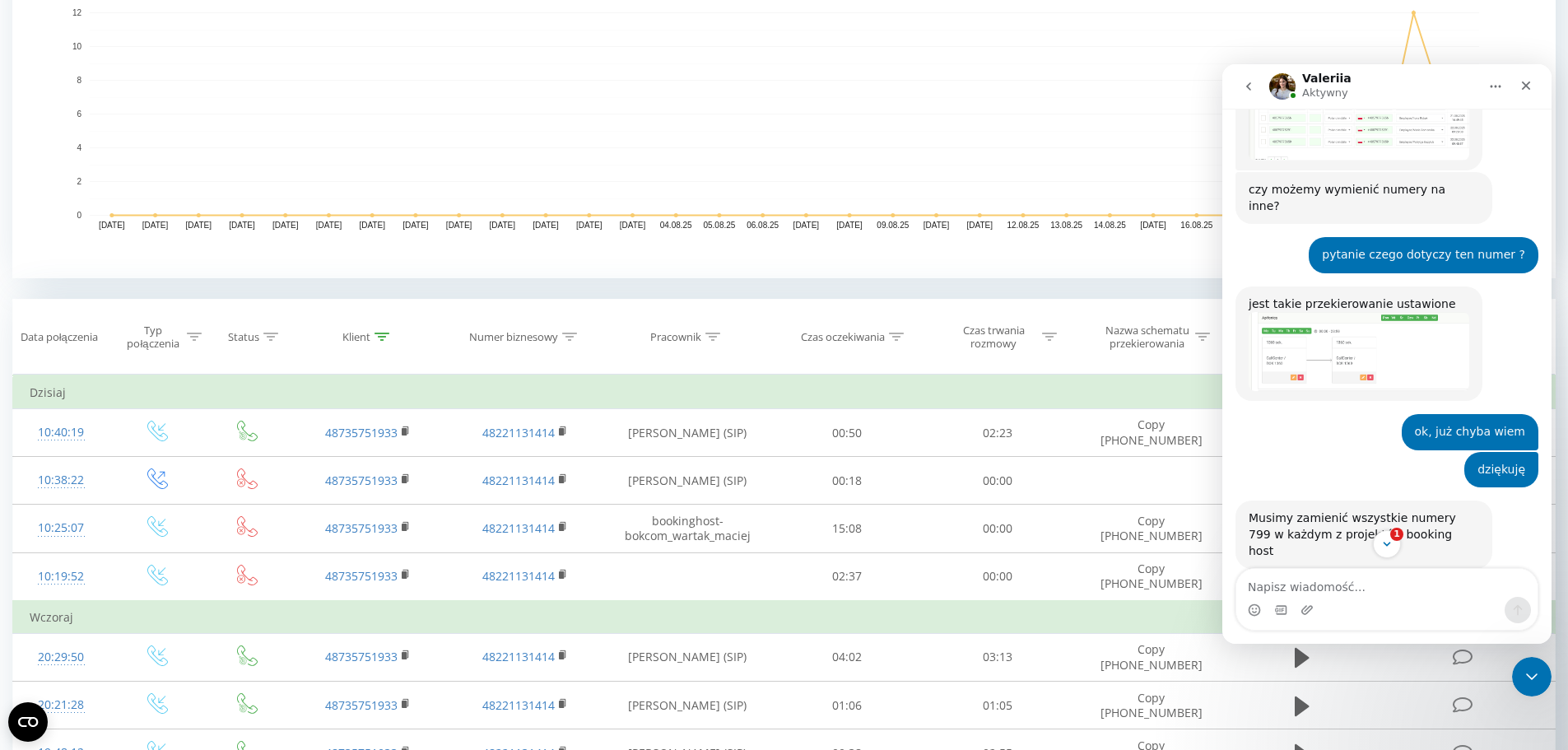
scroll to position [3610, 0]
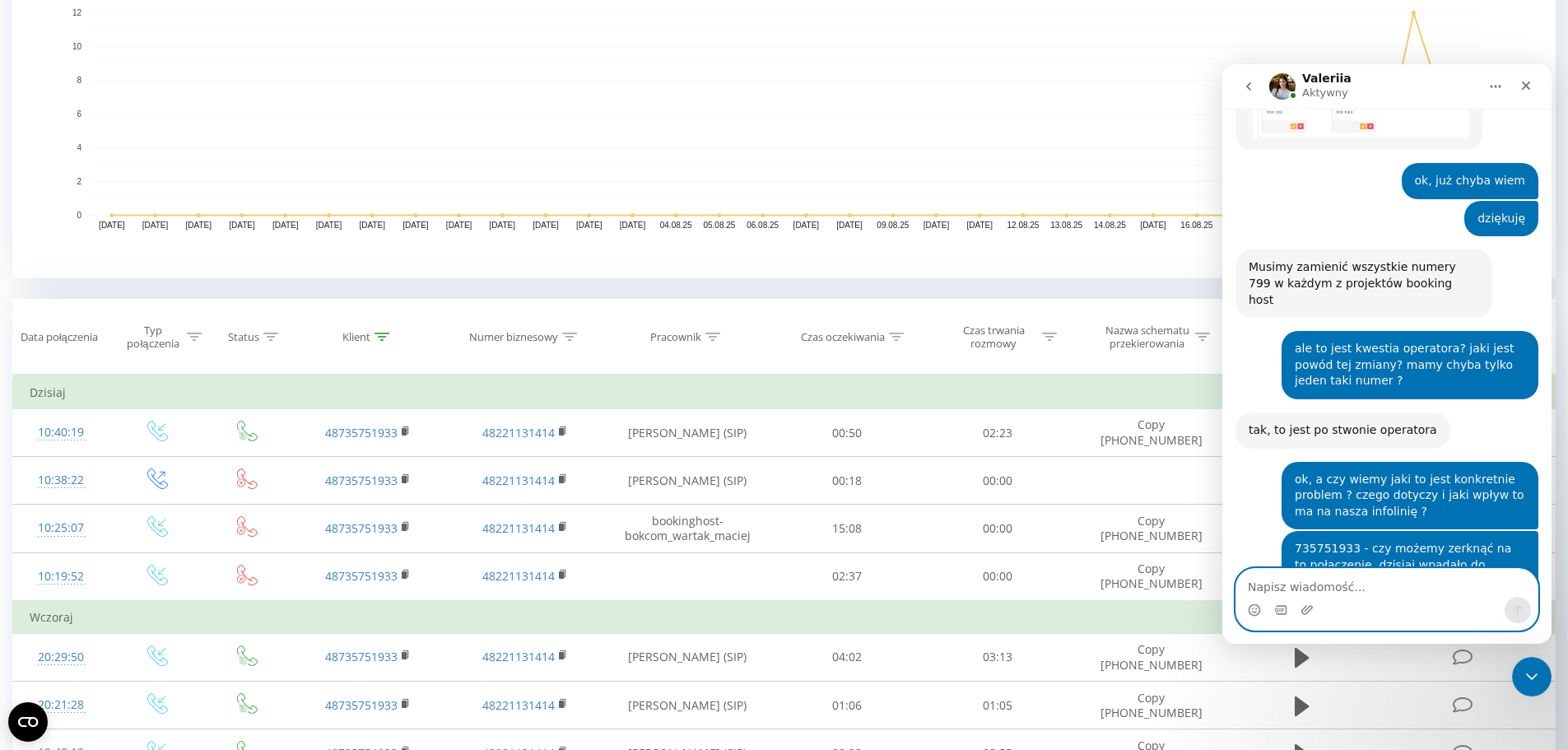
click at [1354, 578] on textarea "Napisz wiadomość..." at bounding box center [1387, 583] width 301 height 28
type textarea "ale to jest awaria po stronie ringostat ?"
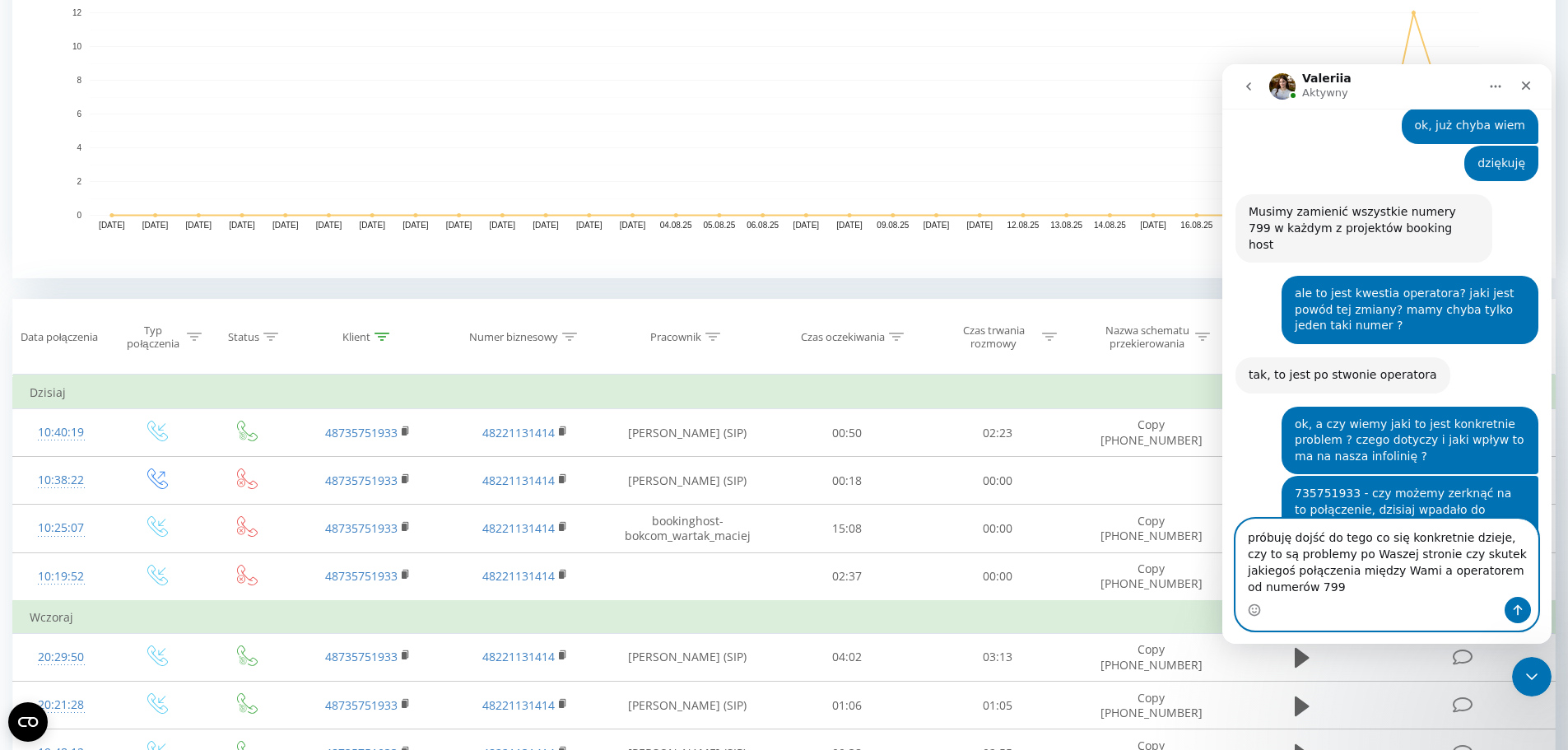
scroll to position [3681, 0]
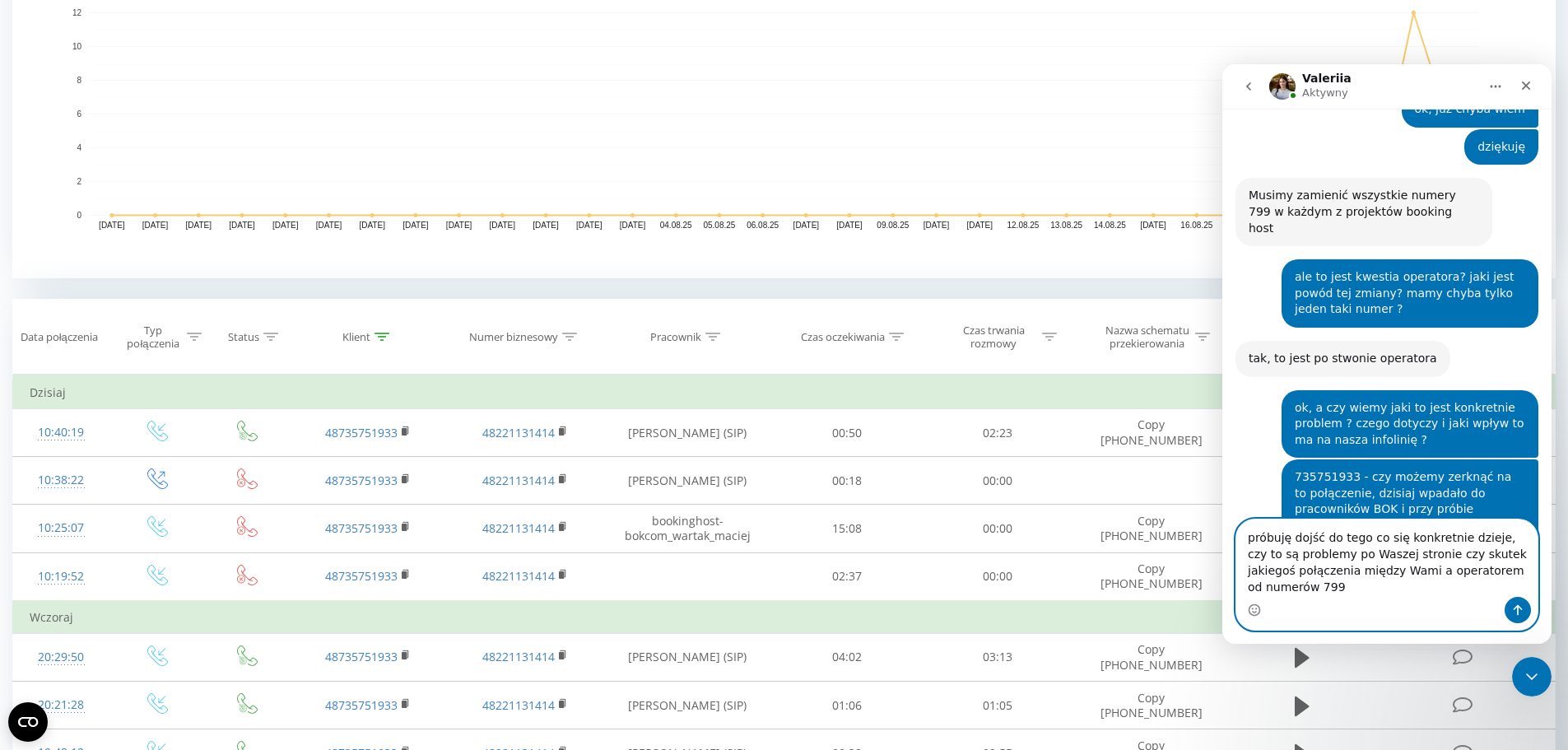
type textarea "próbuję dojść do tego co się konkretnie dzieje, czy to są problemy po Waszej st…"
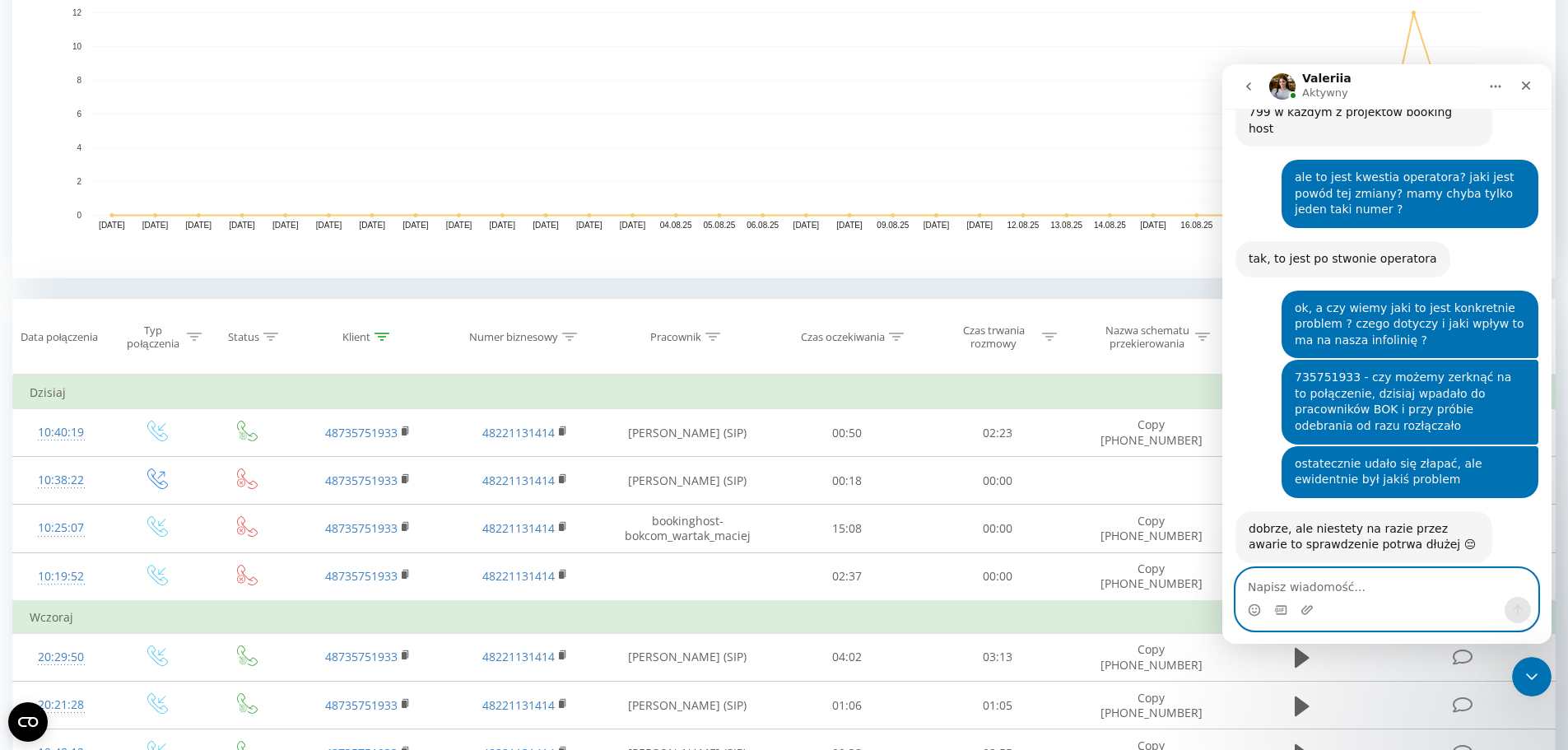
scroll to position [3718, 0]
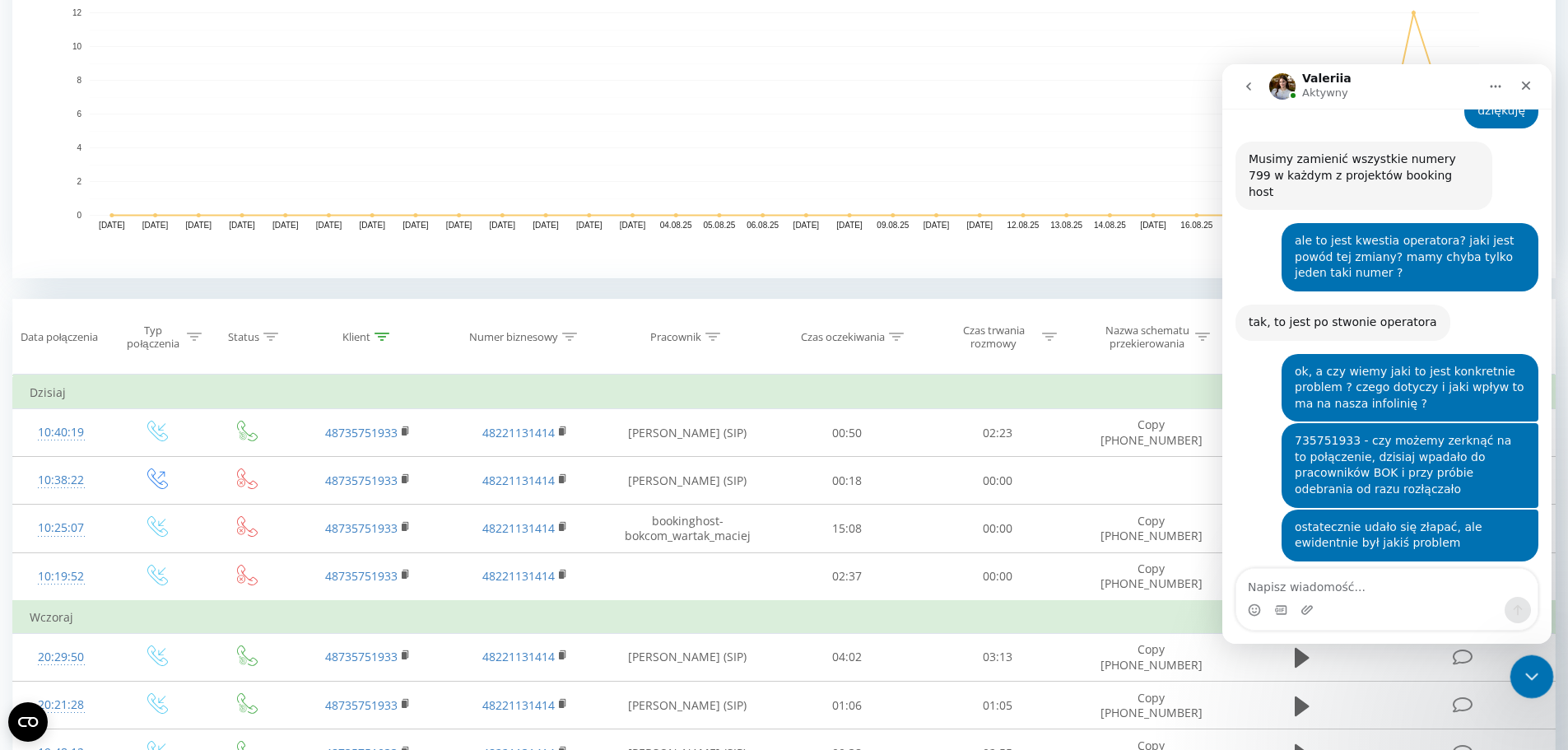
click at [1524, 677] on icon "Zamknij komunikator Intercom" at bounding box center [1530, 675] width 20 height 20
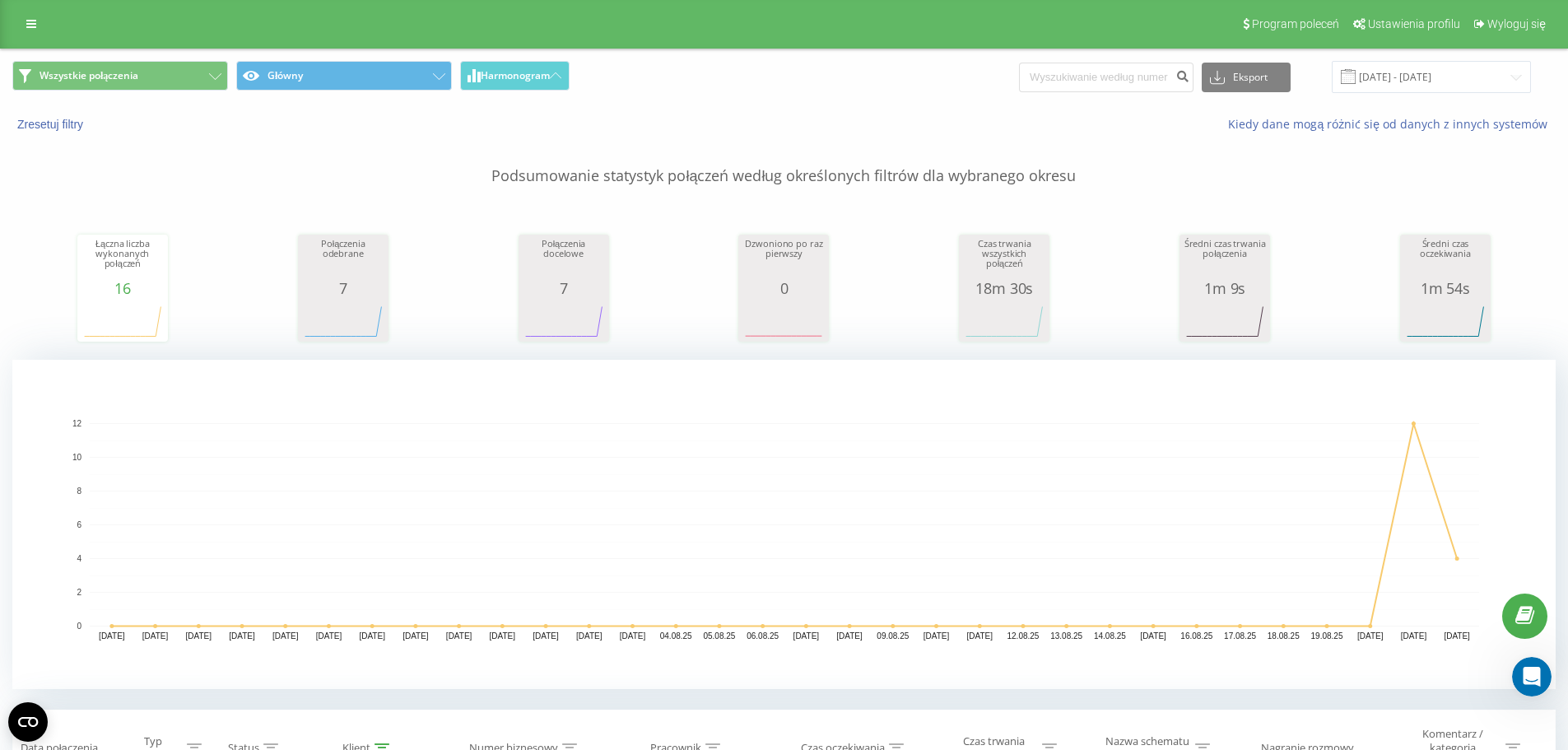
scroll to position [0, 0]
click at [20, 26] on link at bounding box center [30, 25] width 29 height 23
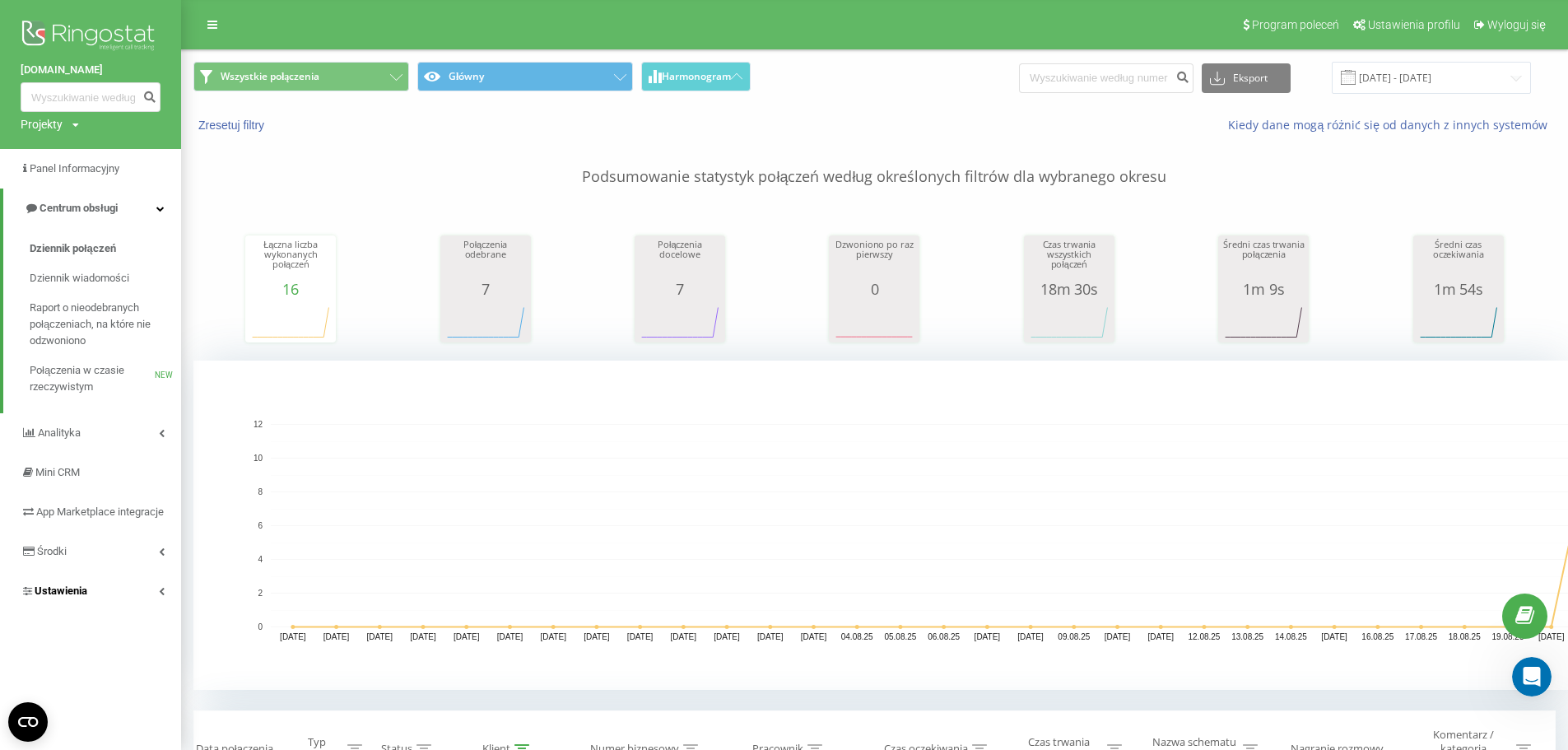
click at [163, 603] on link "Ustawienia" at bounding box center [90, 592] width 181 height 39
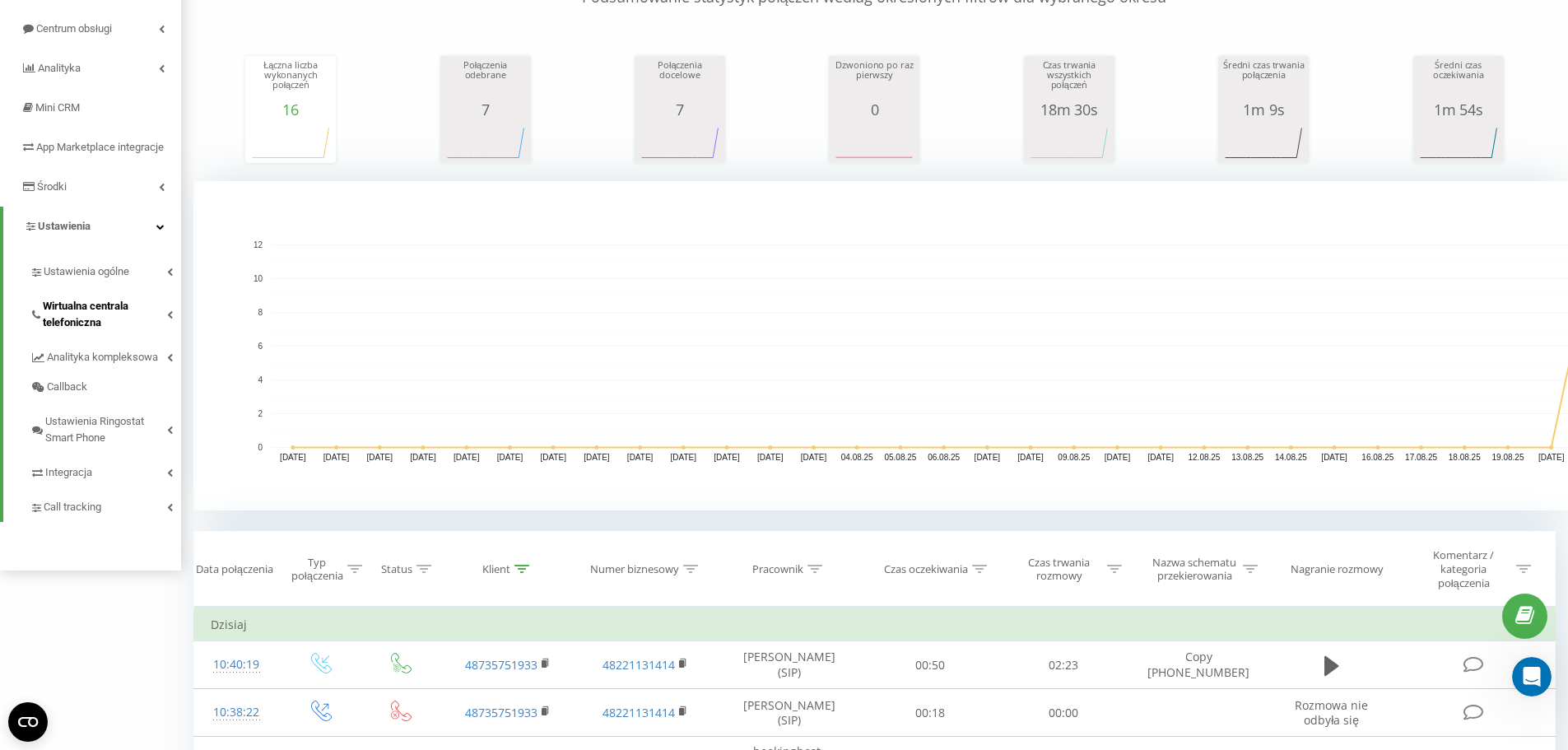
scroll to position [164, 0]
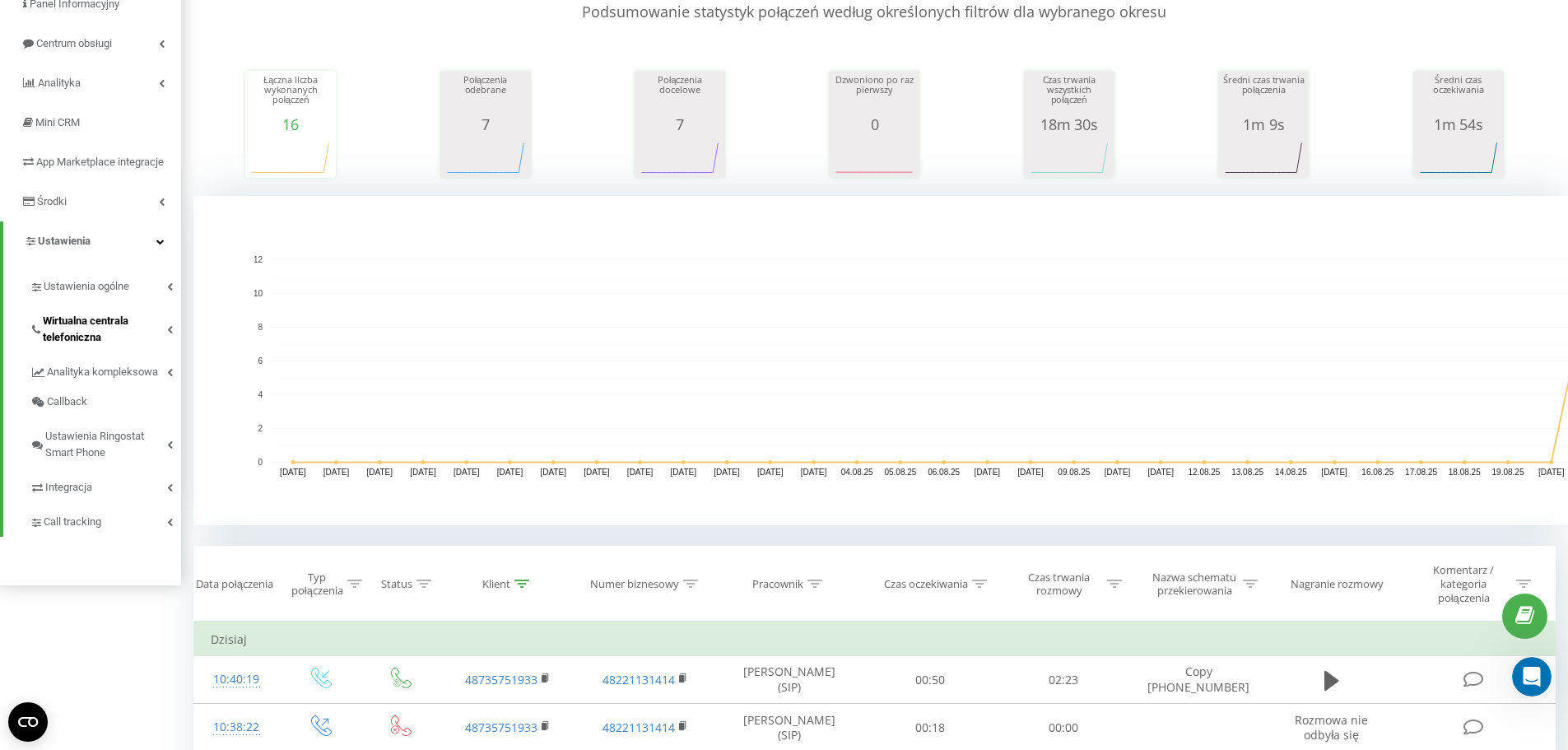
click at [169, 340] on link "Wirtualna centrala telefoniczna" at bounding box center [105, 326] width 152 height 51
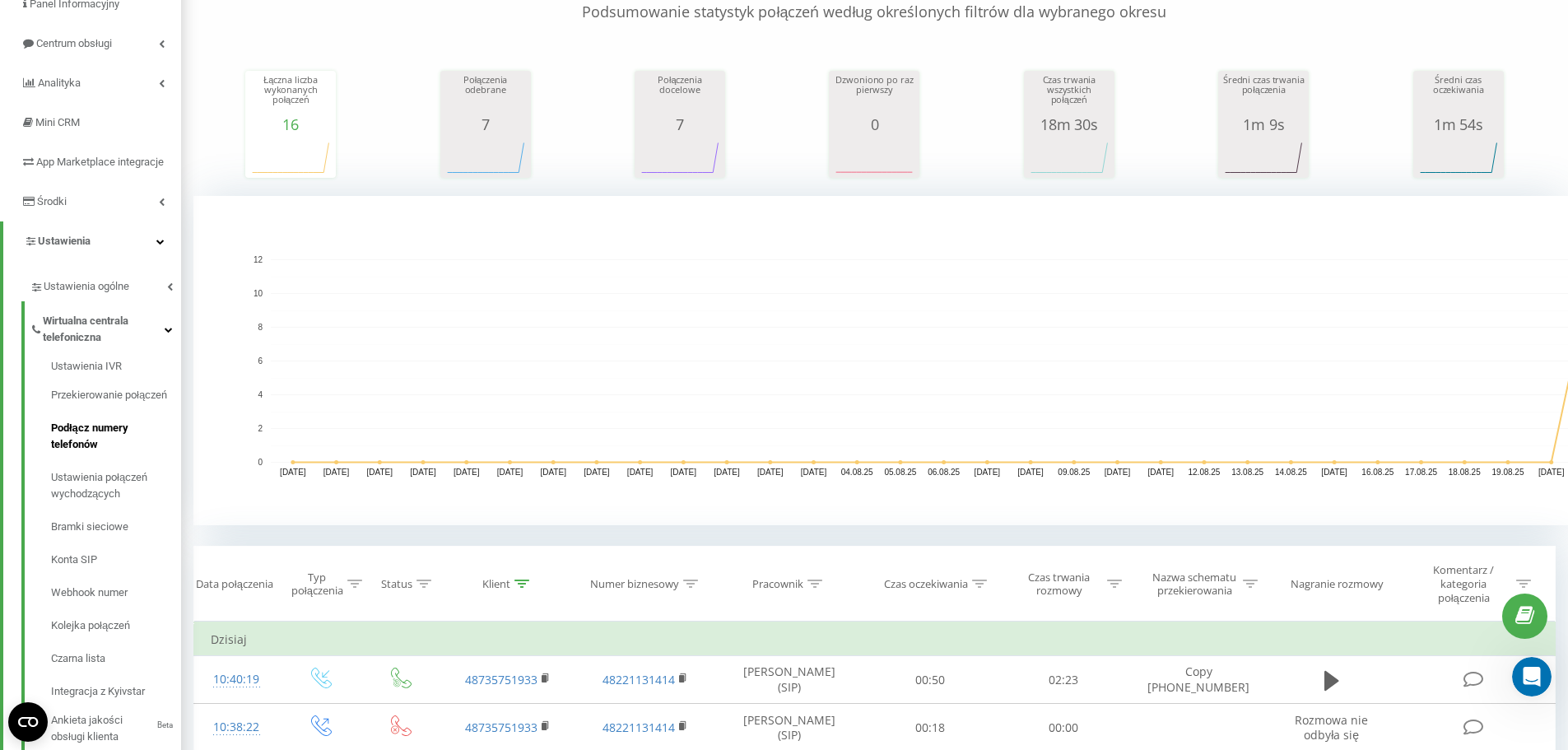
click at [121, 447] on span "Podłącz numery telefonów" at bounding box center [112, 436] width 122 height 33
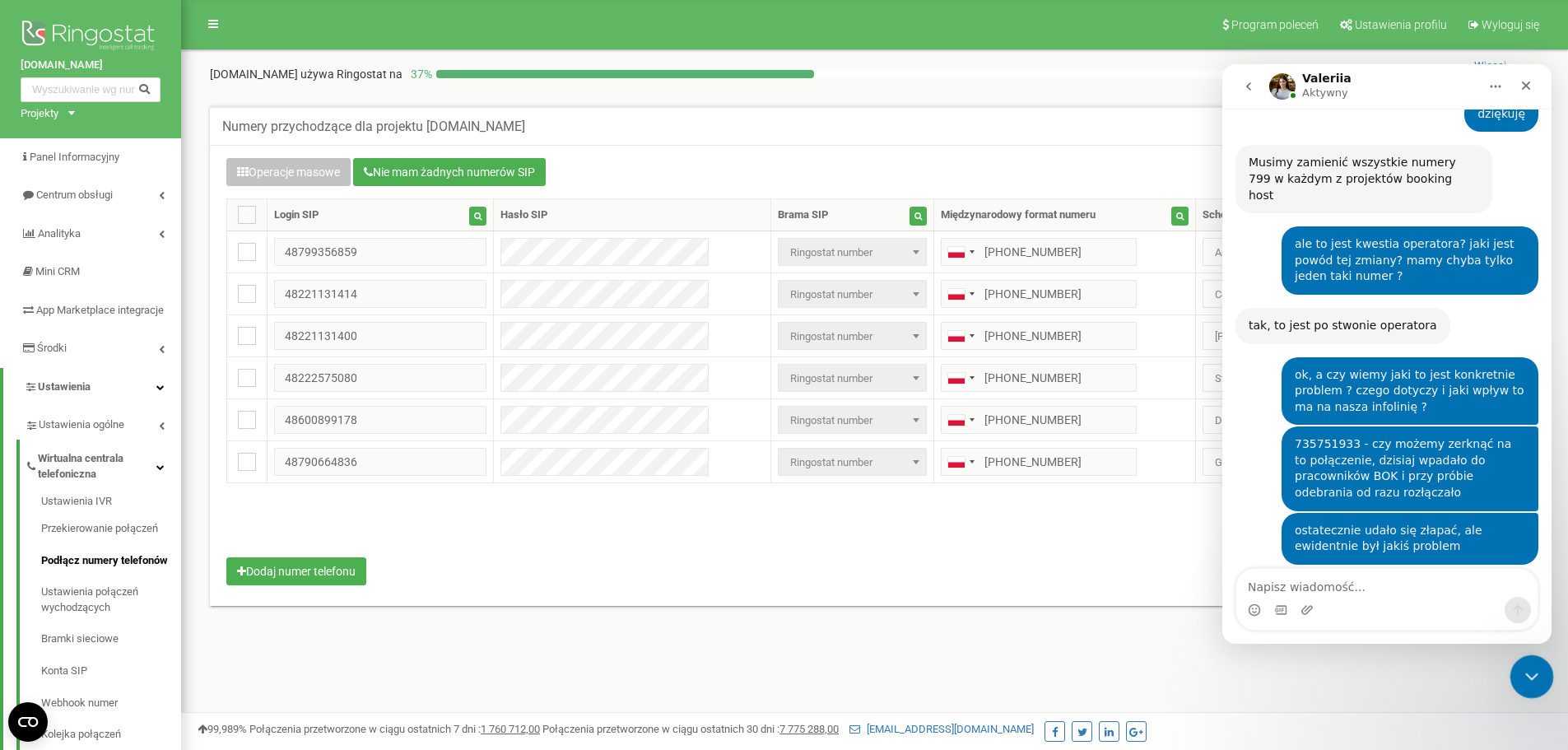
scroll to position [3718, 0]
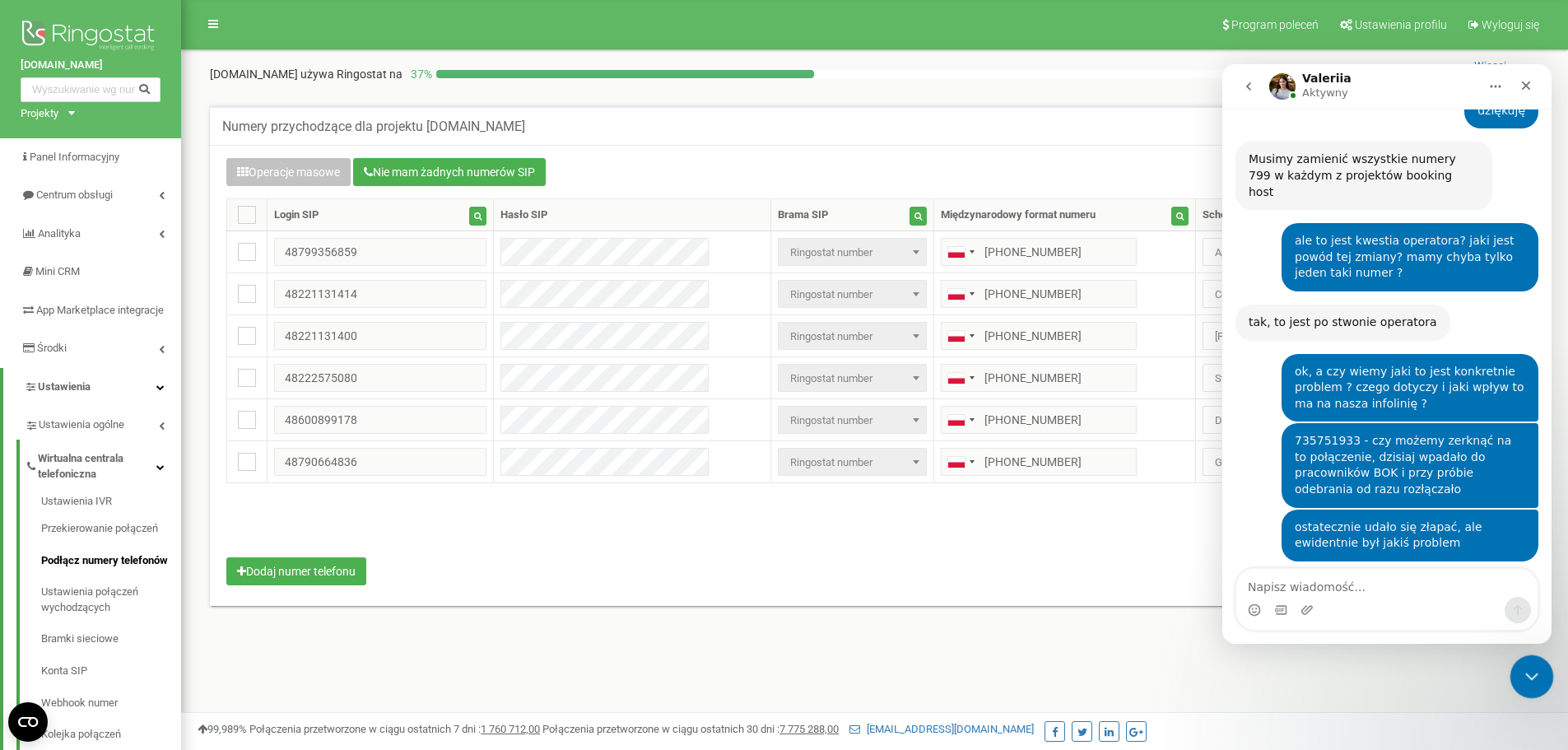
click at [1535, 677] on icon "Zamknij komunikator Intercom" at bounding box center [1530, 675] width 20 height 20
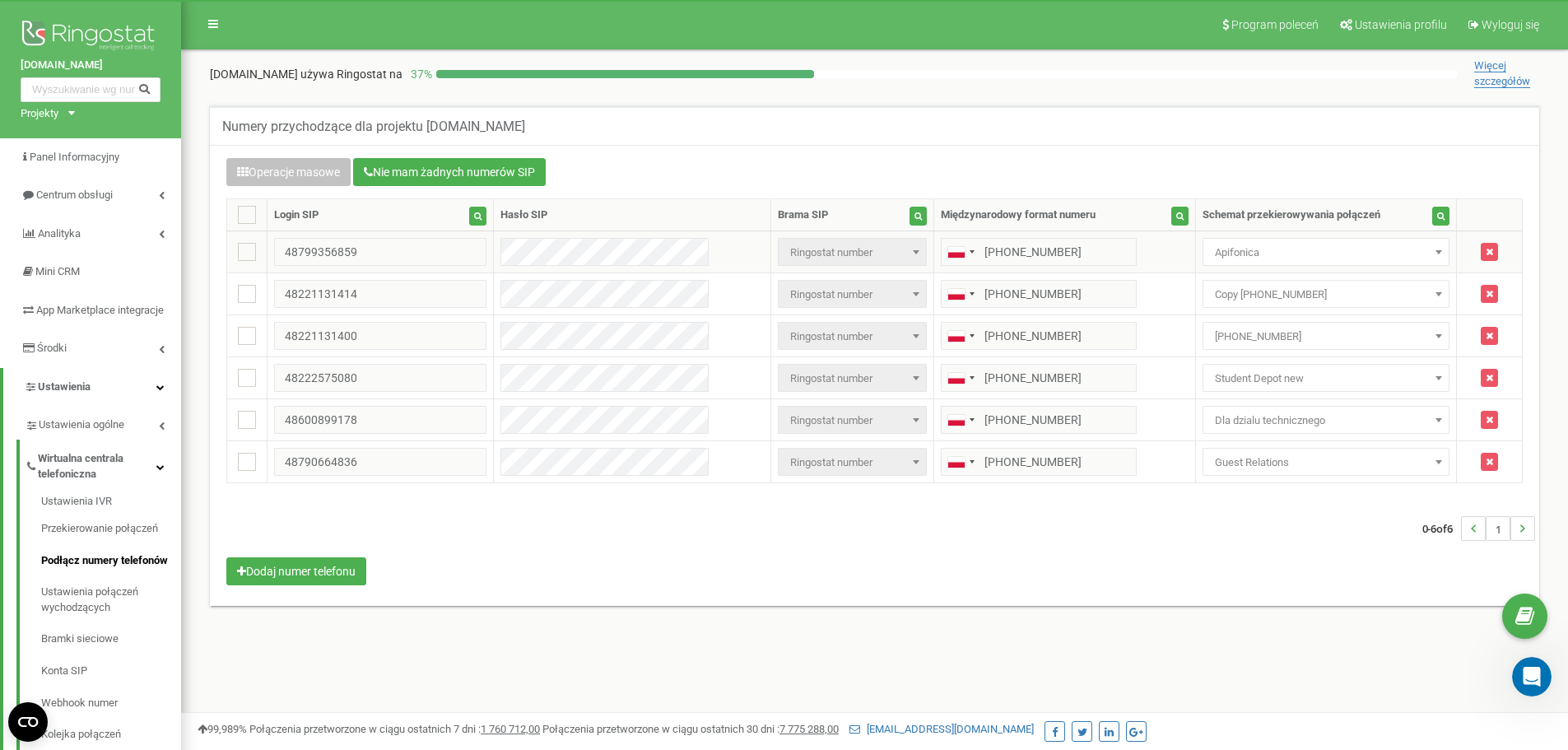
click at [1209, 243] on span "Apifonica" at bounding box center [1327, 253] width 236 height 23
click at [1085, 143] on div "Numery przychodzące dla projektu [DOMAIN_NAME]" at bounding box center [875, 125] width 1329 height 39
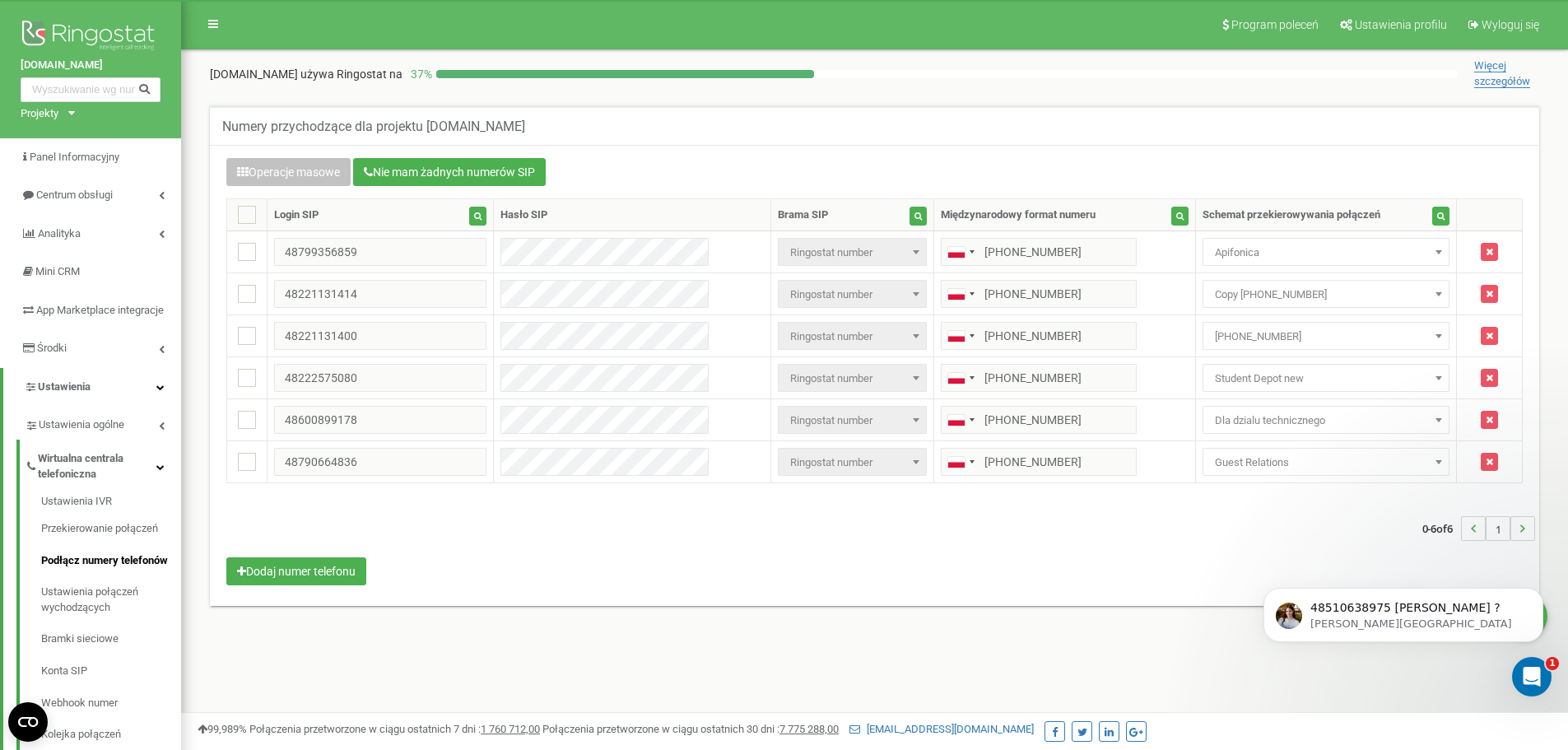
scroll to position [0, 0]
drag, startPoint x: 2754, startPoint y: 1178, endPoint x: 1484, endPoint y: 631, distance: 1382.8
click at [1484, 631] on p "[PERSON_NAME][GEOGRAPHIC_DATA]" at bounding box center [1417, 624] width 213 height 15
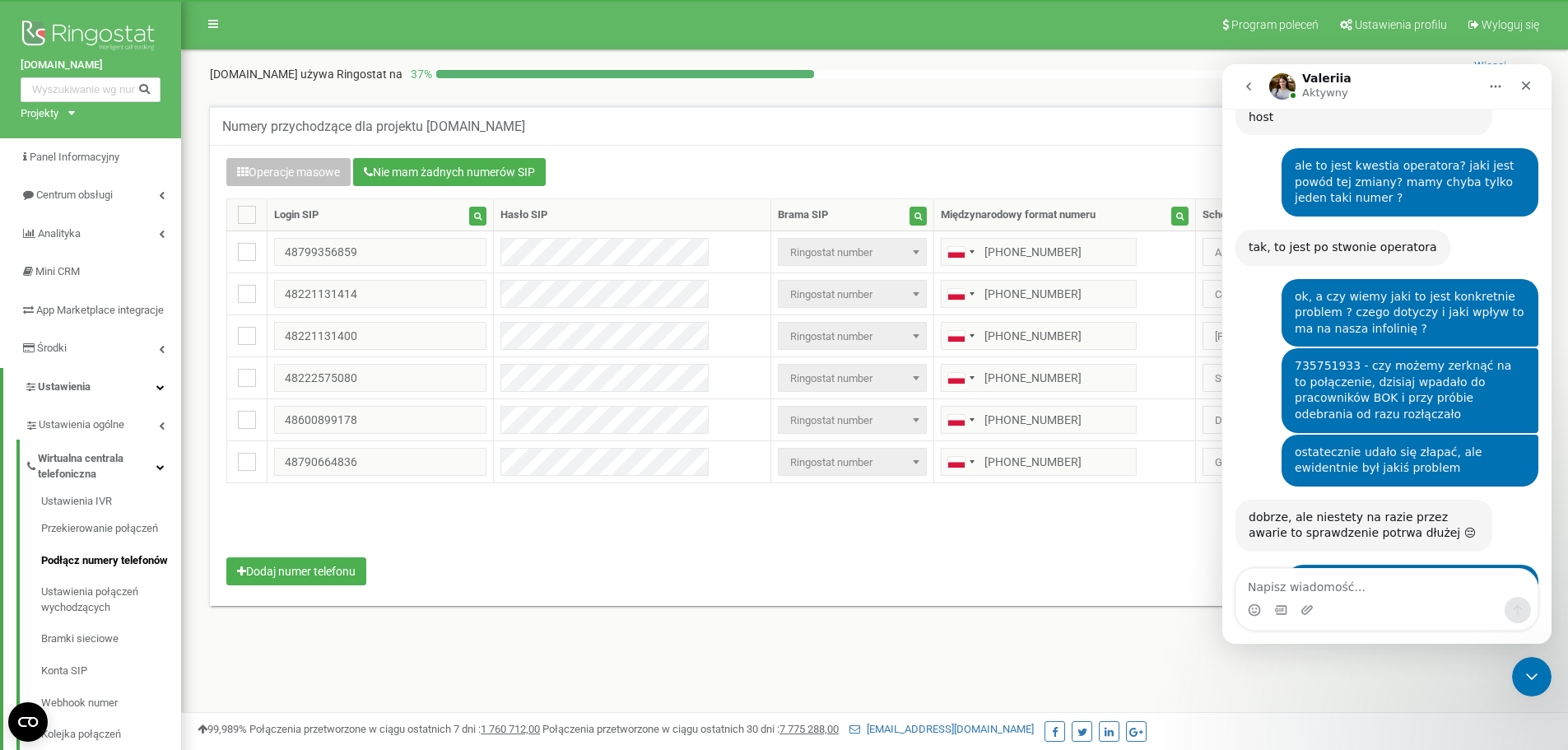
scroll to position [3794, 0]
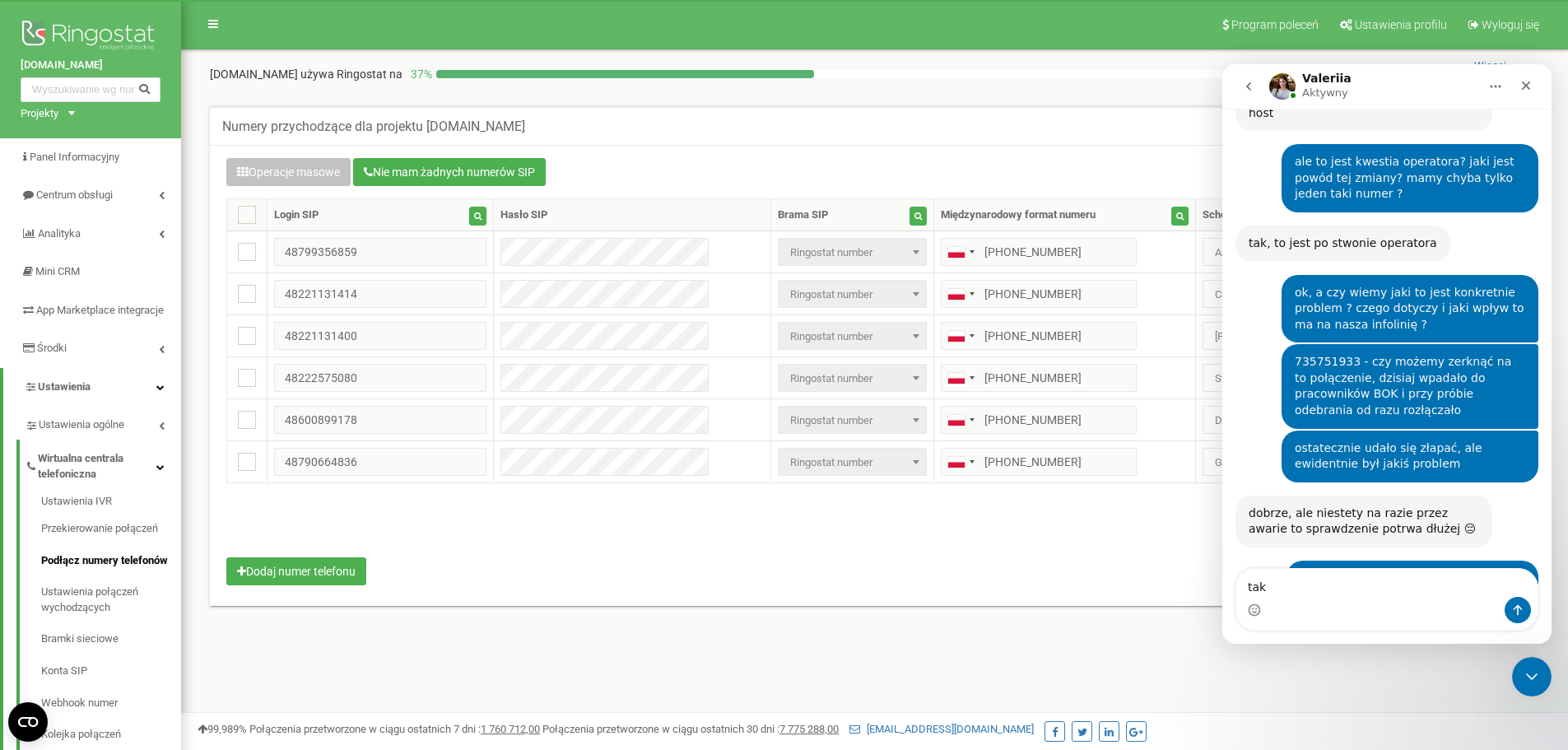
type textarea "tak"
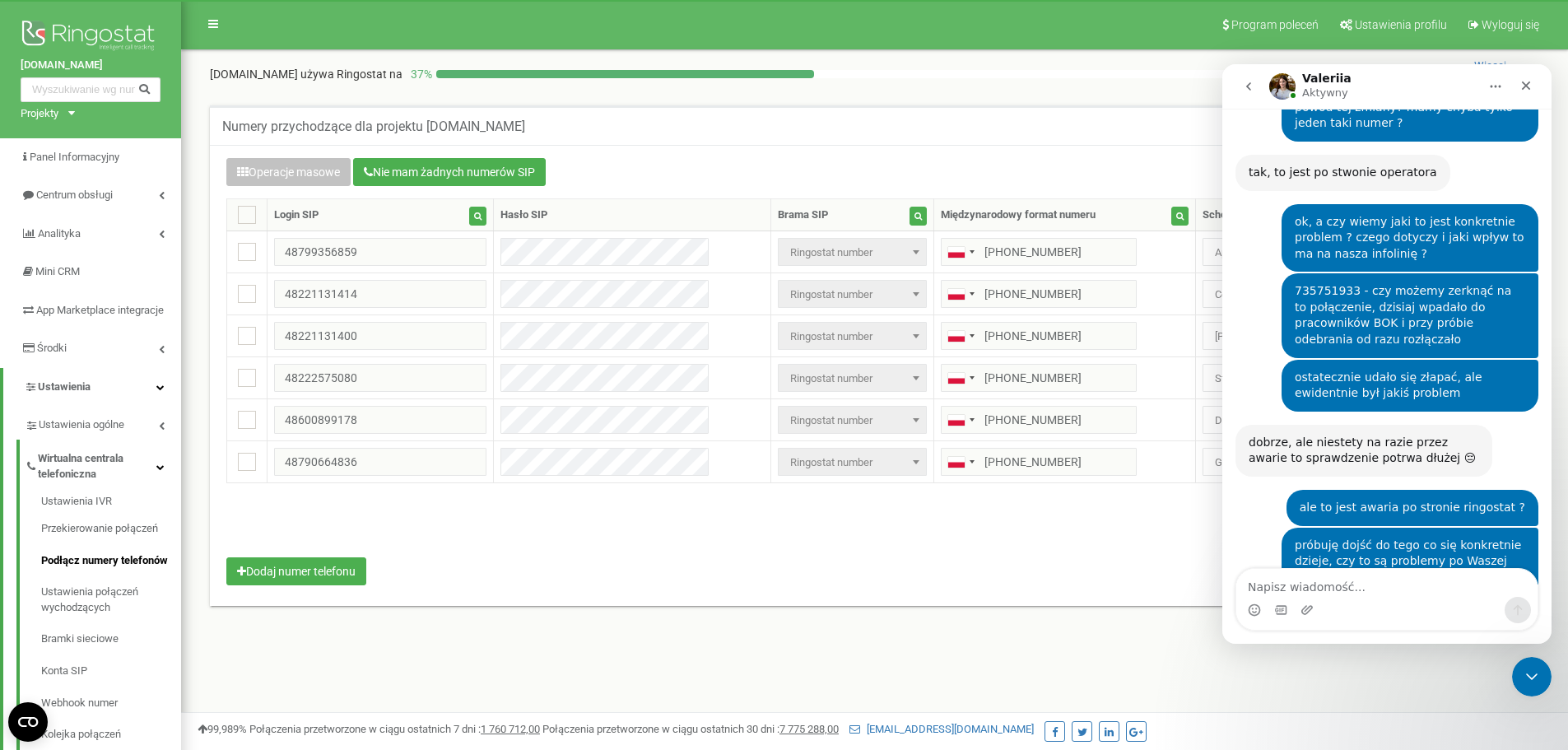
scroll to position [3865, 0]
type textarea "a nie, przepraszam"
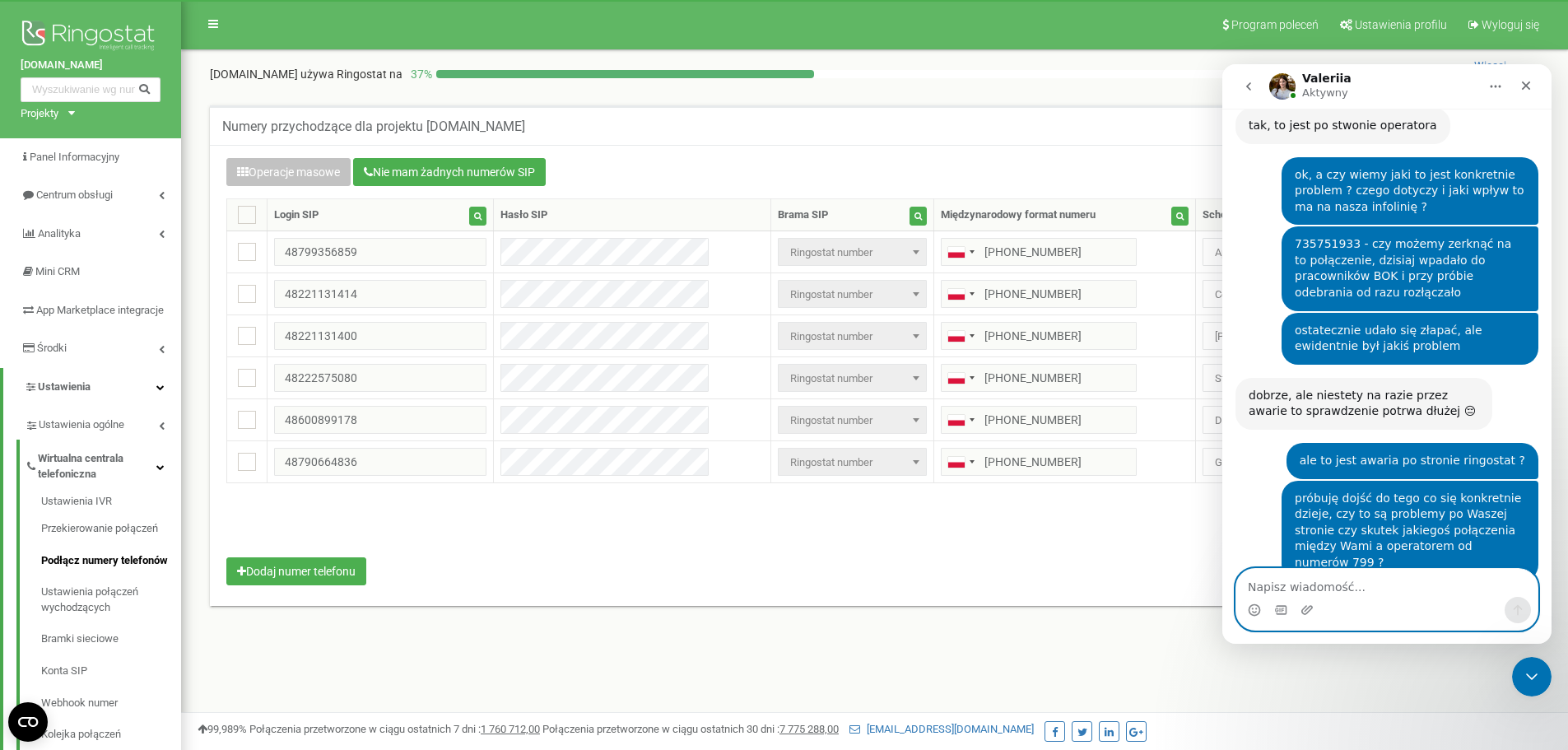
scroll to position [3914, 0]
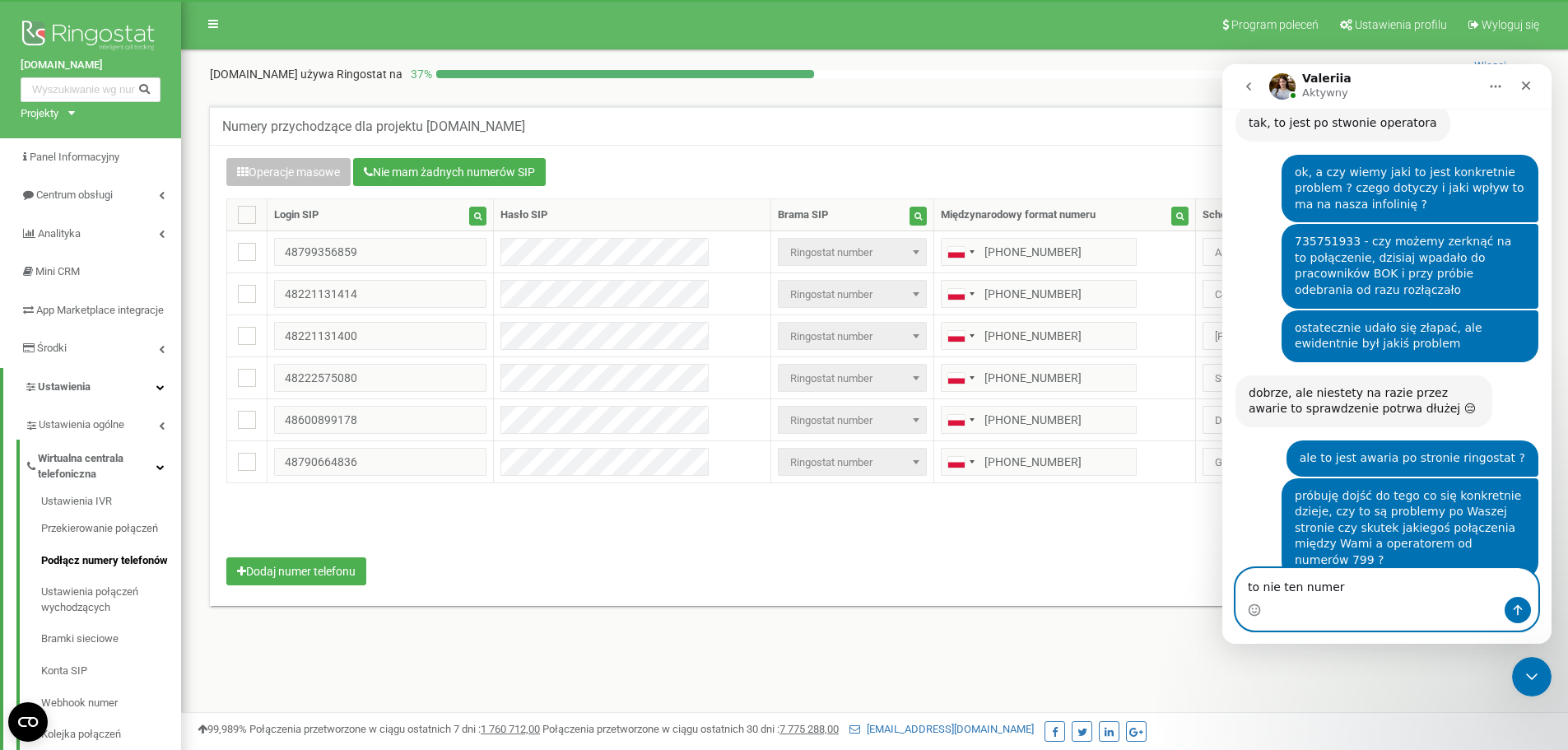
type textarea "to nie ten numer"
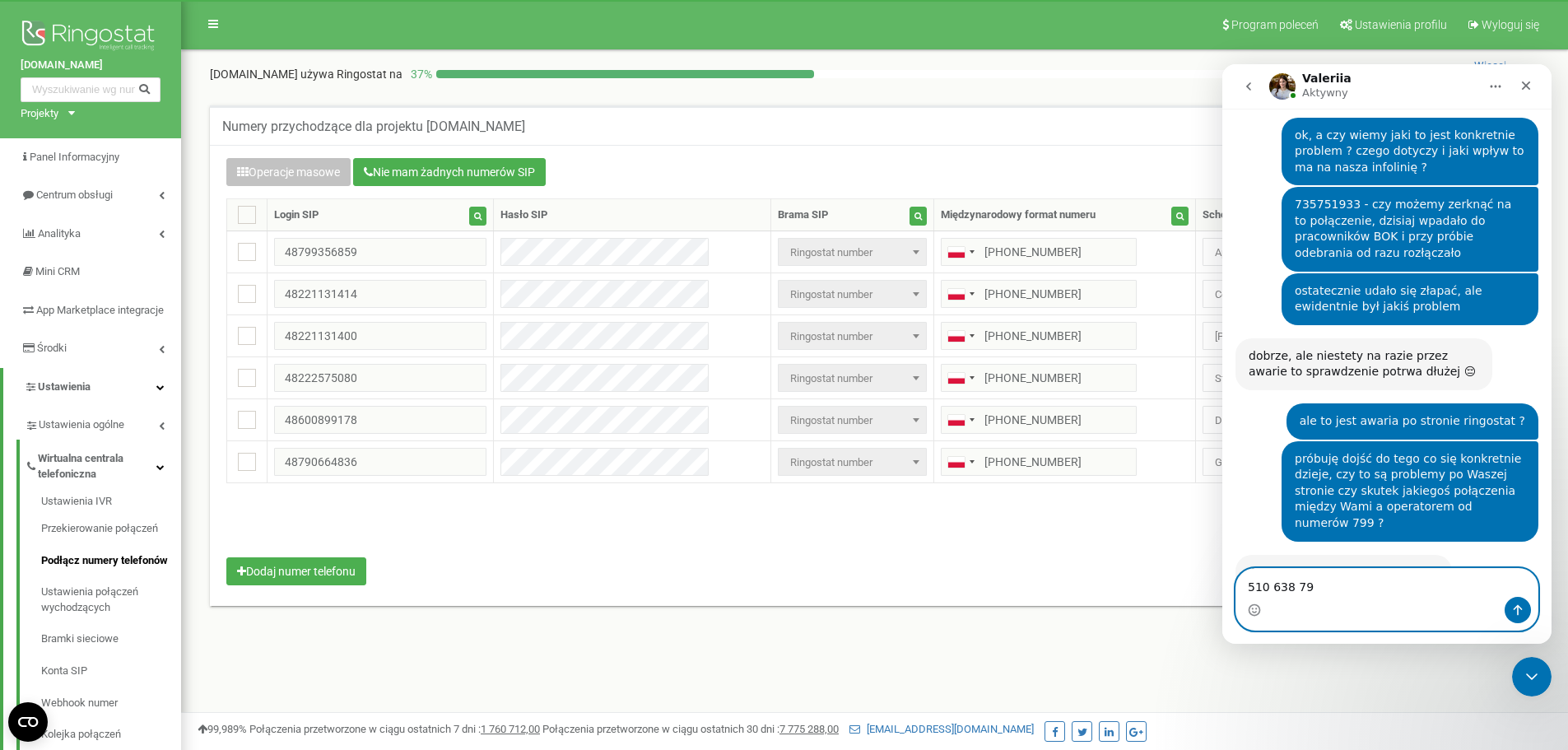
type textarea "510 638 795"
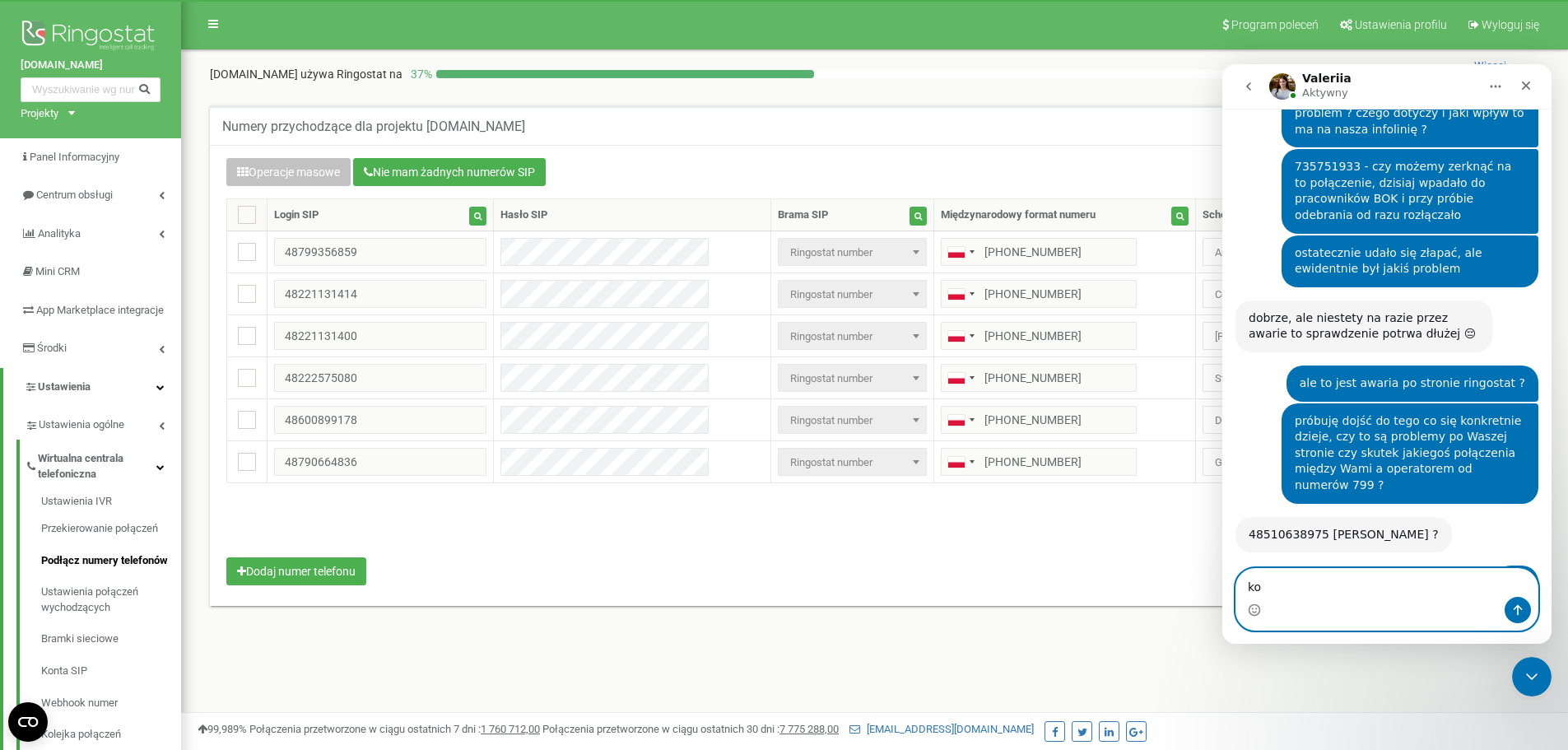
type textarea "k"
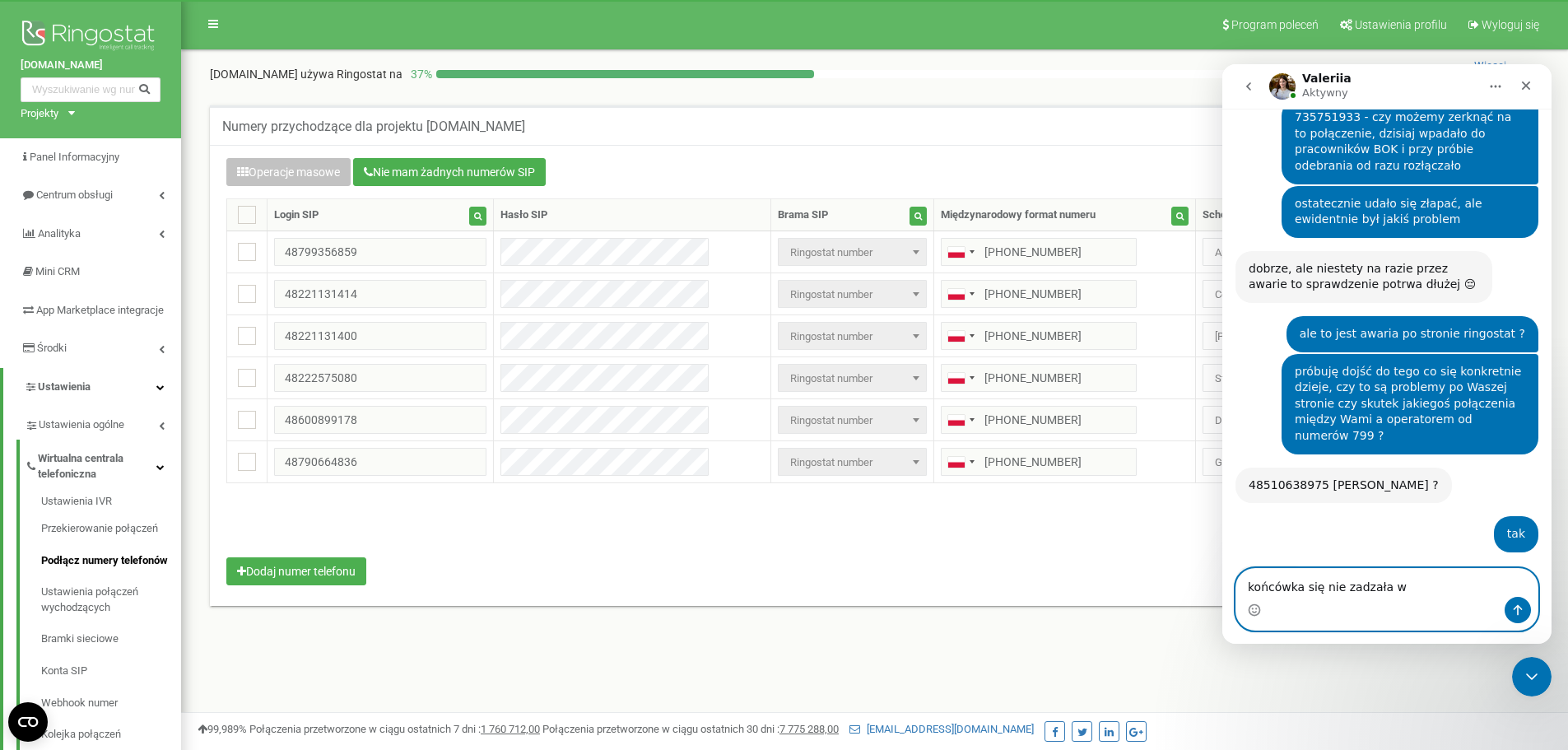
scroll to position [4038, 0]
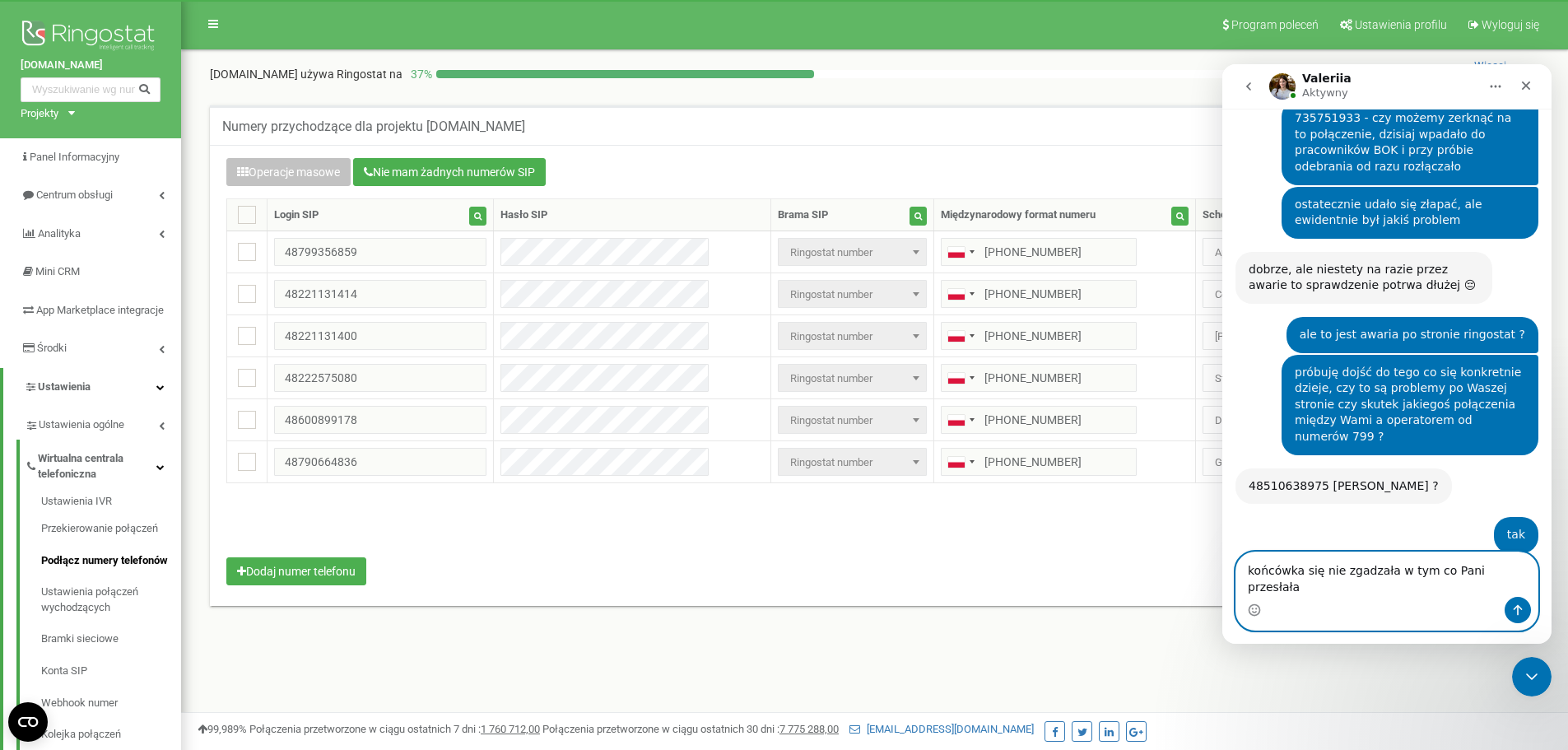
type textarea "końcówka się nie zgadzała w tym co Pani przesłała"
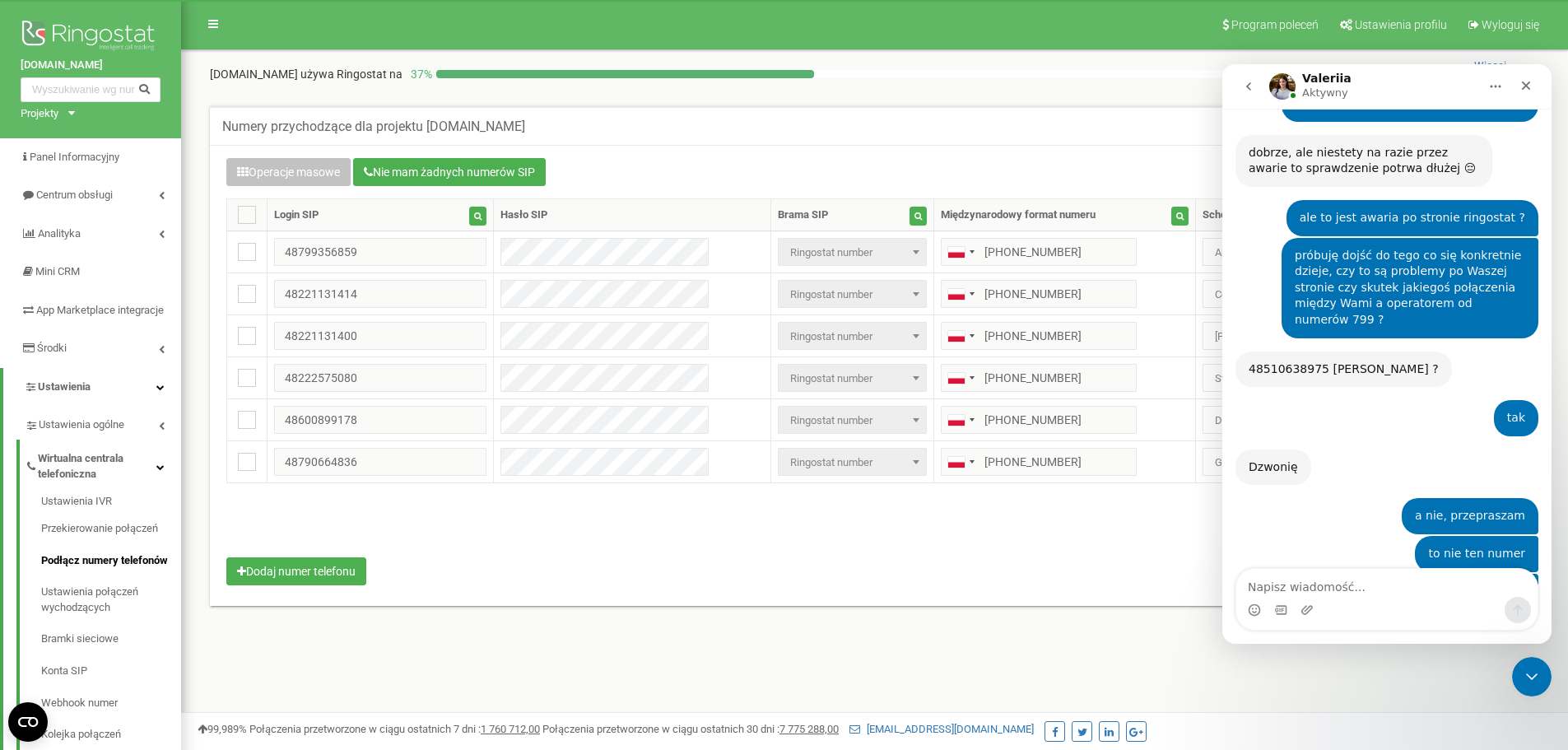
scroll to position [4152, 0]
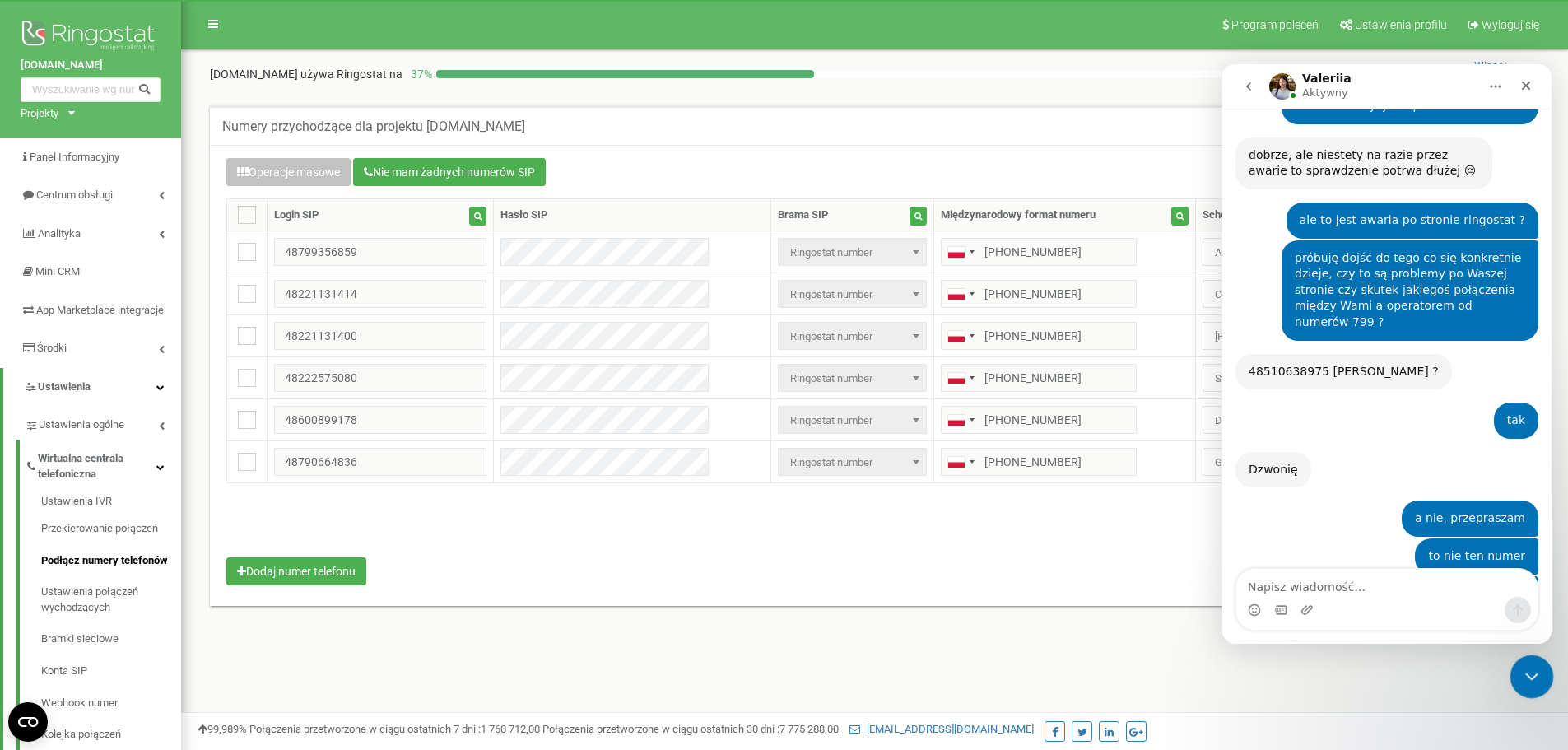
click at [1524, 677] on icon "Zamknij komunikator Intercom" at bounding box center [1530, 675] width 20 height 20
